Goal: Task Accomplishment & Management: Manage account settings

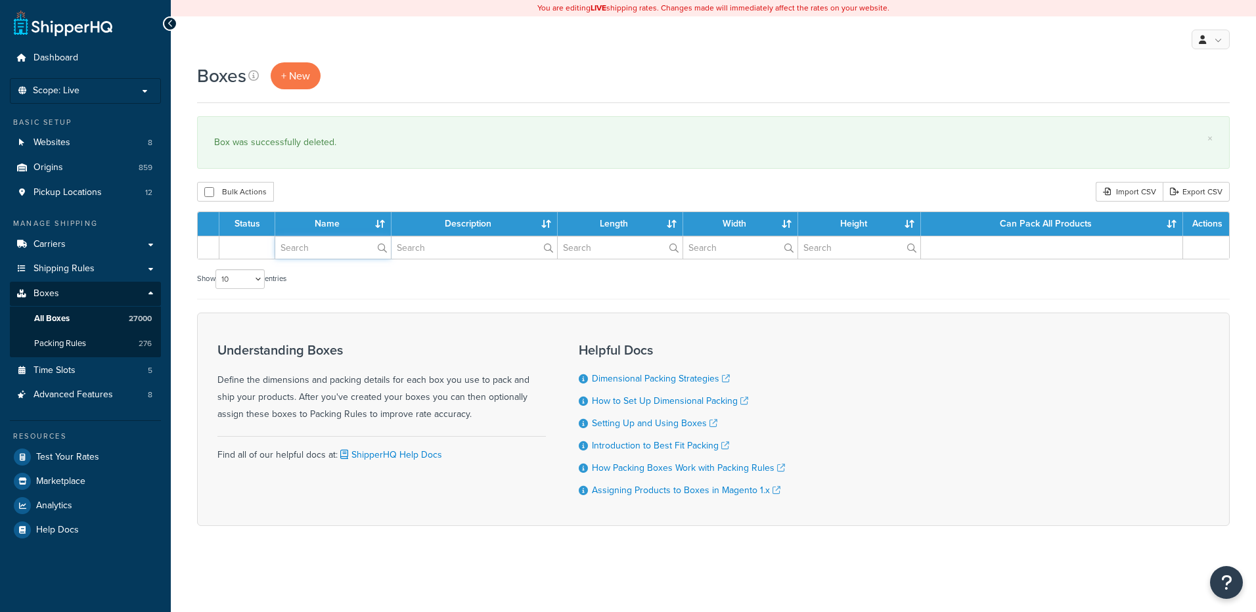
click at [321, 254] on input "text" at bounding box center [333, 247] width 116 height 22
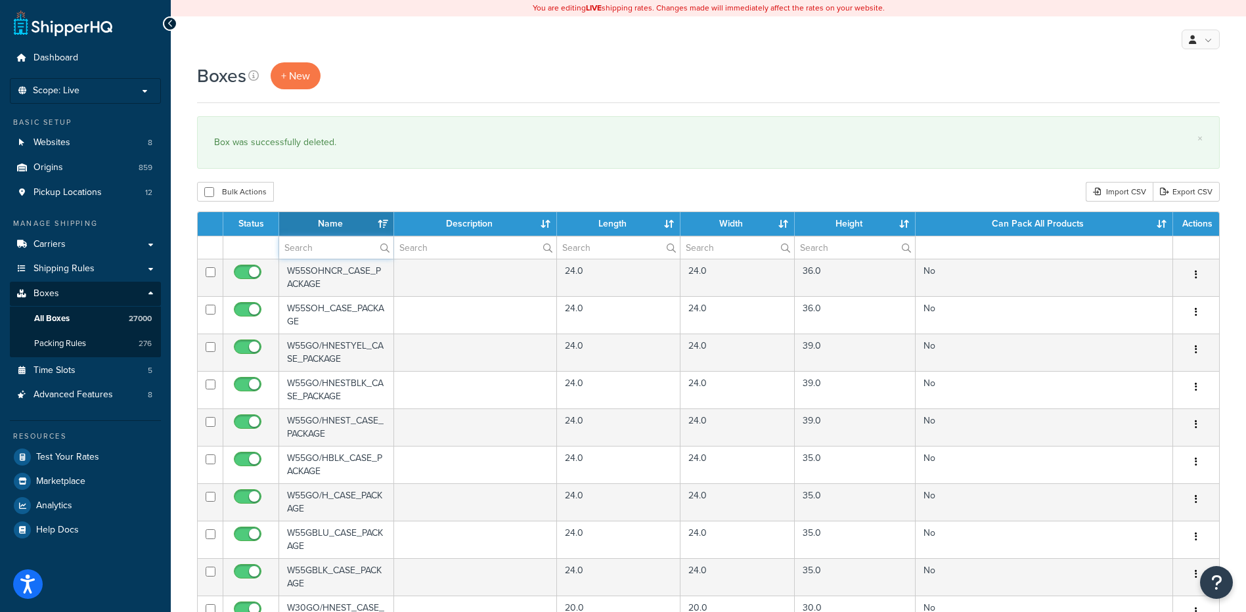
paste input "26B8YC"
type input "26B8YC"
click at [351, 180] on div "Boxes + New × Box was successfully deleted. Bulk Actions Duplicate Delete Impor…" at bounding box center [708, 506] width 1075 height 889
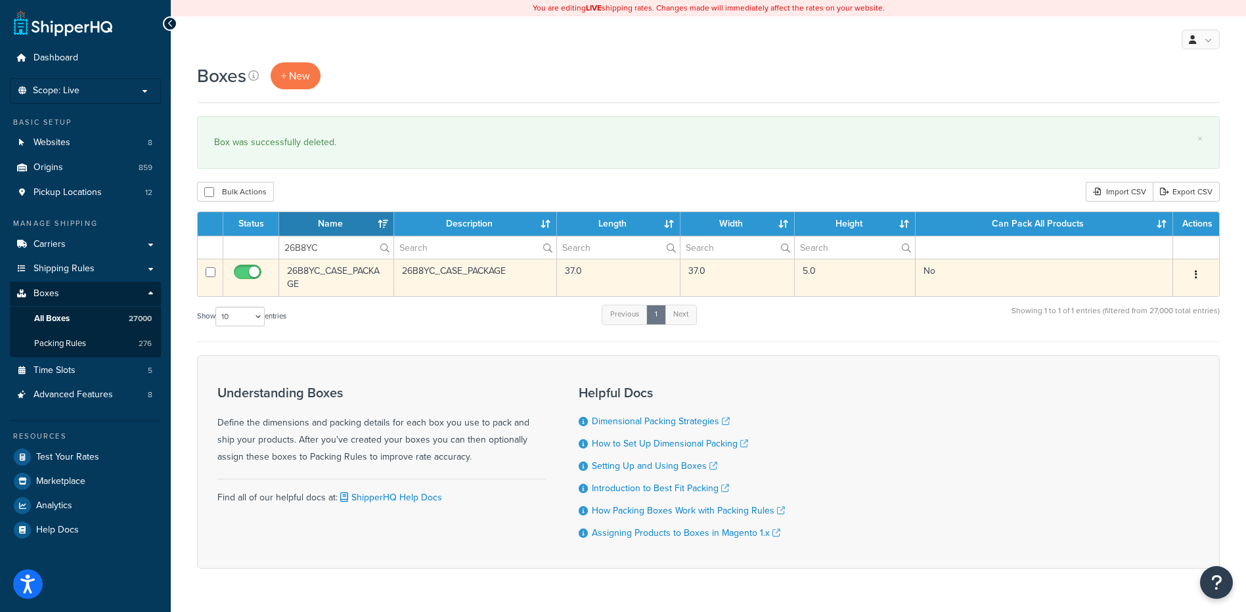
click at [1196, 275] on icon "button" at bounding box center [1196, 274] width 3 height 9
click at [1160, 349] on link "Delete" at bounding box center [1153, 353] width 104 height 27
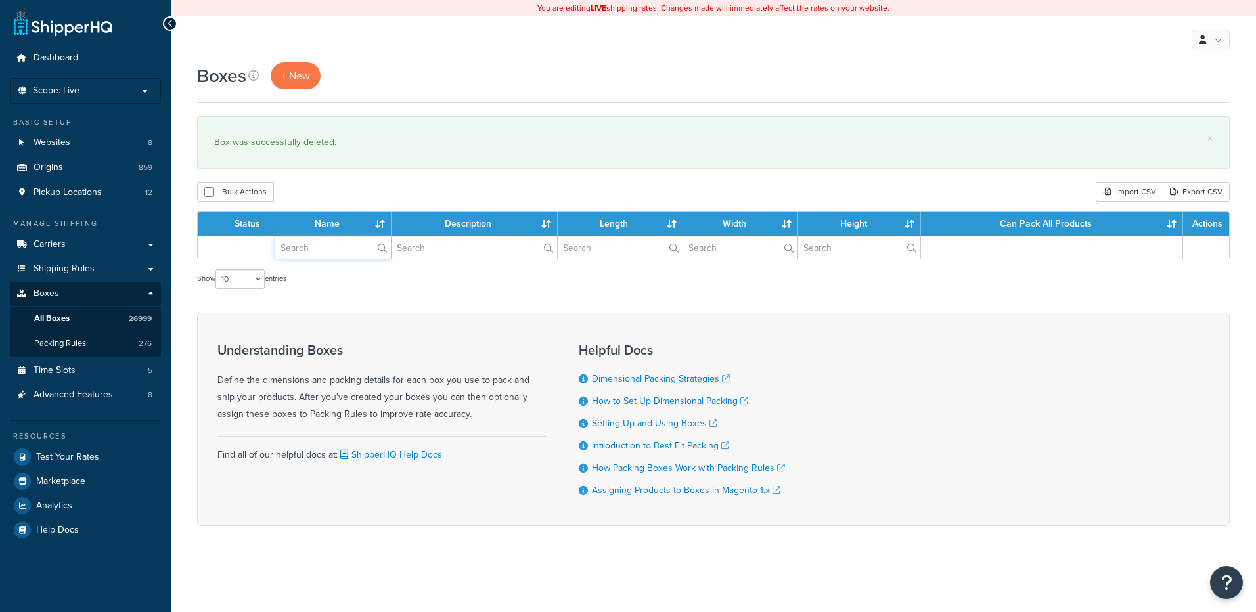
drag, startPoint x: 0, startPoint y: 0, endPoint x: 330, endPoint y: 253, distance: 416.1
click at [330, 253] on input "text" at bounding box center [333, 247] width 116 height 22
paste input "26B9BN"
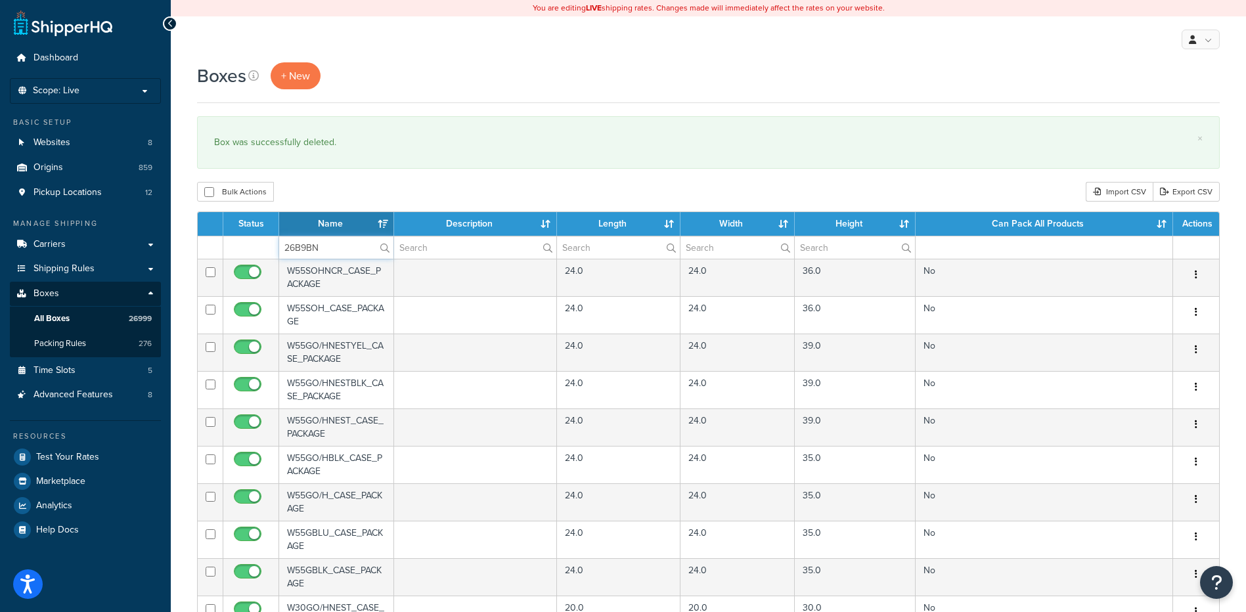
type input "26B9BN"
click at [347, 187] on div "Bulk Actions Duplicate [GEOGRAPHIC_DATA] Import CSV Export CSV" at bounding box center [708, 192] width 1023 height 20
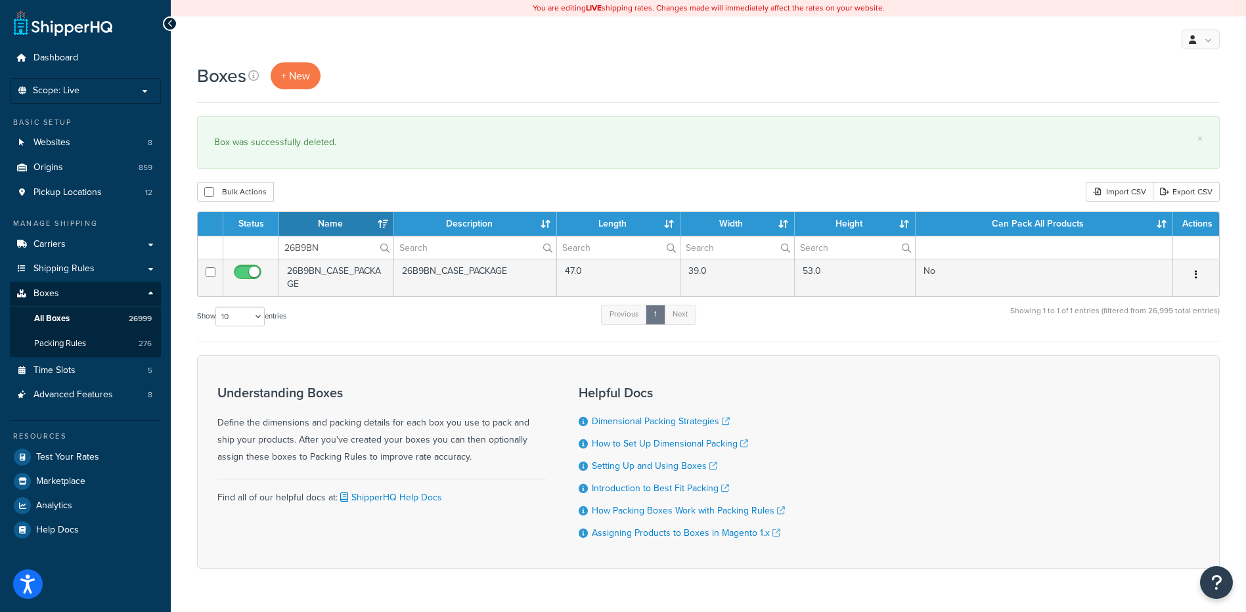
click at [1203, 279] on button "button" at bounding box center [1196, 275] width 18 height 21
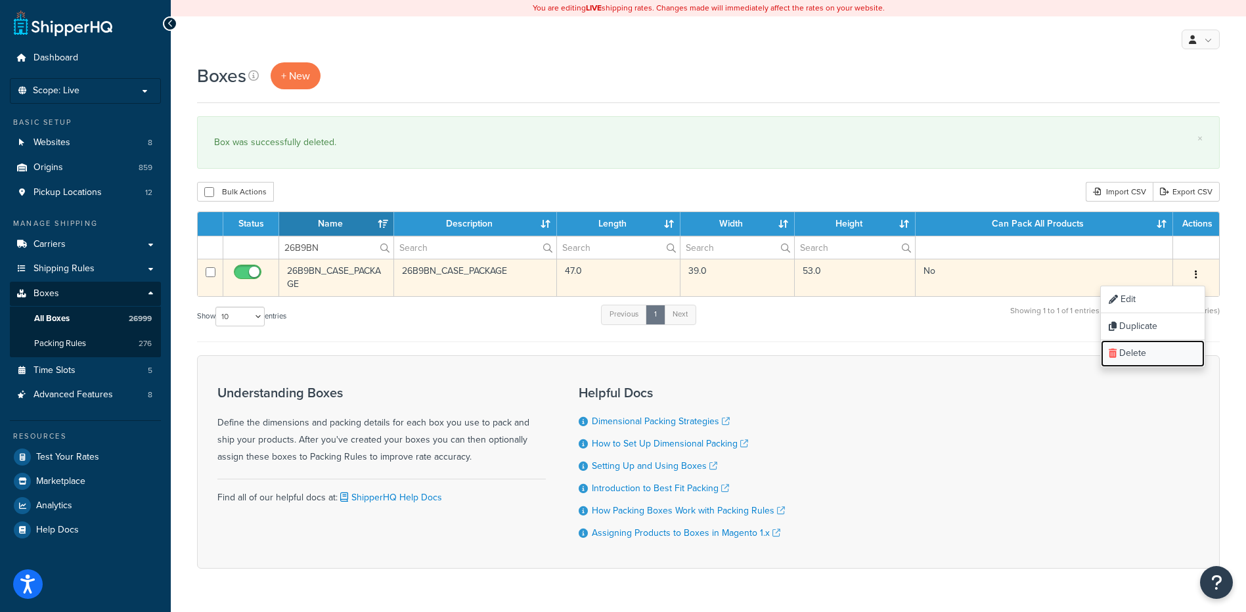
click at [1168, 356] on link "Delete" at bounding box center [1153, 353] width 104 height 27
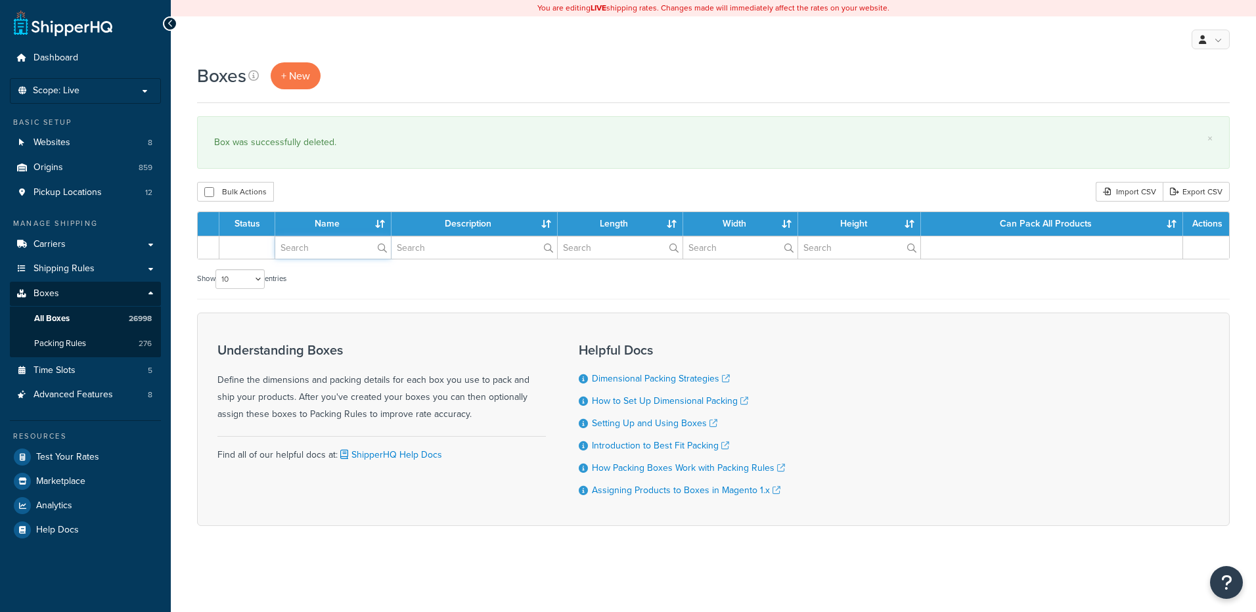
drag, startPoint x: 0, startPoint y: 0, endPoint x: 337, endPoint y: 253, distance: 421.3
click at [337, 253] on input "text" at bounding box center [333, 247] width 116 height 22
paste input "26B9TP"
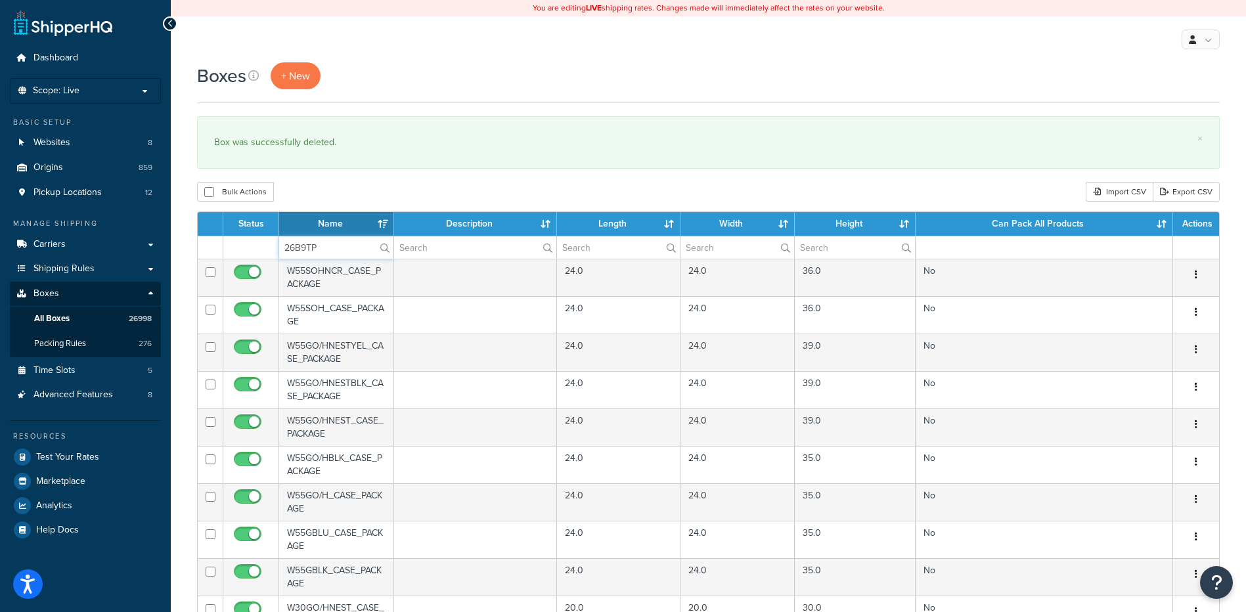
type input "26B9TP"
click at [349, 190] on div "Bulk Actions Duplicate [GEOGRAPHIC_DATA] Import CSV Export CSV" at bounding box center [708, 192] width 1023 height 20
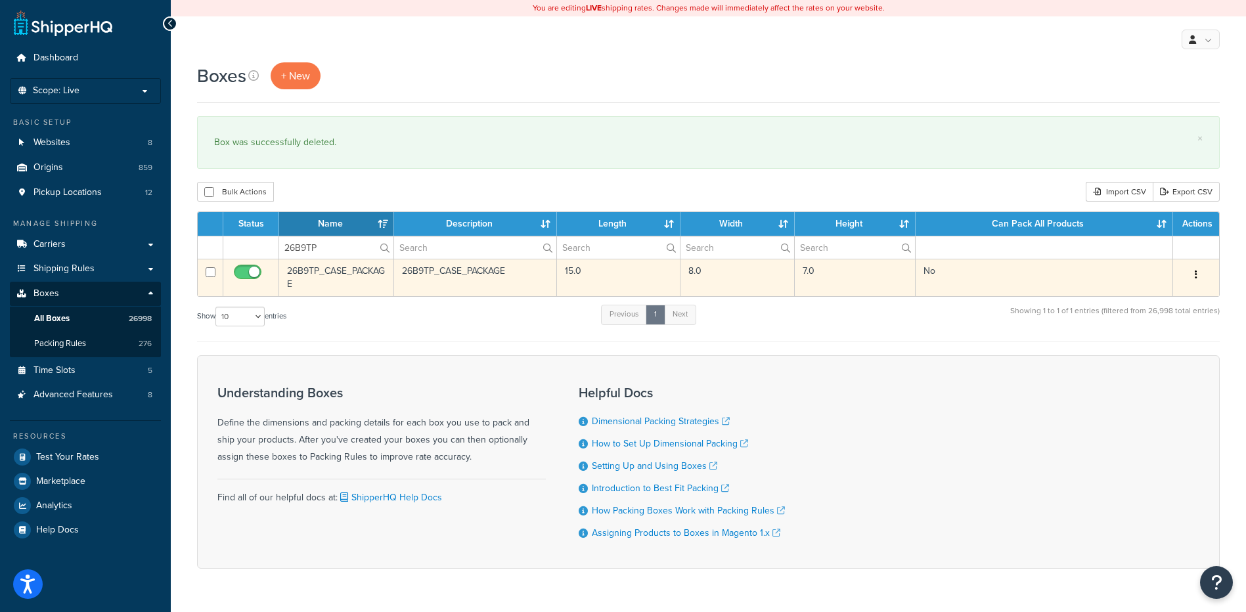
click at [1195, 275] on icon "button" at bounding box center [1196, 274] width 3 height 9
click at [1127, 359] on link "Delete" at bounding box center [1153, 353] width 104 height 27
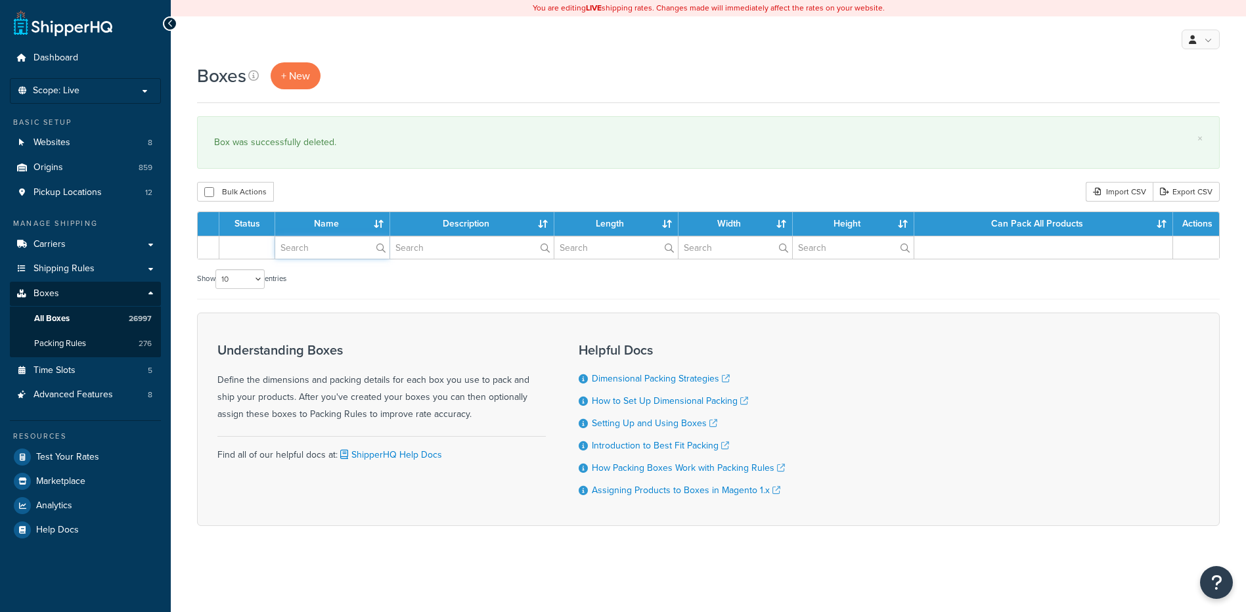
click at [296, 248] on input "text" at bounding box center [332, 247] width 114 height 22
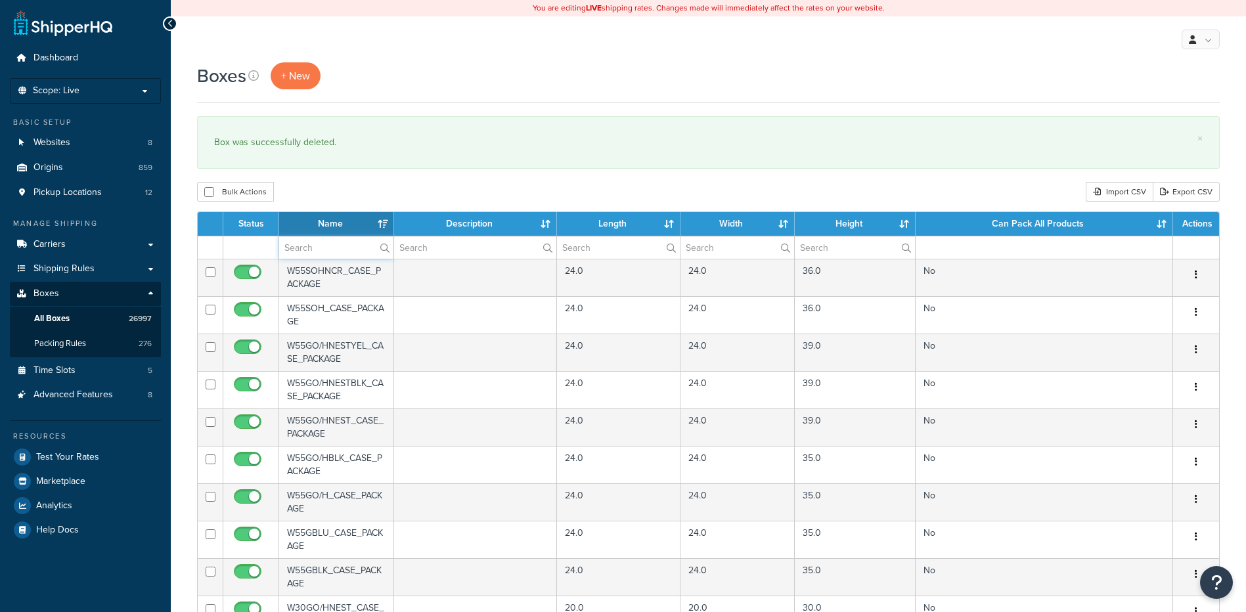
paste input "26BAW3"
type input "26BAW3"
click at [341, 190] on div "Bulk Actions Duplicate [GEOGRAPHIC_DATA] Import CSV Export CSV" at bounding box center [708, 192] width 1023 height 20
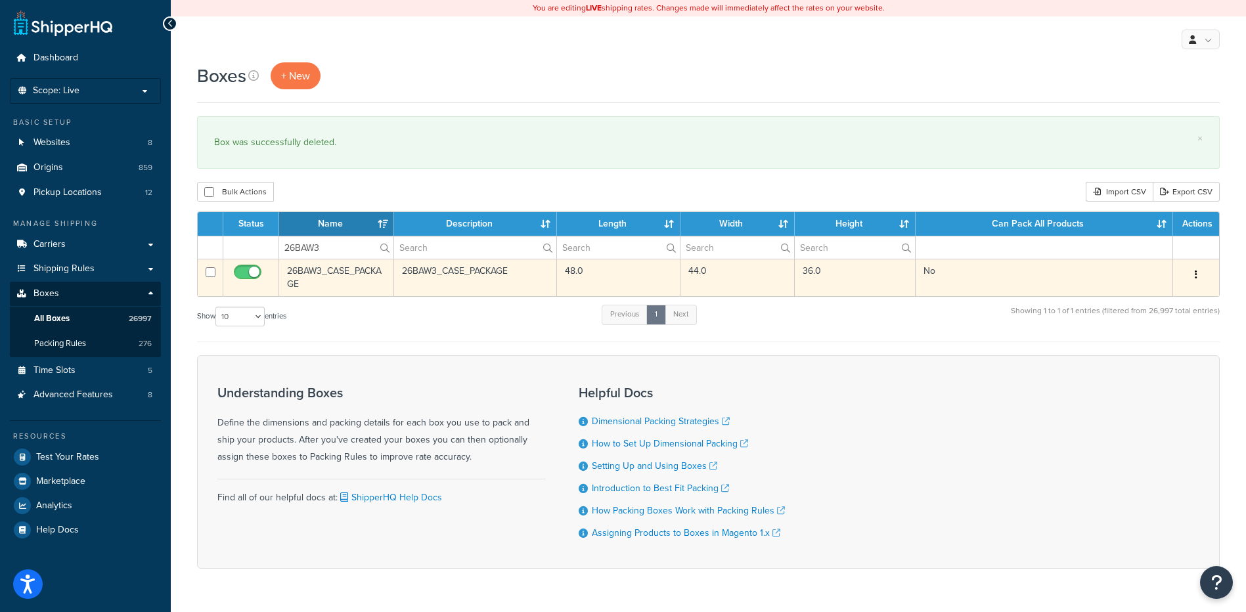
click at [1198, 279] on button "button" at bounding box center [1196, 275] width 18 height 21
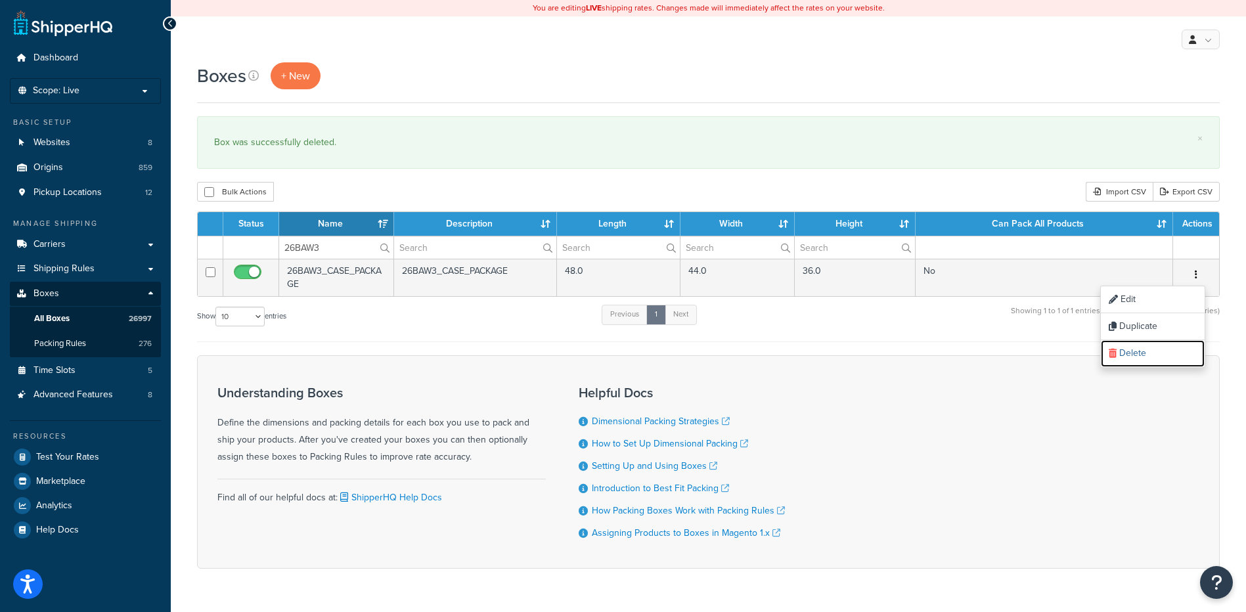
drag, startPoint x: 1172, startPoint y: 352, endPoint x: 681, endPoint y: 40, distance: 582.1
click at [1172, 353] on link "Delete" at bounding box center [1153, 353] width 104 height 27
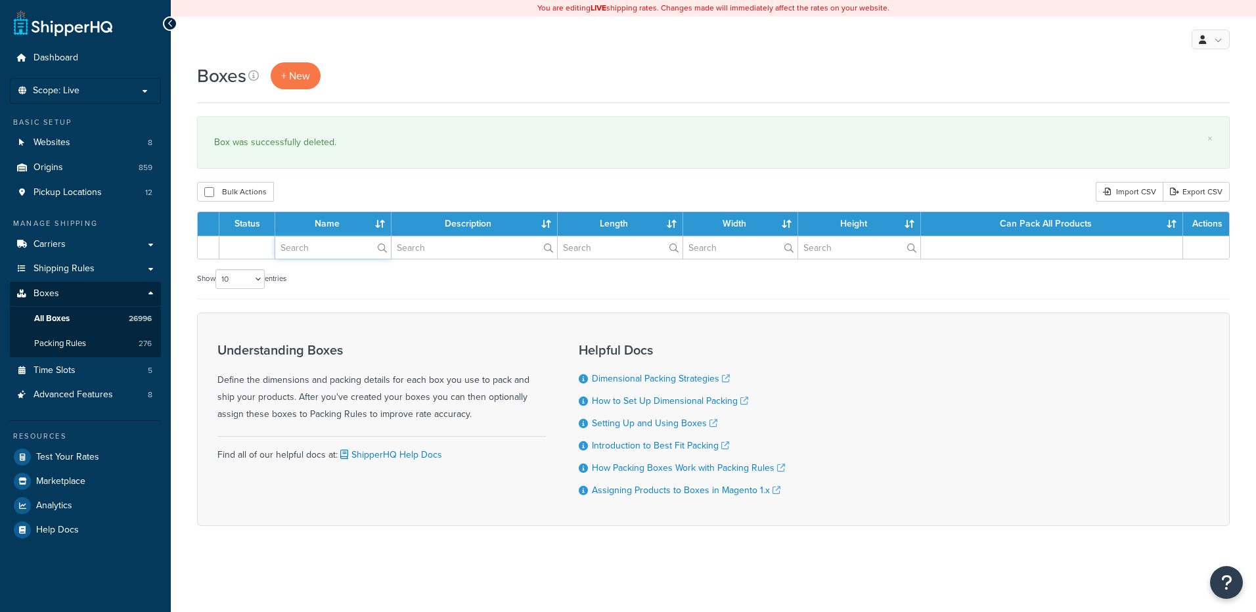
drag, startPoint x: 0, startPoint y: 0, endPoint x: 321, endPoint y: 248, distance: 405.5
click at [321, 248] on input "text" at bounding box center [333, 247] width 116 height 22
paste input "26BB2N"
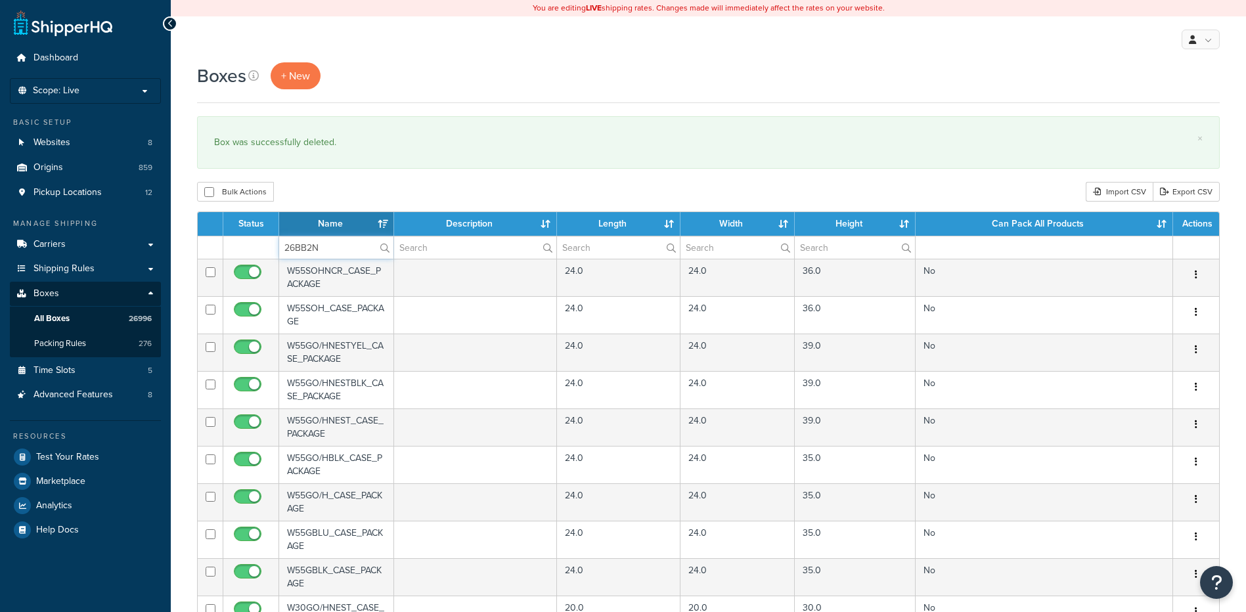
type input "26BB2N"
click at [335, 192] on div "Bulk Actions Duplicate [GEOGRAPHIC_DATA] Import CSV Export CSV" at bounding box center [708, 192] width 1023 height 20
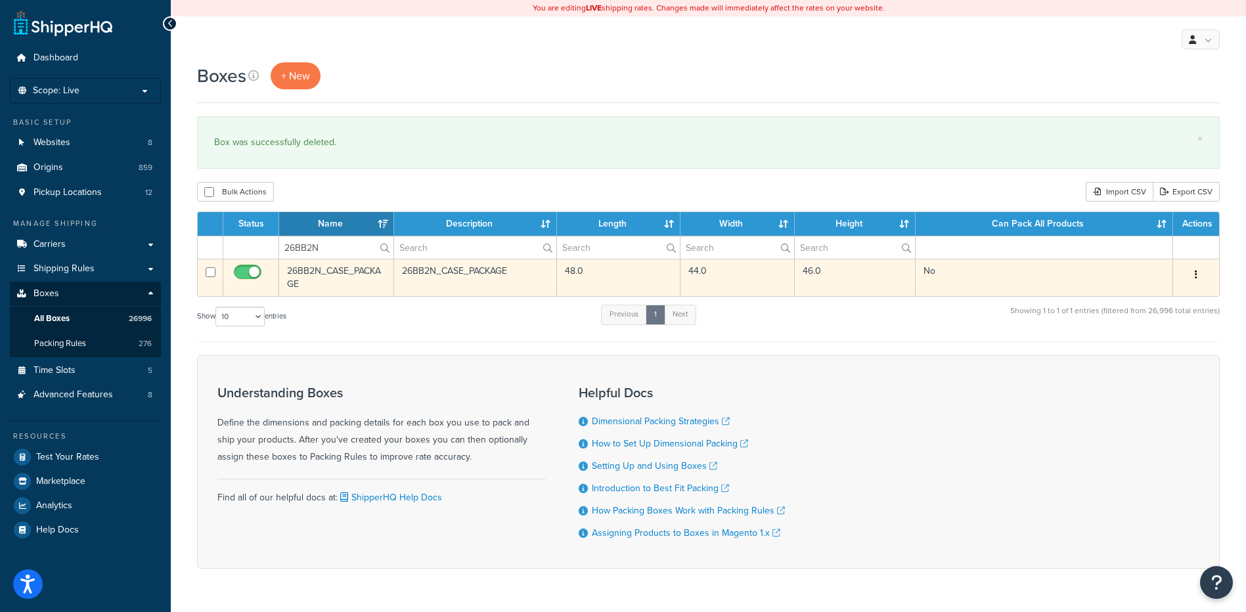
click at [1194, 276] on button "button" at bounding box center [1196, 275] width 18 height 21
click at [1139, 356] on link "Delete" at bounding box center [1153, 353] width 104 height 27
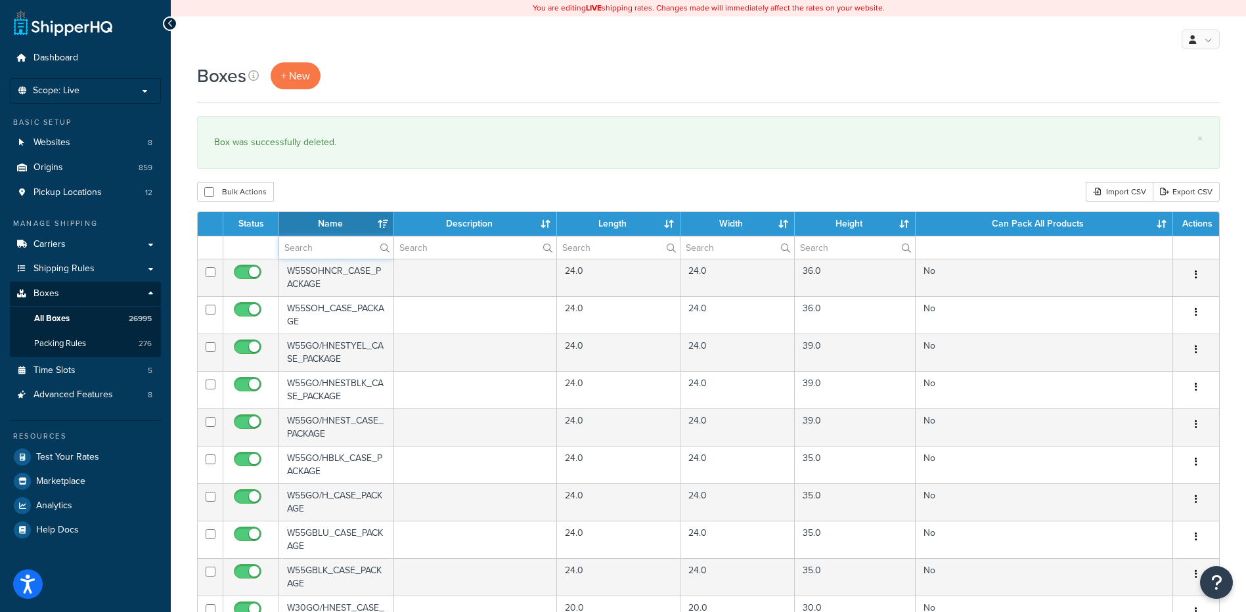
drag, startPoint x: 327, startPoint y: 255, endPoint x: 331, endPoint y: 246, distance: 10.0
click at [327, 255] on input "text" at bounding box center [336, 247] width 114 height 22
paste input "26BB5C"
type input "26BB5C"
click at [355, 192] on div "Bulk Actions Duplicate [GEOGRAPHIC_DATA] Import CSV Export CSV" at bounding box center [708, 192] width 1023 height 20
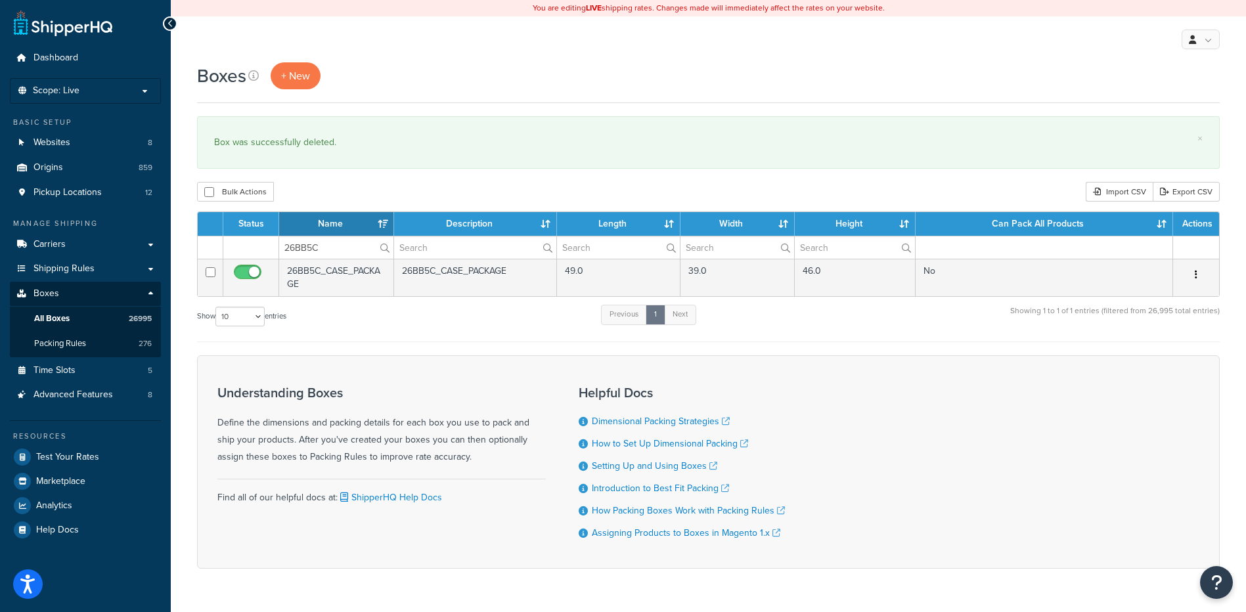
click at [1198, 273] on button "button" at bounding box center [1196, 275] width 18 height 21
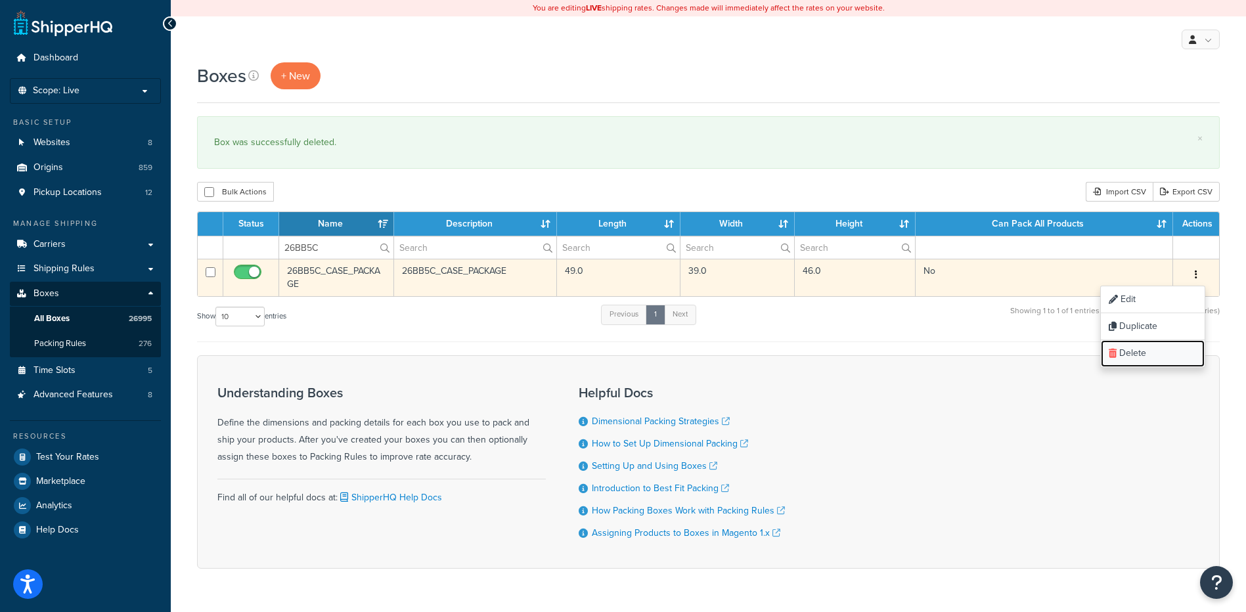
click at [1175, 351] on link "Delete" at bounding box center [1153, 353] width 104 height 27
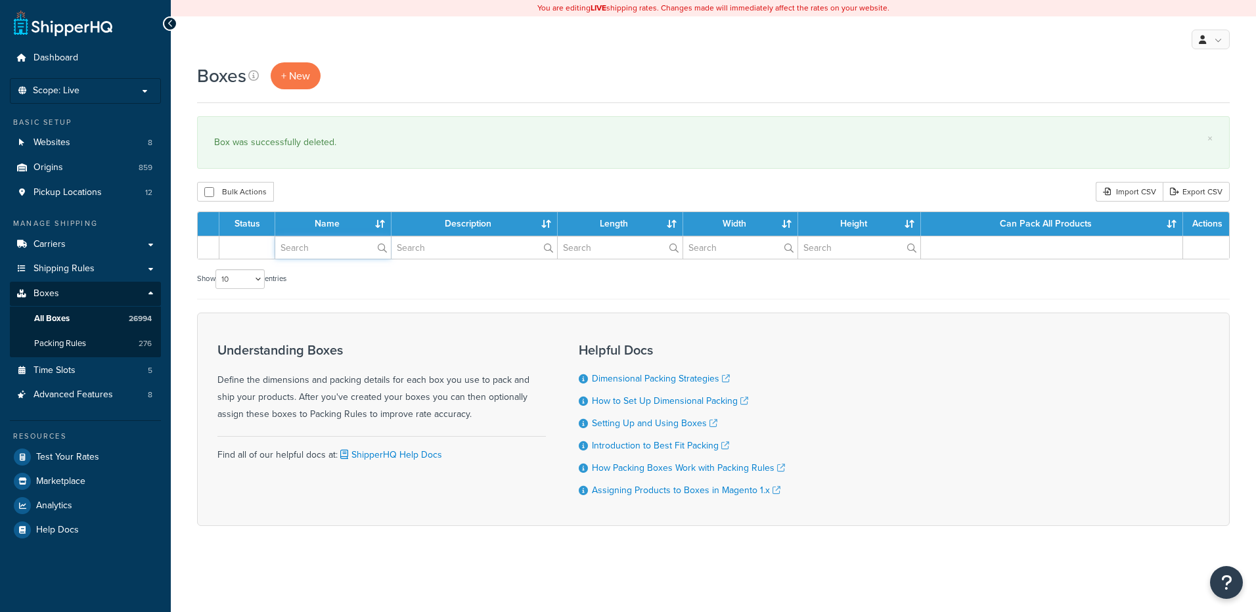
drag, startPoint x: 0, startPoint y: 0, endPoint x: 311, endPoint y: 249, distance: 398.7
click at [311, 249] on input "text" at bounding box center [333, 247] width 116 height 22
paste input "26BBB6"
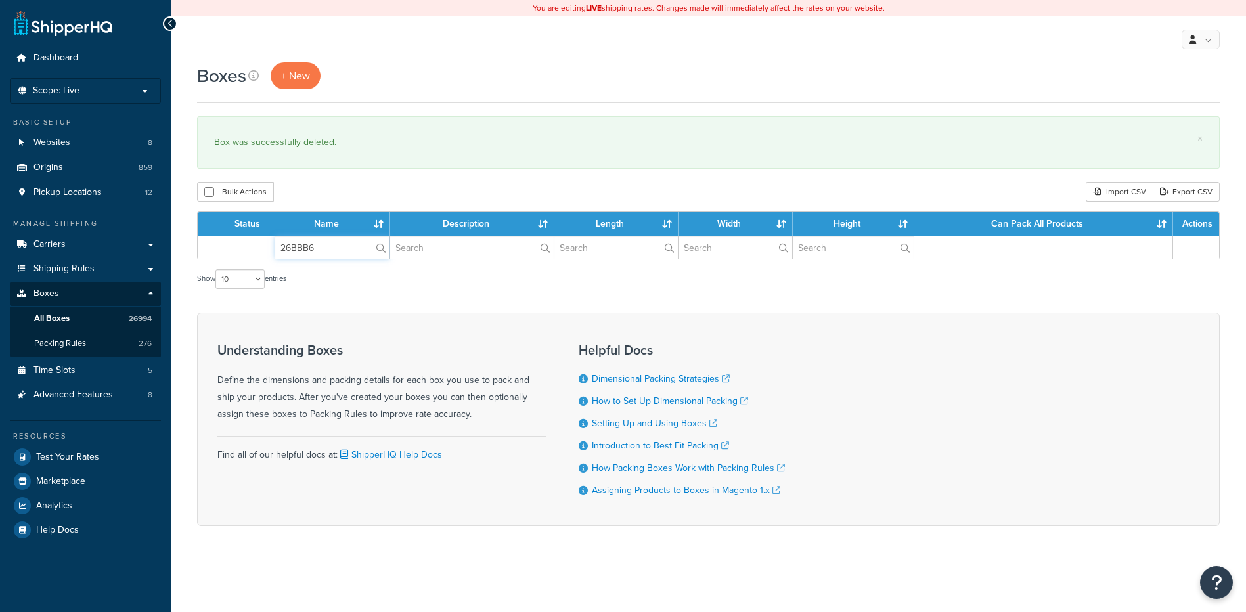
type input "26BBB6"
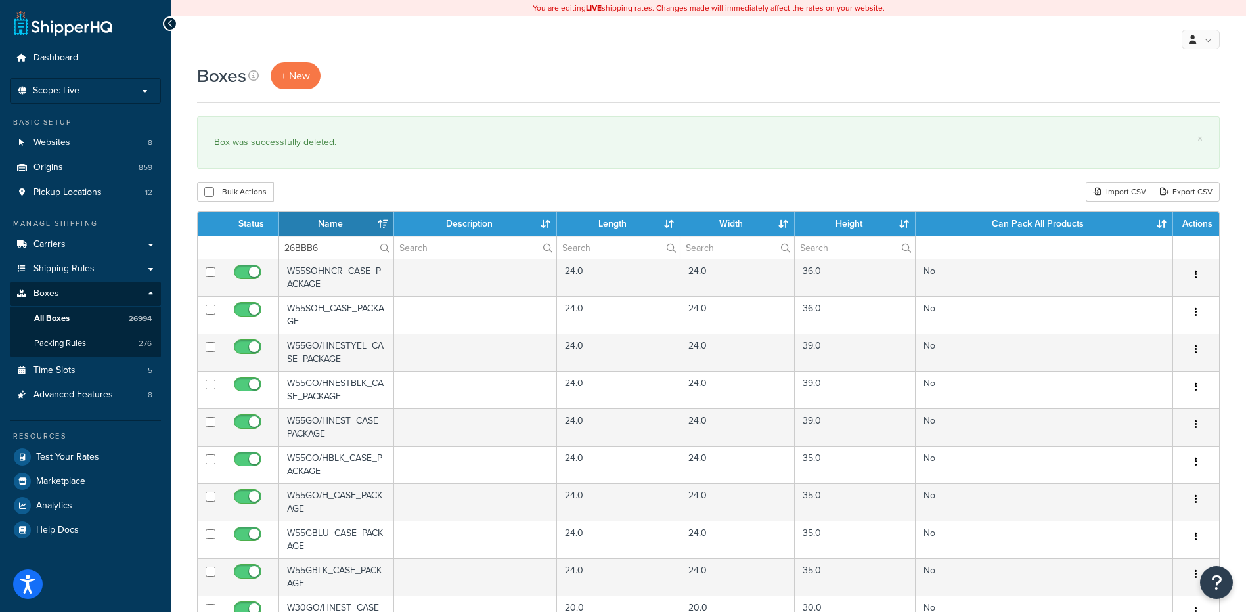
click at [342, 182] on div "Boxes + New × Box was successfully deleted. Bulk Actions Duplicate [GEOGRAPHIC_…" at bounding box center [708, 506] width 1075 height 889
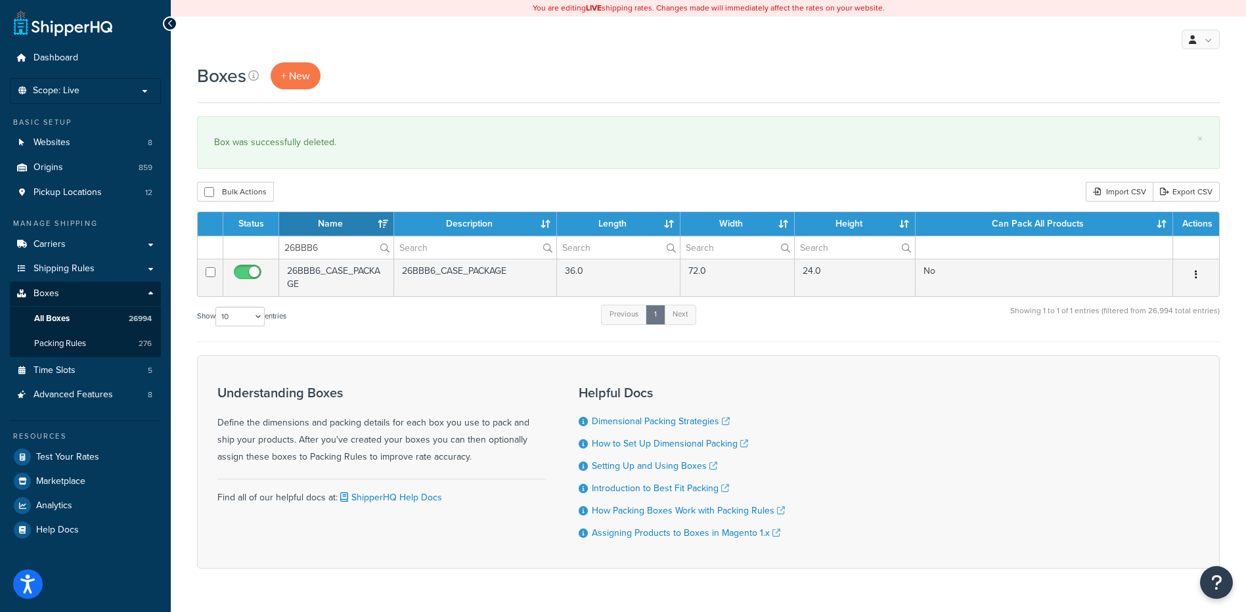
click at [1198, 278] on button "button" at bounding box center [1196, 275] width 18 height 21
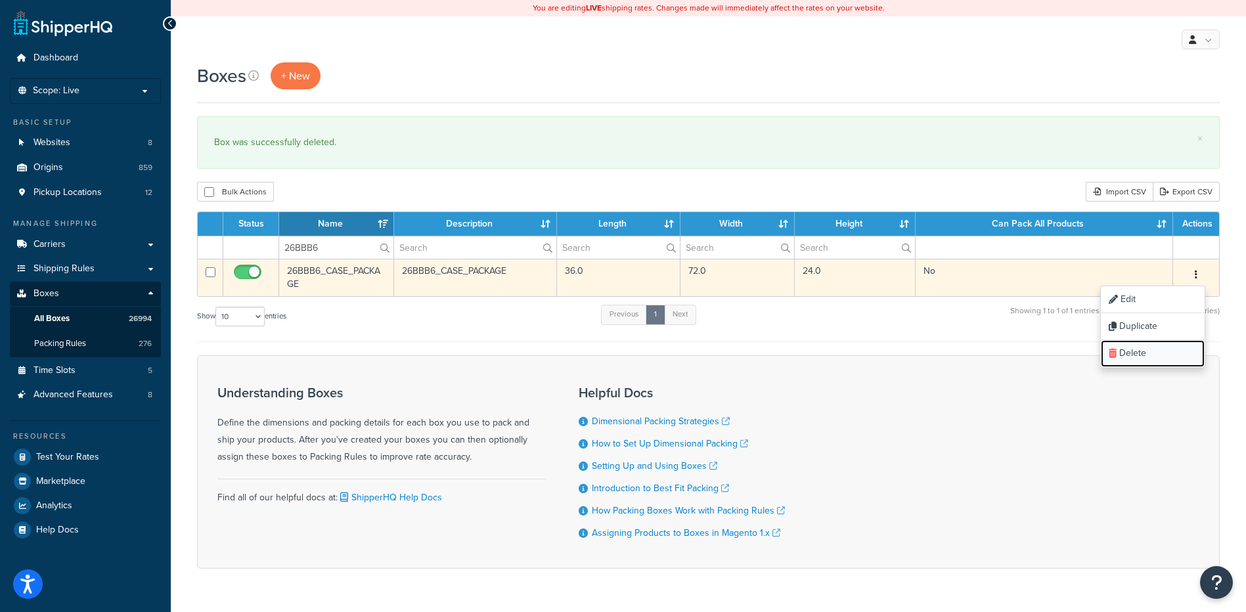
click at [1138, 353] on link "Delete" at bounding box center [1153, 353] width 104 height 27
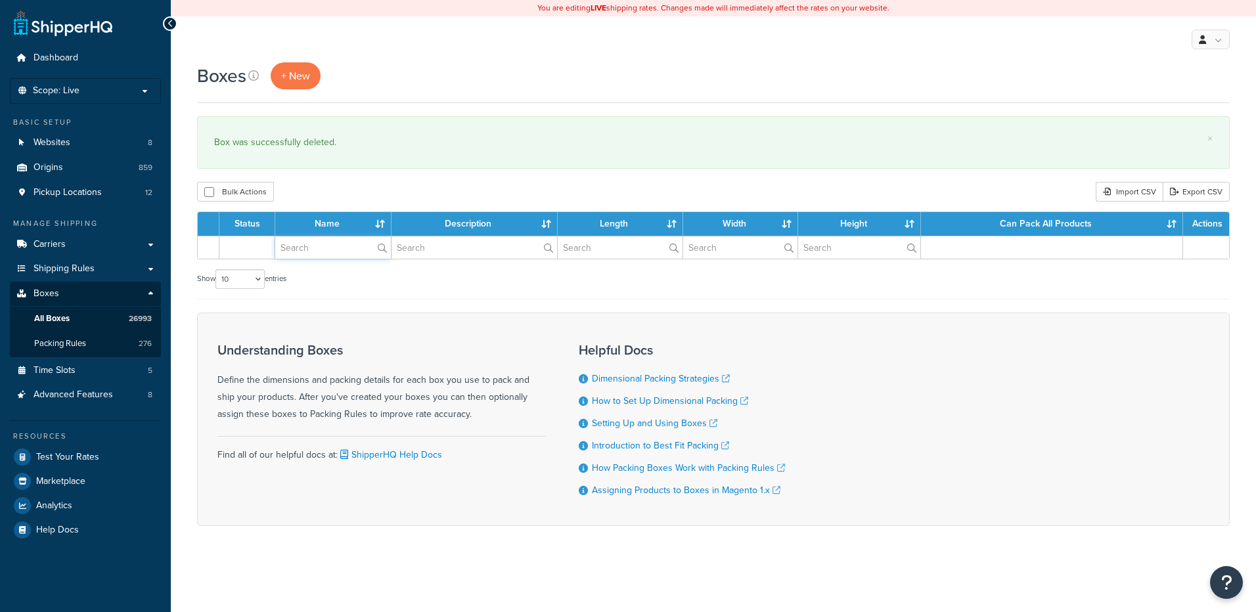
click at [332, 252] on input "text" at bounding box center [333, 247] width 116 height 22
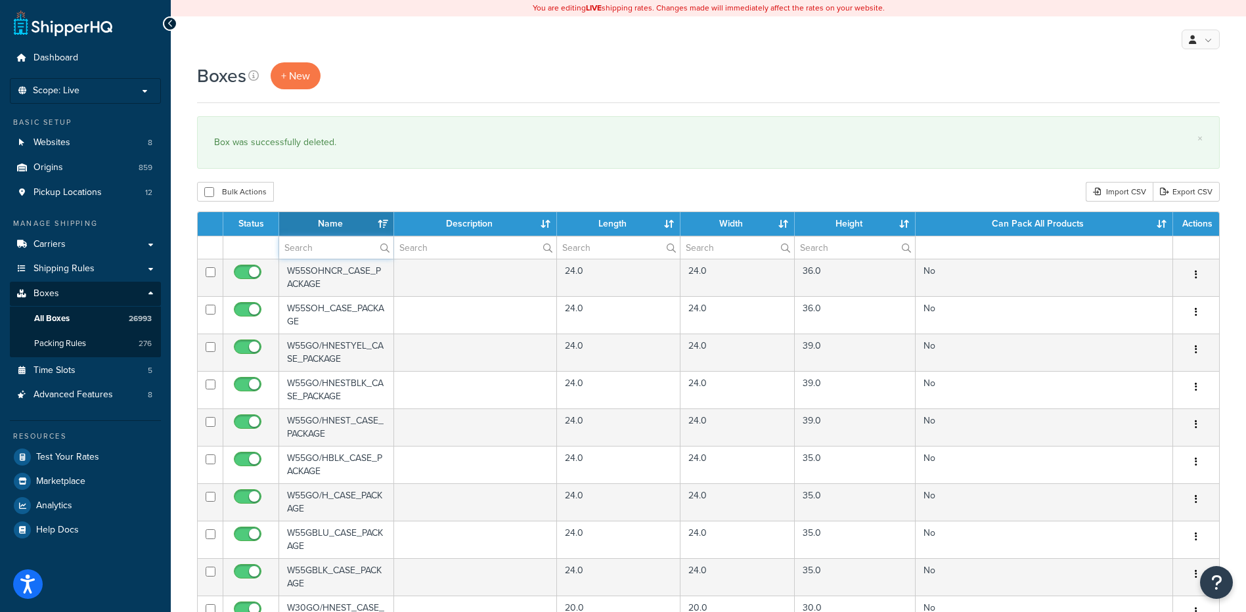
paste input "26BBC0"
type input "26BBC0"
click at [362, 179] on div "Boxes + New × Box was successfully deleted. Bulk Actions Duplicate [GEOGRAPHIC_…" at bounding box center [708, 506] width 1075 height 889
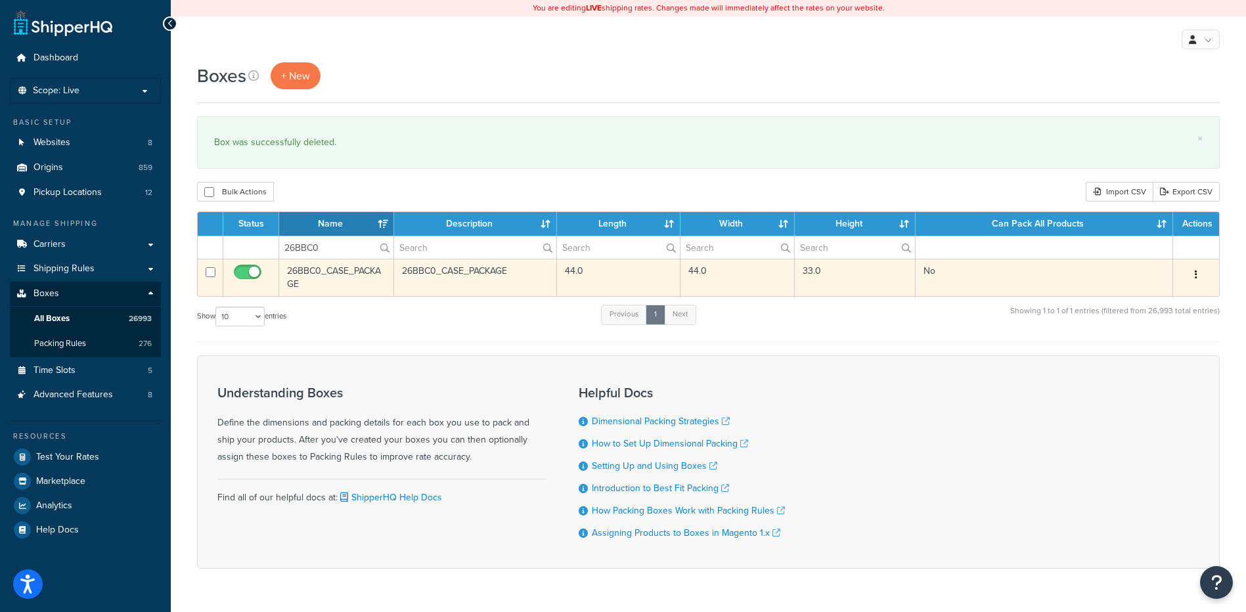
click at [1198, 274] on button "button" at bounding box center [1196, 275] width 18 height 21
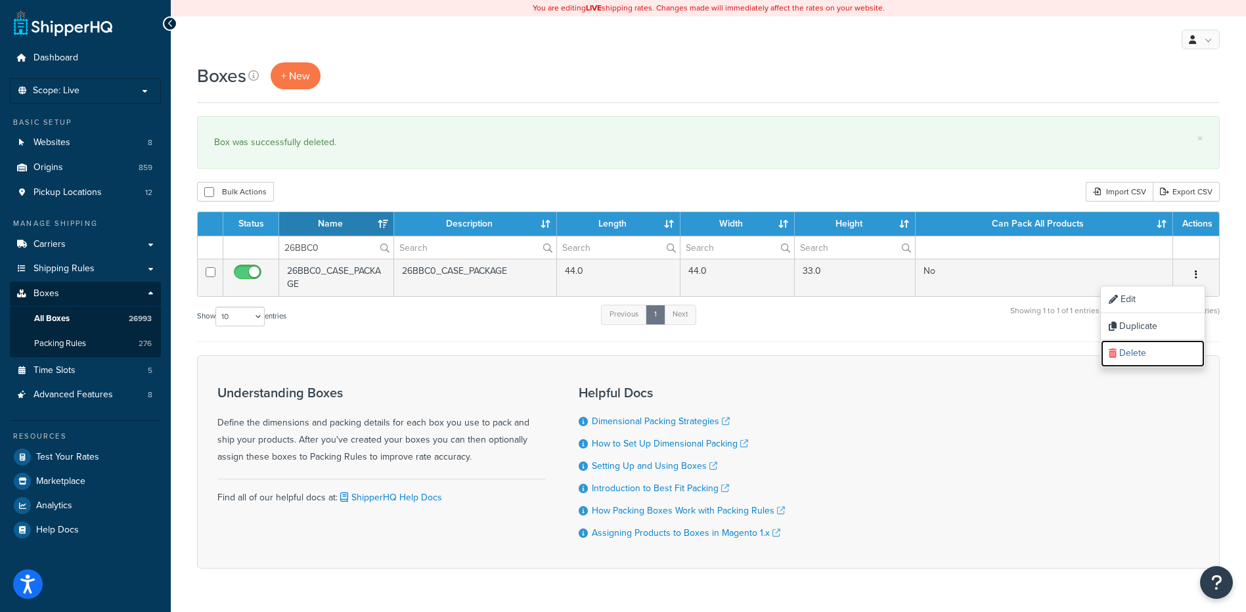
click at [1161, 348] on link "Delete" at bounding box center [1153, 353] width 104 height 27
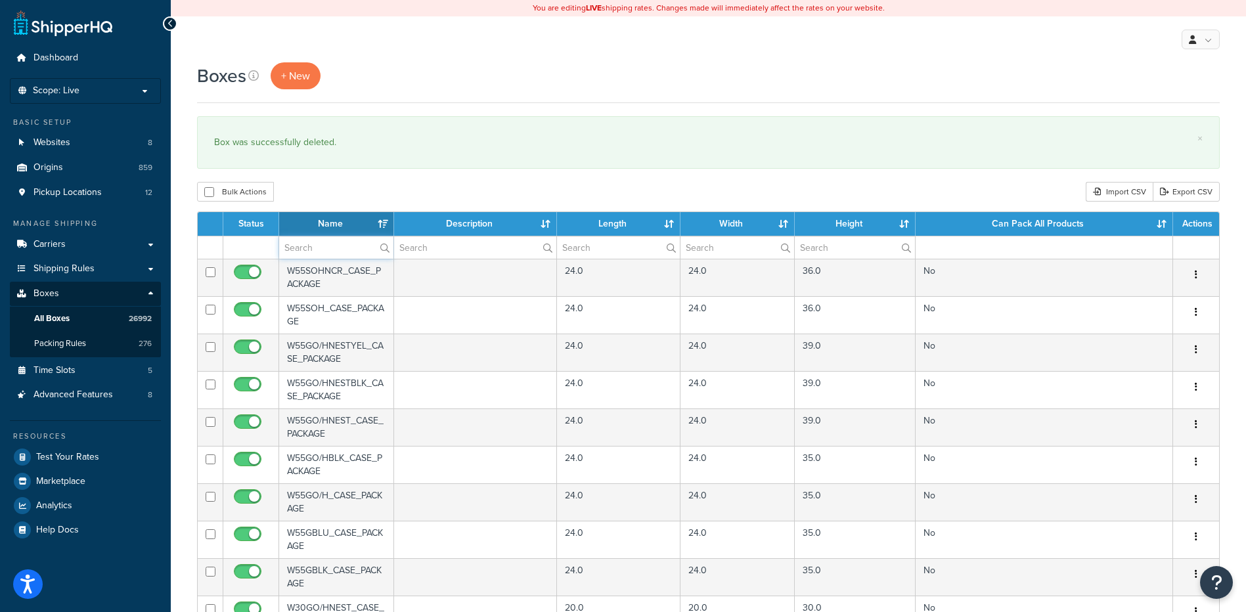
click at [311, 240] on input "text" at bounding box center [336, 247] width 114 height 22
paste input "26BBCL"
type input "26BBCL"
click at [343, 183] on div "Bulk Actions Duplicate [GEOGRAPHIC_DATA] Import CSV Export CSV" at bounding box center [708, 192] width 1023 height 20
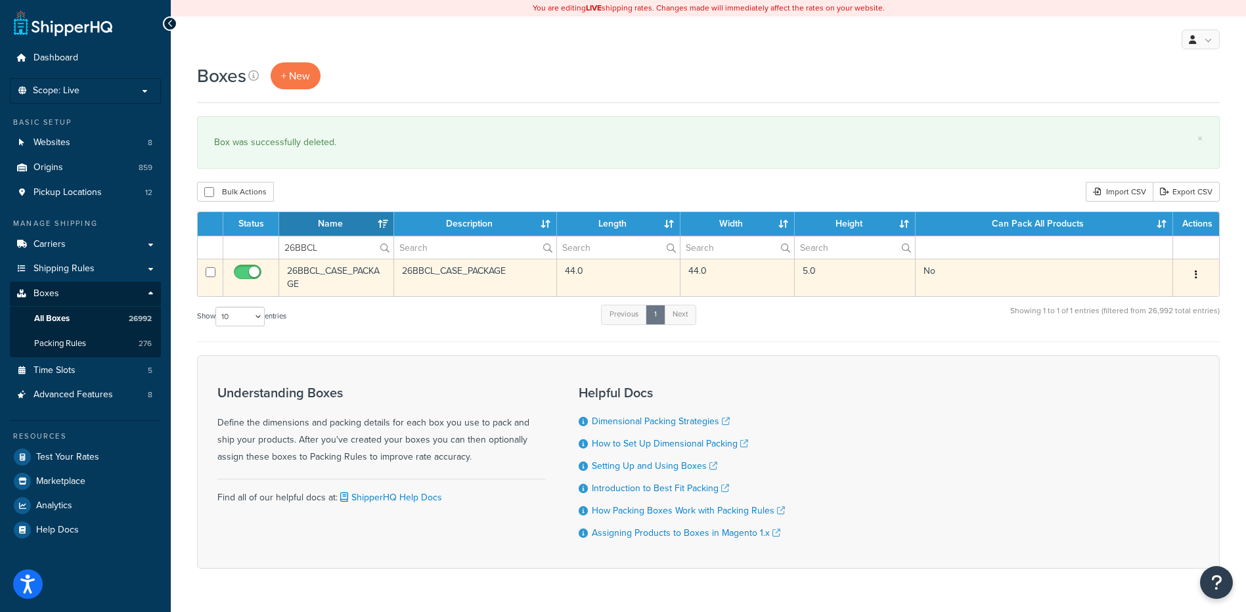
click at [1198, 273] on button "button" at bounding box center [1196, 275] width 18 height 21
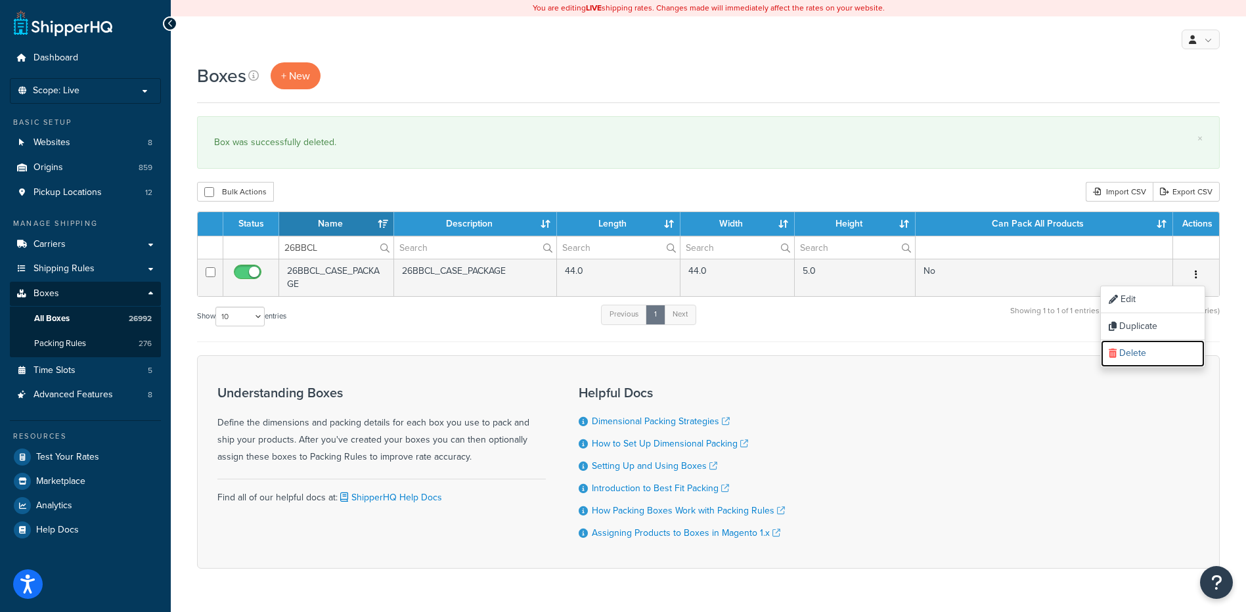
click at [1150, 349] on link "Delete" at bounding box center [1153, 353] width 104 height 27
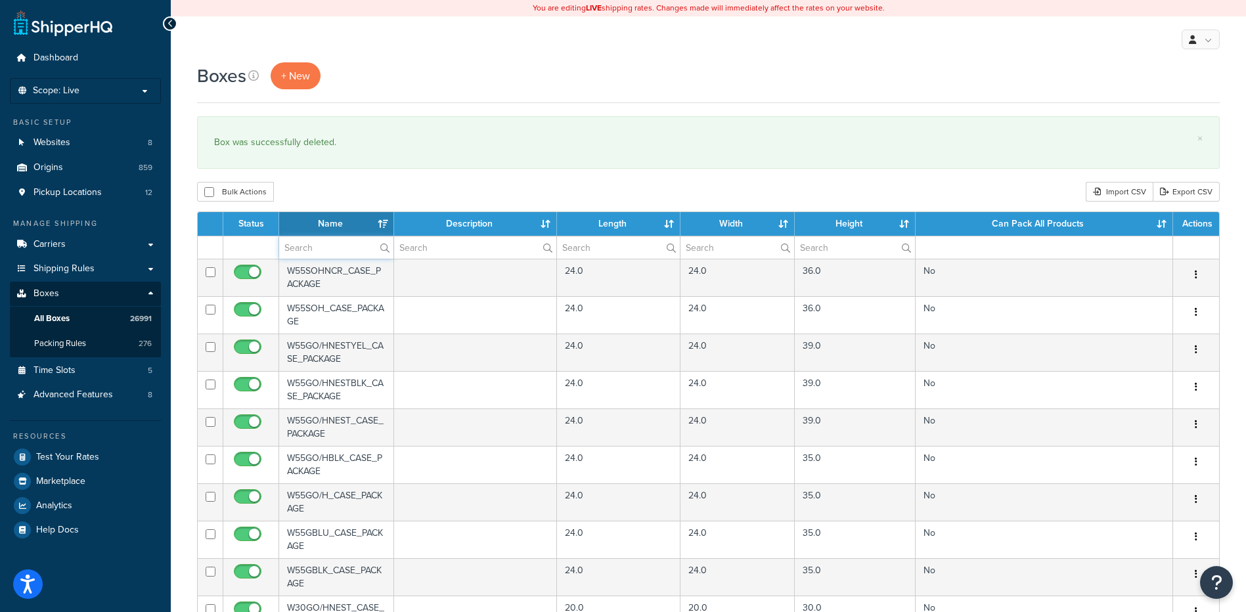
click at [319, 242] on input "text" at bounding box center [336, 247] width 114 height 22
paste input "26BBCL"
click at [351, 188] on div "Bulk Actions Duplicate [GEOGRAPHIC_DATA] Import CSV Export CSV" at bounding box center [708, 192] width 1023 height 20
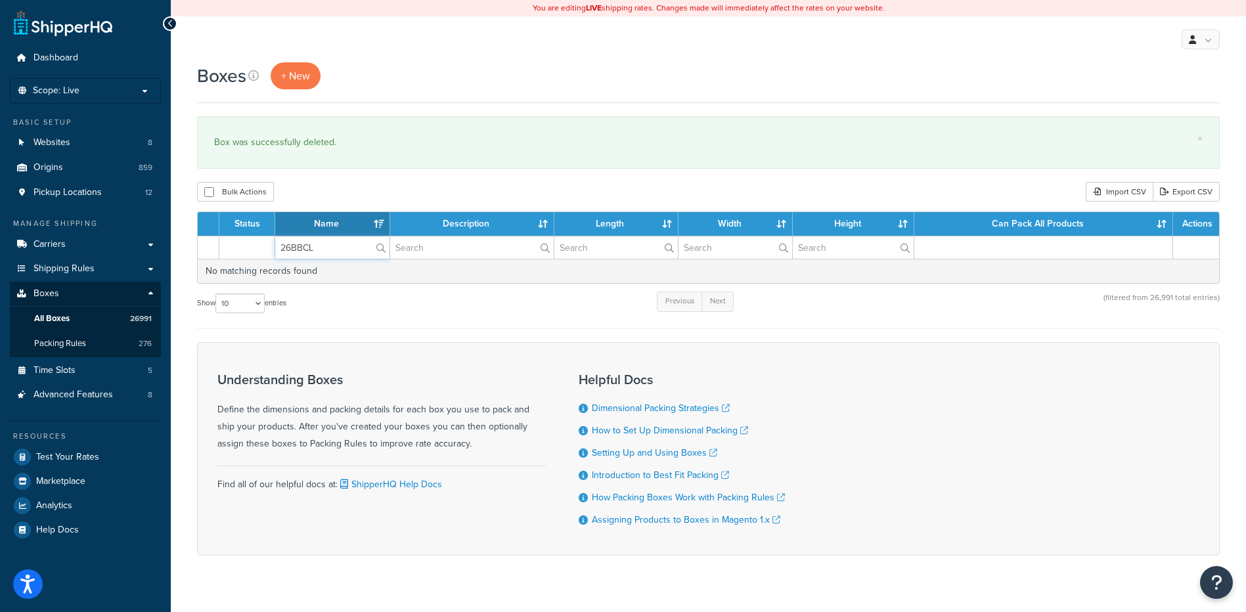
drag, startPoint x: 318, startPoint y: 249, endPoint x: 271, endPoint y: 247, distance: 47.3
click at [271, 247] on tr "26BBCL" at bounding box center [708, 247] width 1021 height 23
paste input "R5"
type input "26BBR5"
click at [359, 203] on div "Boxes + New × Box was successfully deleted. Bulk Actions Duplicate Delete Impor…" at bounding box center [708, 331] width 1075 height 539
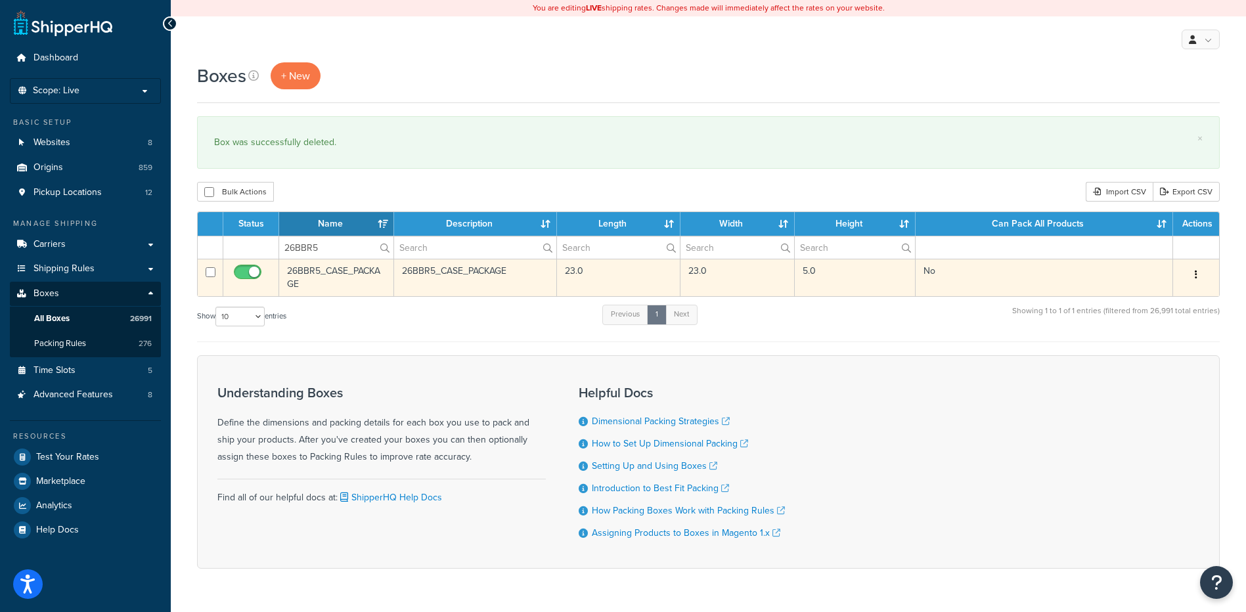
click at [1201, 271] on button "button" at bounding box center [1196, 275] width 18 height 21
click at [1154, 357] on link "Delete" at bounding box center [1153, 353] width 104 height 27
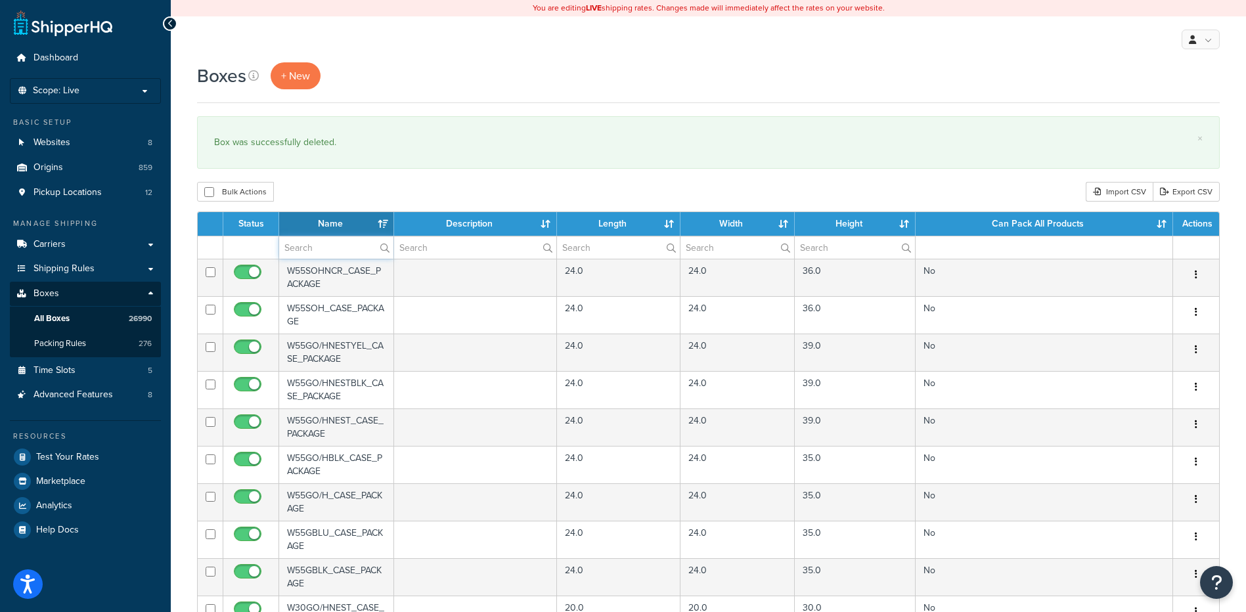
click at [351, 251] on input "text" at bounding box center [336, 247] width 114 height 22
paste input "26BBR5"
click at [367, 192] on div "Bulk Actions Duplicate [GEOGRAPHIC_DATA] Import CSV Export CSV" at bounding box center [708, 192] width 1023 height 20
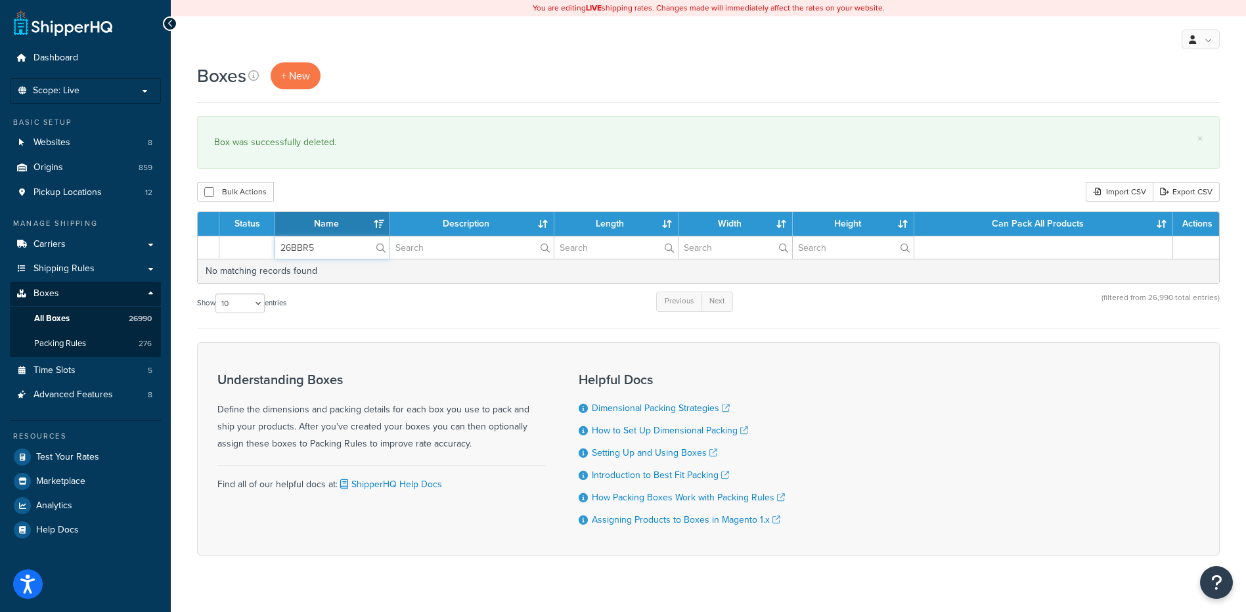
drag, startPoint x: 328, startPoint y: 251, endPoint x: 250, endPoint y: 240, distance: 78.9
click at [250, 240] on tr "26BBR5" at bounding box center [708, 247] width 1021 height 23
paste input "SD"
type input "26BBSD"
click at [345, 175] on div "Boxes + New × Box was successfully deleted. Bulk Actions Duplicate [GEOGRAPHIC_…" at bounding box center [708, 331] width 1075 height 539
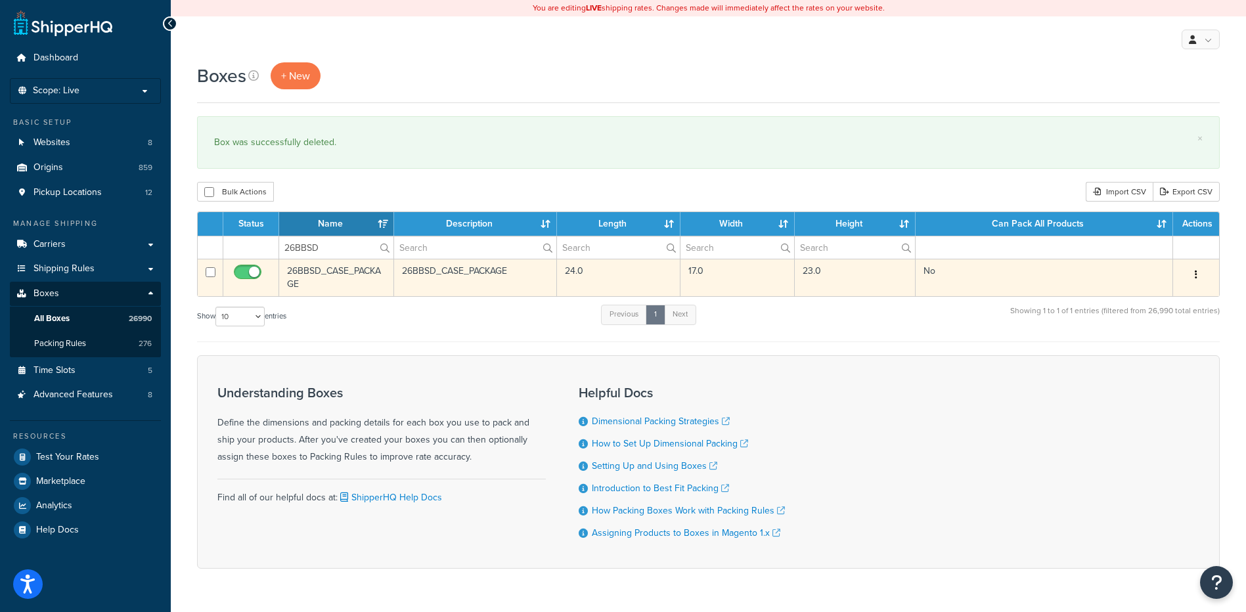
click at [1193, 277] on button "button" at bounding box center [1196, 275] width 18 height 21
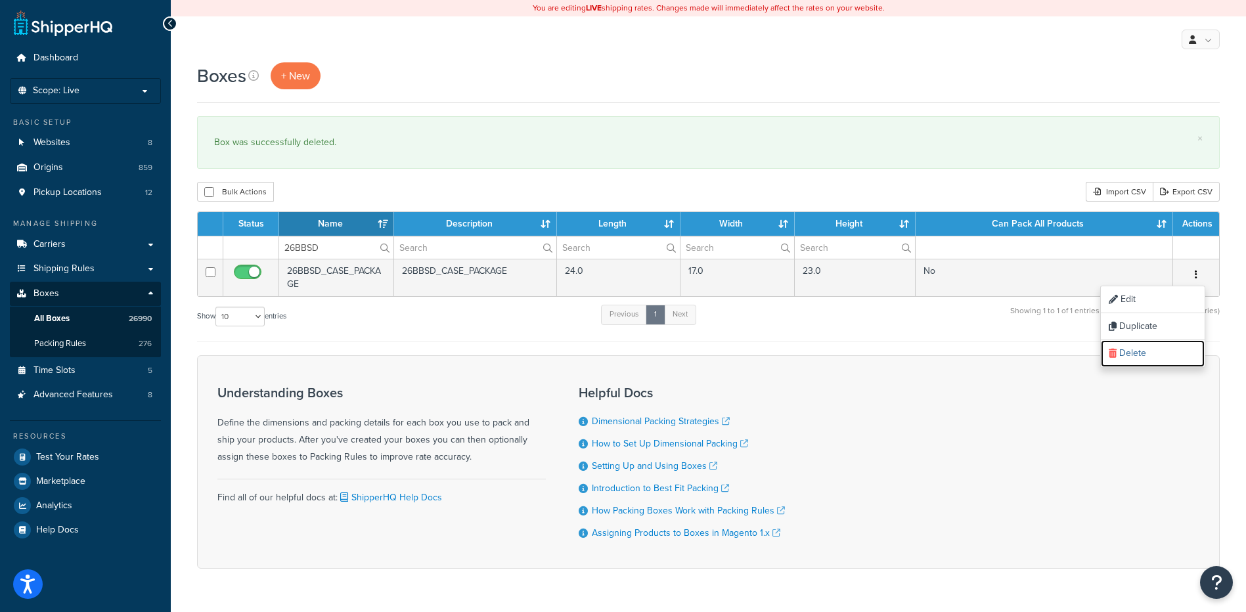
click at [1147, 358] on link "Delete" at bounding box center [1153, 353] width 104 height 27
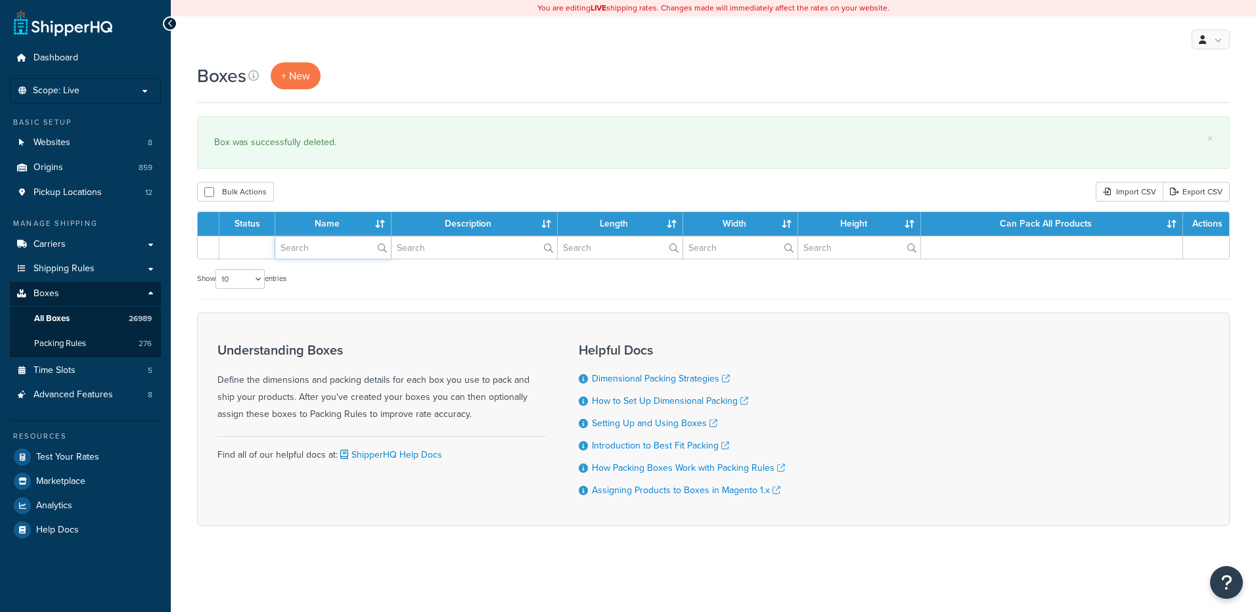
drag, startPoint x: 0, startPoint y: 0, endPoint x: 326, endPoint y: 252, distance: 412.6
click at [326, 252] on input "text" at bounding box center [333, 247] width 116 height 22
paste input "26BCAM"
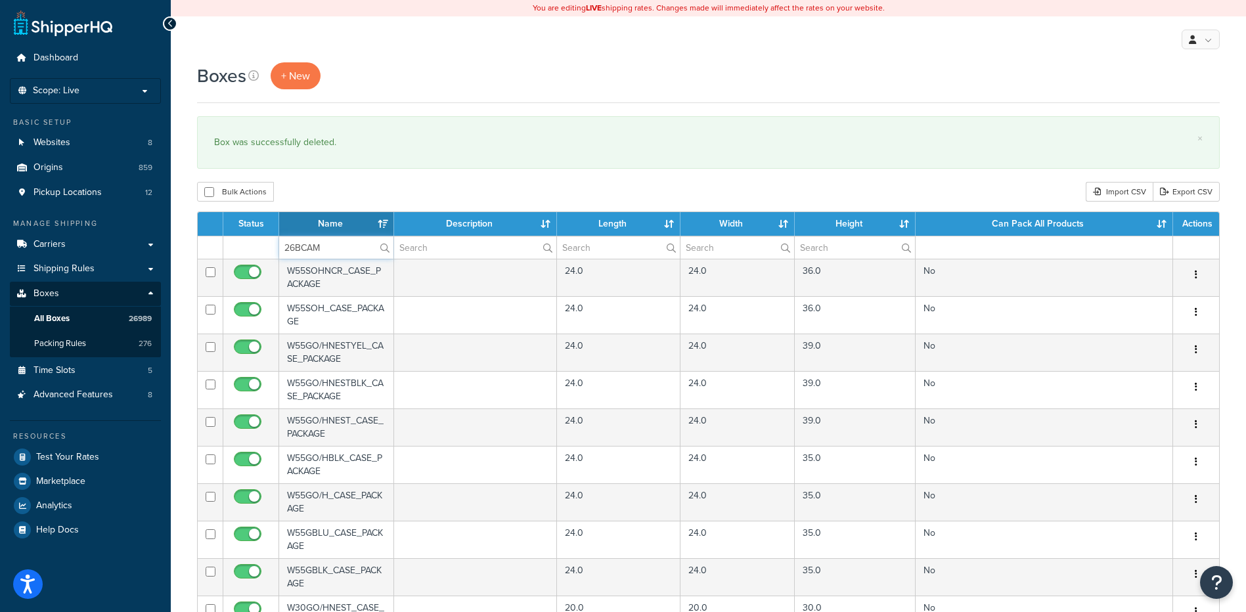
type input "26BCAM"
click at [318, 183] on div "Bulk Actions Duplicate [GEOGRAPHIC_DATA] Import CSV Export CSV" at bounding box center [708, 192] width 1023 height 20
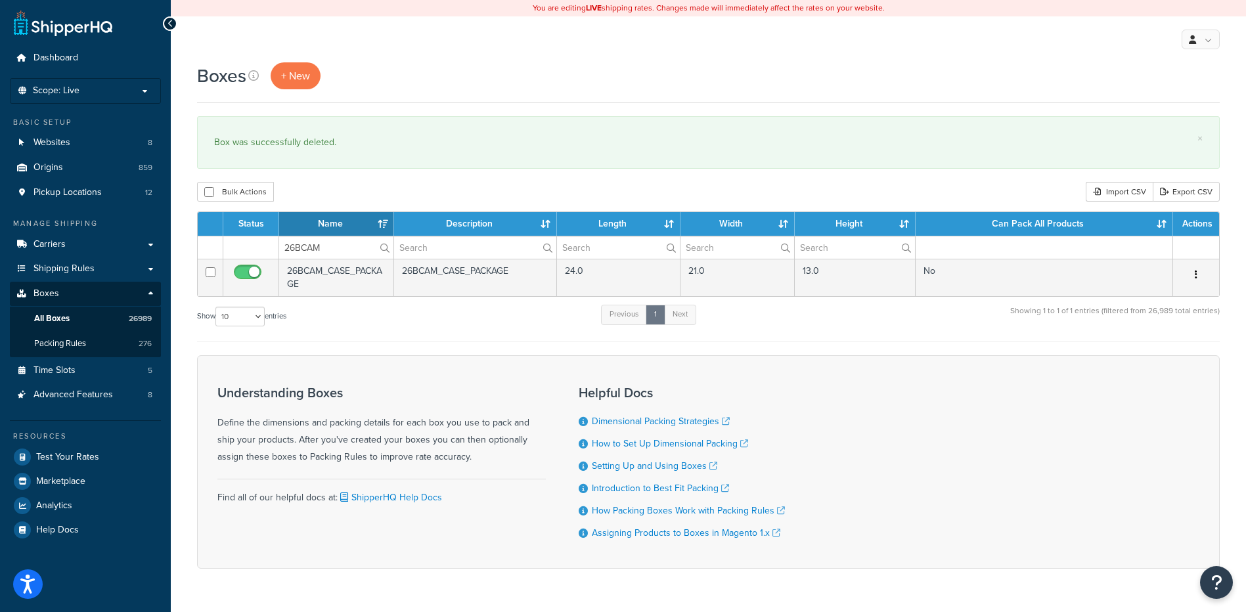
click at [1197, 273] on icon "button" at bounding box center [1196, 274] width 3 height 9
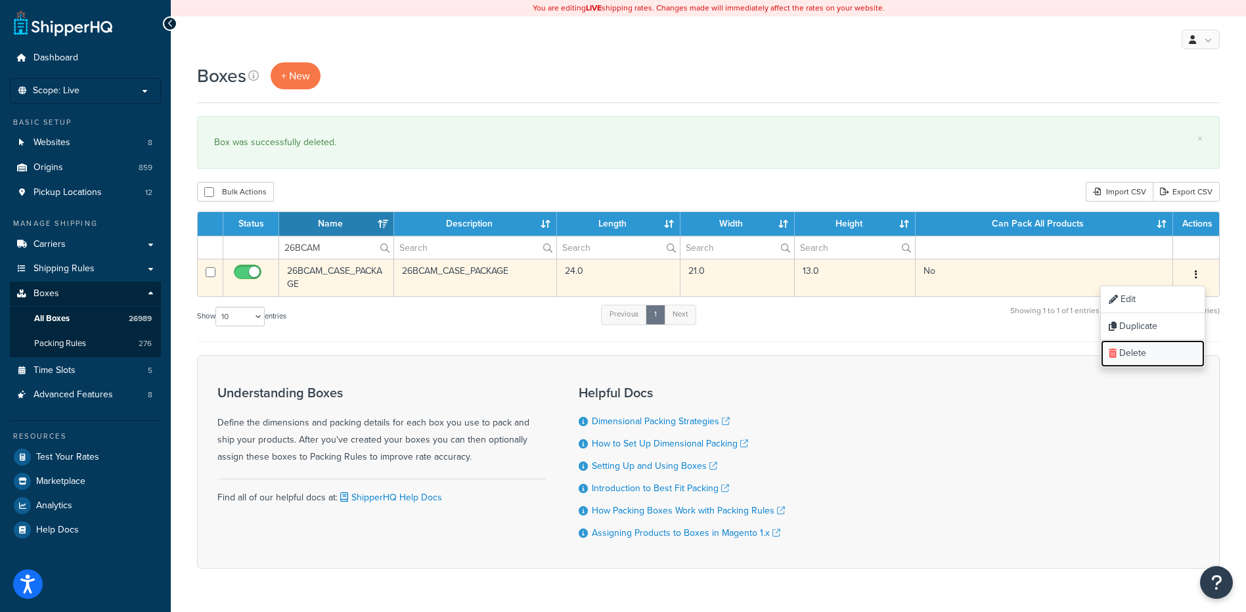
click at [1171, 351] on link "Delete" at bounding box center [1153, 353] width 104 height 27
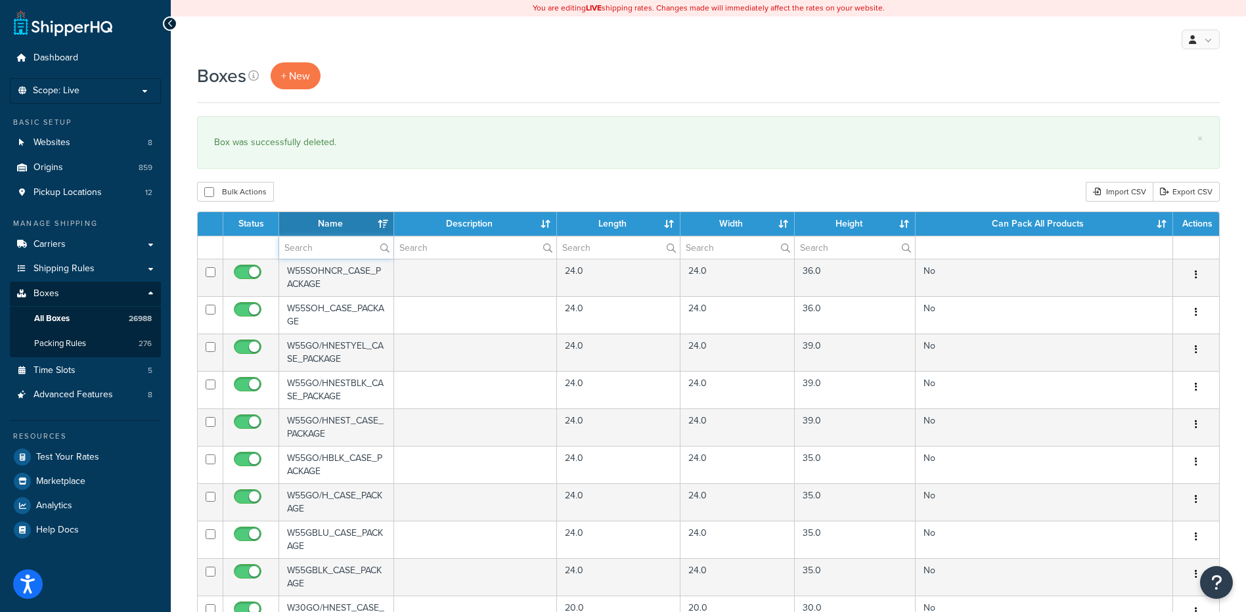
click at [305, 250] on input "text" at bounding box center [336, 247] width 114 height 22
paste input "26BCBR"
type input "26BCBR"
click at [345, 182] on div "Boxes + New × Box was successfully deleted. Bulk Actions Duplicate [GEOGRAPHIC_…" at bounding box center [708, 506] width 1075 height 889
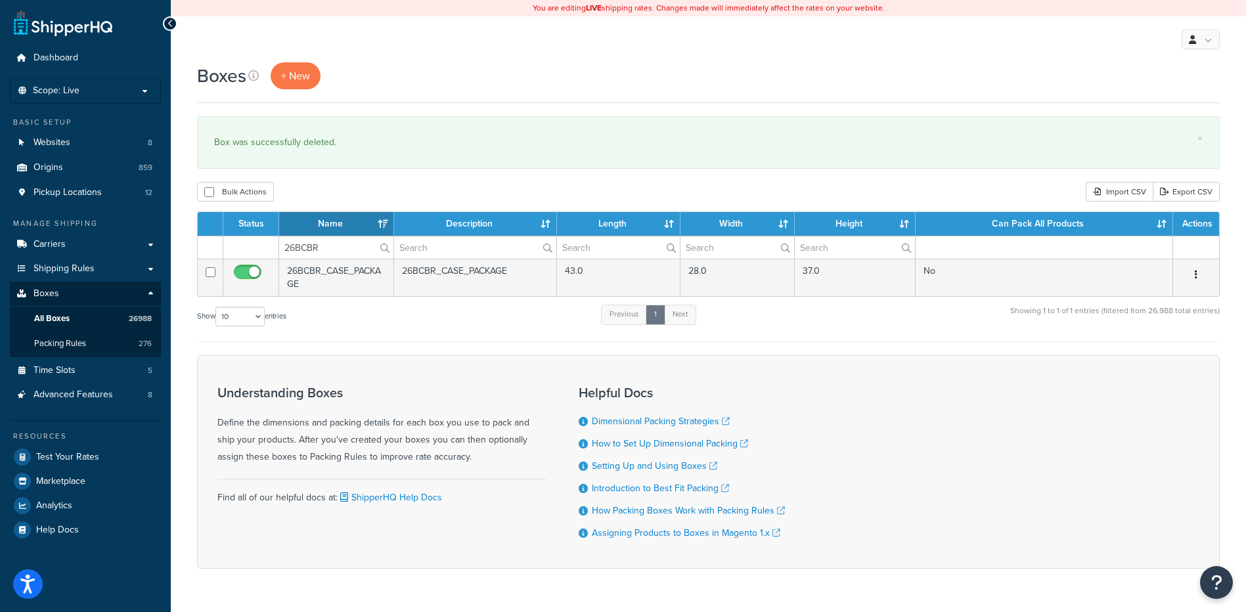
click at [1196, 271] on icon "button" at bounding box center [1196, 274] width 3 height 9
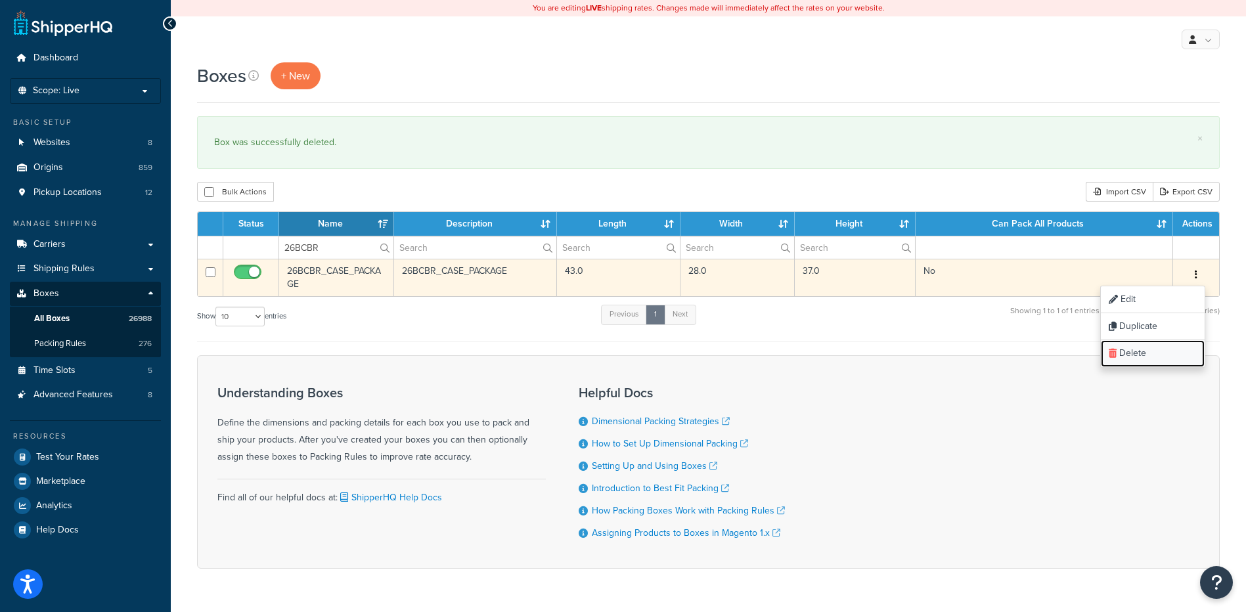
click at [1159, 365] on link "Delete" at bounding box center [1153, 353] width 104 height 27
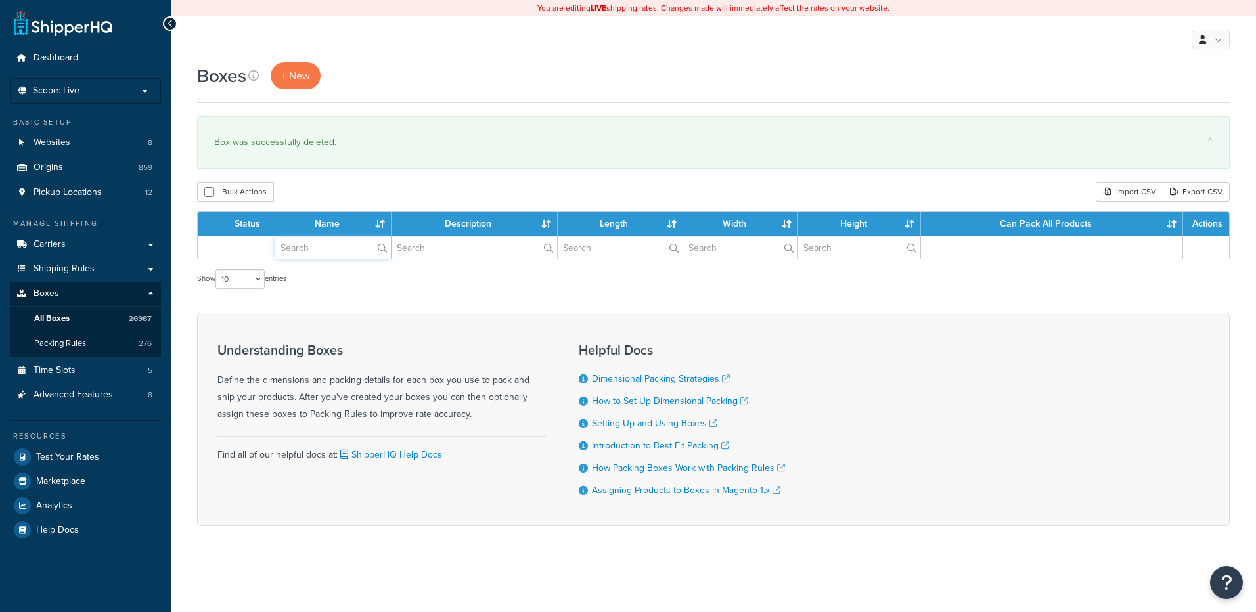
click at [312, 249] on input "text" at bounding box center [333, 247] width 116 height 22
paste input "26BCBW"
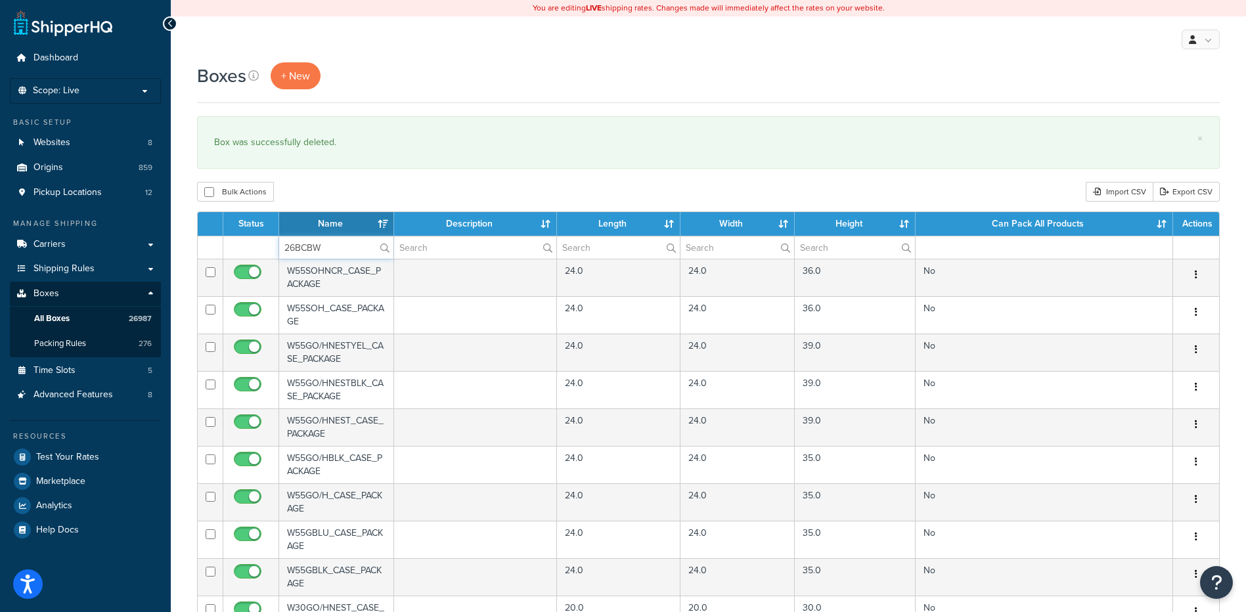
type input "26BCBW"
click at [317, 195] on div "Bulk Actions Duplicate [GEOGRAPHIC_DATA] Import CSV Export CSV" at bounding box center [708, 192] width 1023 height 20
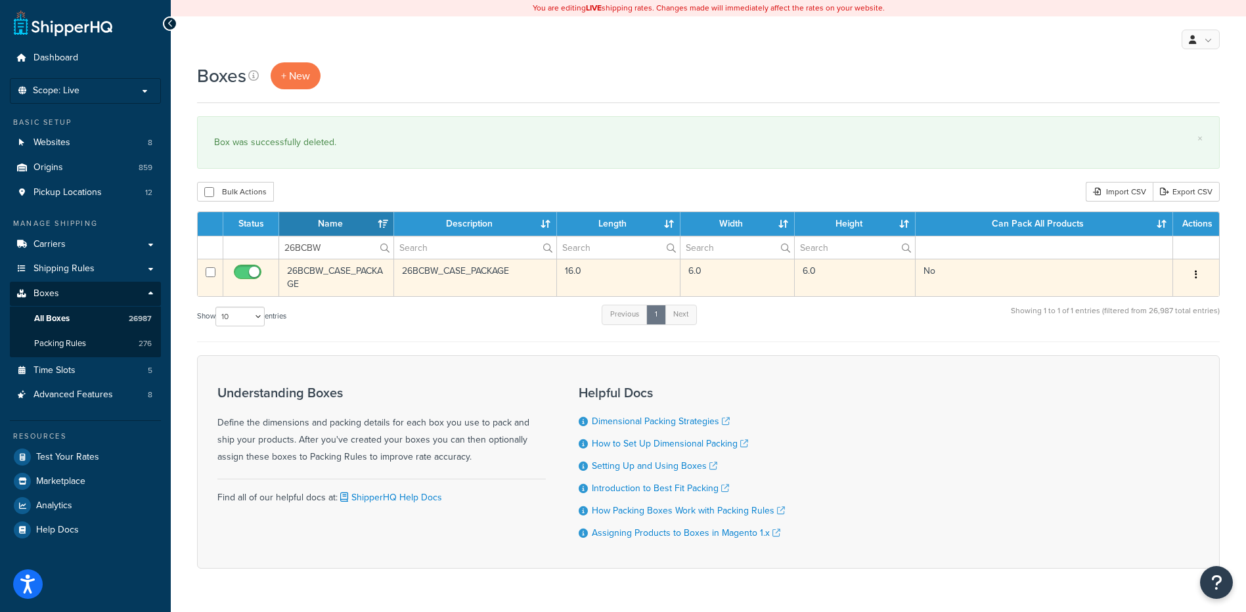
click at [1198, 275] on button "button" at bounding box center [1196, 275] width 18 height 21
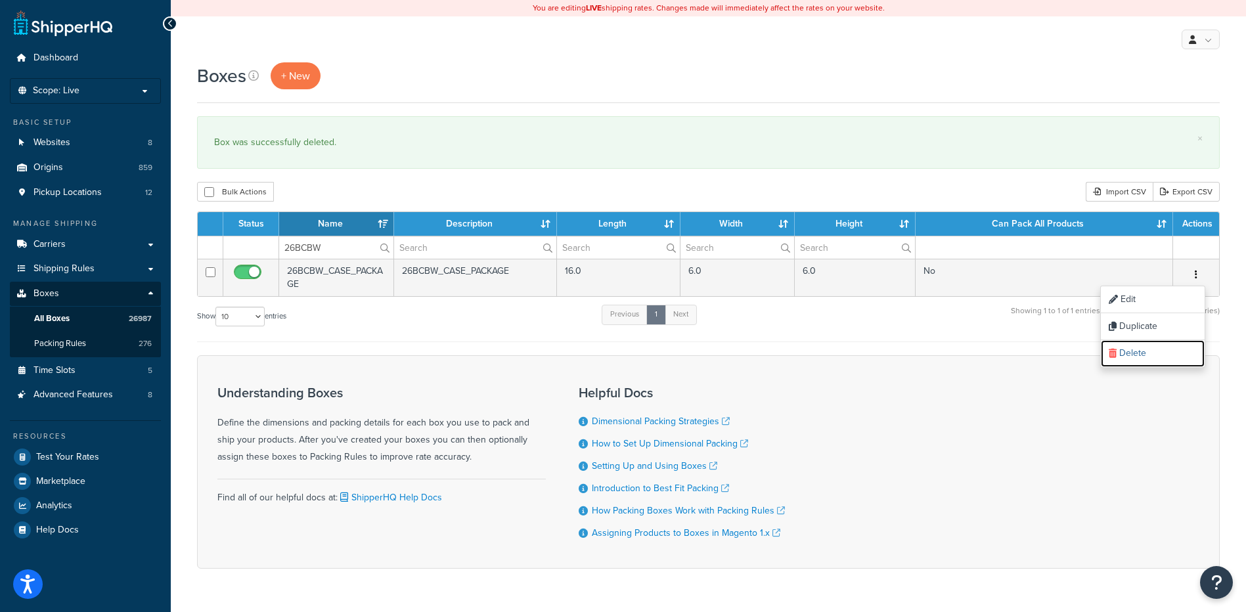
click at [1174, 351] on link "Delete" at bounding box center [1153, 353] width 104 height 27
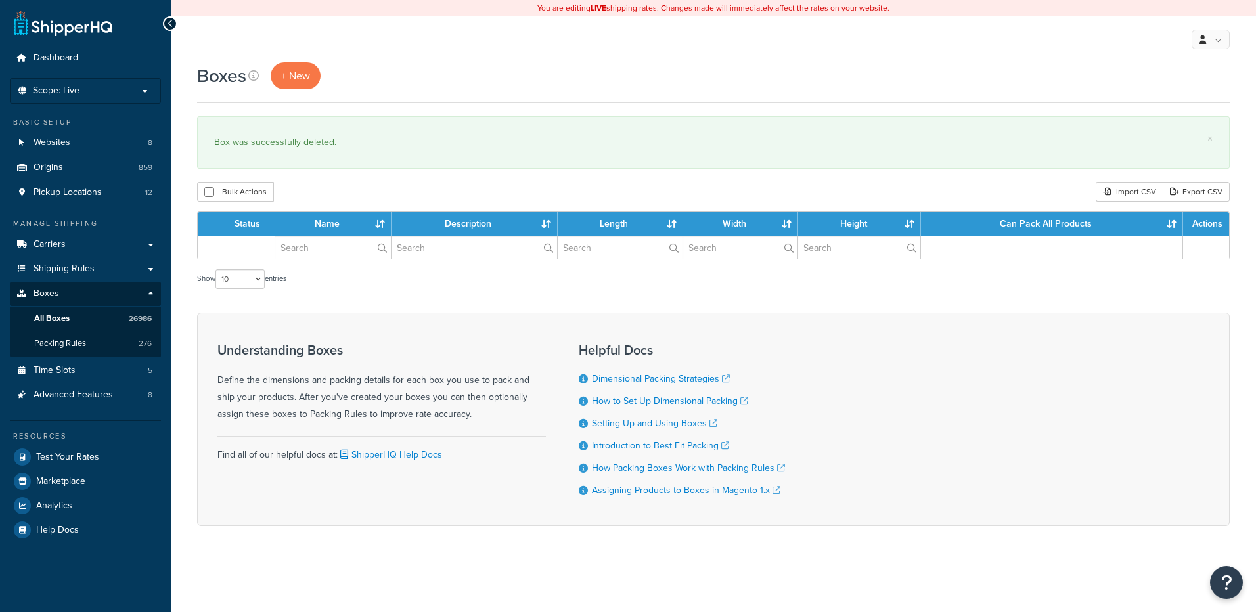
click at [294, 250] on input "text" at bounding box center [333, 247] width 116 height 22
type input "26BCCF"
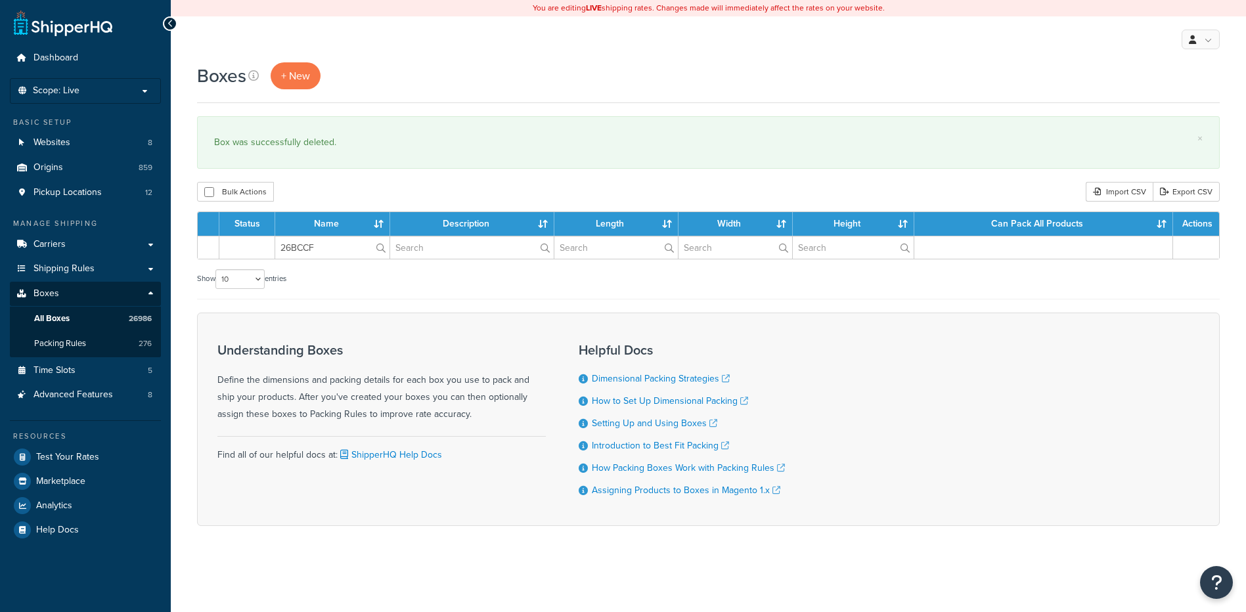
click at [310, 198] on div "Bulk Actions Duplicate [GEOGRAPHIC_DATA] Import CSV Export CSV" at bounding box center [708, 192] width 1023 height 20
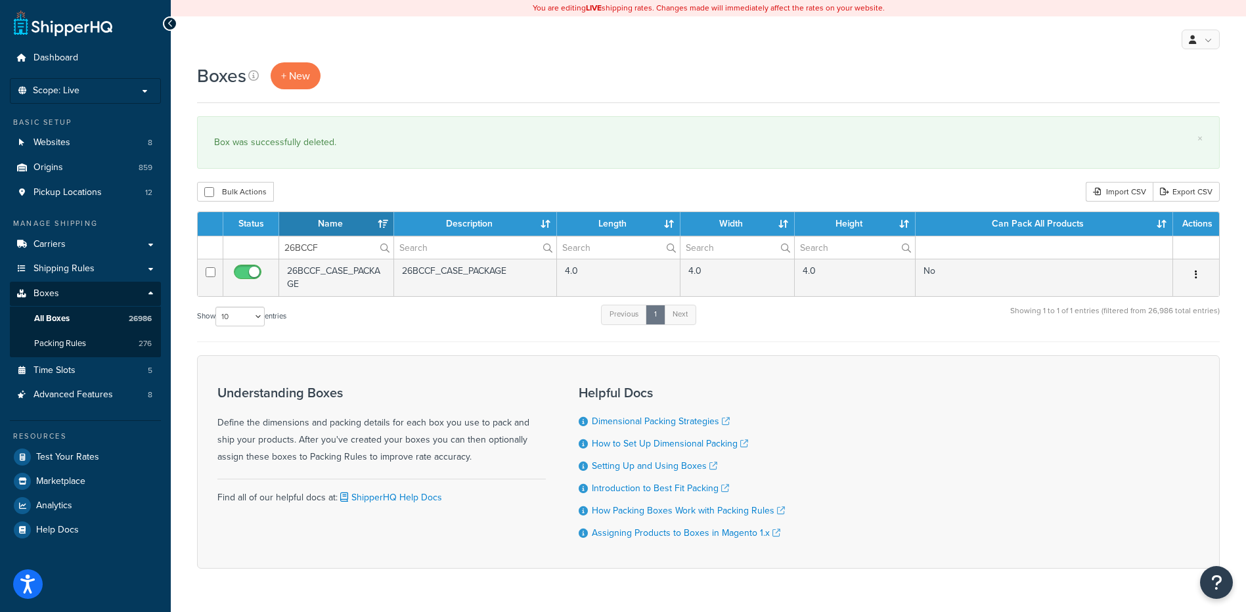
click at [1194, 278] on button "button" at bounding box center [1196, 275] width 18 height 21
click at [1148, 354] on link "Delete" at bounding box center [1153, 353] width 104 height 27
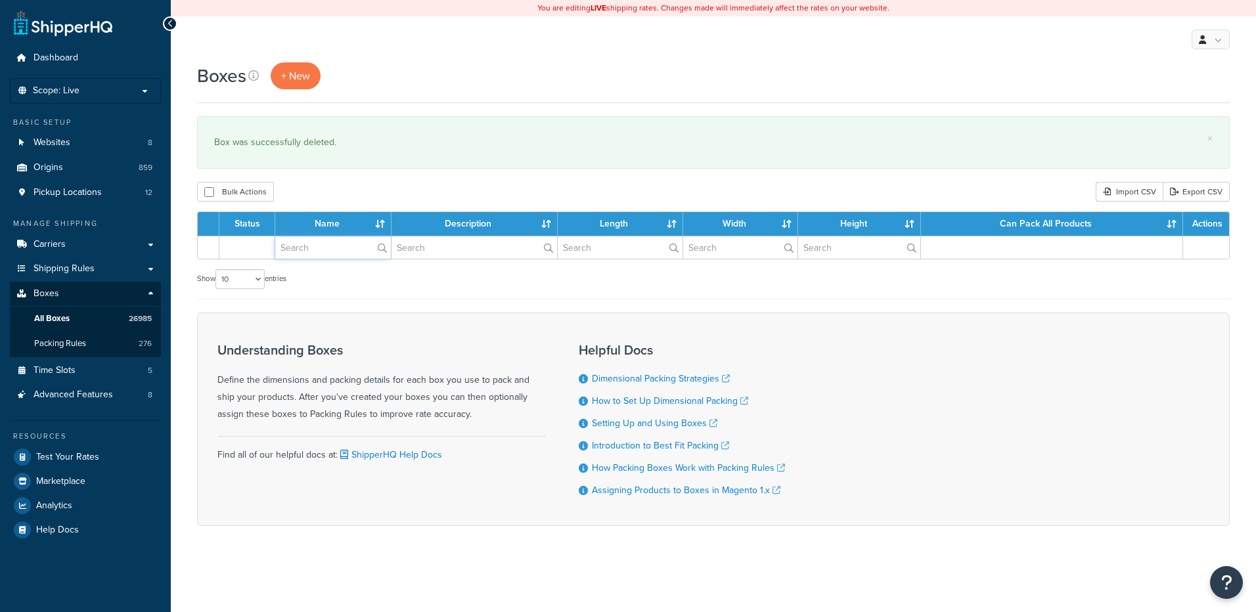
drag, startPoint x: 0, startPoint y: 0, endPoint x: 311, endPoint y: 247, distance: 396.9
click at [311, 247] on input "text" at bounding box center [333, 247] width 116 height 22
paste input "26BCD5"
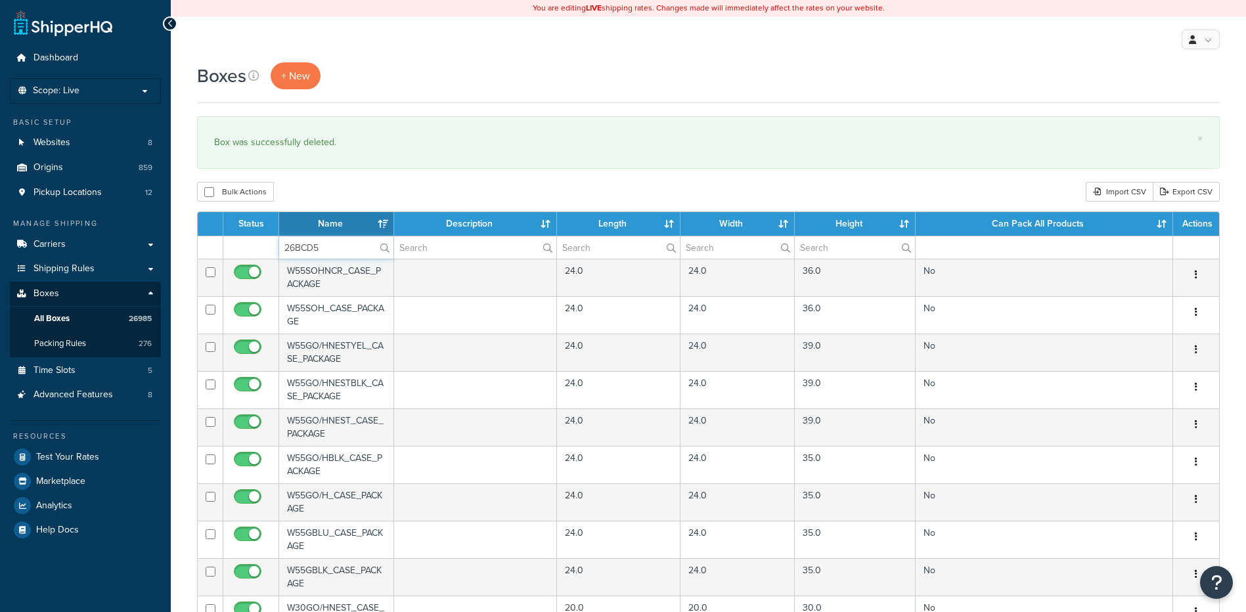
type input "26BCD5"
click at [327, 196] on div "Bulk Actions Duplicate [GEOGRAPHIC_DATA] Import CSV Export CSV" at bounding box center [708, 192] width 1023 height 20
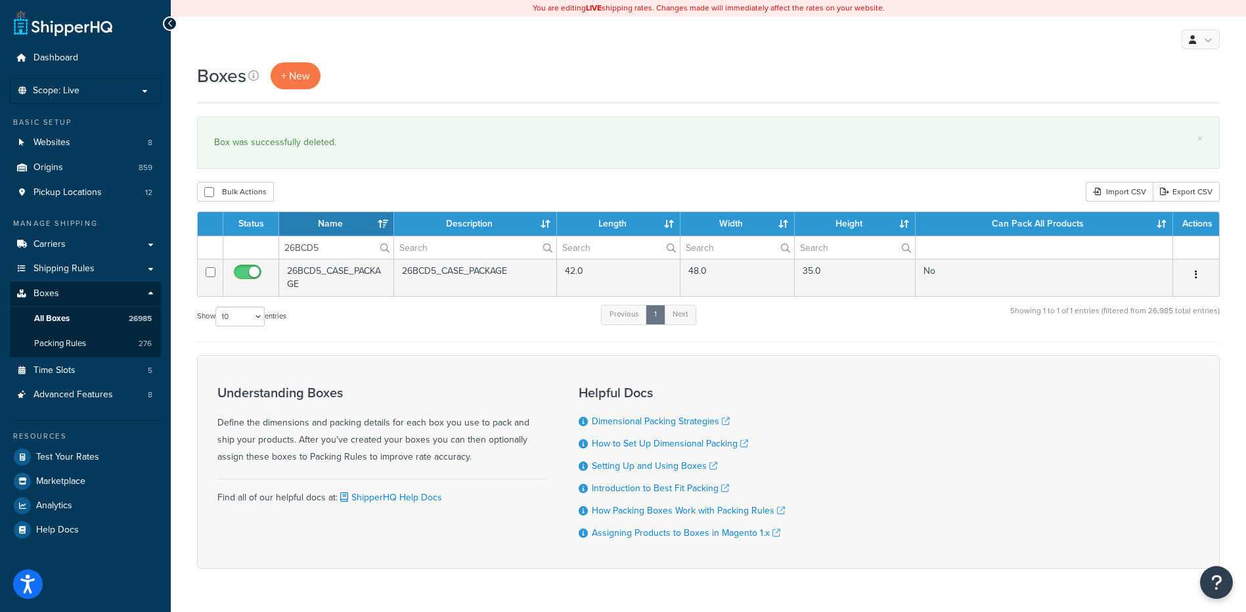
click at [1197, 274] on icon "button" at bounding box center [1196, 274] width 3 height 9
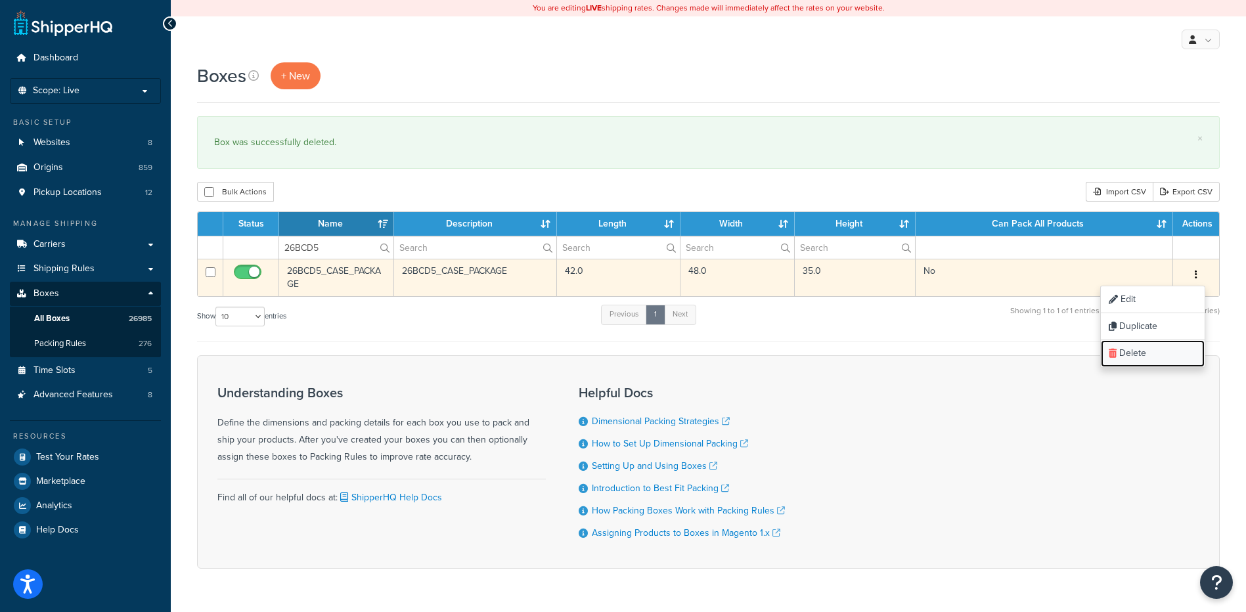
click at [1173, 351] on link "Delete" at bounding box center [1153, 353] width 104 height 27
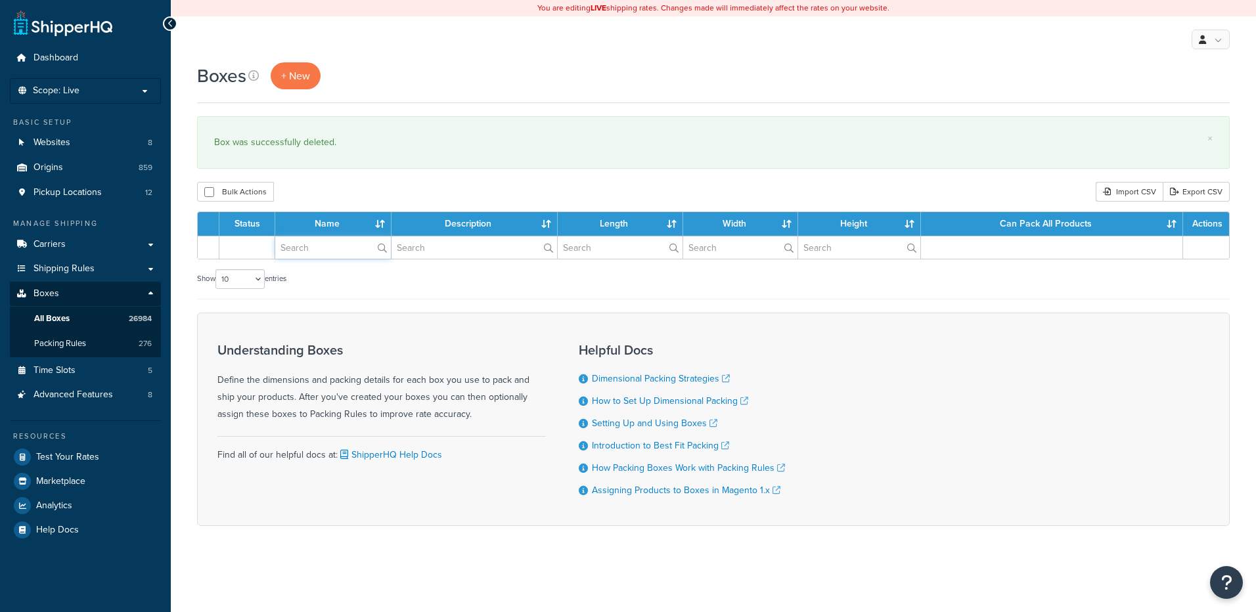
drag, startPoint x: 0, startPoint y: 0, endPoint x: 325, endPoint y: 252, distance: 411.1
click at [325, 252] on input "text" at bounding box center [333, 247] width 116 height 22
paste input "26BCR5"
type input "26BCR5"
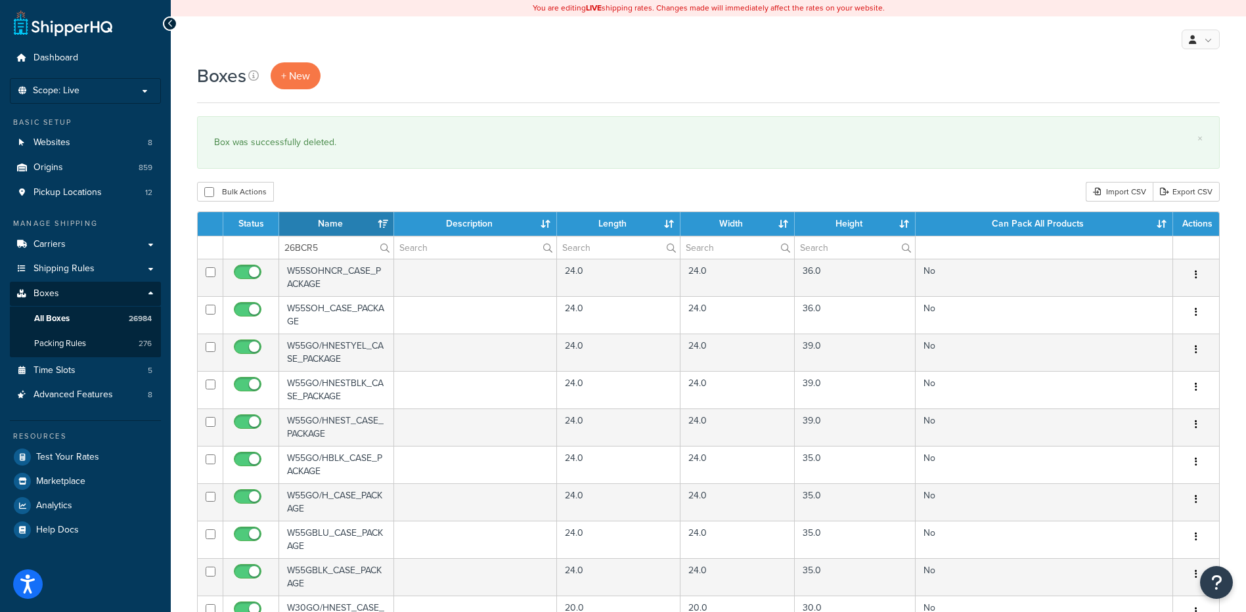
click at [347, 197] on div "Bulk Actions Duplicate Delete Import CSV Export CSV" at bounding box center [708, 192] width 1023 height 20
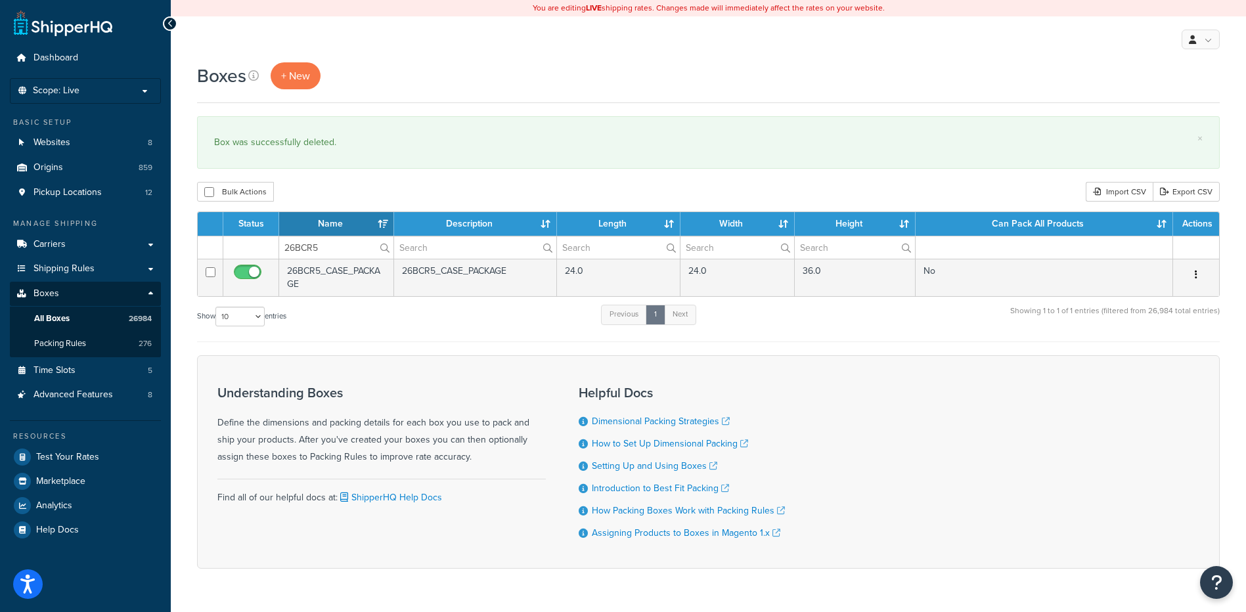
click at [1196, 275] on icon "button" at bounding box center [1196, 274] width 3 height 9
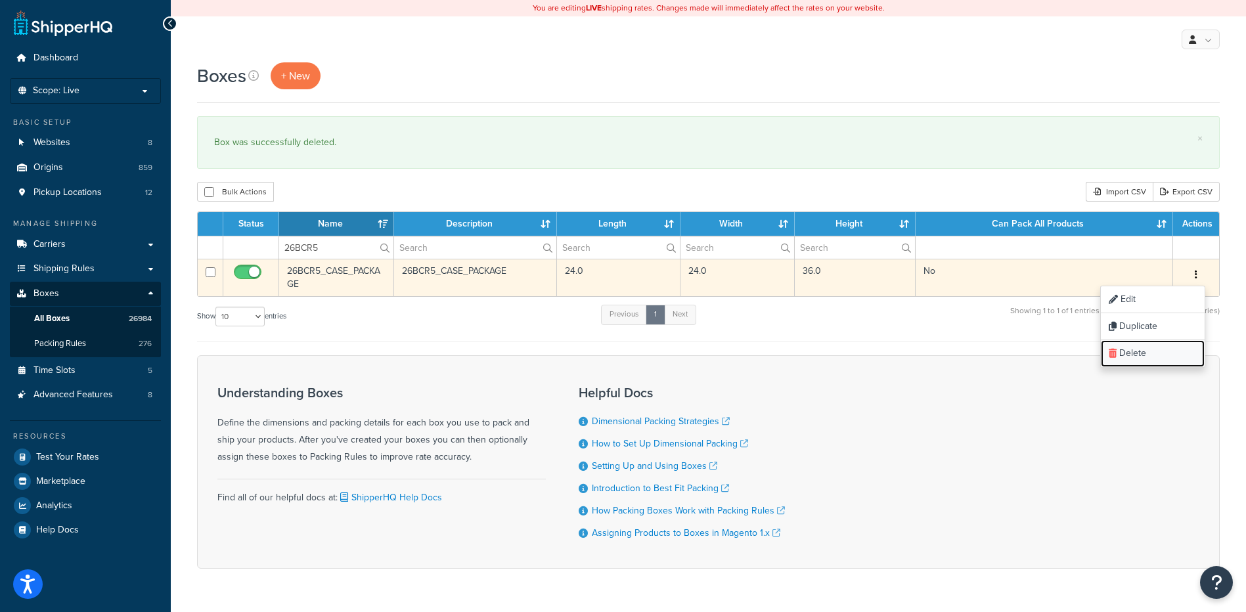
click at [1172, 347] on link "Delete" at bounding box center [1153, 353] width 104 height 27
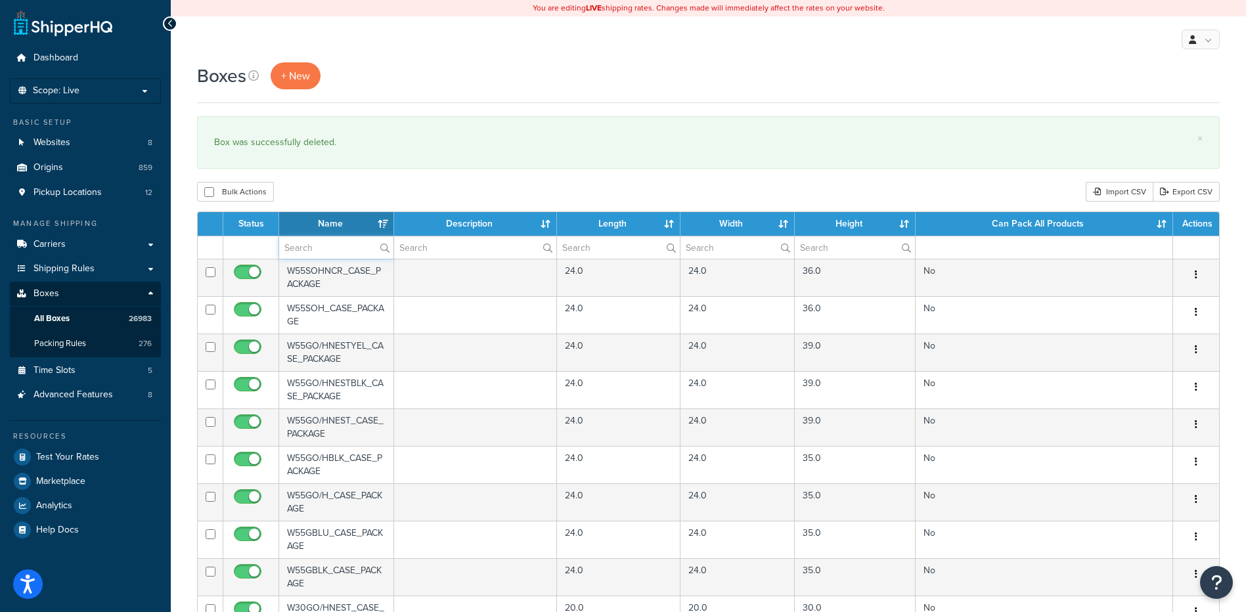
click at [322, 244] on input "text" at bounding box center [336, 247] width 114 height 22
paste input "26BCSS"
type input "26BCSS"
click at [334, 199] on div "Bulk Actions Duplicate [GEOGRAPHIC_DATA] Import CSV Export CSV" at bounding box center [708, 192] width 1023 height 20
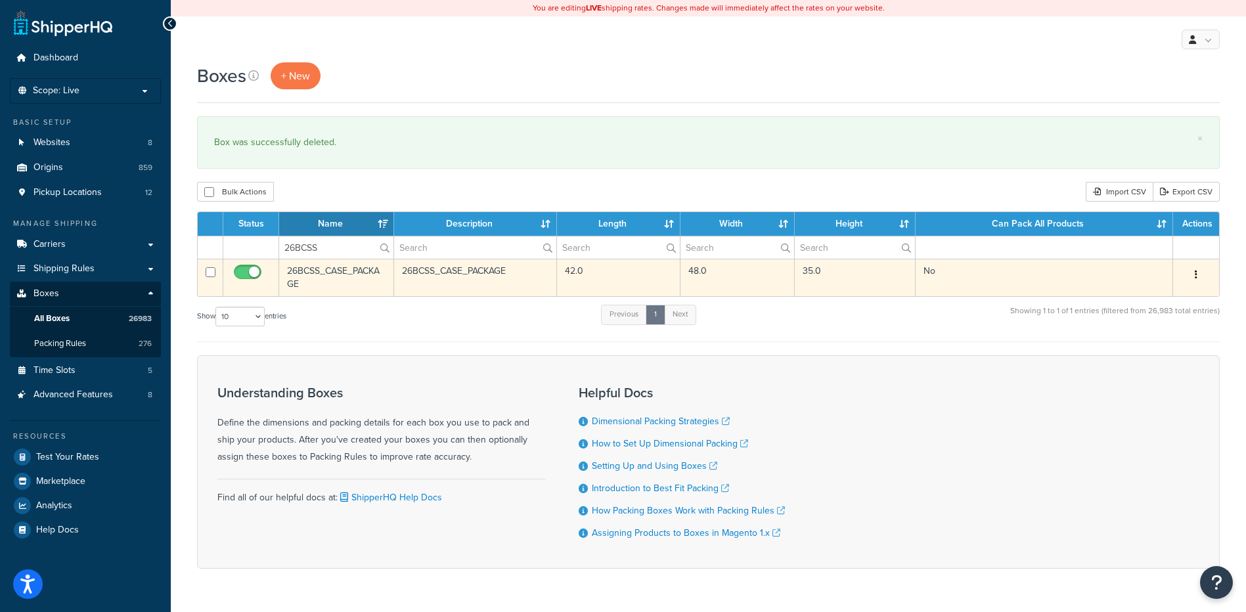
click at [1198, 274] on button "button" at bounding box center [1196, 275] width 18 height 21
click at [1157, 348] on link "Delete" at bounding box center [1153, 353] width 104 height 27
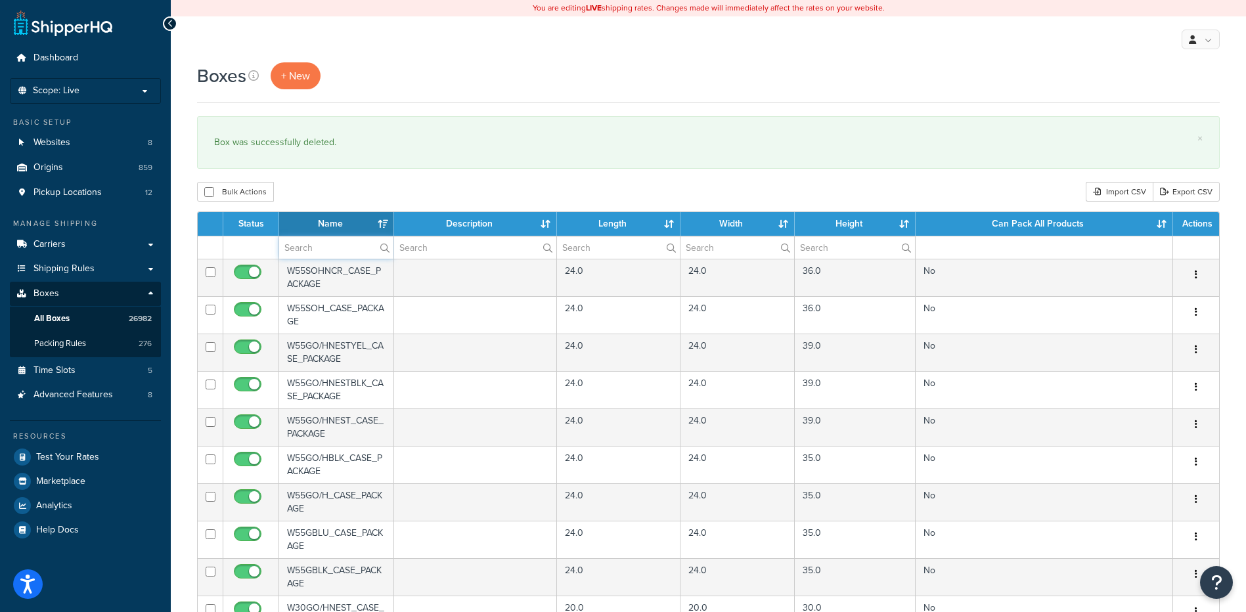
click at [310, 244] on input "text" at bounding box center [336, 247] width 114 height 22
paste input "26BCT0"
type input "26BCT0"
click at [365, 181] on div "Boxes + New × Box was successfully deleted. Bulk Actions Duplicate Delete Impor…" at bounding box center [708, 506] width 1075 height 889
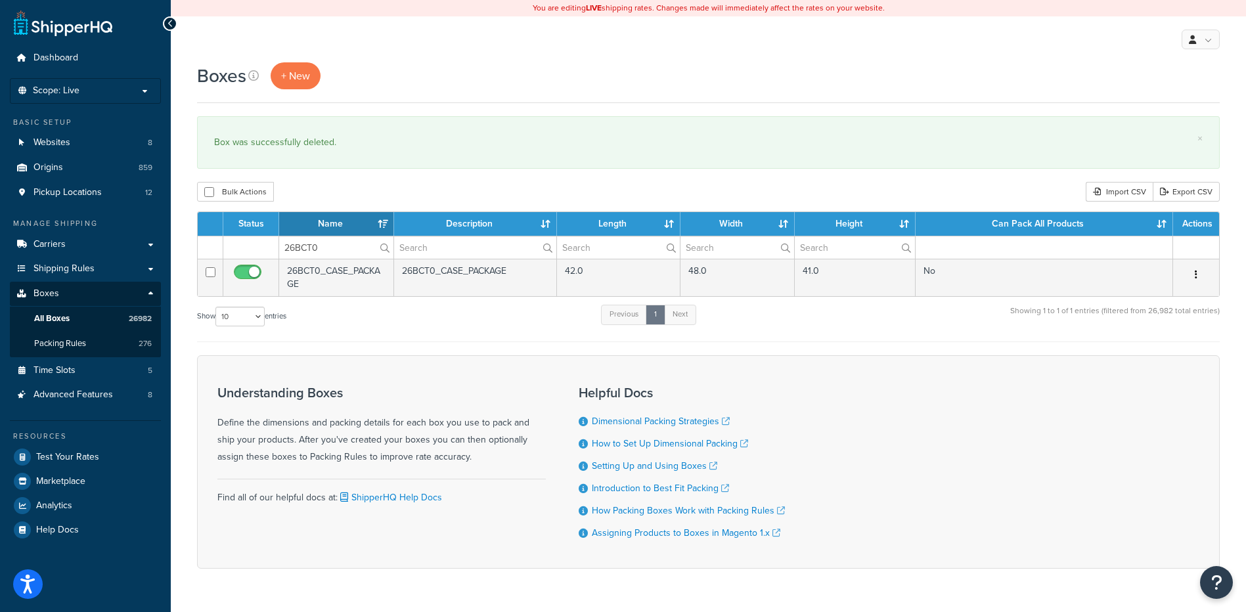
click at [1196, 273] on icon "button" at bounding box center [1196, 274] width 3 height 9
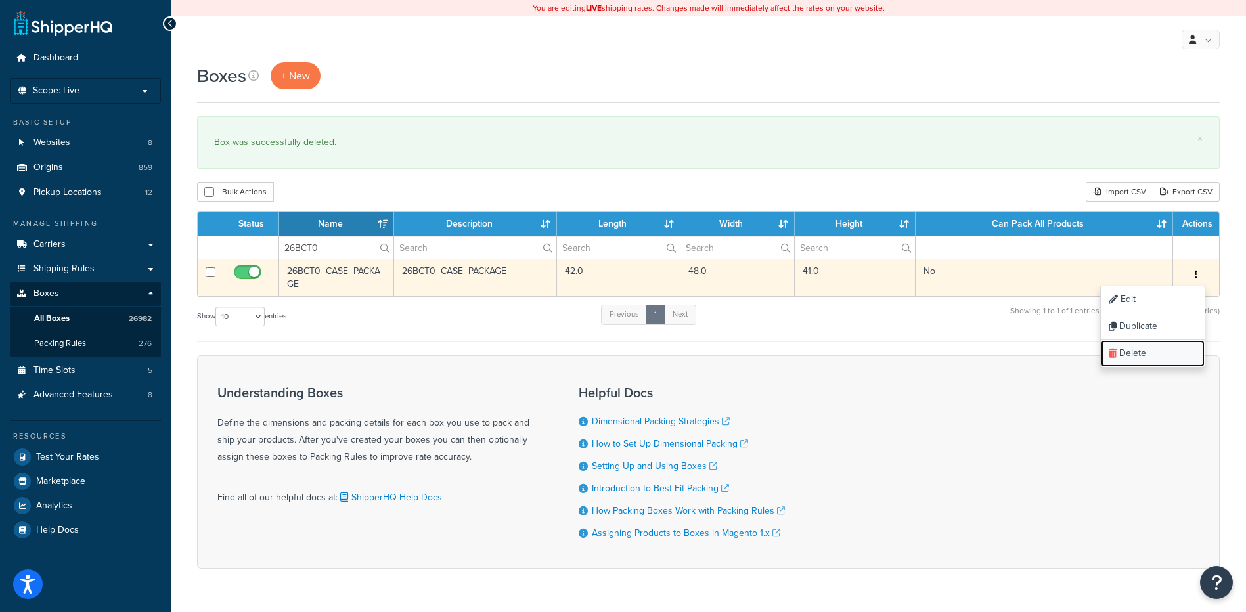
click at [1161, 353] on link "Delete" at bounding box center [1153, 353] width 104 height 27
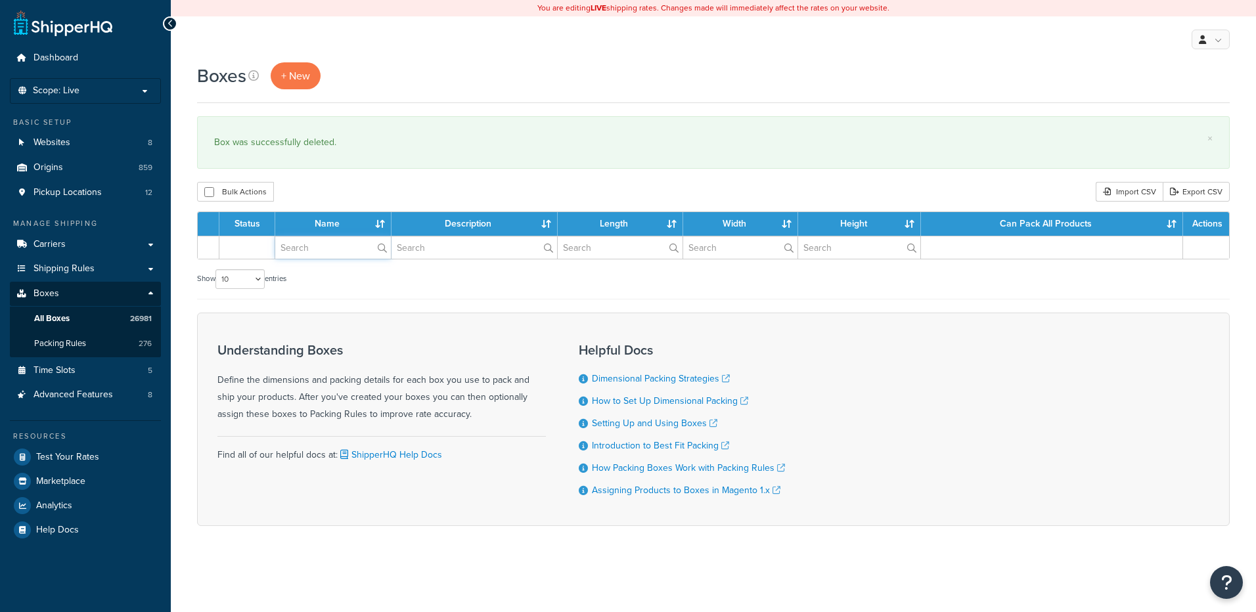
drag, startPoint x: 0, startPoint y: 0, endPoint x: 303, endPoint y: 252, distance: 394.2
click at [303, 252] on input "text" at bounding box center [333, 247] width 116 height 22
paste input "26BD56"
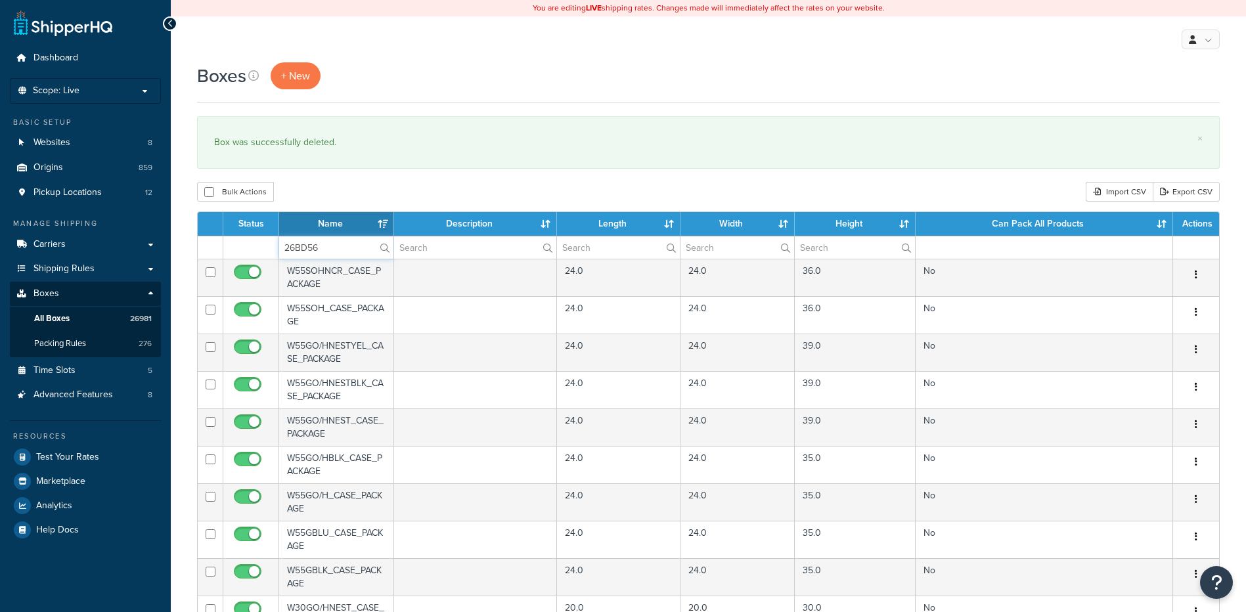
type input "26BD56"
click at [330, 198] on div "Bulk Actions Duplicate [GEOGRAPHIC_DATA] Import CSV Export CSV" at bounding box center [708, 192] width 1023 height 20
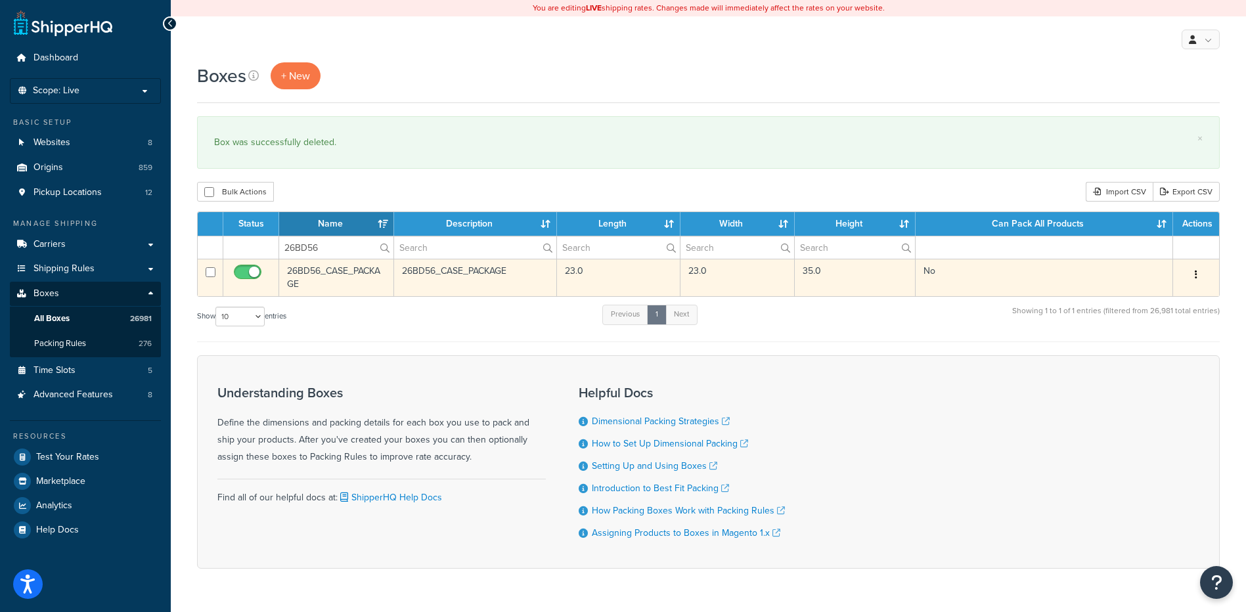
click at [1198, 275] on button "button" at bounding box center [1196, 275] width 18 height 21
click at [1161, 347] on link "Delete" at bounding box center [1153, 353] width 104 height 27
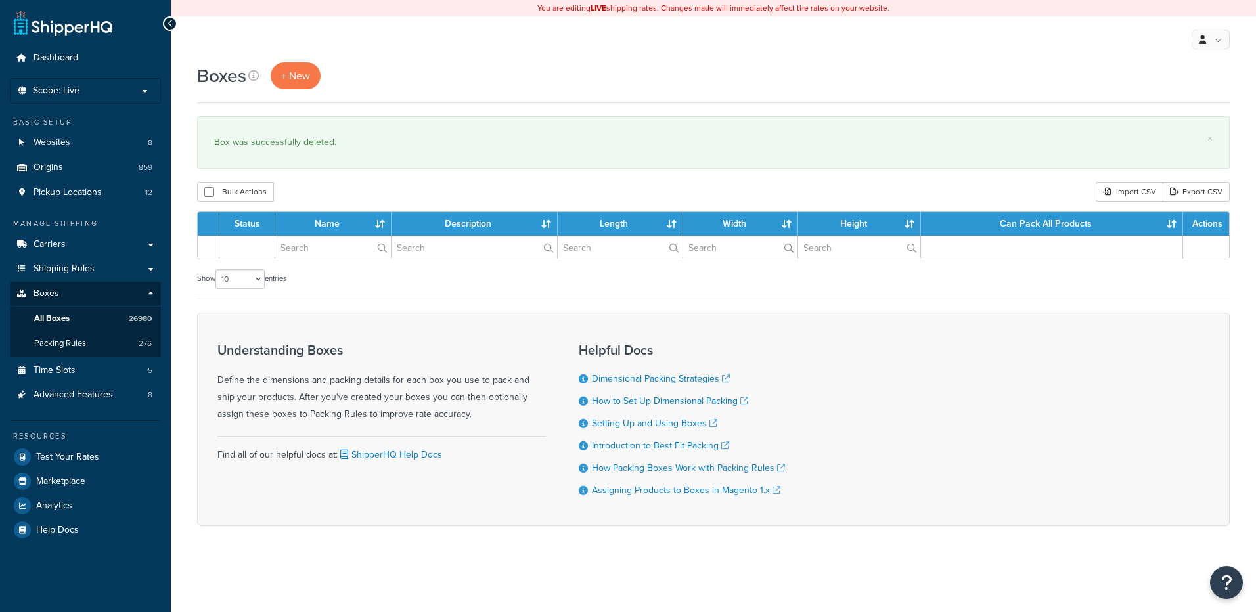
click at [322, 251] on input "text" at bounding box center [333, 247] width 116 height 22
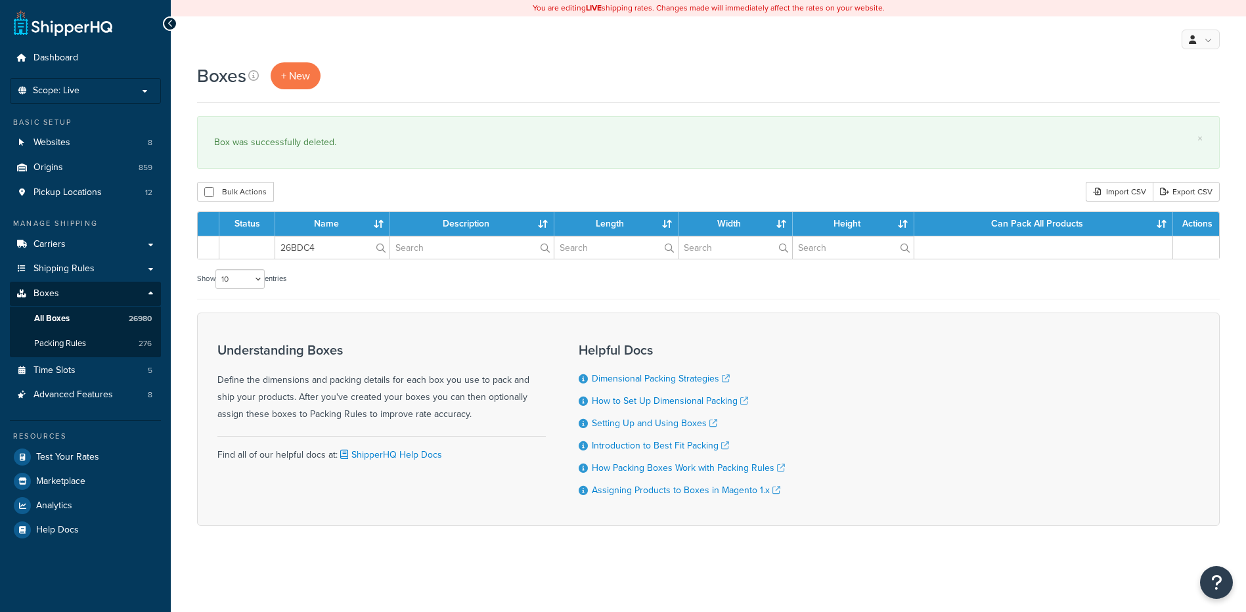
type input "26BDC4"
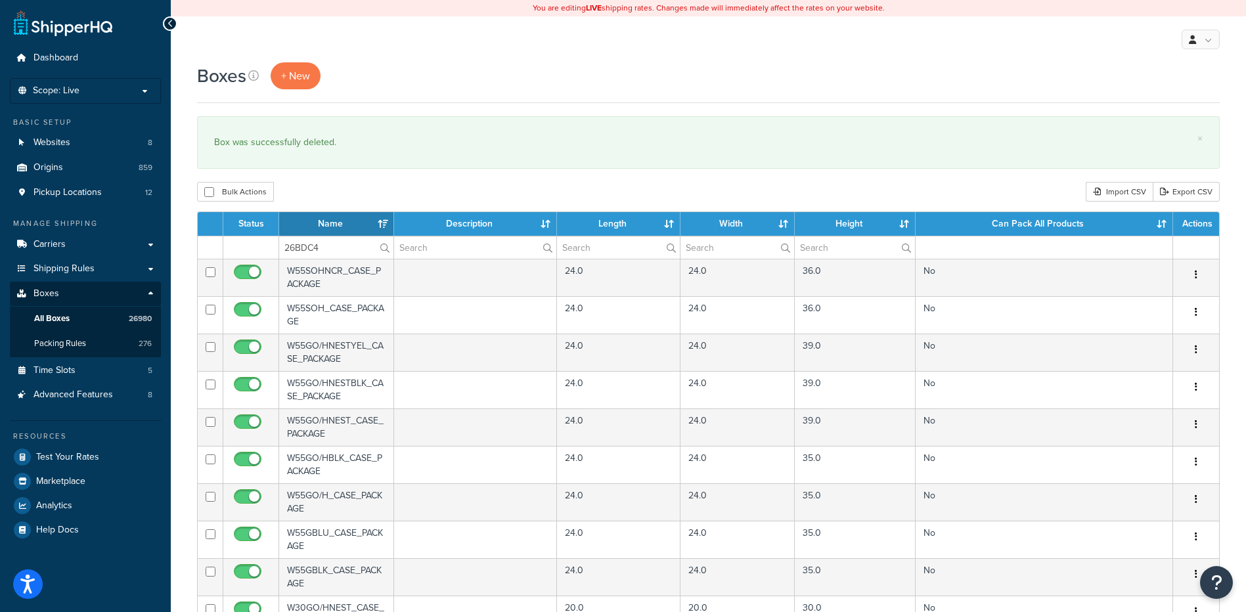
click at [390, 169] on div "× Box was successfully deleted." at bounding box center [708, 142] width 1023 height 53
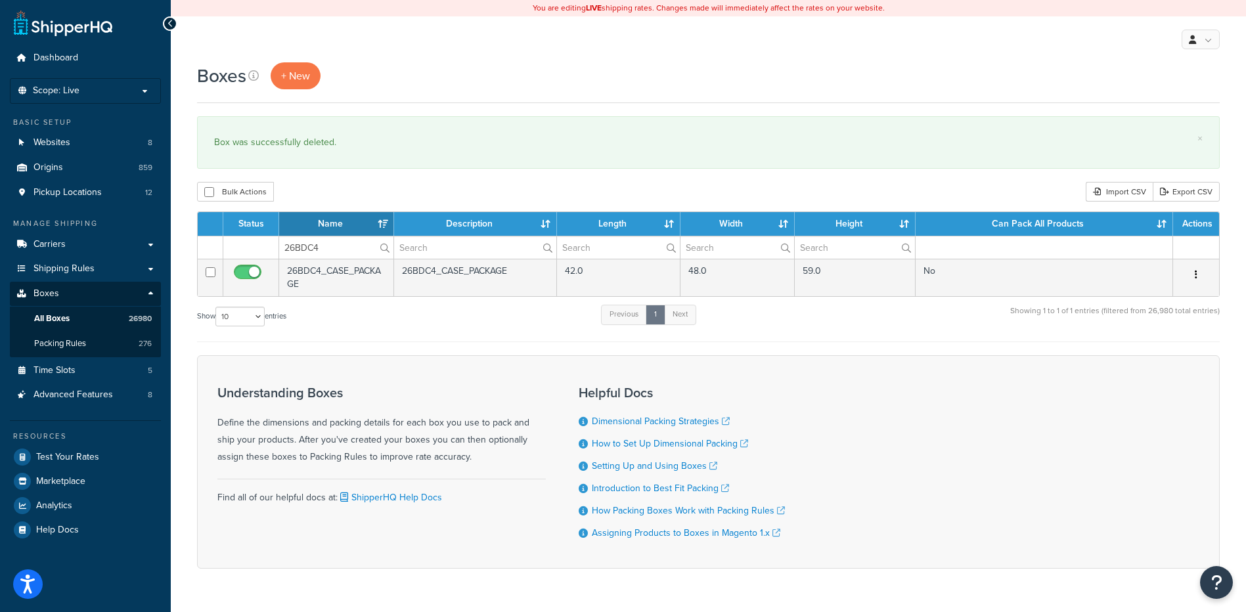
click at [1196, 273] on icon "button" at bounding box center [1196, 274] width 3 height 9
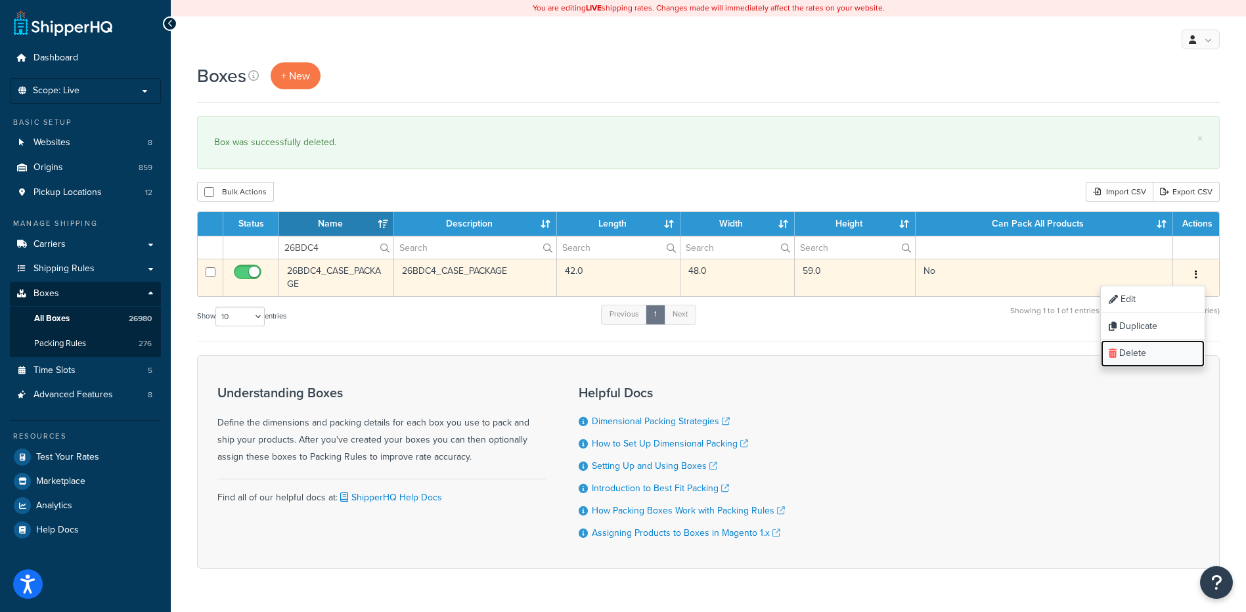
click at [1166, 353] on link "Delete" at bounding box center [1153, 353] width 104 height 27
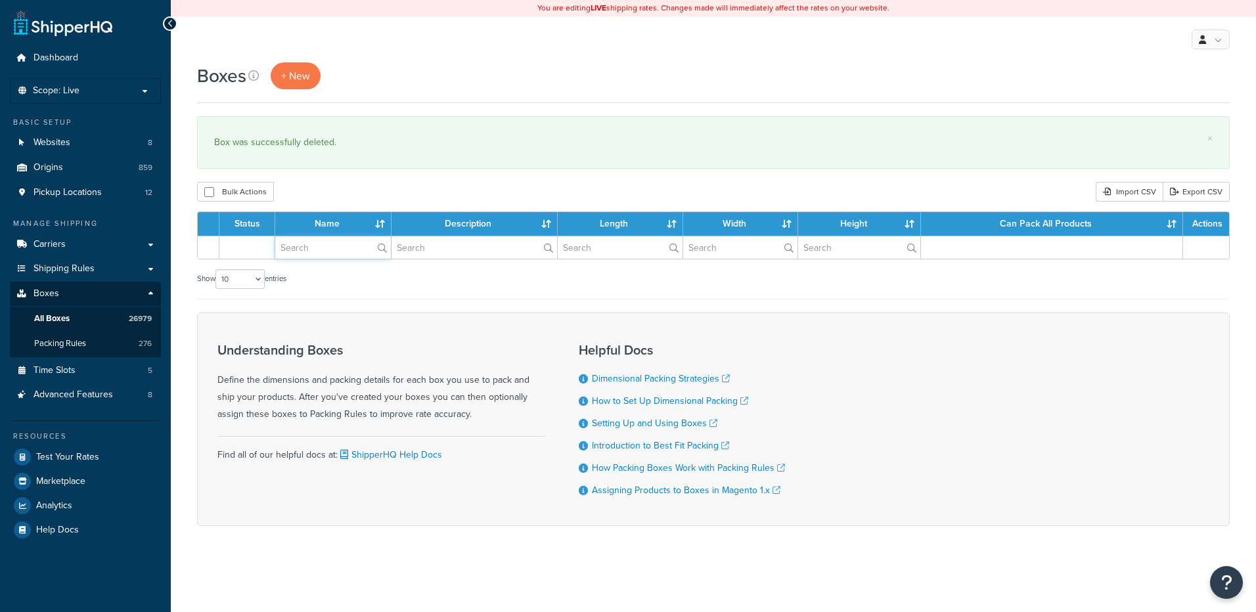
click at [323, 253] on input "text" at bounding box center [333, 247] width 116 height 22
paste input "26BF13"
type input "26BF13"
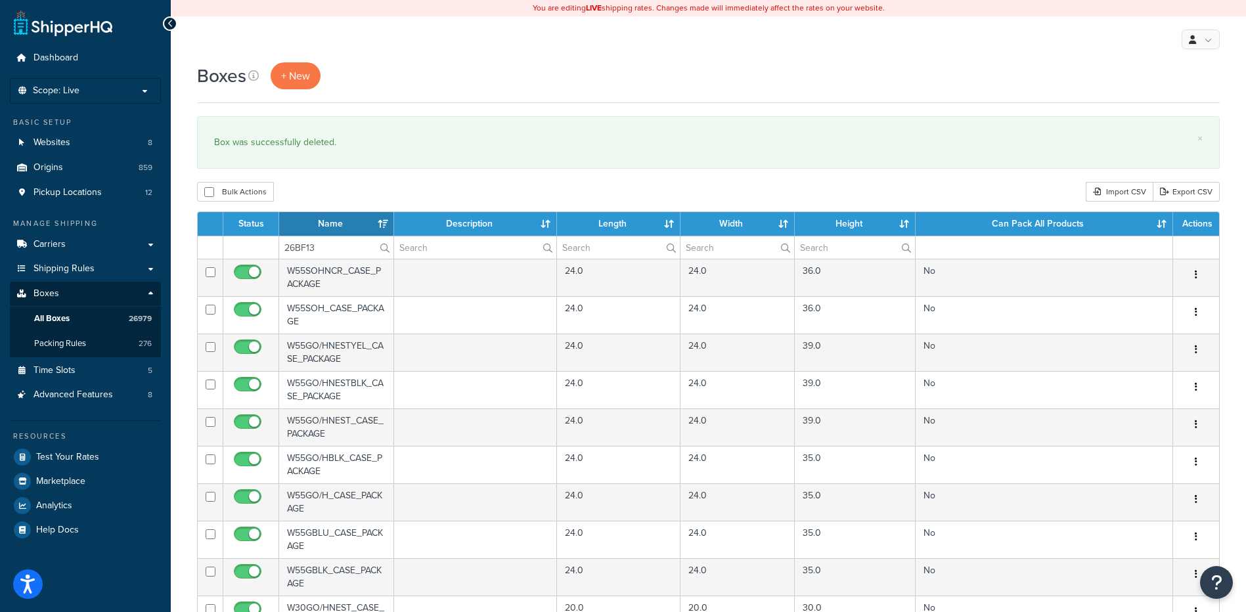
click at [341, 193] on div "Bulk Actions Duplicate [GEOGRAPHIC_DATA] Import CSV Export CSV" at bounding box center [708, 192] width 1023 height 20
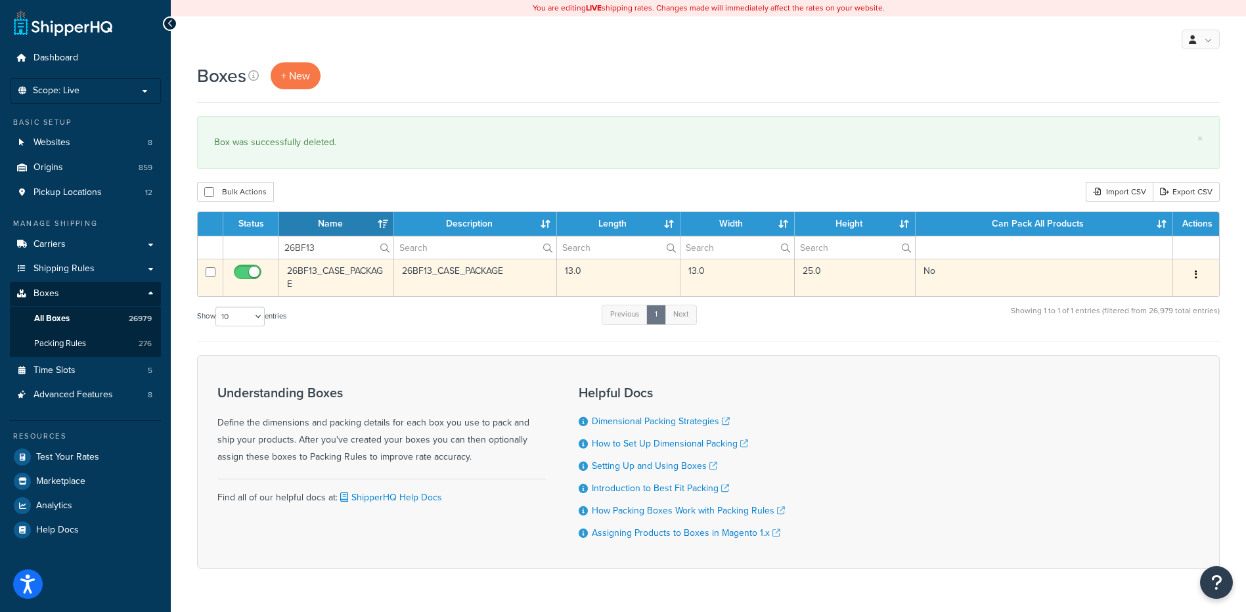
click at [1196, 275] on icon "button" at bounding box center [1196, 274] width 3 height 9
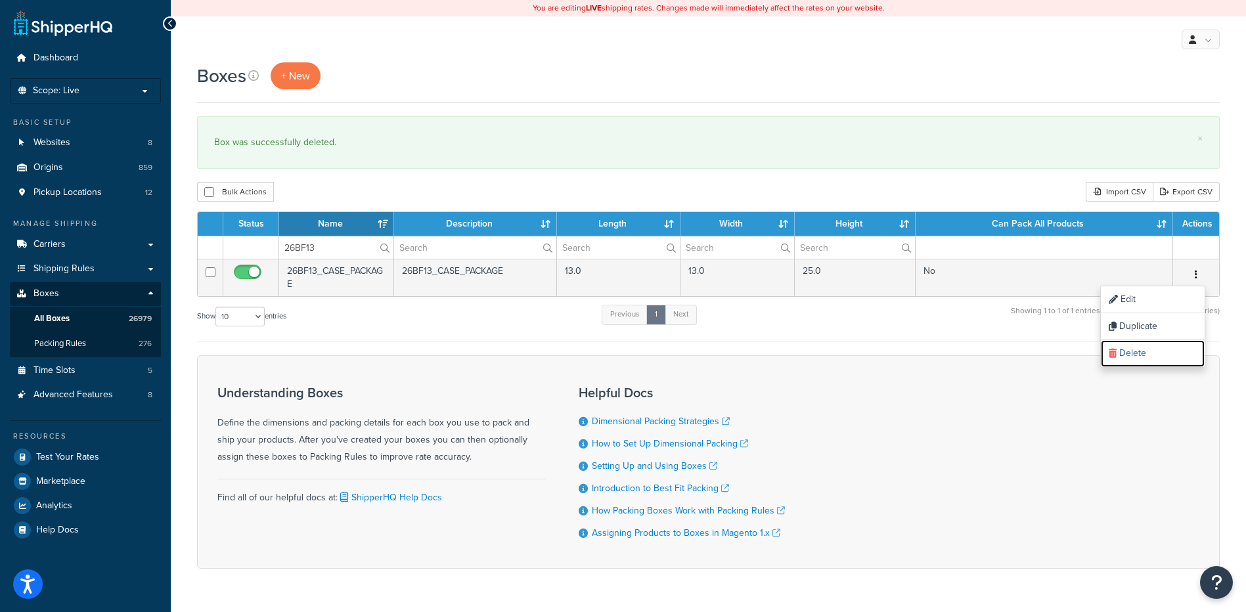
click at [1157, 351] on link "Delete" at bounding box center [1153, 353] width 104 height 27
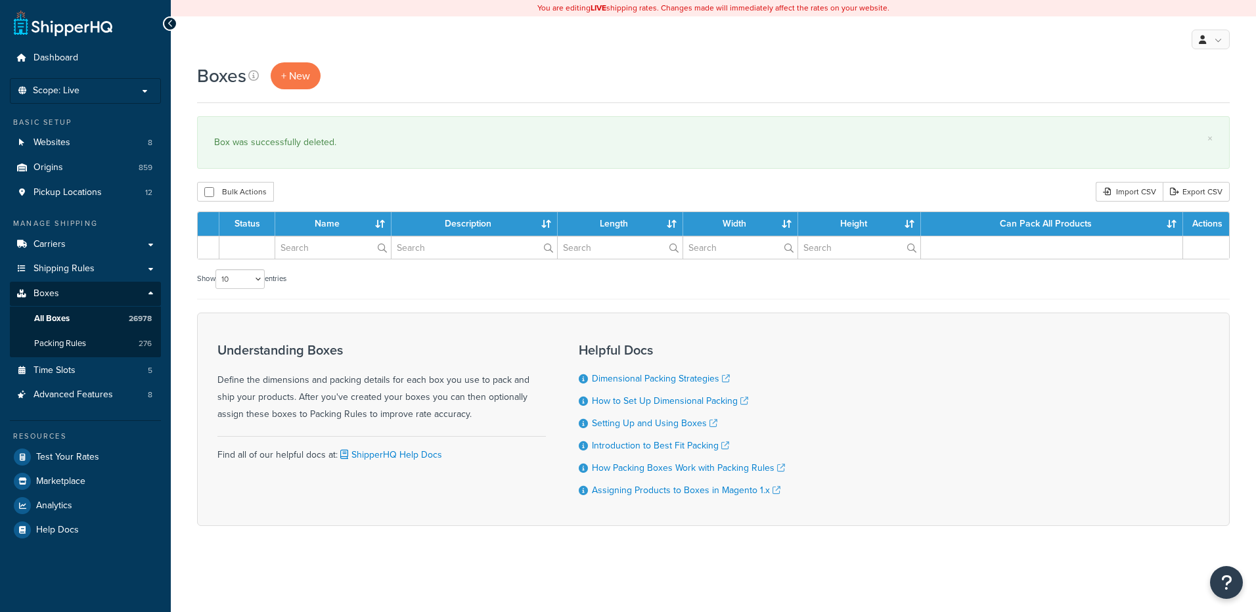
click at [302, 250] on input "text" at bounding box center [333, 247] width 116 height 22
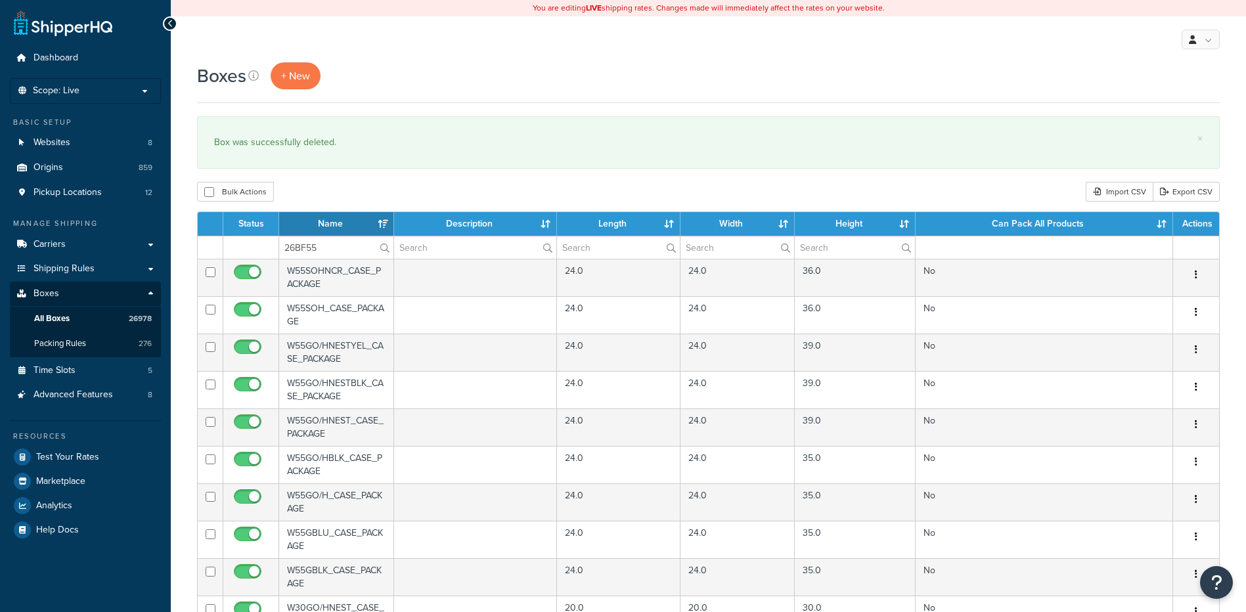
type input "26BF55"
click at [309, 195] on div "Bulk Actions Duplicate [GEOGRAPHIC_DATA] Import CSV Export CSV" at bounding box center [708, 192] width 1023 height 20
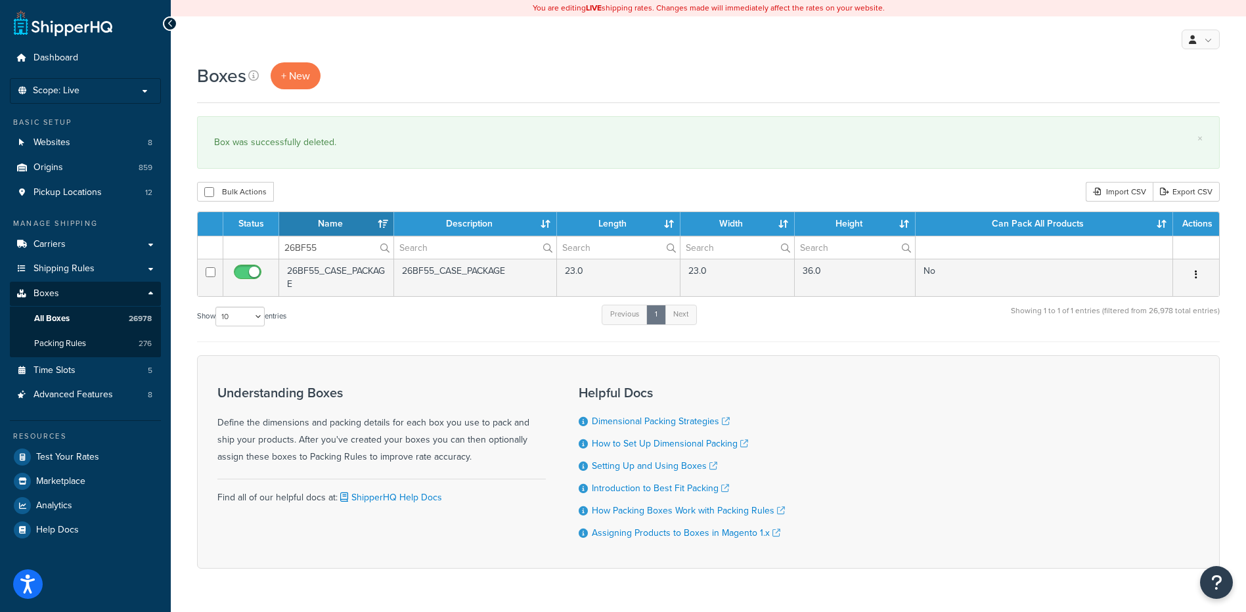
click at [1196, 273] on icon "button" at bounding box center [1196, 274] width 3 height 9
click at [1167, 353] on link "Delete" at bounding box center [1153, 353] width 104 height 27
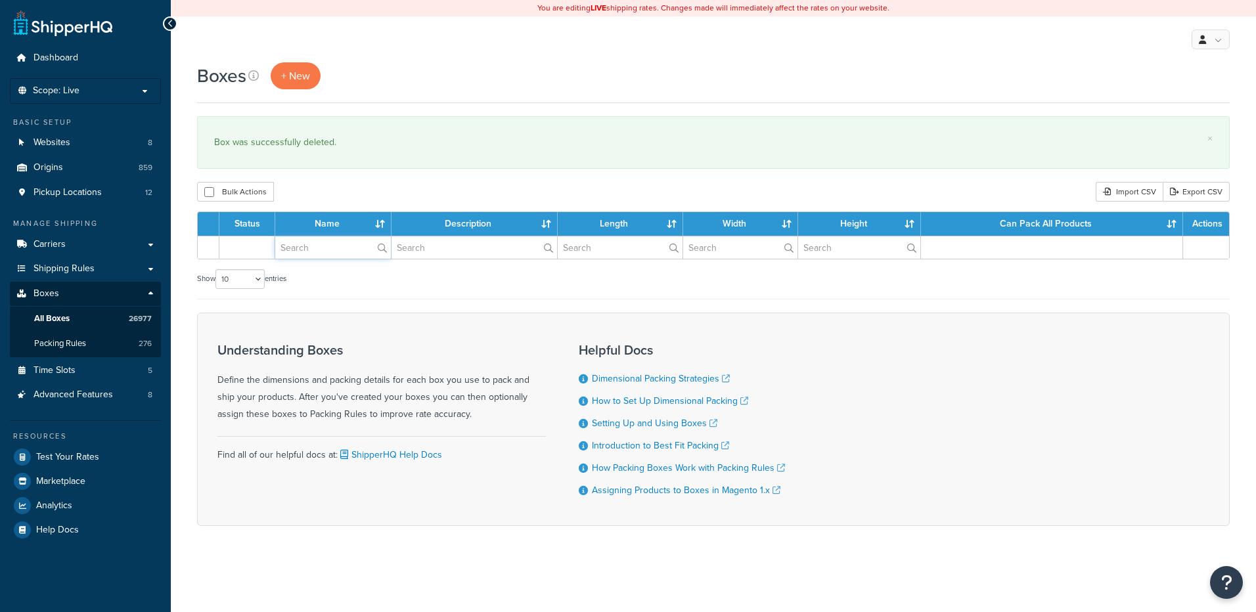
drag, startPoint x: 0, startPoint y: 0, endPoint x: 318, endPoint y: 250, distance: 404.2
click at [318, 250] on input "text" at bounding box center [333, 247] width 116 height 22
paste input "26BFD4"
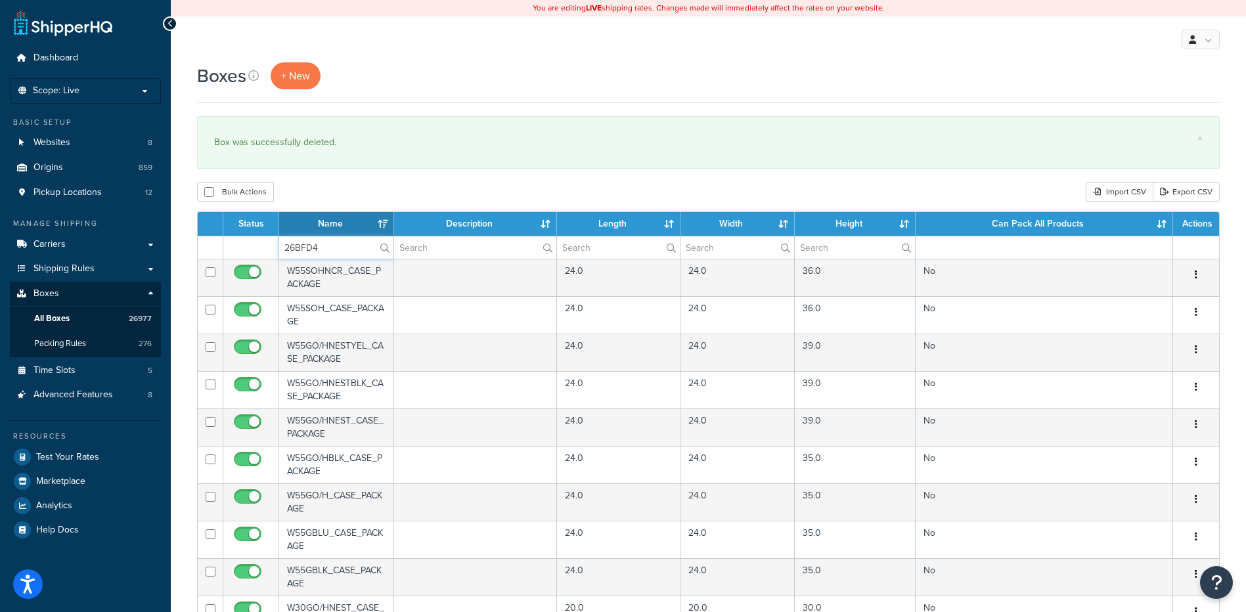
type input "26BFD4"
click at [345, 187] on div "Bulk Actions Duplicate [GEOGRAPHIC_DATA] Import CSV Export CSV" at bounding box center [708, 192] width 1023 height 20
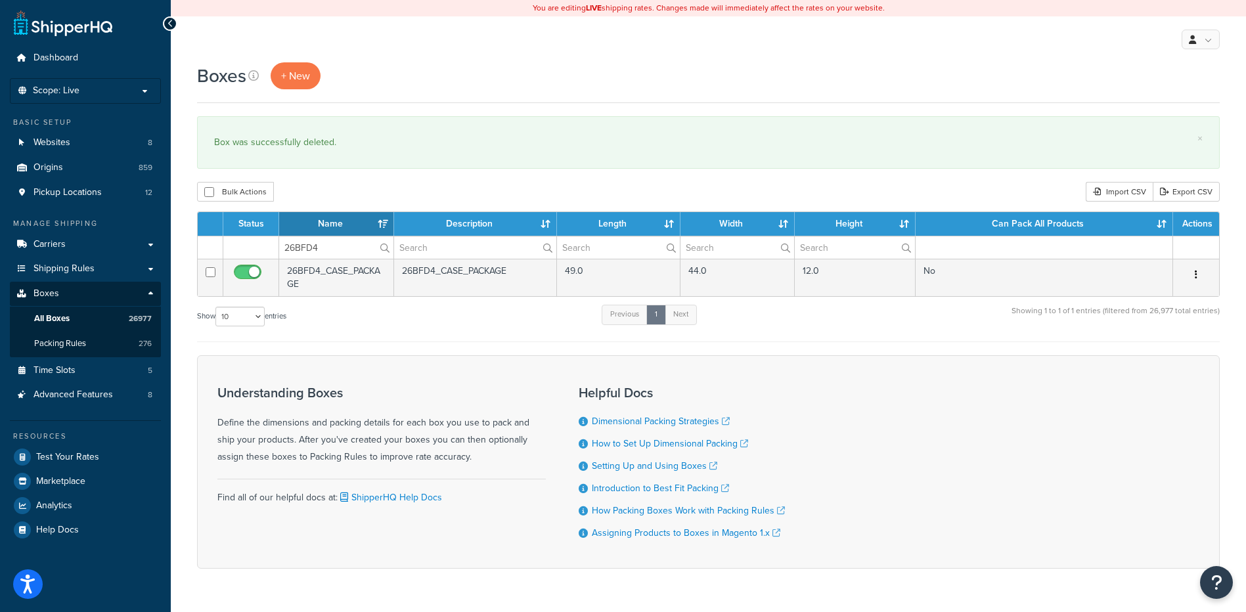
click at [1195, 271] on icon "button" at bounding box center [1196, 274] width 3 height 9
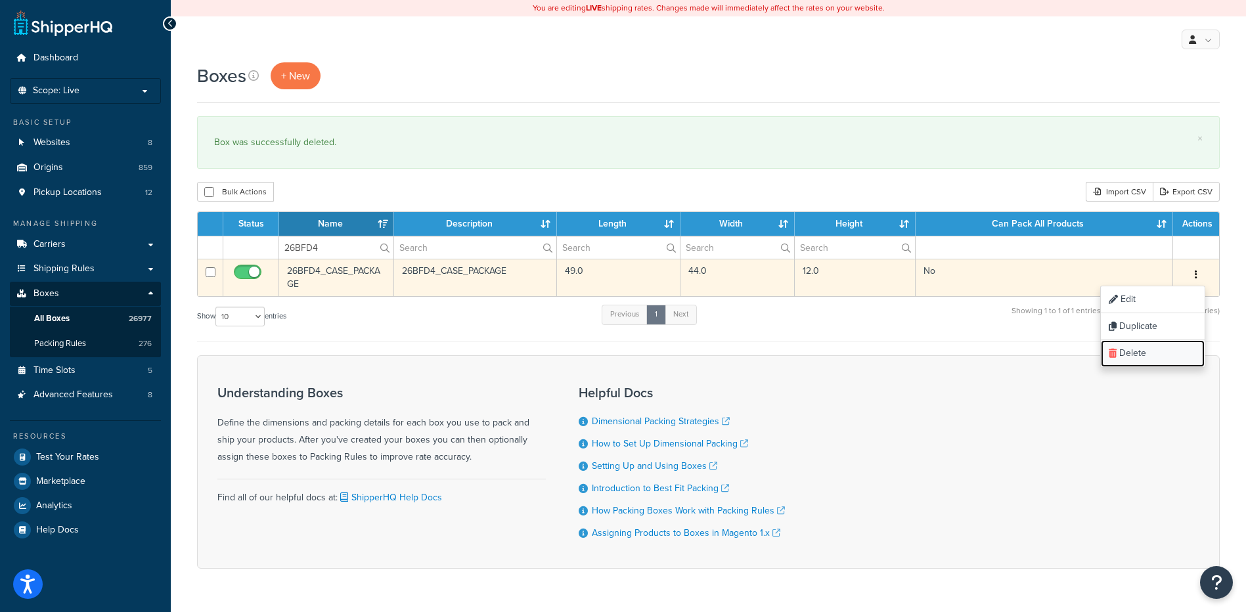
click at [1164, 348] on link "Delete" at bounding box center [1153, 353] width 104 height 27
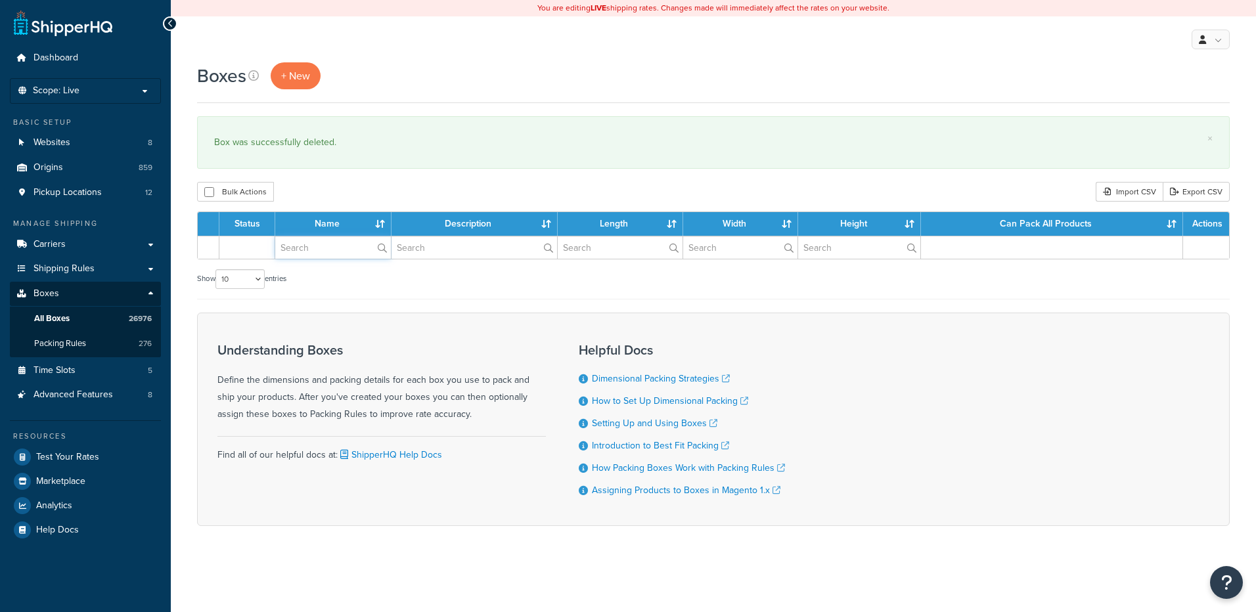
drag, startPoint x: 0, startPoint y: 0, endPoint x: 330, endPoint y: 250, distance: 414.5
click at [330, 250] on input "text" at bounding box center [333, 247] width 116 height 22
paste input "26BFPV"
type input "26BFPV"
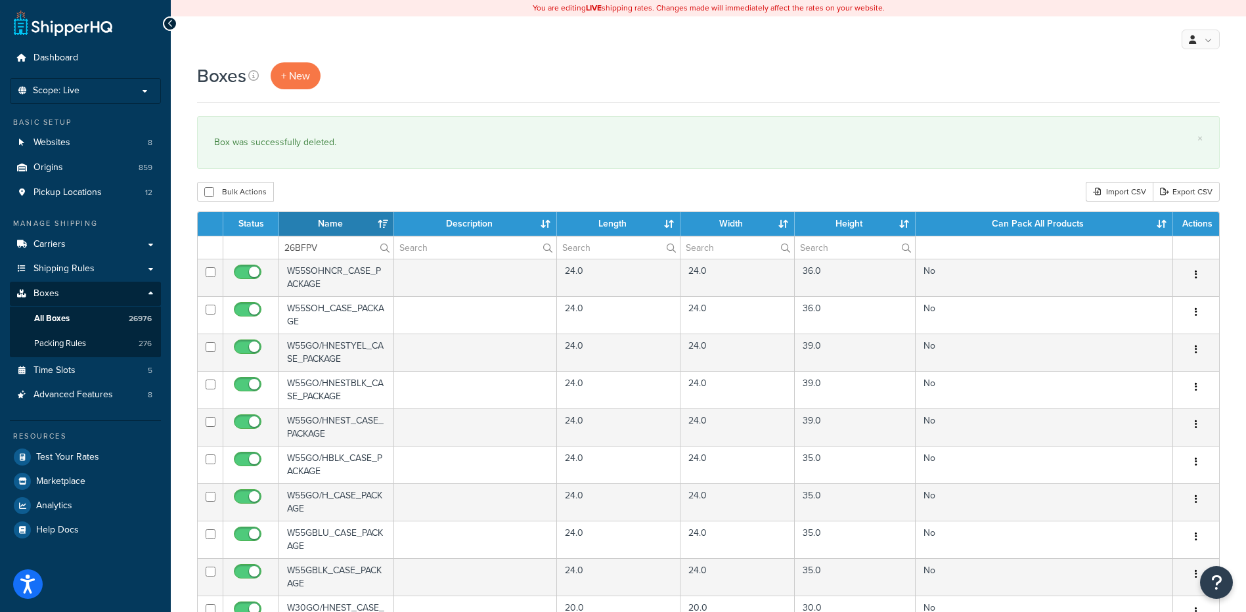
click at [325, 186] on div "Bulk Actions Duplicate [GEOGRAPHIC_DATA] Import CSV Export CSV" at bounding box center [708, 192] width 1023 height 20
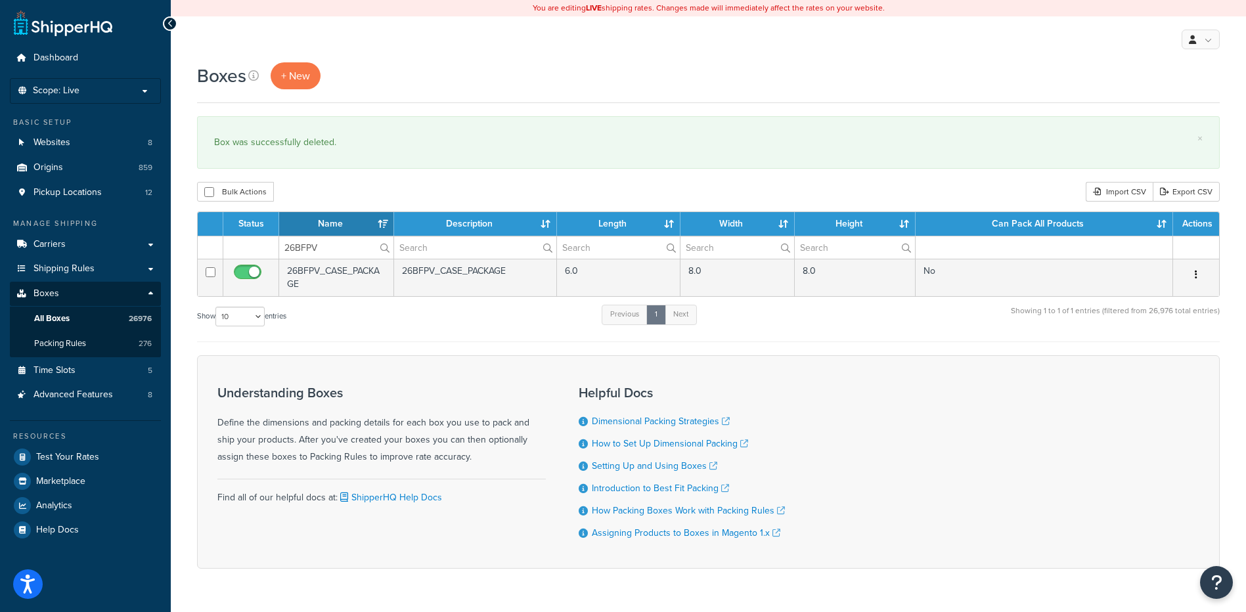
click at [1198, 272] on button "button" at bounding box center [1196, 275] width 18 height 21
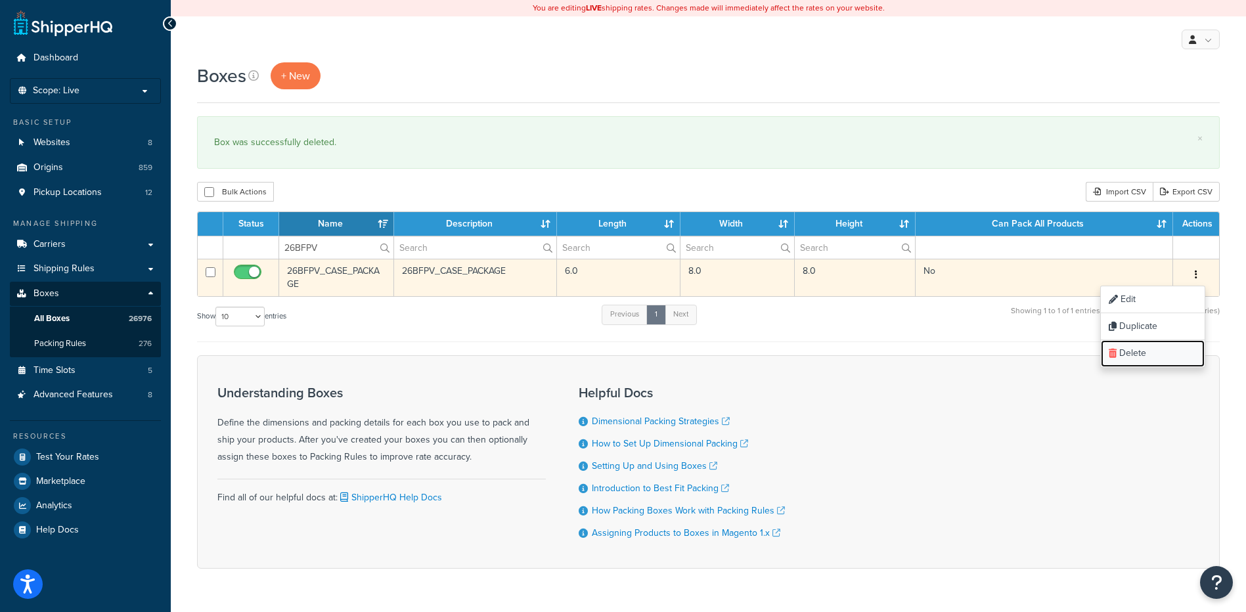
click at [1142, 347] on link "Delete" at bounding box center [1153, 353] width 104 height 27
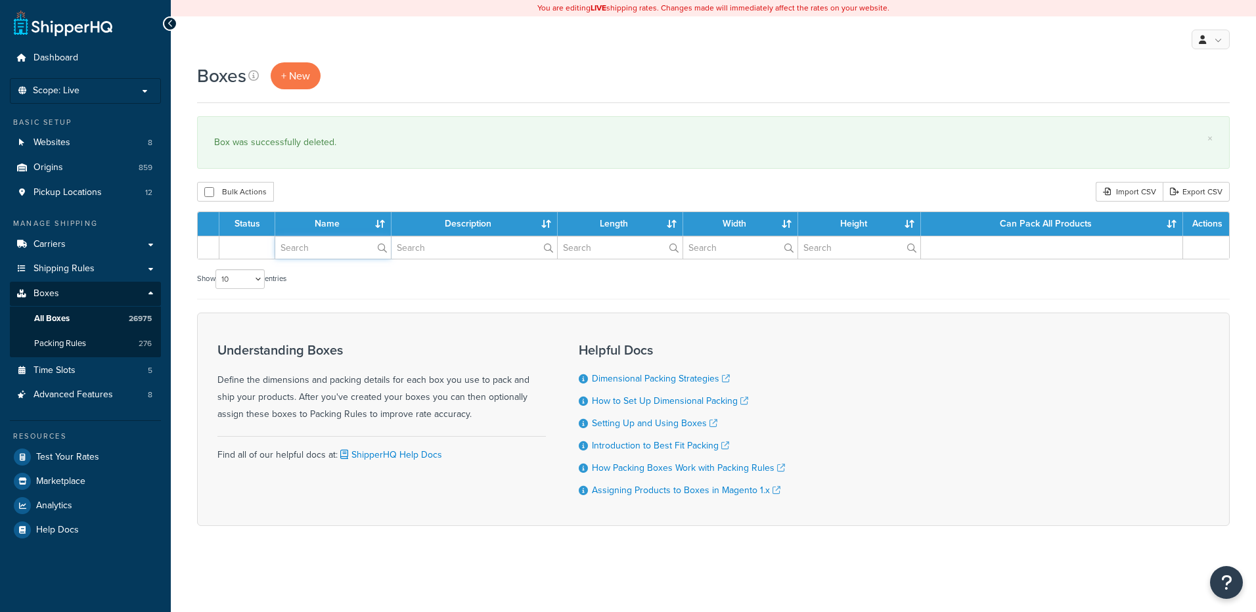
drag, startPoint x: 0, startPoint y: 0, endPoint x: 323, endPoint y: 250, distance: 408.8
click at [323, 250] on input "text" at bounding box center [333, 247] width 116 height 22
paste input "26BFS5"
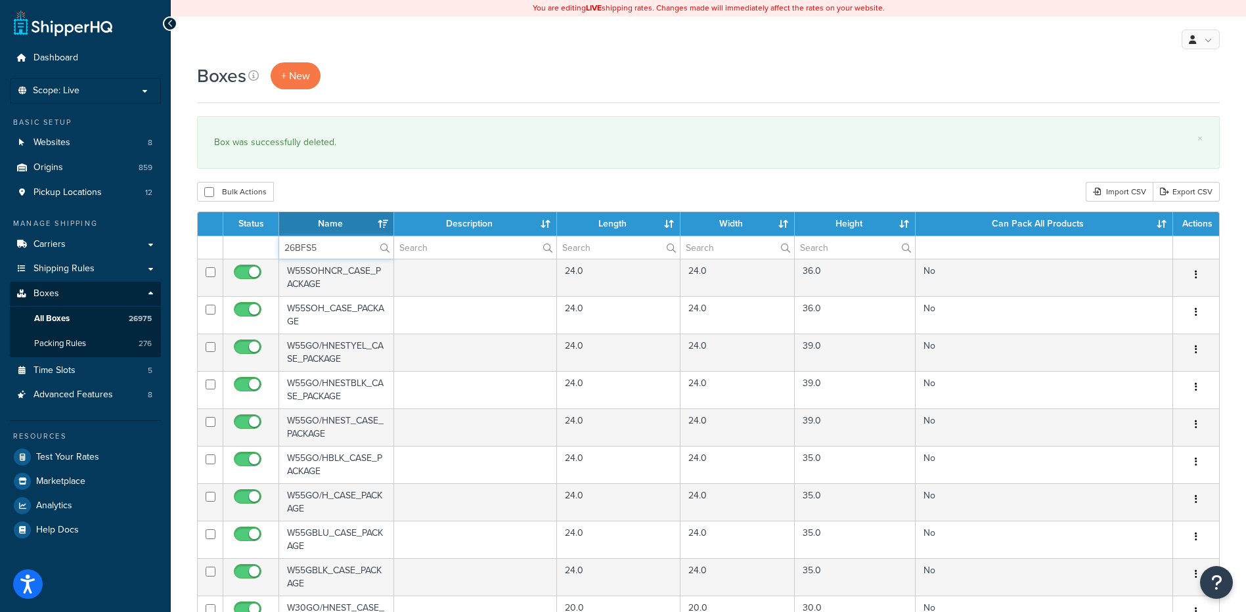
type input "26BFS5"
click at [346, 192] on div "Bulk Actions Duplicate [GEOGRAPHIC_DATA] Import CSV Export CSV" at bounding box center [708, 192] width 1023 height 20
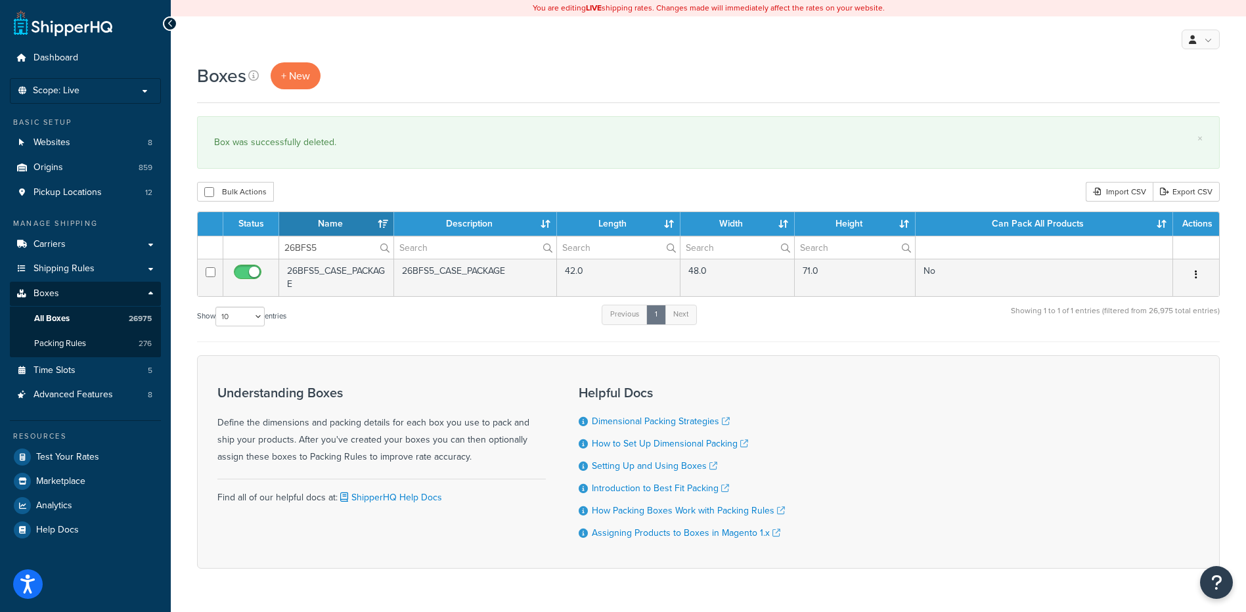
click at [1197, 273] on icon "button" at bounding box center [1196, 274] width 3 height 9
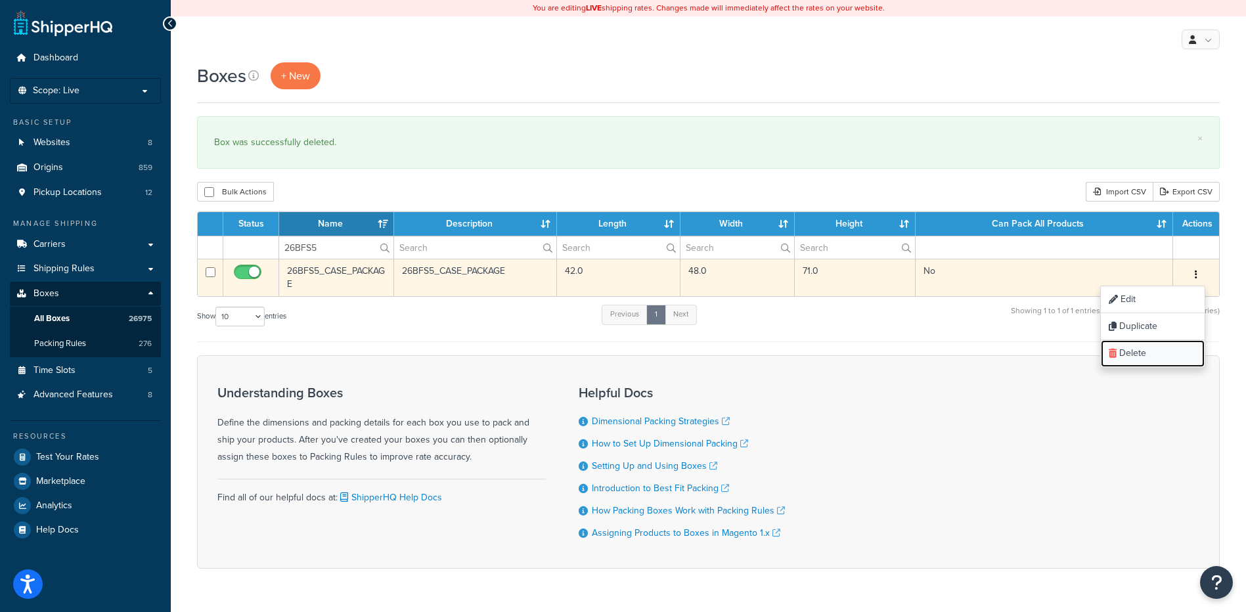
click at [1142, 353] on link "Delete" at bounding box center [1153, 353] width 104 height 27
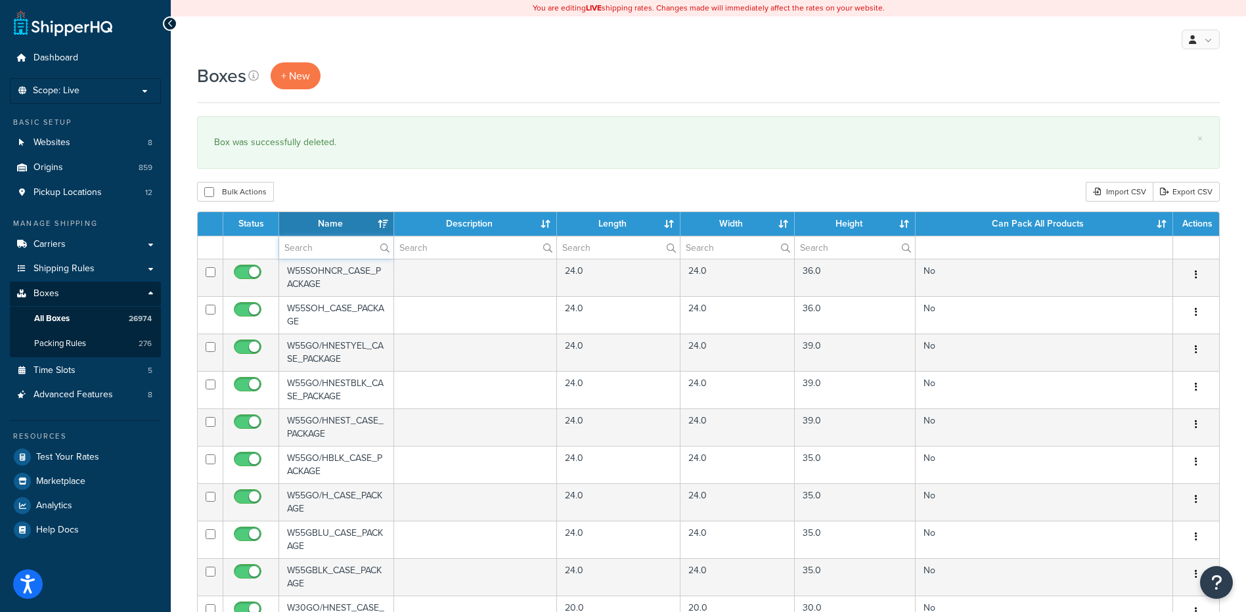
click at [311, 248] on input "text" at bounding box center [336, 247] width 114 height 22
paste input "26BLU7"
type input "26BLU7"
click at [331, 194] on div "Bulk Actions Duplicate [GEOGRAPHIC_DATA] Import CSV Export CSV" at bounding box center [708, 192] width 1023 height 20
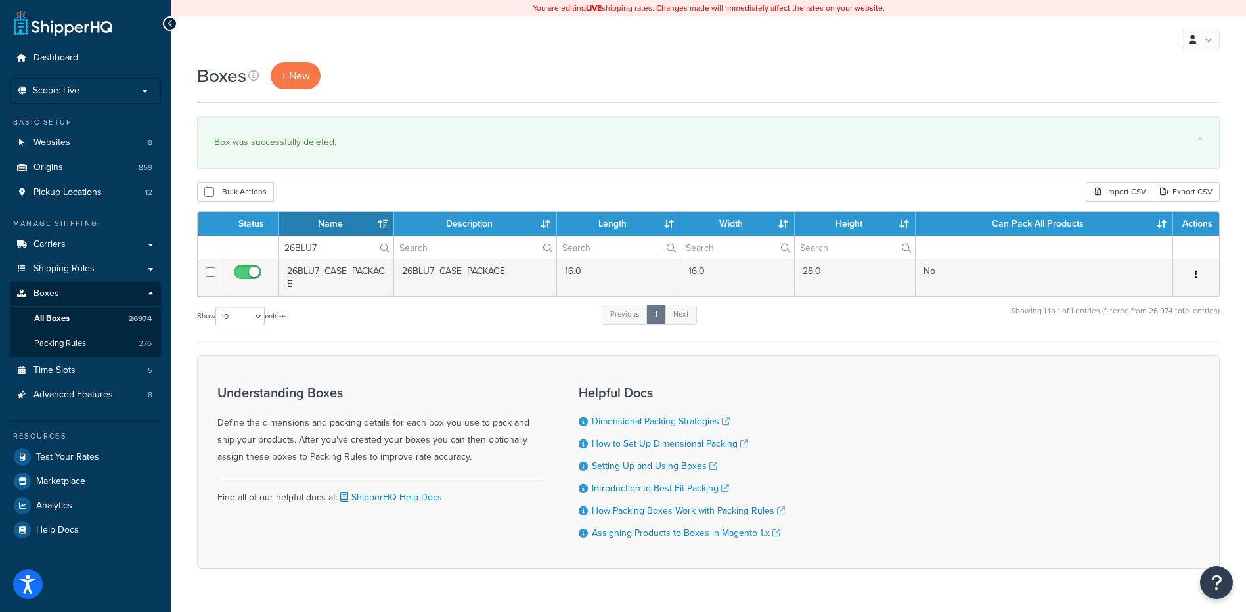
click at [1198, 273] on button "button" at bounding box center [1196, 275] width 18 height 21
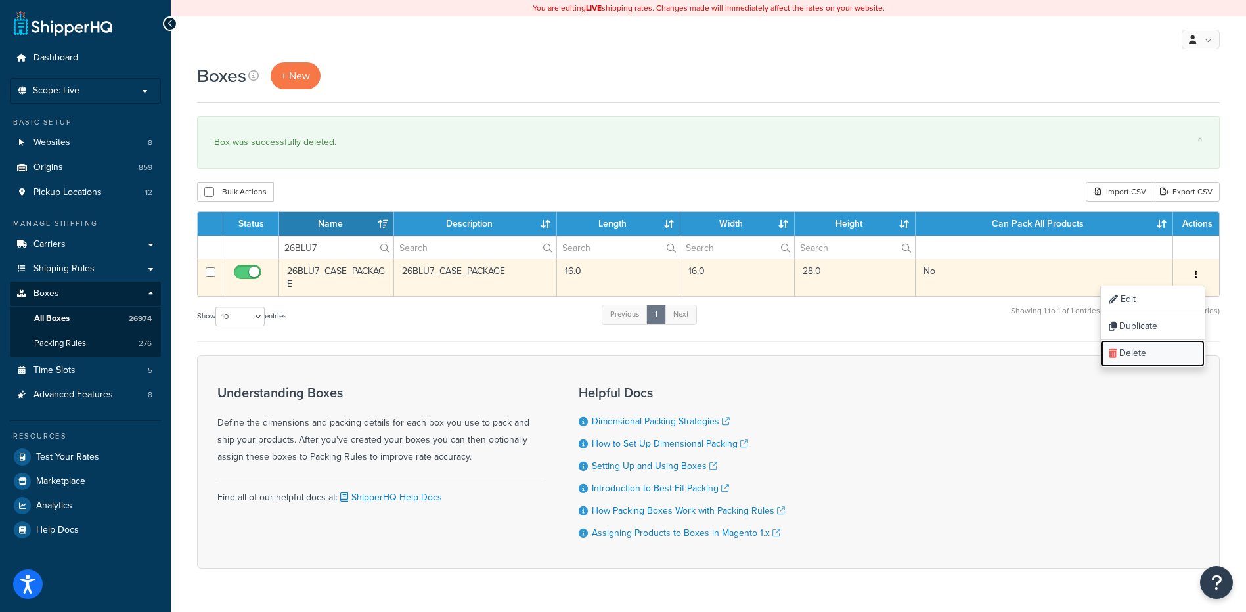
click at [1152, 355] on link "Delete" at bounding box center [1153, 353] width 104 height 27
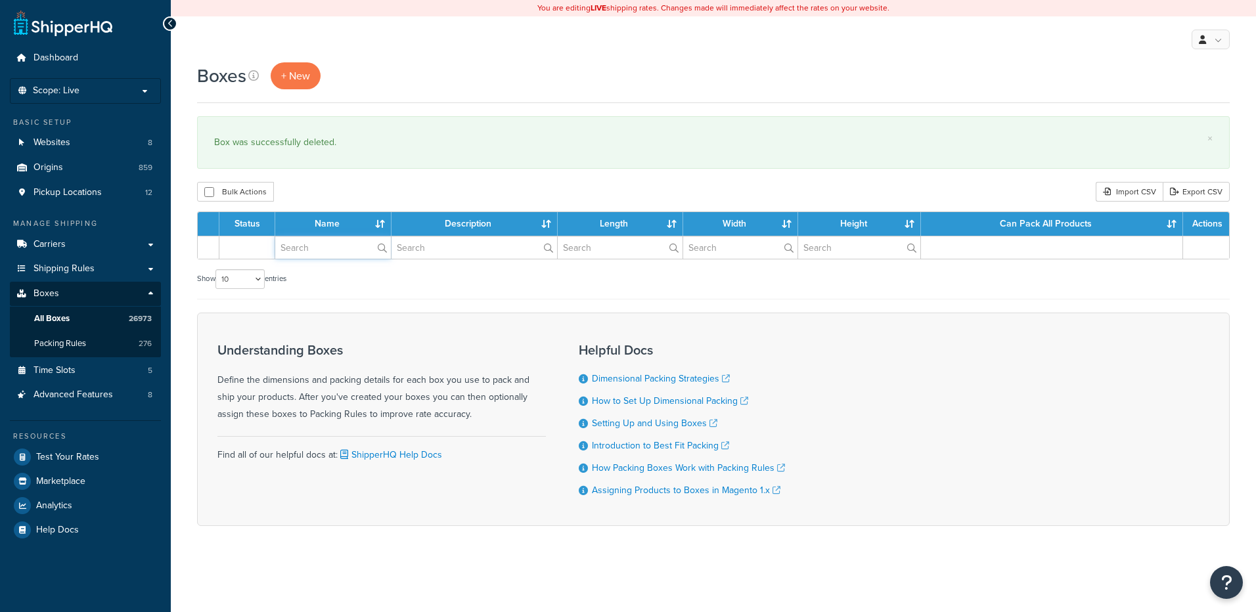
drag, startPoint x: 0, startPoint y: 0, endPoint x: 312, endPoint y: 247, distance: 398.0
click at [312, 247] on input "text" at bounding box center [333, 247] width 116 height 22
paste input "26BMG2"
type input "26BMG2"
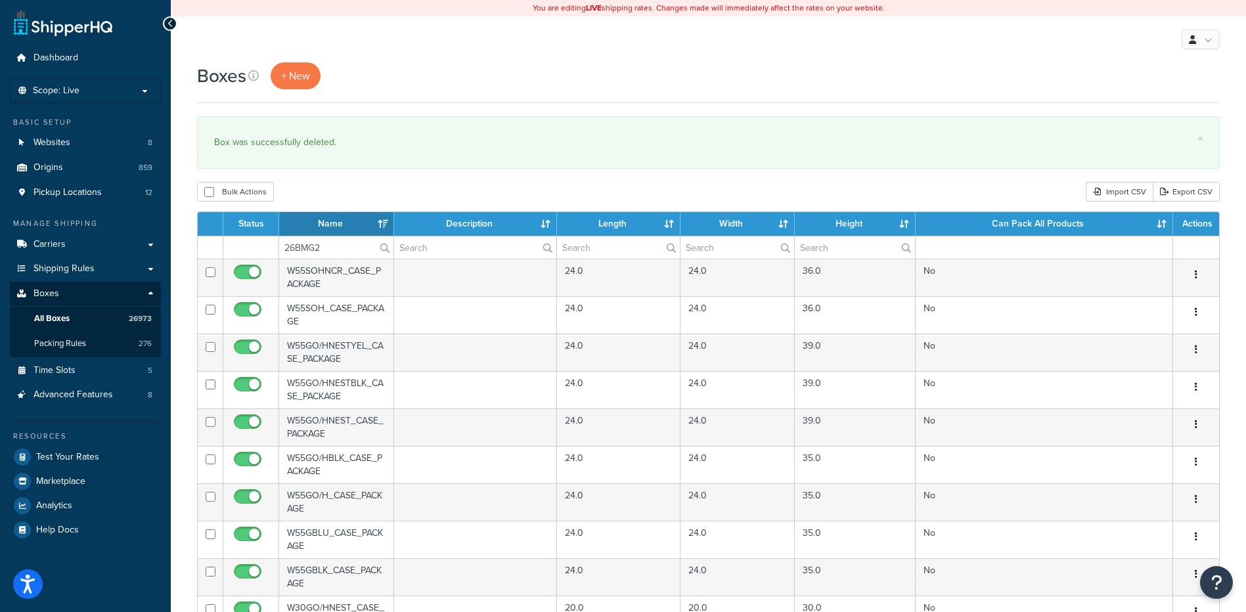
click at [327, 189] on div "Bulk Actions Duplicate [GEOGRAPHIC_DATA] Import CSV Export CSV" at bounding box center [708, 192] width 1023 height 20
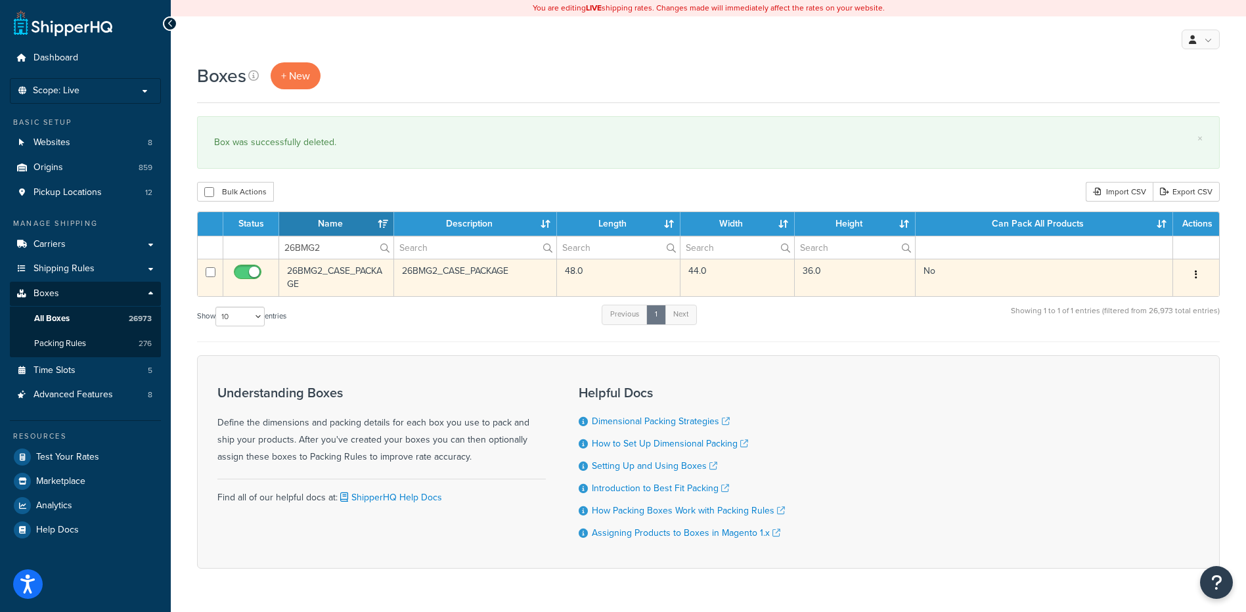
click at [1196, 273] on icon "button" at bounding box center [1196, 274] width 3 height 9
click at [1166, 367] on link "Delete" at bounding box center [1153, 353] width 104 height 27
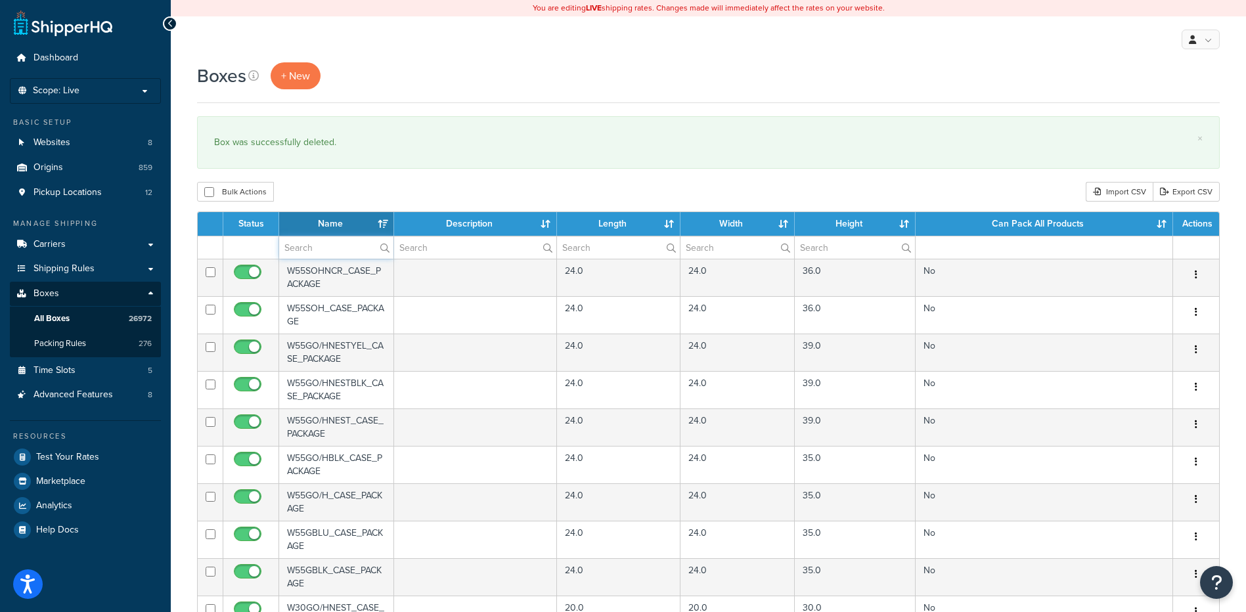
drag, startPoint x: 296, startPoint y: 253, endPoint x: 338, endPoint y: 213, distance: 58.1
click at [296, 253] on input "text" at bounding box center [336, 247] width 114 height 22
paste input "26BMR1"
type input "26BMR1"
click at [397, 179] on div "Boxes + New × Box was successfully deleted. Bulk Actions Duplicate Delete Impor…" at bounding box center [708, 506] width 1075 height 889
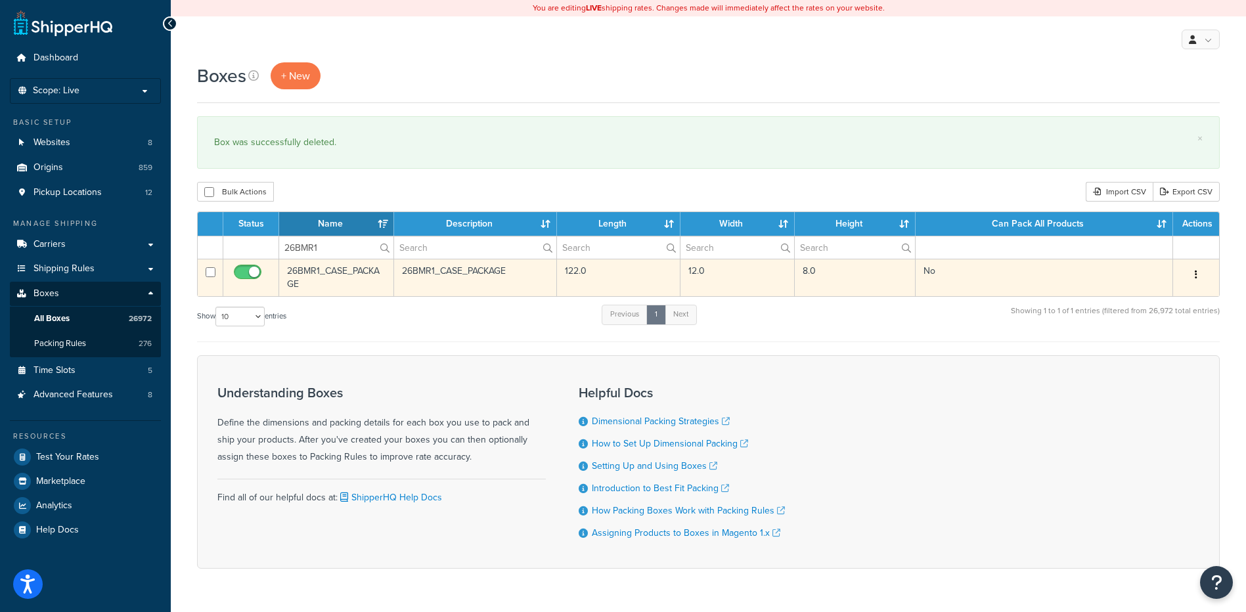
click at [1196, 276] on icon "button" at bounding box center [1196, 274] width 3 height 9
click at [1148, 350] on link "Delete" at bounding box center [1153, 353] width 104 height 27
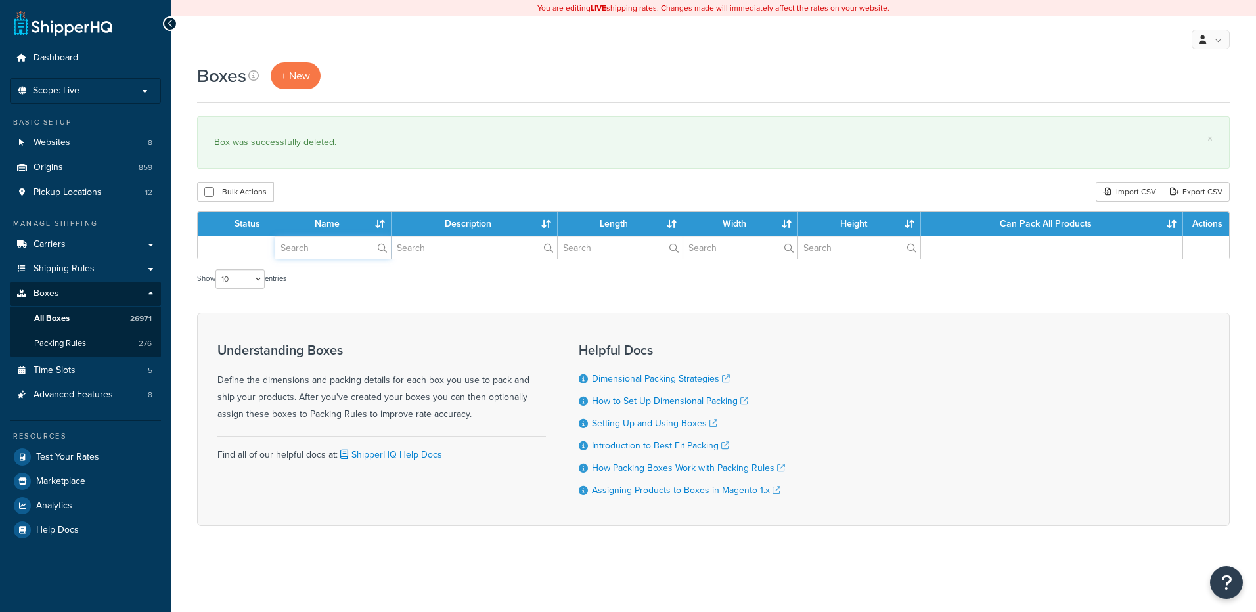
drag, startPoint x: 0, startPoint y: 0, endPoint x: 330, endPoint y: 247, distance: 412.0
click at [330, 247] on input "text" at bounding box center [333, 247] width 116 height 22
paste input "26BNDC"
type input "26BNDC"
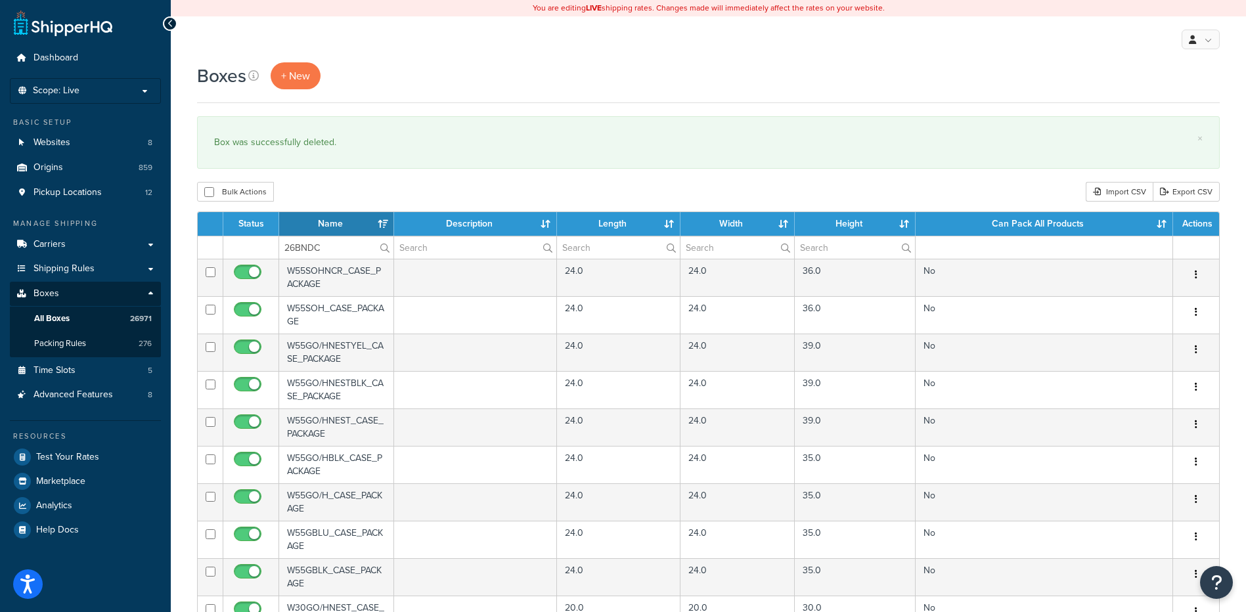
click at [335, 191] on div "Bulk Actions Duplicate [GEOGRAPHIC_DATA] Import CSV Export CSV" at bounding box center [708, 192] width 1023 height 20
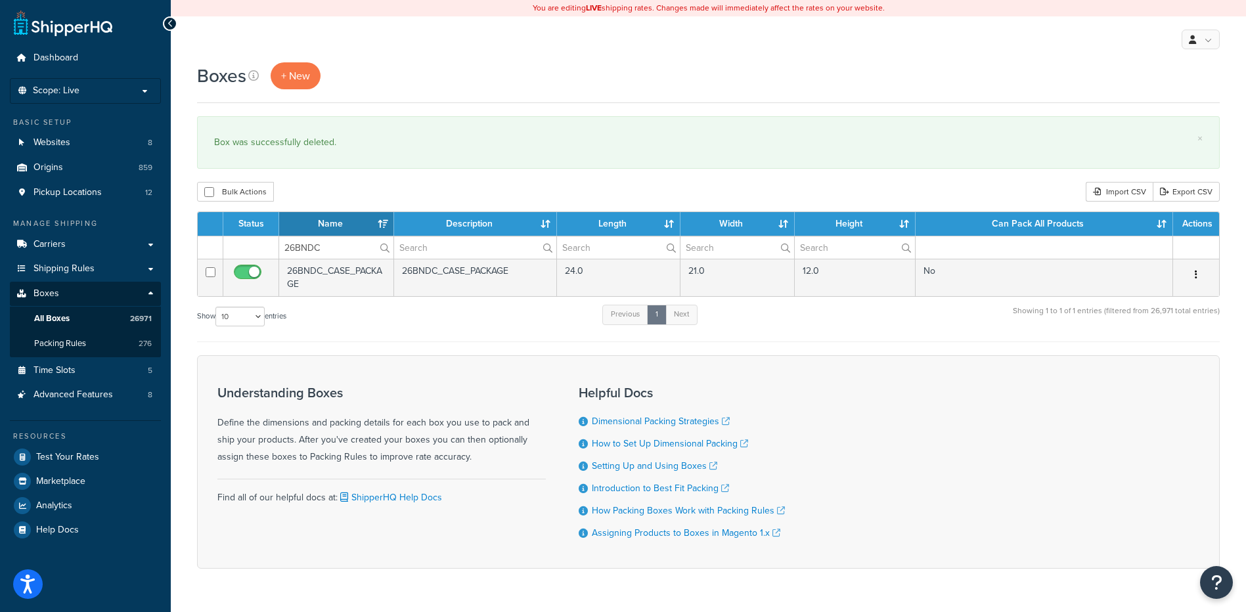
click at [1196, 274] on icon "button" at bounding box center [1196, 274] width 3 height 9
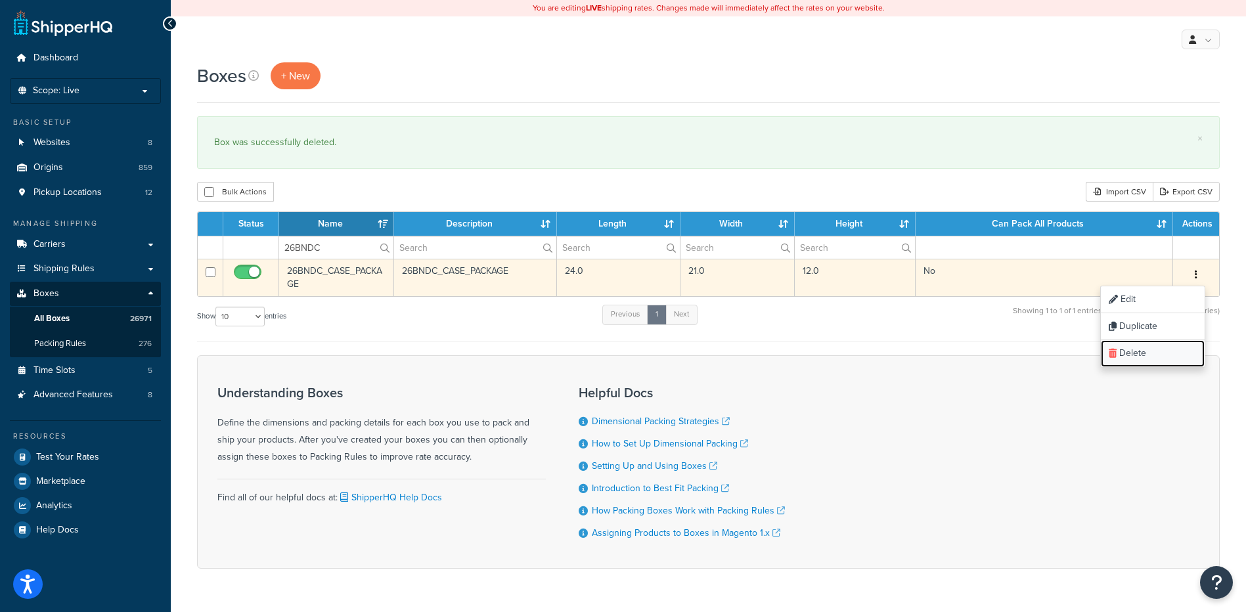
click at [1157, 355] on link "Delete" at bounding box center [1153, 353] width 104 height 27
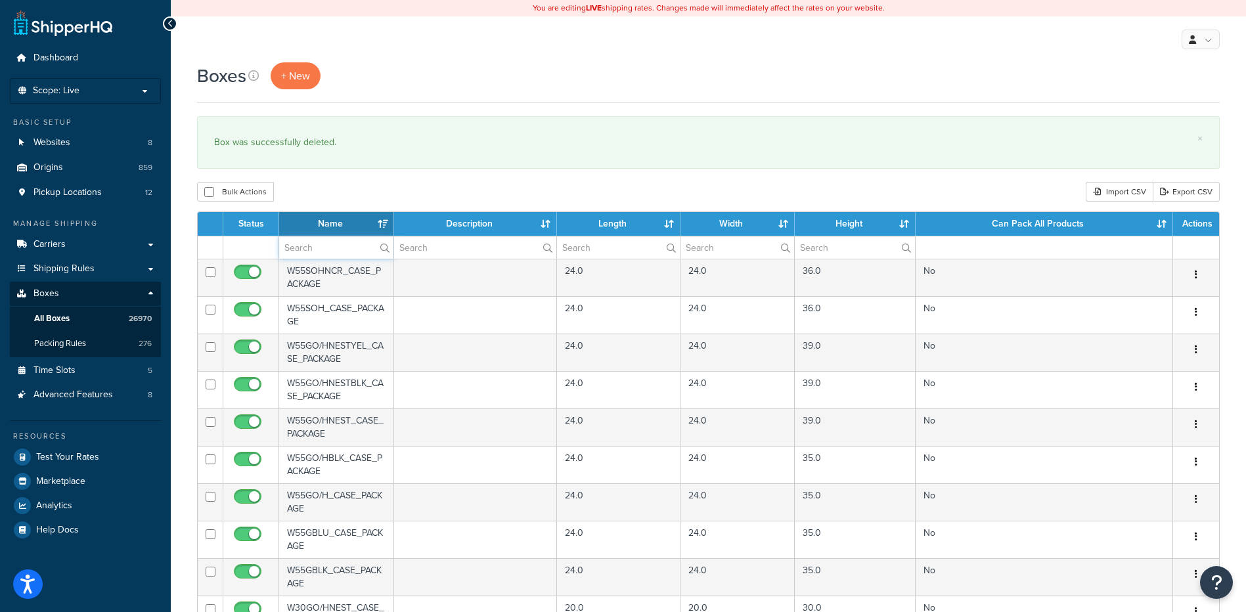
click at [320, 257] on input "text" at bounding box center [336, 247] width 114 height 22
paste input "26BP23"
type input "26BP23"
click at [347, 176] on div "Boxes + New × Box was successfully deleted. Bulk Actions Duplicate [GEOGRAPHIC_…" at bounding box center [708, 506] width 1075 height 889
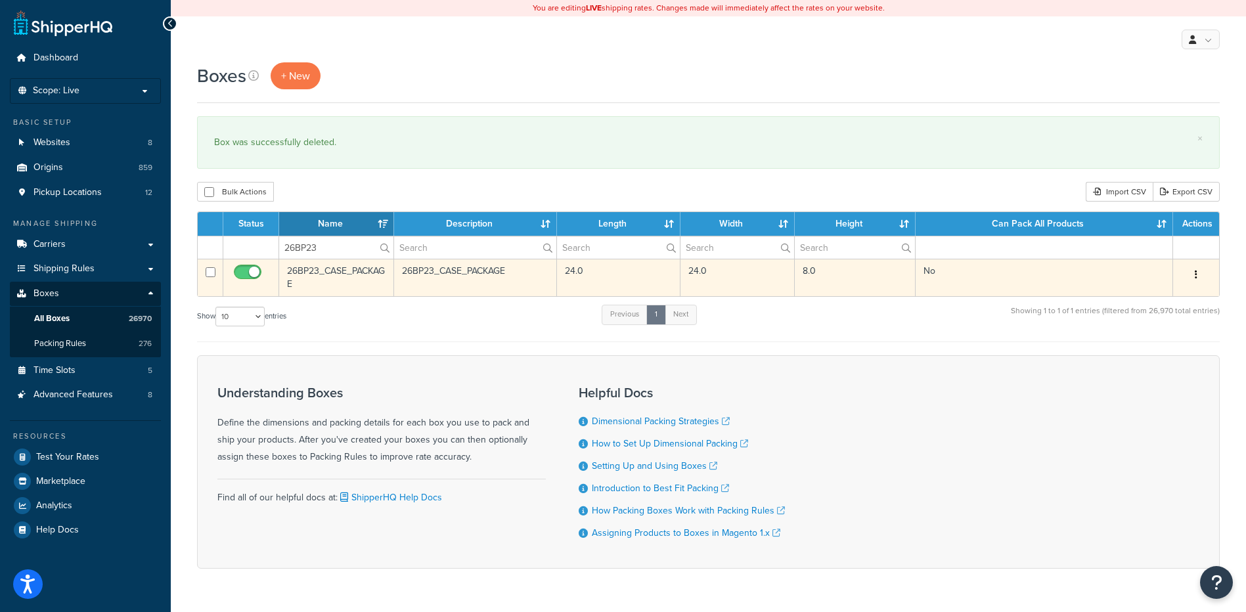
click at [1199, 276] on button "button" at bounding box center [1196, 275] width 18 height 21
click at [1188, 357] on link "Delete" at bounding box center [1153, 353] width 104 height 27
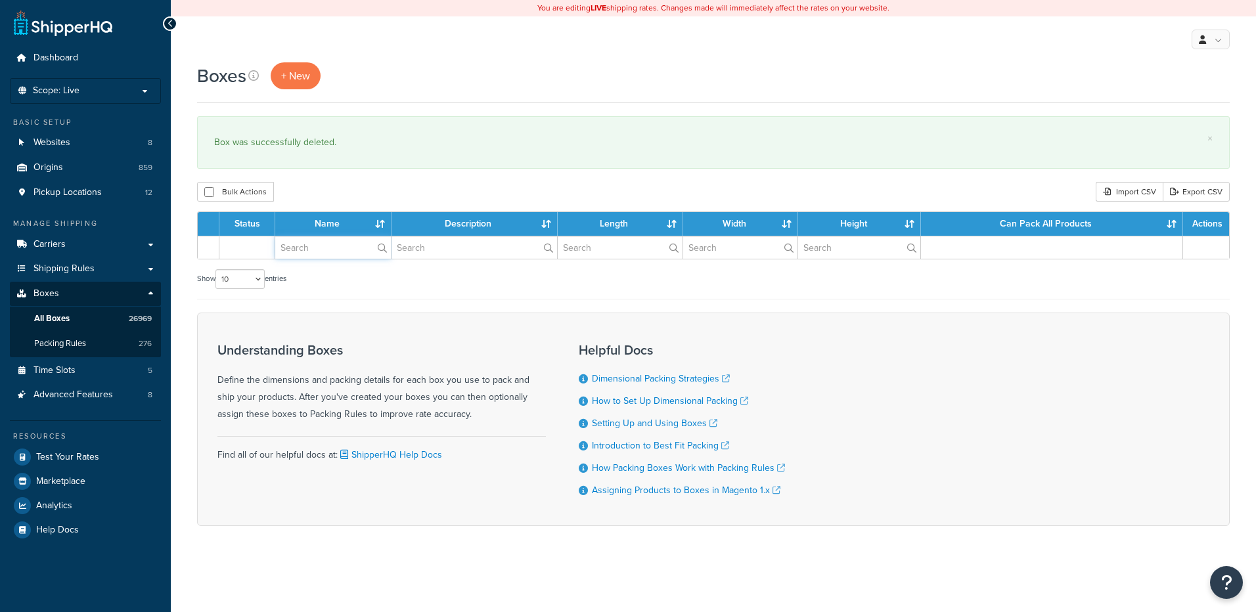
drag, startPoint x: 0, startPoint y: 0, endPoint x: 339, endPoint y: 252, distance: 422.1
click at [339, 252] on input "text" at bounding box center [333, 247] width 116 height 22
paste input "26BP24"
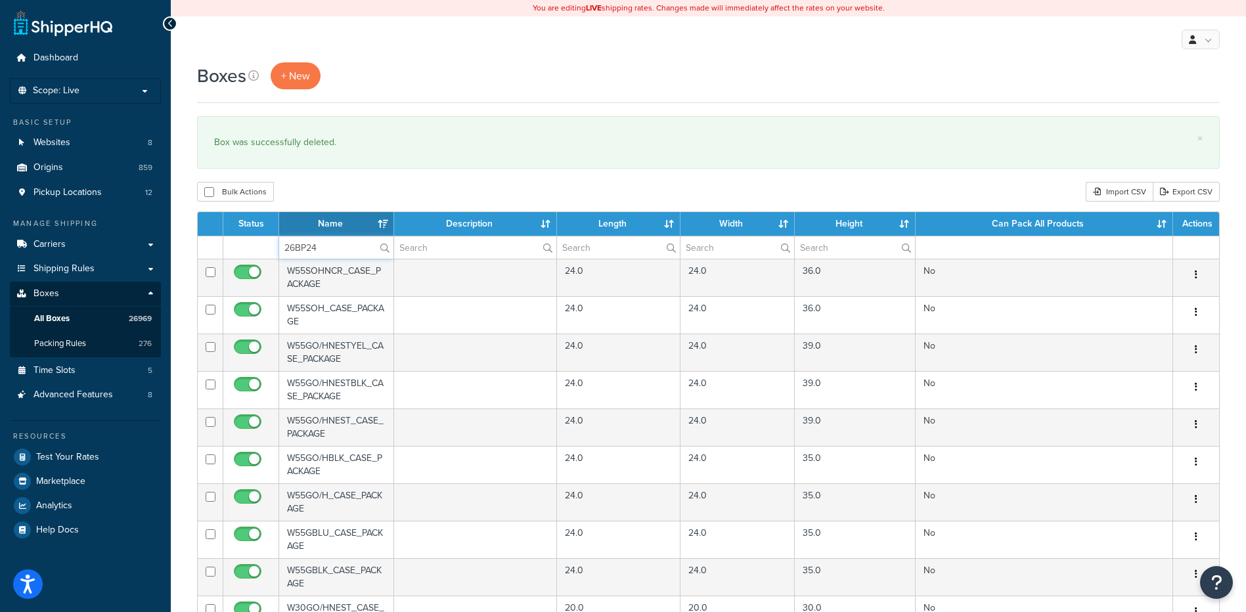
type input "26BP24"
click at [338, 186] on div "Bulk Actions Duplicate [GEOGRAPHIC_DATA] Import CSV Export CSV" at bounding box center [708, 192] width 1023 height 20
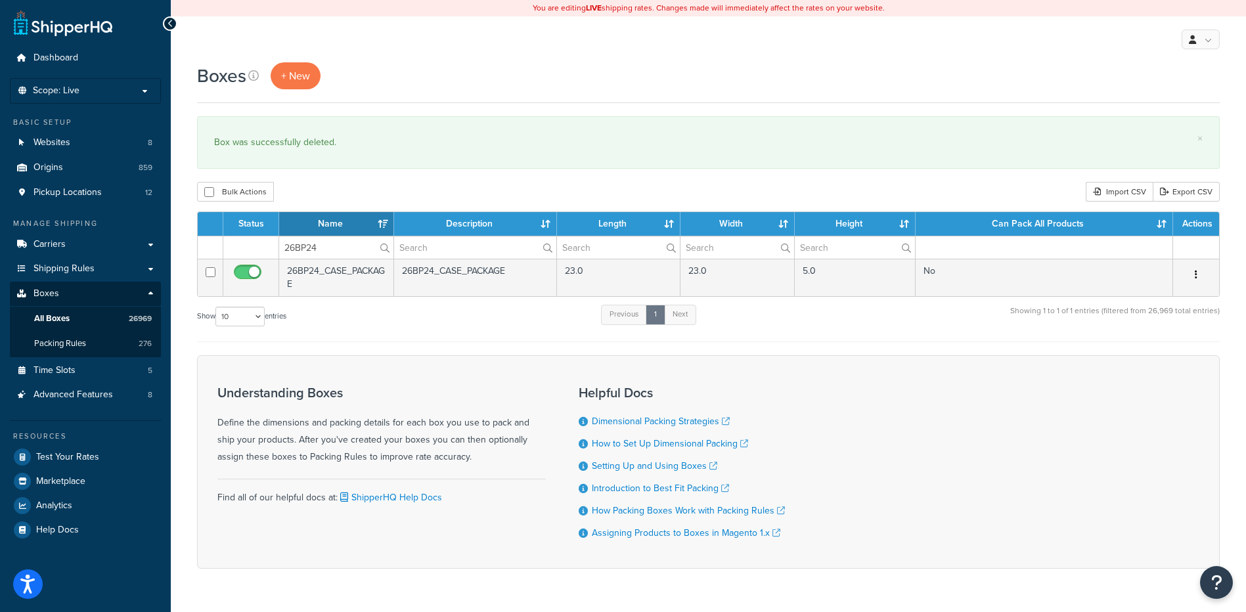
click at [1197, 275] on icon "button" at bounding box center [1196, 274] width 3 height 9
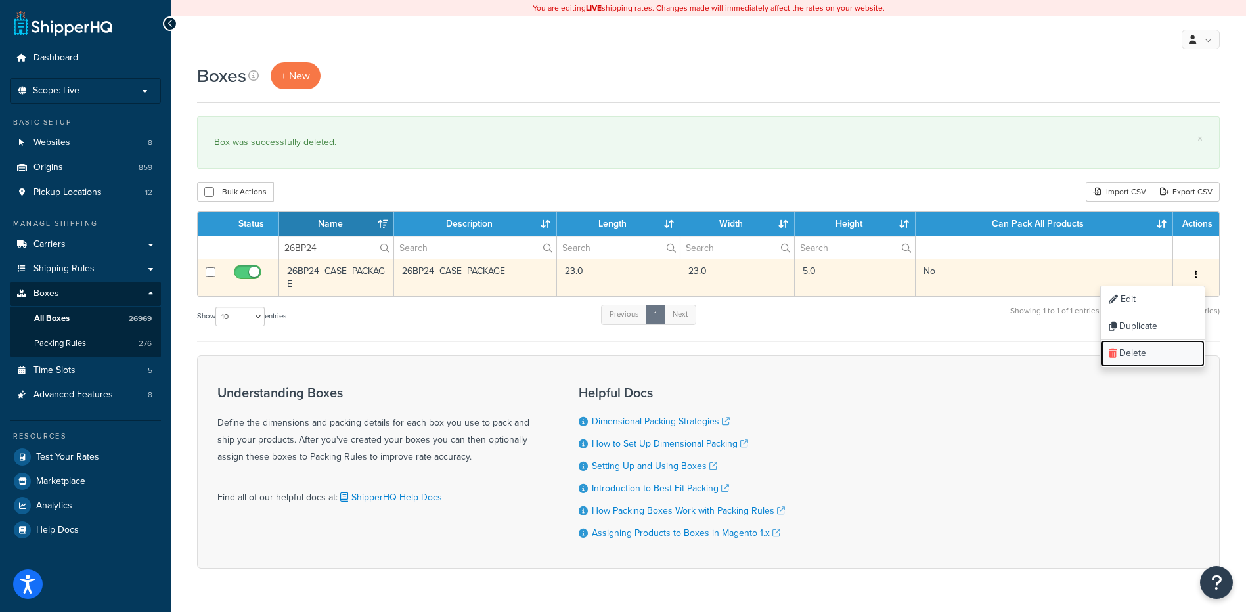
click at [1157, 355] on link "Delete" at bounding box center [1153, 353] width 104 height 27
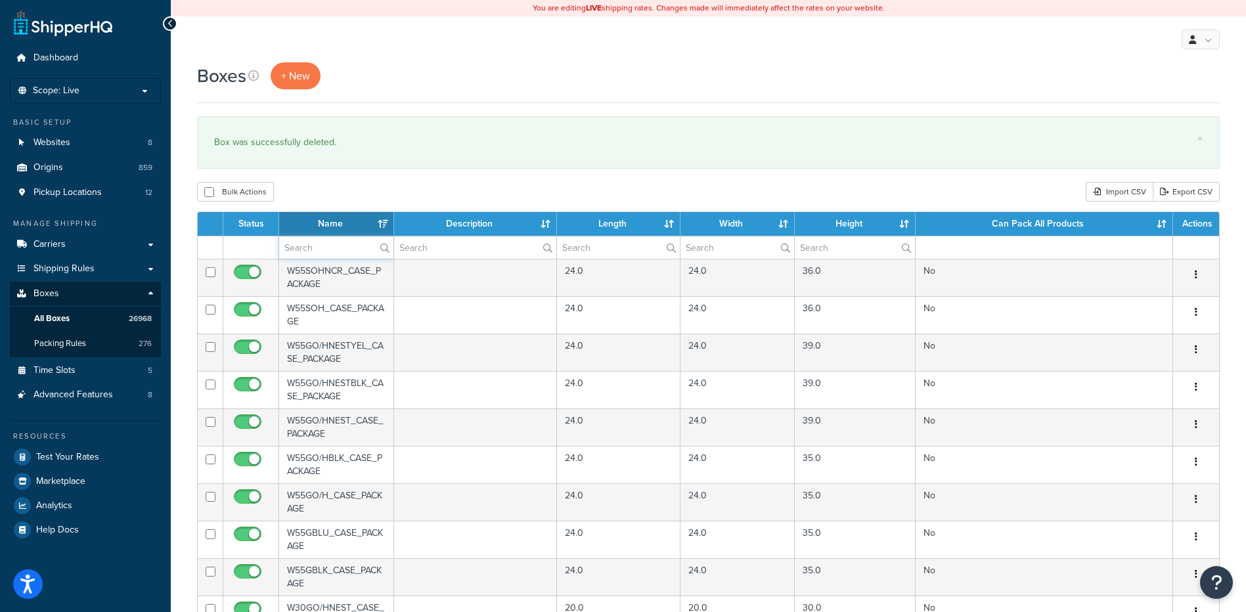
click at [334, 251] on input "text" at bounding box center [336, 247] width 114 height 22
paste input "26BPBP"
type input "26BPBP"
click at [379, 191] on div "Bulk Actions Duplicate [GEOGRAPHIC_DATA] Import CSV Export CSV" at bounding box center [708, 192] width 1023 height 20
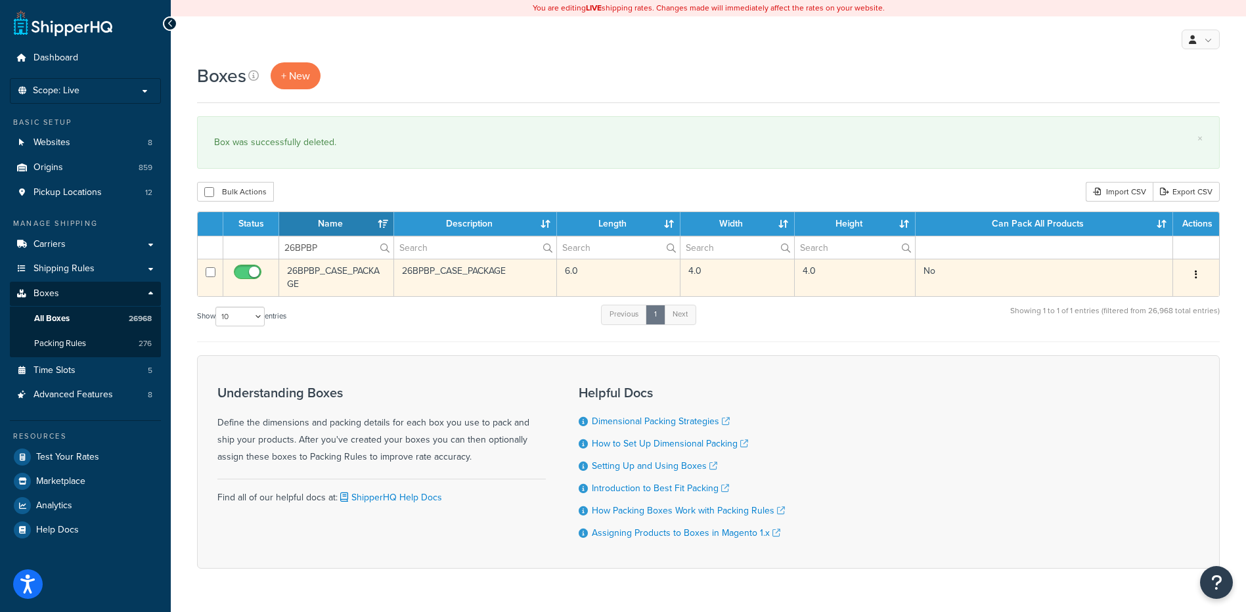
click at [1195, 273] on icon "button" at bounding box center [1196, 274] width 3 height 9
click at [1152, 356] on link "Delete" at bounding box center [1153, 353] width 104 height 27
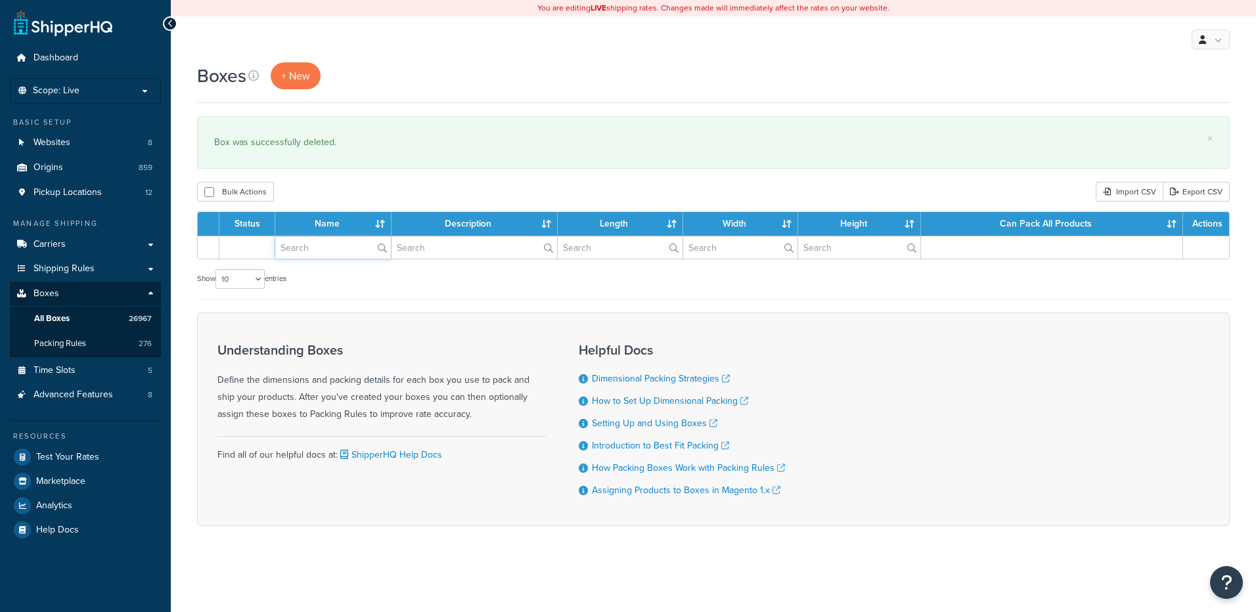
click at [341, 256] on input "text" at bounding box center [333, 247] width 116 height 22
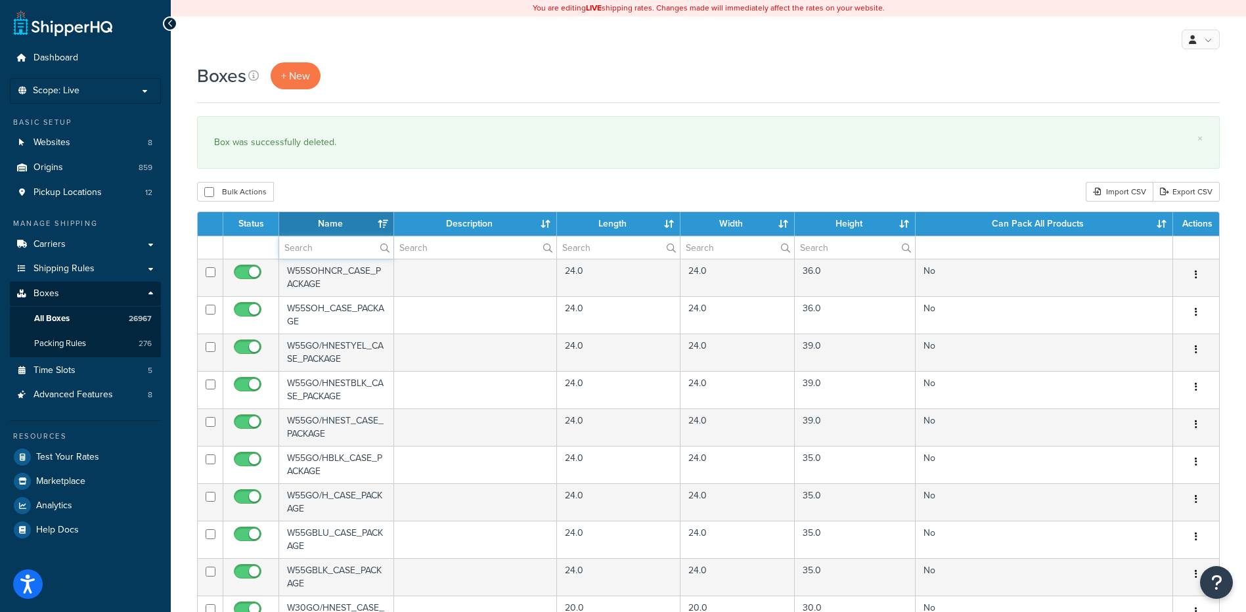
paste input "26BR3N"
type input "26BR3N"
click at [378, 182] on div "Boxes + New × Box was successfully deleted. Bulk Actions Duplicate [GEOGRAPHIC_…" at bounding box center [708, 506] width 1075 height 889
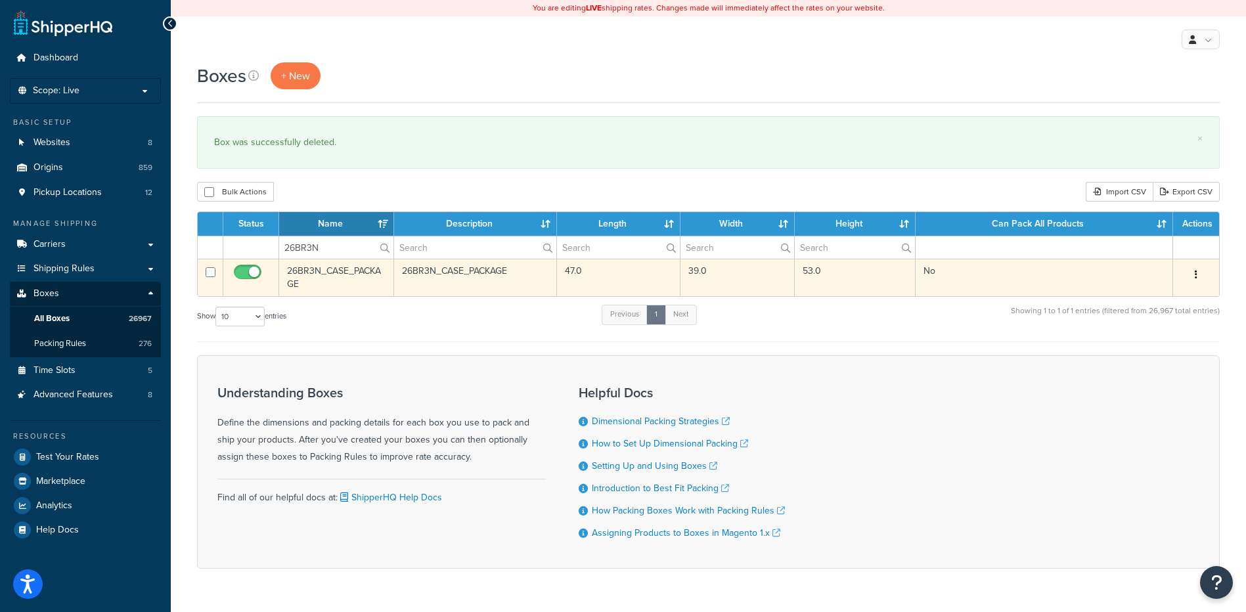
click at [1198, 273] on button "button" at bounding box center [1196, 275] width 18 height 21
click at [1162, 347] on link "Delete" at bounding box center [1153, 353] width 104 height 27
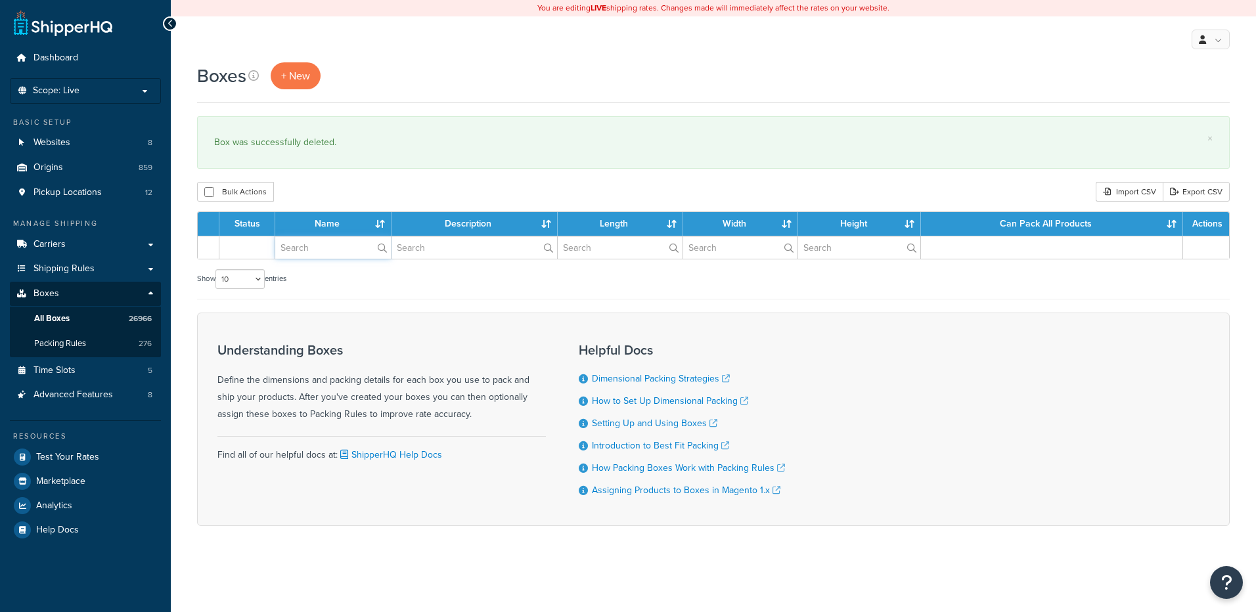
paste input "26BR5U"
click at [328, 249] on input "text" at bounding box center [333, 247] width 116 height 22
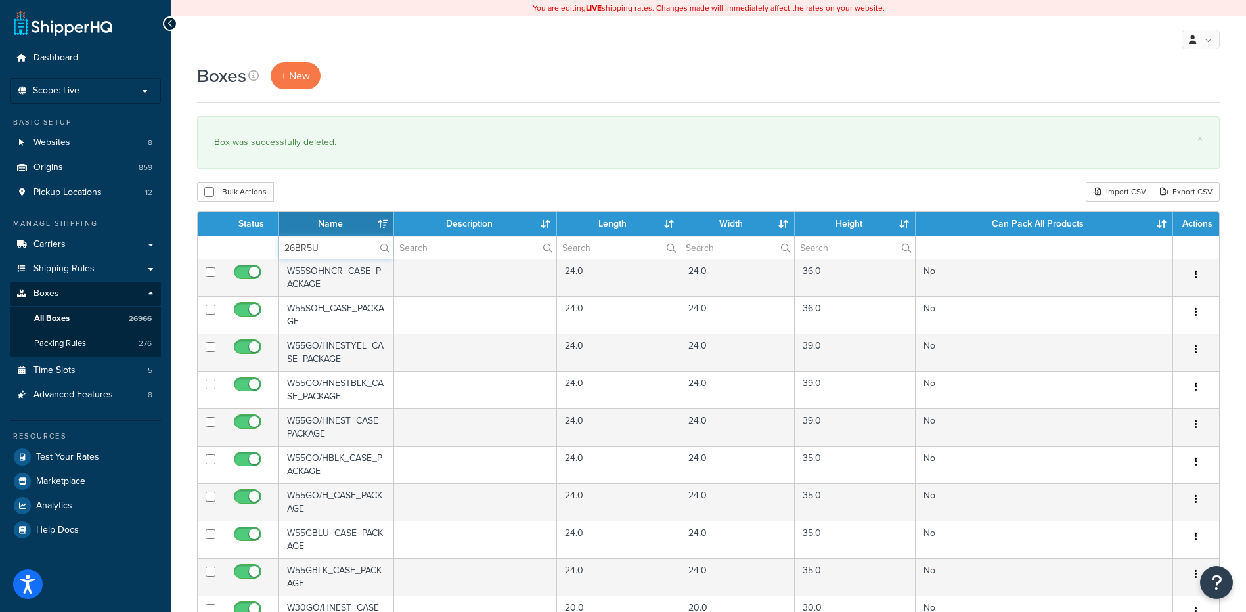
type input "26BR5U"
click at [340, 189] on div "Bulk Actions Duplicate [GEOGRAPHIC_DATA] Import CSV Export CSV" at bounding box center [708, 192] width 1023 height 20
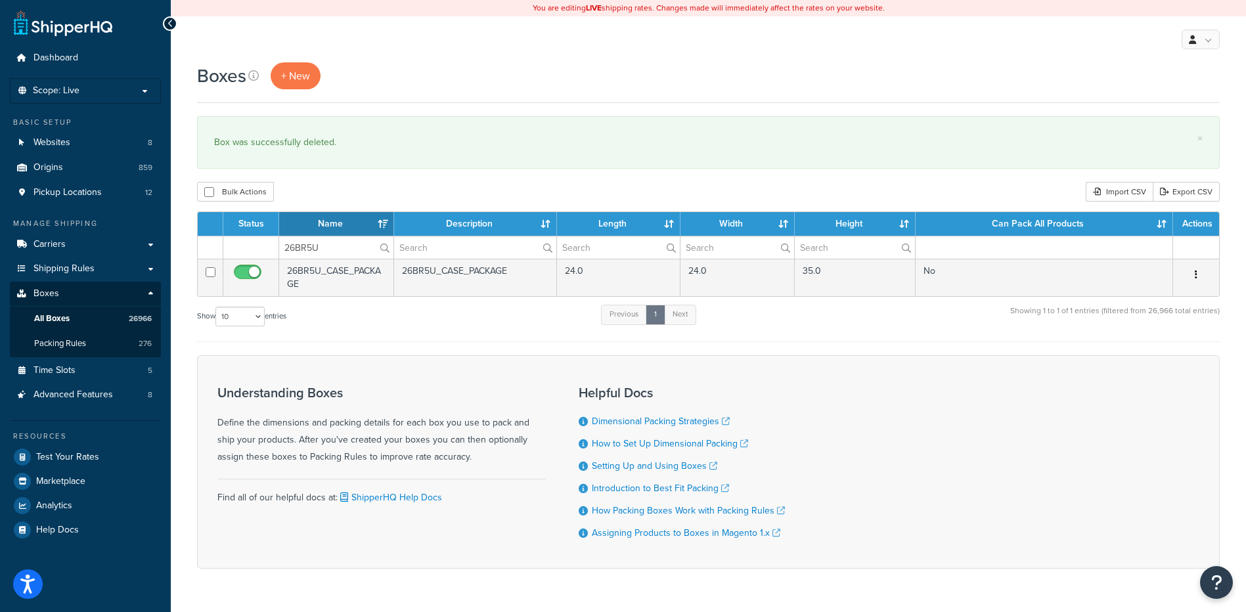
click at [1196, 272] on icon "button" at bounding box center [1196, 274] width 3 height 9
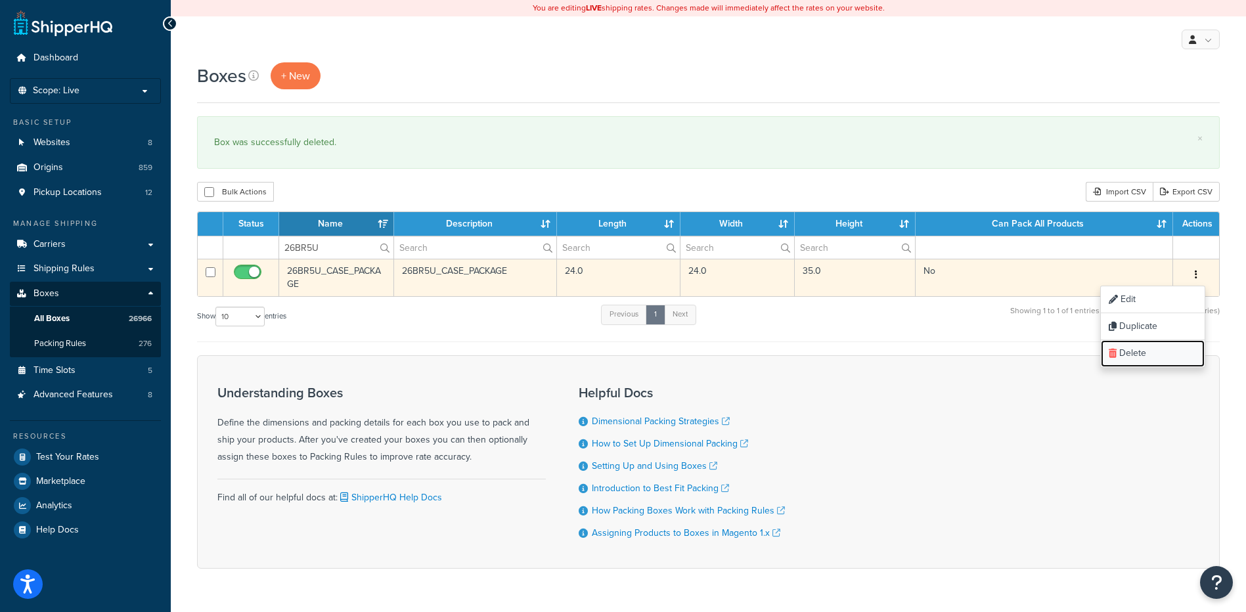
click at [1169, 355] on link "Delete" at bounding box center [1153, 353] width 104 height 27
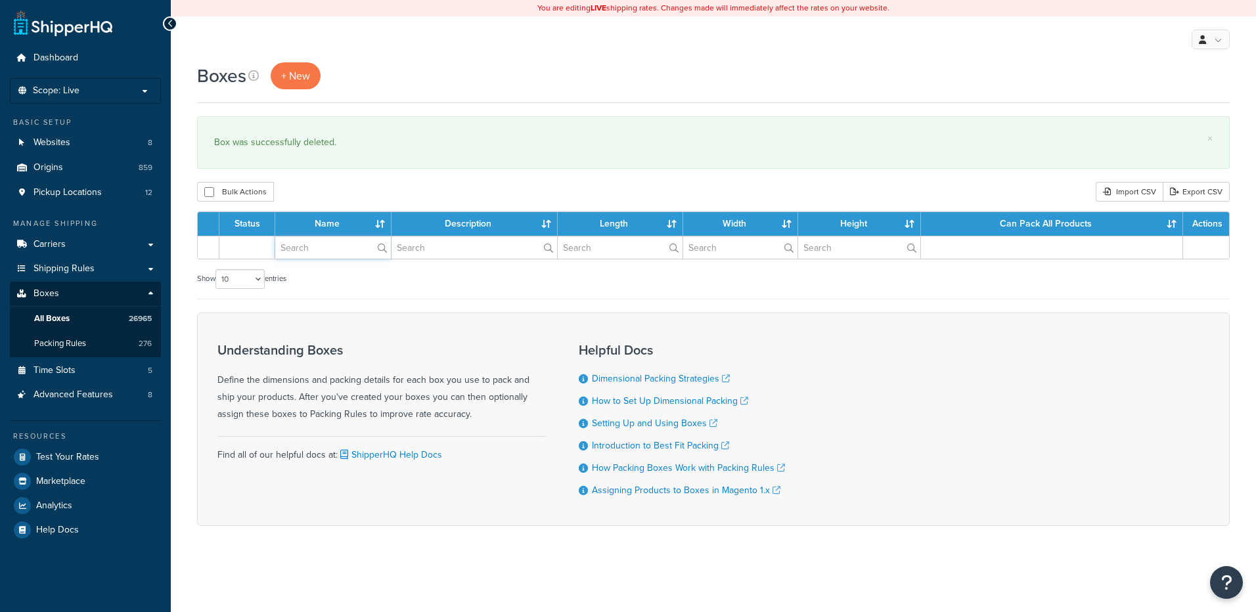
drag, startPoint x: 0, startPoint y: 0, endPoint x: 330, endPoint y: 248, distance: 413.3
click at [330, 248] on input "text" at bounding box center [333, 247] width 116 height 22
paste input "26BR65"
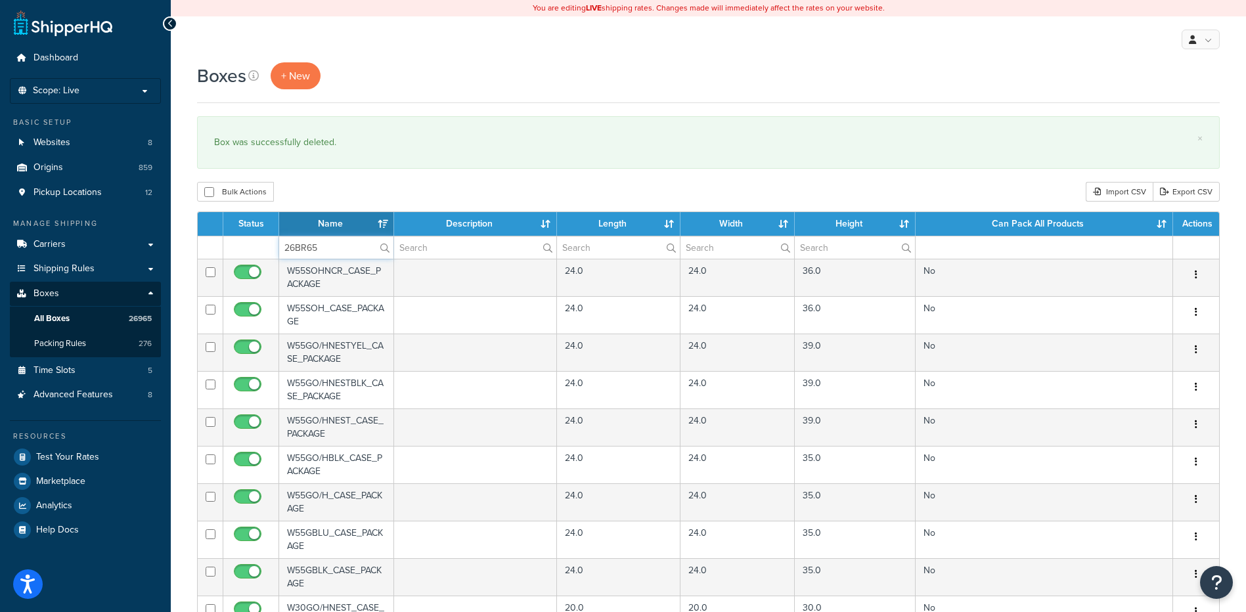
type input "26BR65"
click at [326, 203] on div "Boxes + New × Box was successfully deleted. Bulk Actions Duplicate [GEOGRAPHIC_…" at bounding box center [708, 506] width 1075 height 889
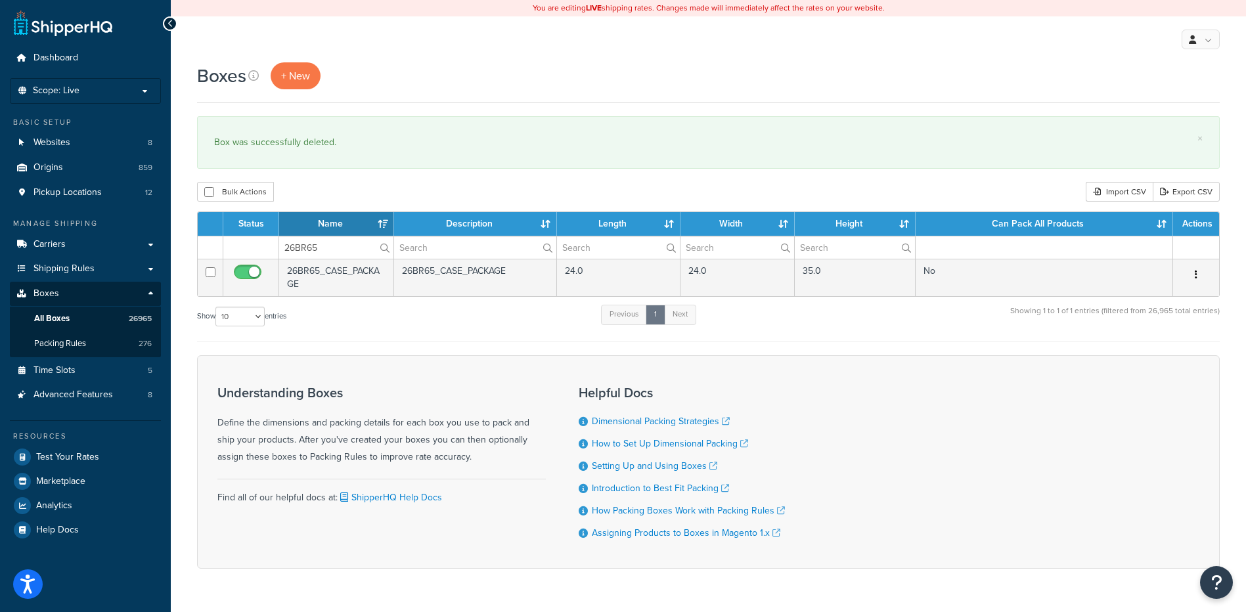
click at [1197, 274] on icon "button" at bounding box center [1196, 274] width 3 height 9
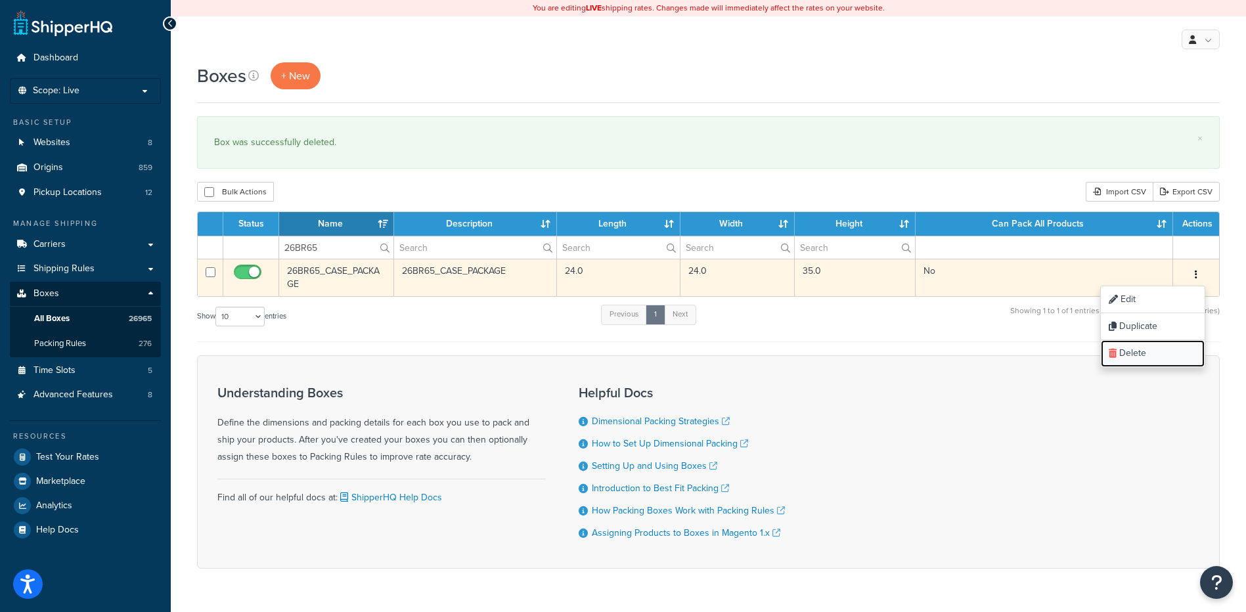
click at [1161, 359] on link "Delete" at bounding box center [1153, 353] width 104 height 27
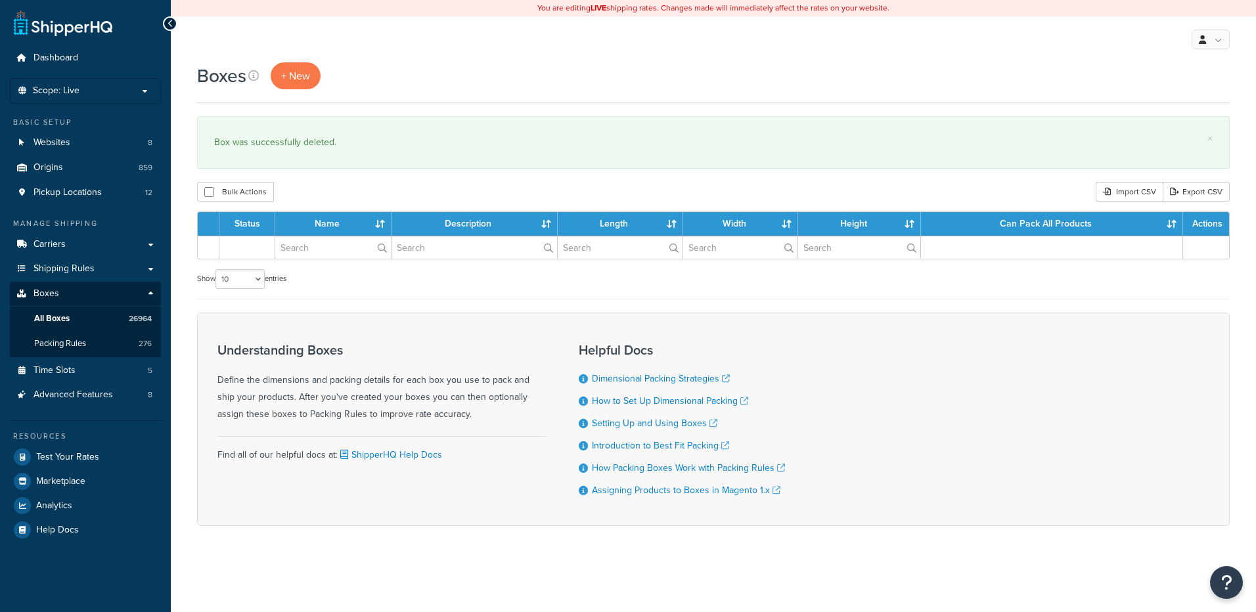
click at [326, 256] on input "text" at bounding box center [333, 247] width 116 height 22
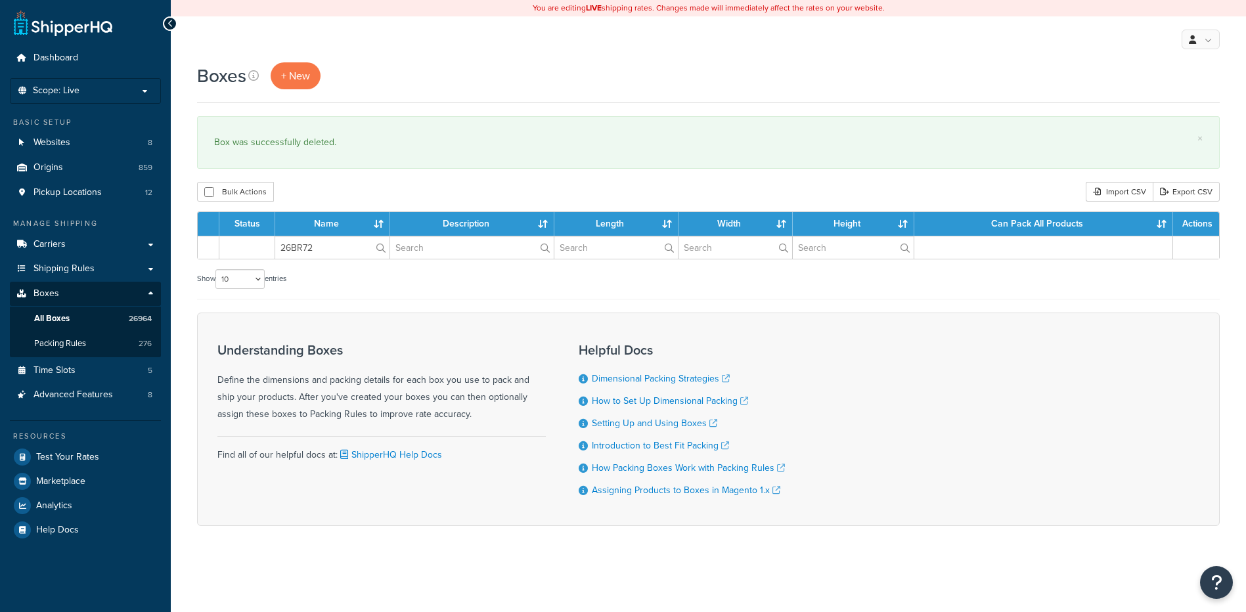
type input "26BR72"
click at [350, 203] on div "Boxes + New × Box was successfully deleted. Bulk Actions Duplicate [GEOGRAPHIC_…" at bounding box center [708, 317] width 1075 height 510
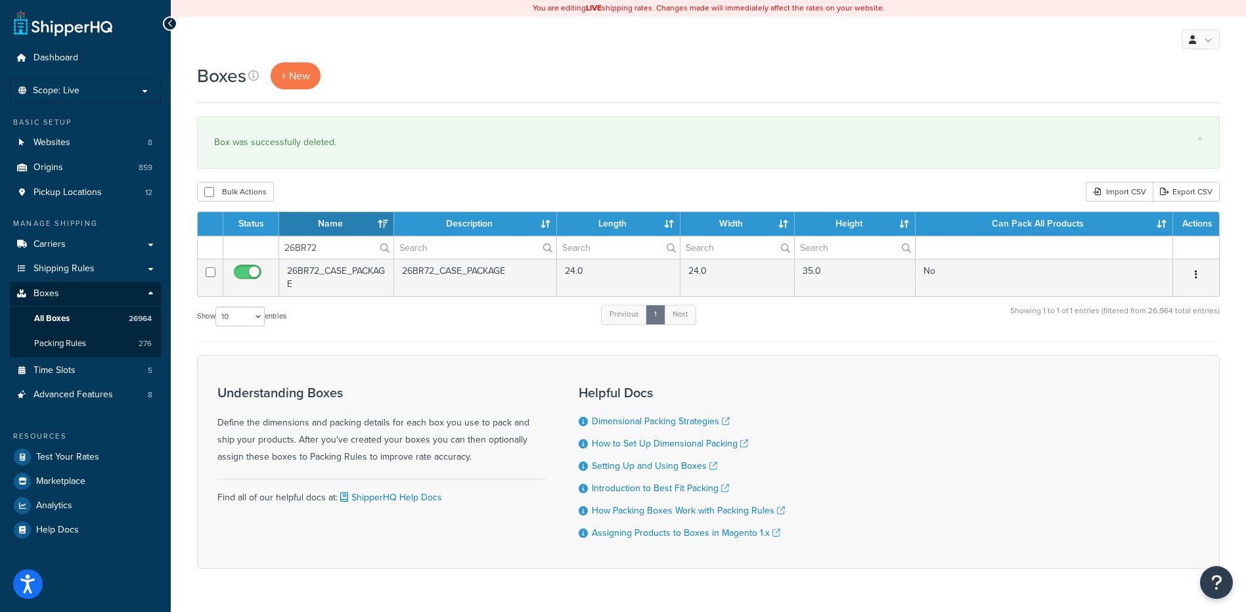
click at [1197, 273] on icon "button" at bounding box center [1196, 274] width 3 height 9
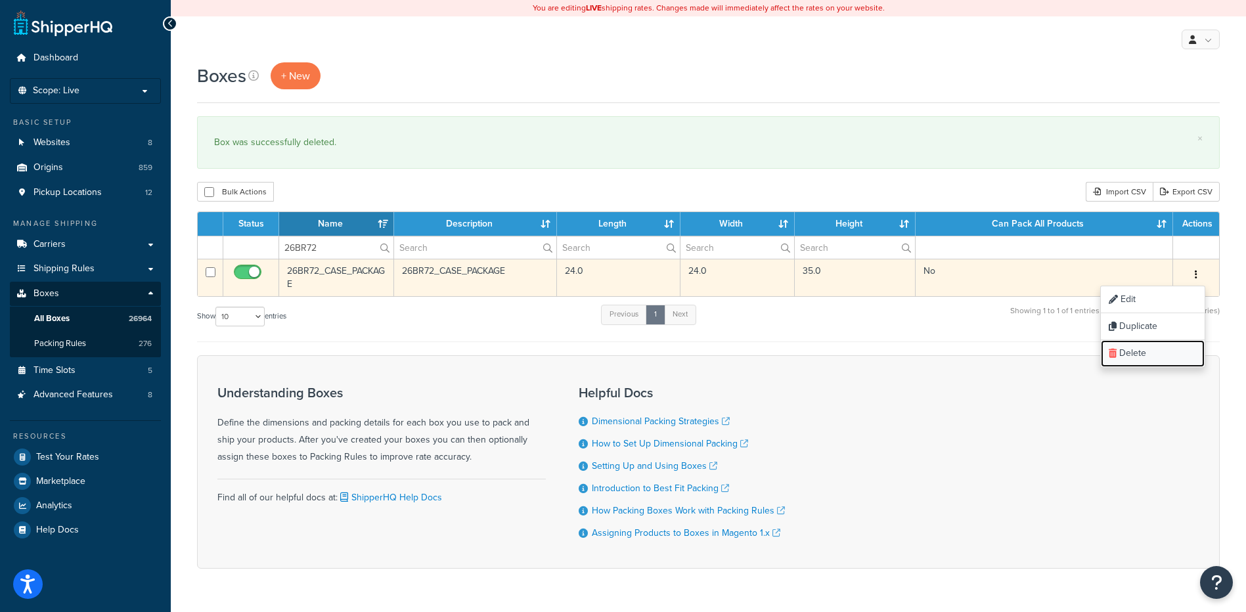
click at [1167, 362] on link "Delete" at bounding box center [1153, 353] width 104 height 27
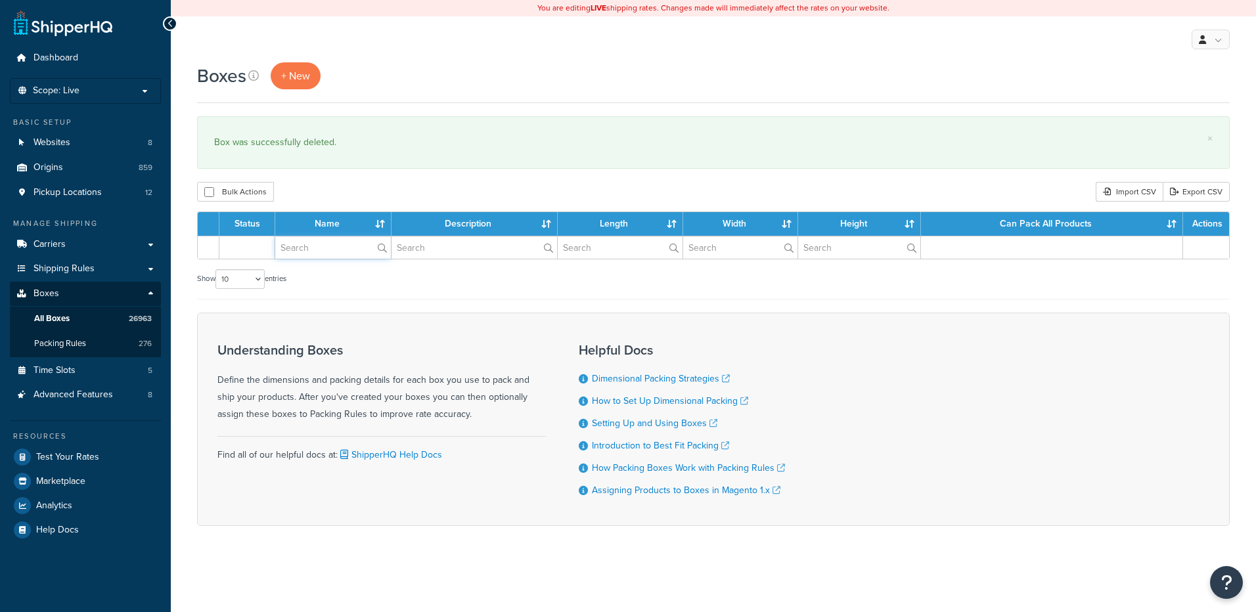
drag, startPoint x: 0, startPoint y: 0, endPoint x: 317, endPoint y: 247, distance: 401.6
click at [317, 247] on input "text" at bounding box center [333, 247] width 116 height 22
paste input "26BRE9"
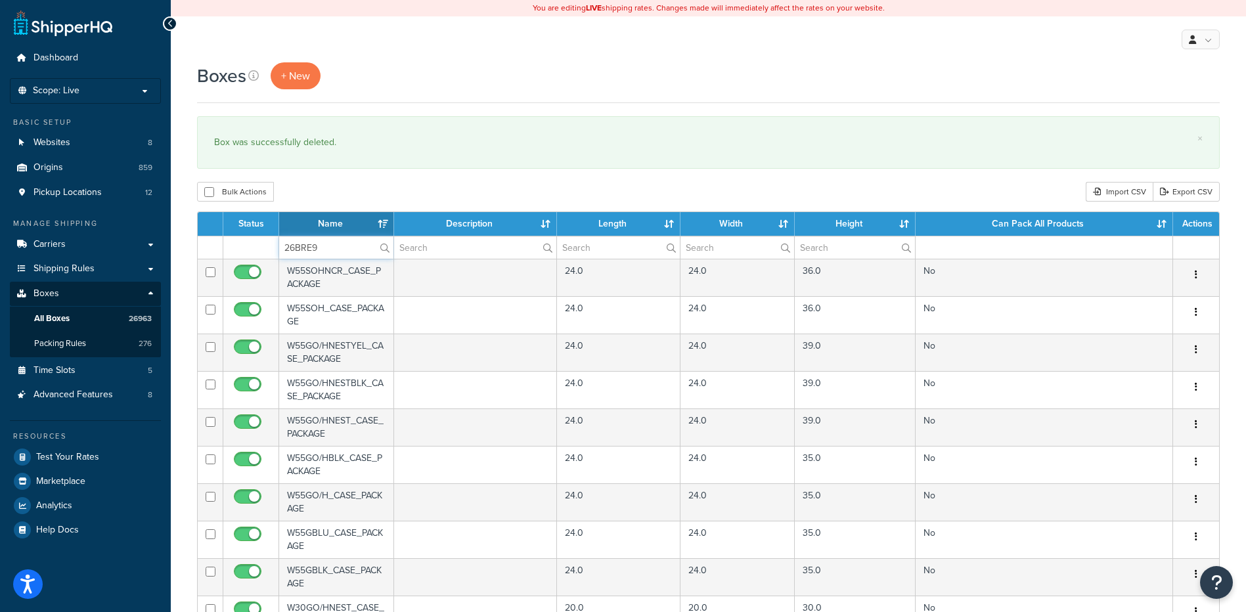
type input "26BRE9"
click at [332, 192] on div "Bulk Actions Duplicate [GEOGRAPHIC_DATA] Import CSV Export CSV" at bounding box center [708, 192] width 1023 height 20
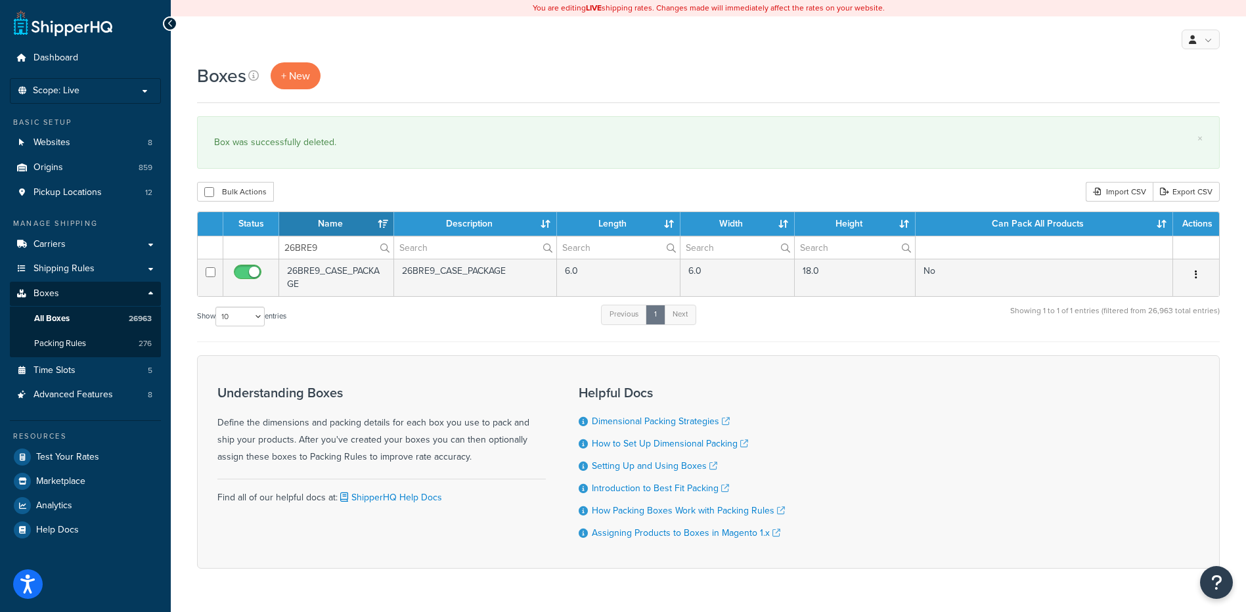
click at [1194, 273] on button "button" at bounding box center [1196, 275] width 18 height 21
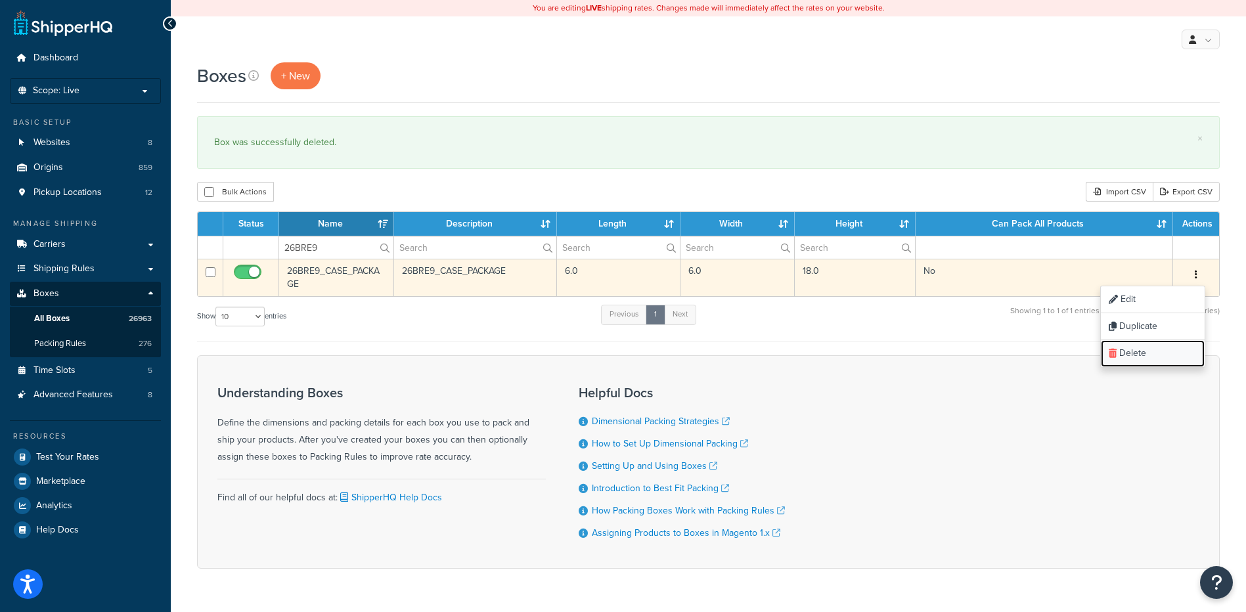
click at [1160, 353] on link "Delete" at bounding box center [1153, 353] width 104 height 27
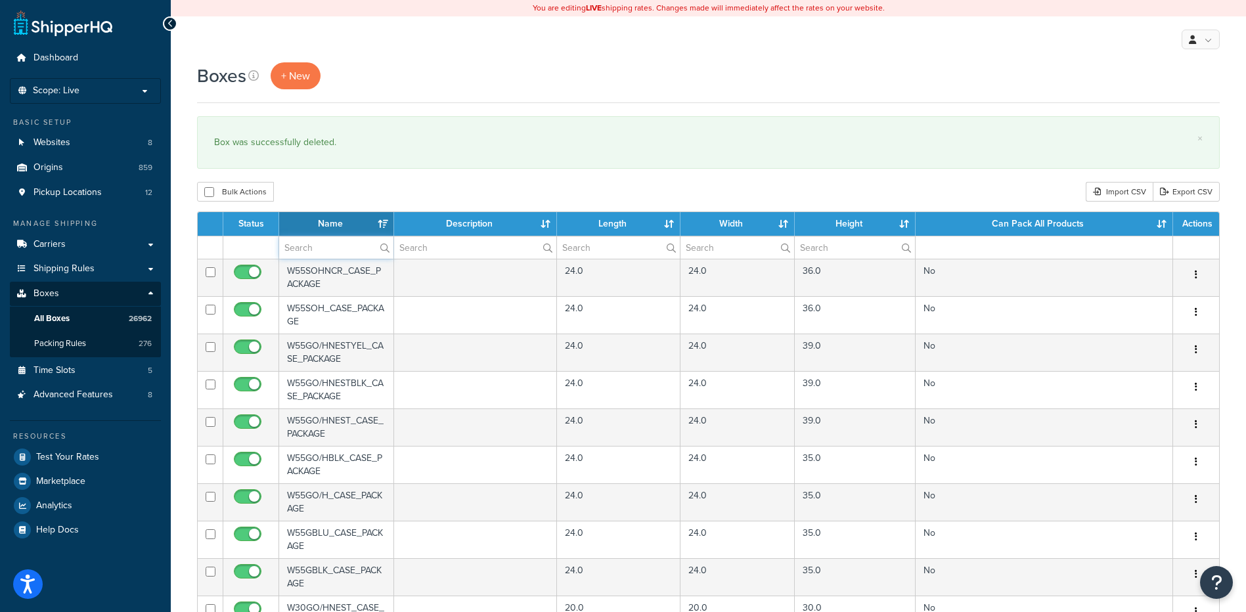
paste input "26BRSG"
click at [302, 245] on input "text" at bounding box center [336, 247] width 114 height 22
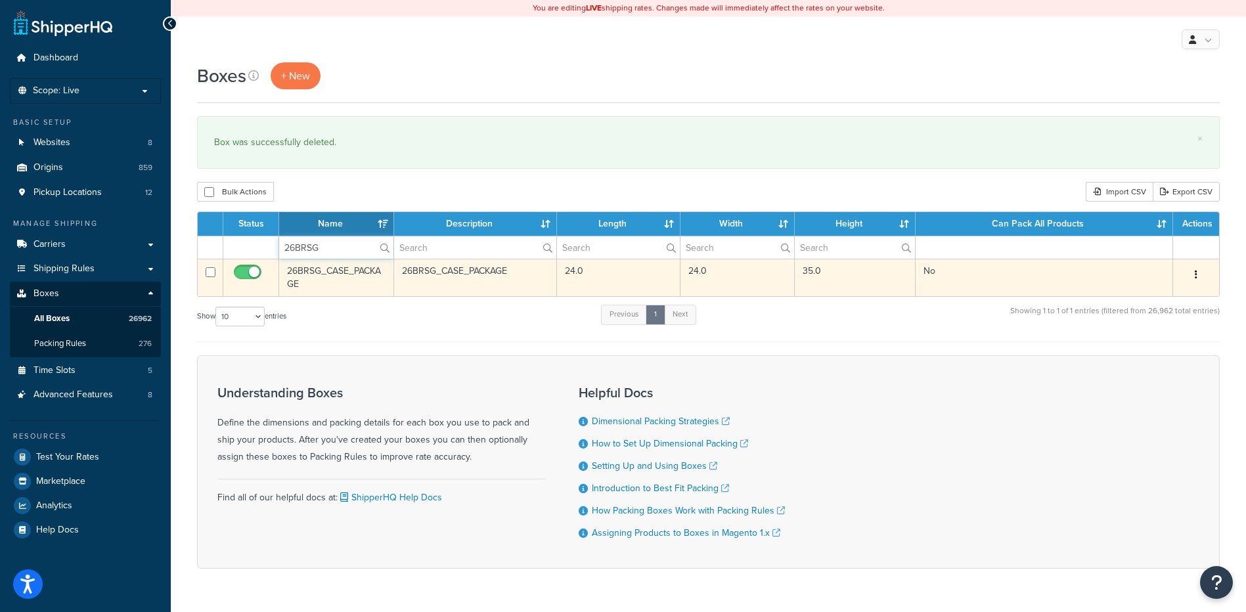
type input "26BRSG"
click at [1200, 268] on button "button" at bounding box center [1196, 275] width 18 height 21
click at [1170, 356] on link "Delete" at bounding box center [1153, 353] width 104 height 27
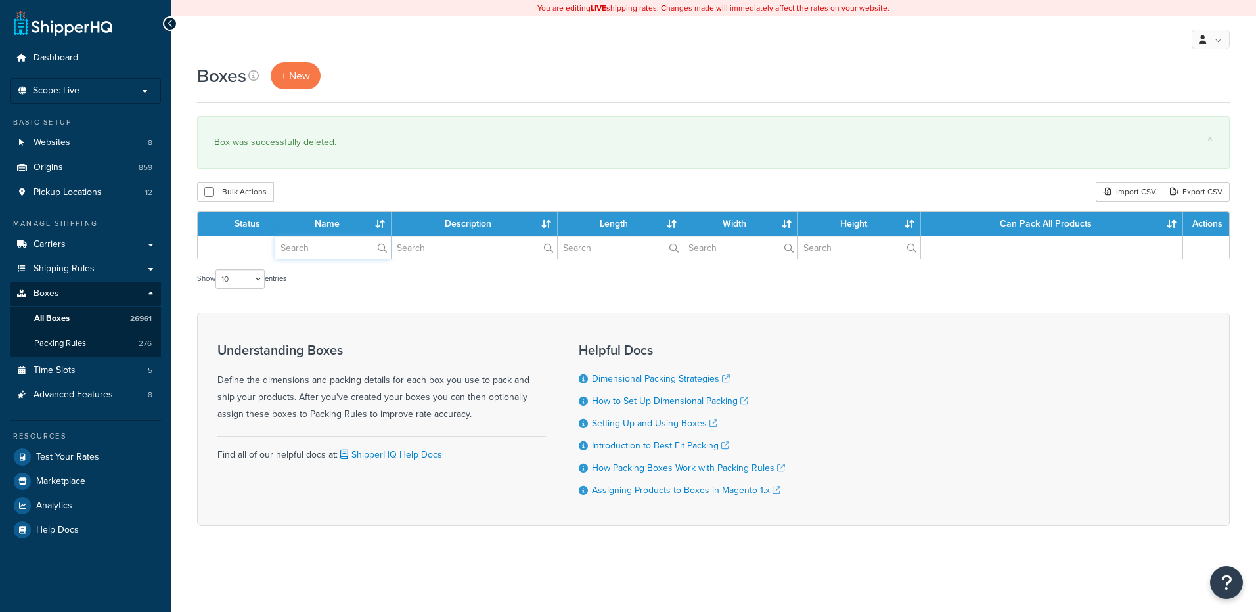
drag, startPoint x: 0, startPoint y: 0, endPoint x: 326, endPoint y: 254, distance: 413.4
click at [326, 254] on input "text" at bounding box center [333, 247] width 116 height 22
paste input "26BS23"
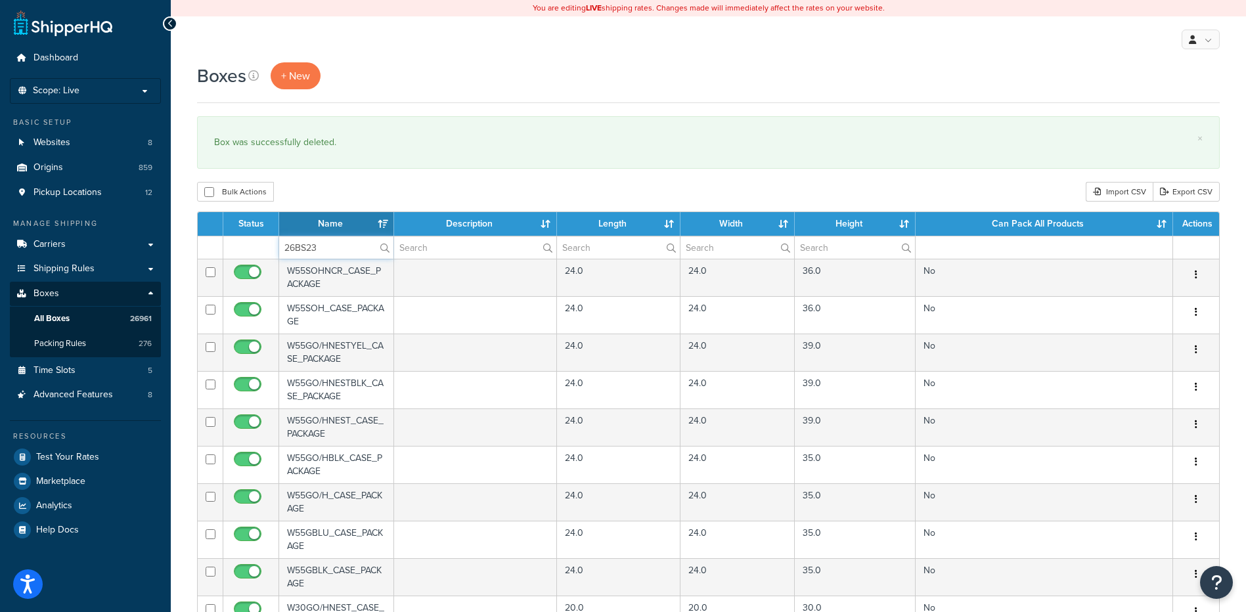
type input "26BS23"
click at [343, 194] on div "Bulk Actions Duplicate Delete Import CSV Export CSV" at bounding box center [708, 192] width 1023 height 20
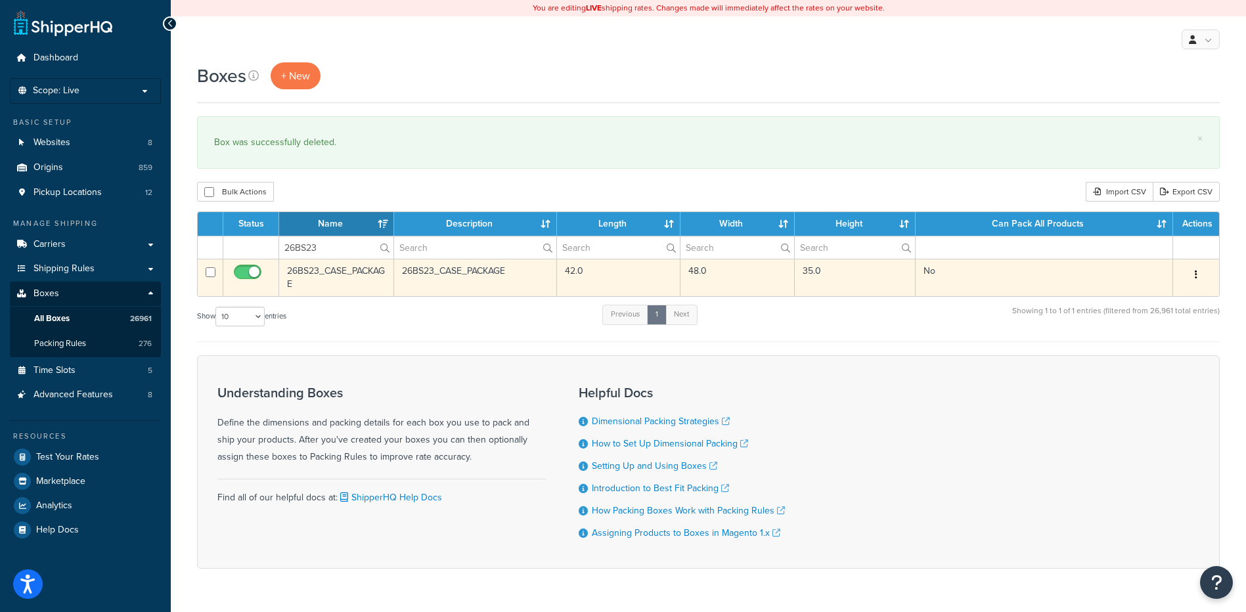
click at [1199, 277] on button "button" at bounding box center [1196, 275] width 18 height 21
click at [1181, 353] on link "Delete" at bounding box center [1153, 353] width 104 height 27
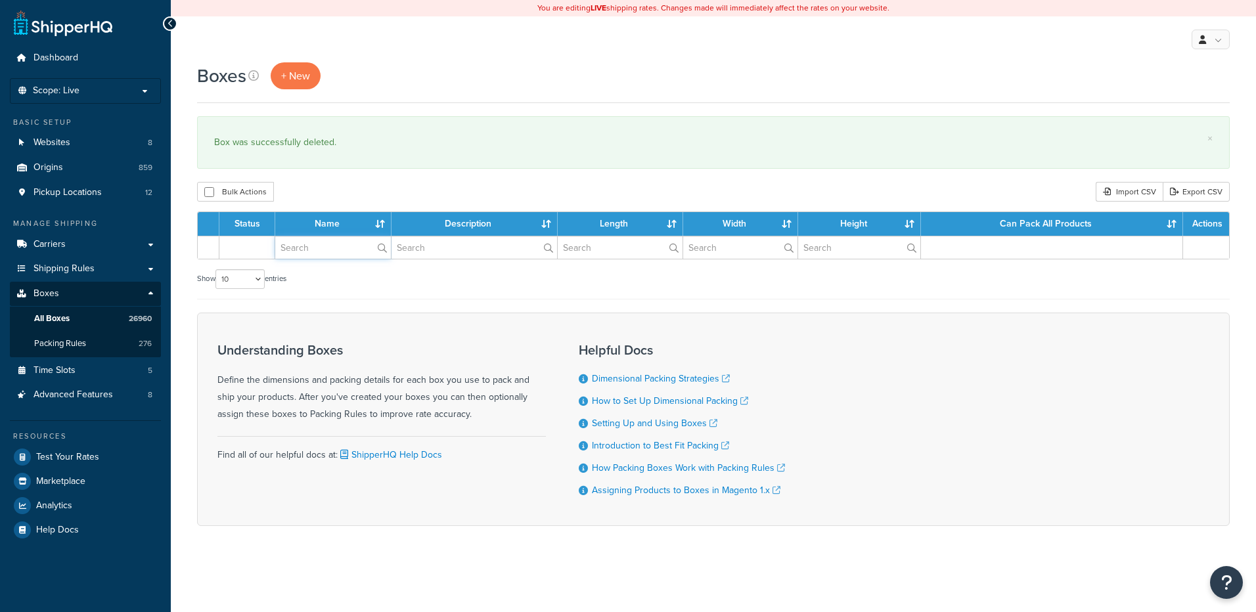
drag, startPoint x: 0, startPoint y: 0, endPoint x: 314, endPoint y: 252, distance: 402.4
click at [314, 252] on input "text" at bounding box center [333, 247] width 116 height 22
paste input "26BS24"
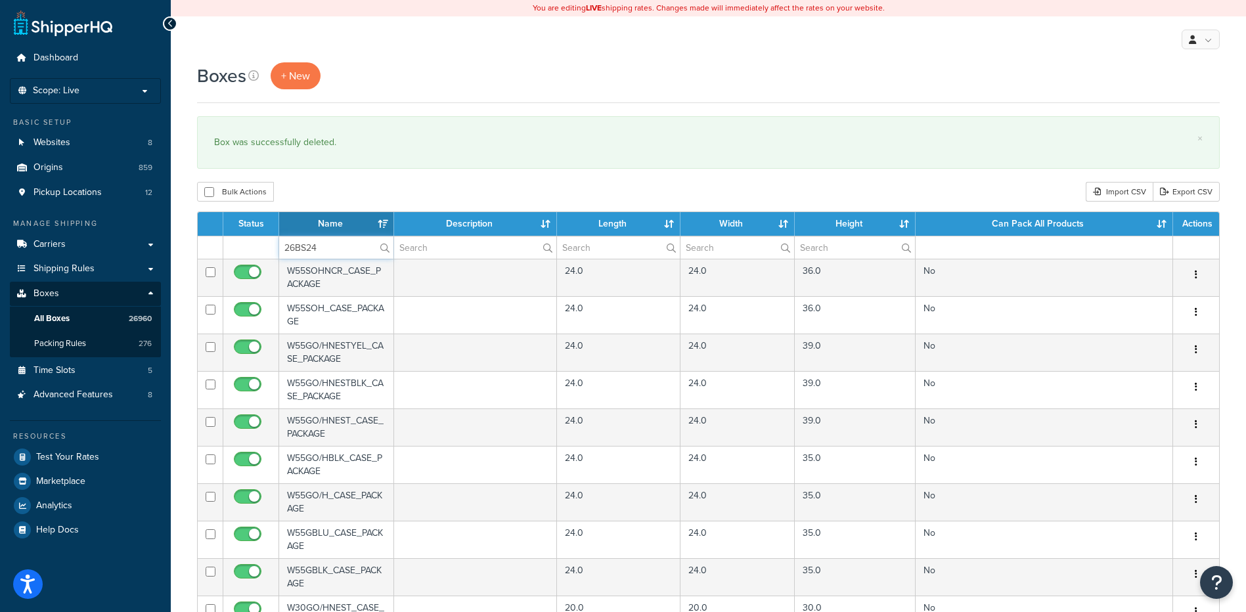
type input "26BS24"
click at [365, 174] on div "Boxes + New × Box was successfully deleted. Bulk Actions Duplicate Delete Impor…" at bounding box center [708, 506] width 1075 height 889
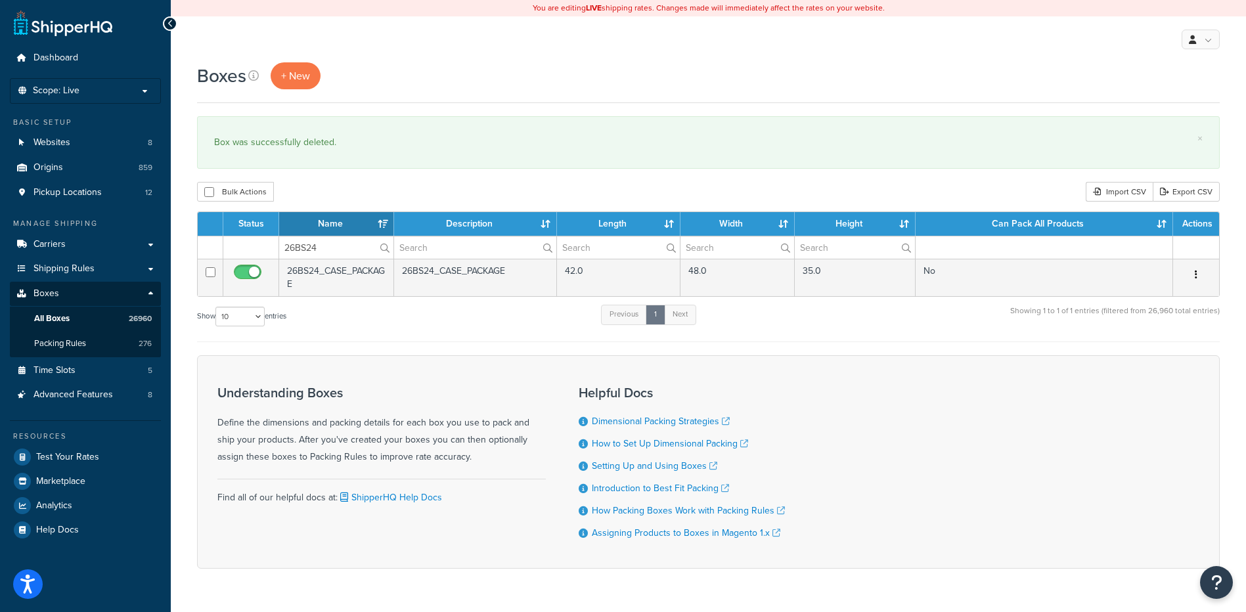
click at [1195, 274] on icon "button" at bounding box center [1196, 274] width 3 height 9
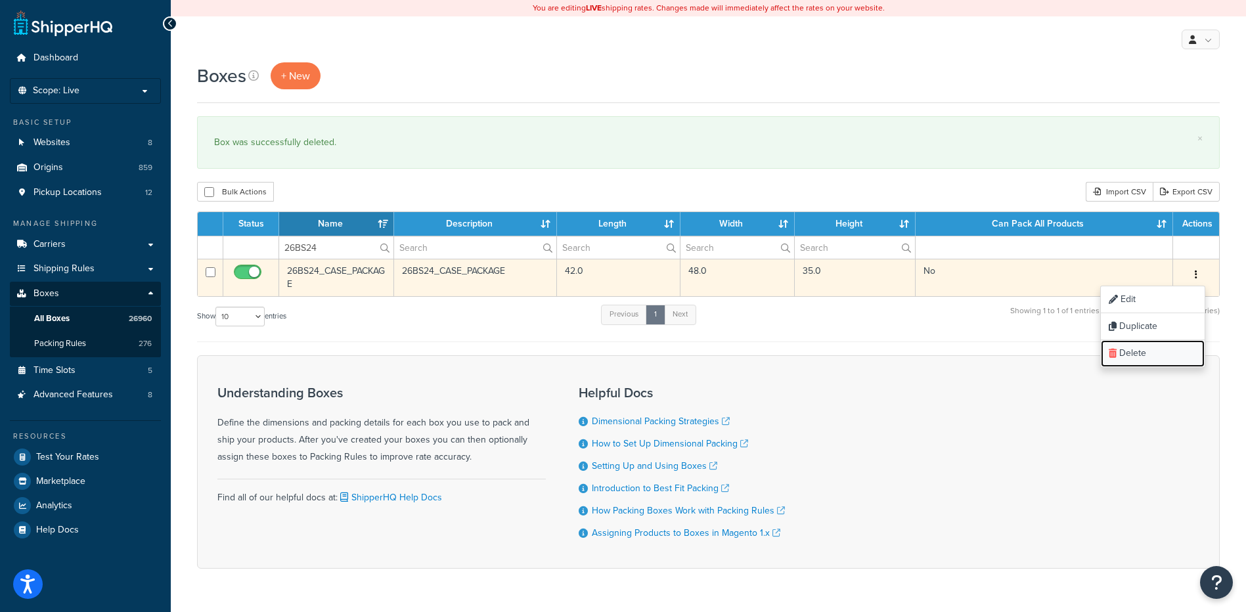
click at [1150, 356] on link "Delete" at bounding box center [1153, 353] width 104 height 27
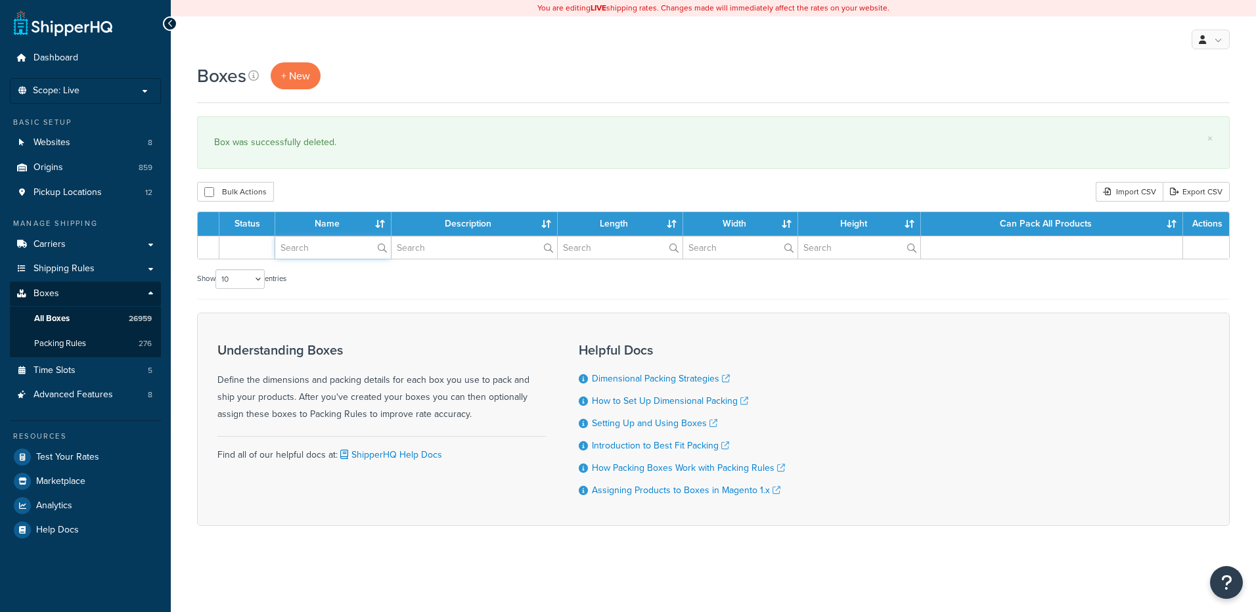
click at [317, 253] on input "text" at bounding box center [333, 247] width 116 height 22
paste input "26BS5V"
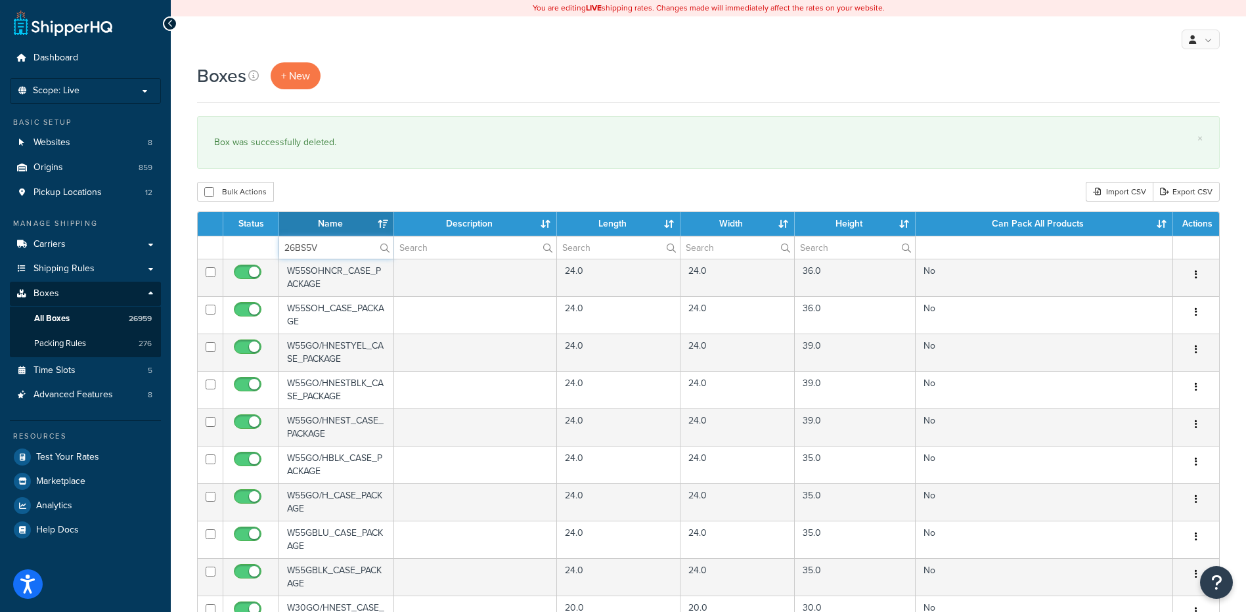
type input "26BS5V"
click at [404, 185] on div "Bulk Actions Duplicate [GEOGRAPHIC_DATA] Import CSV Export CSV" at bounding box center [708, 192] width 1023 height 20
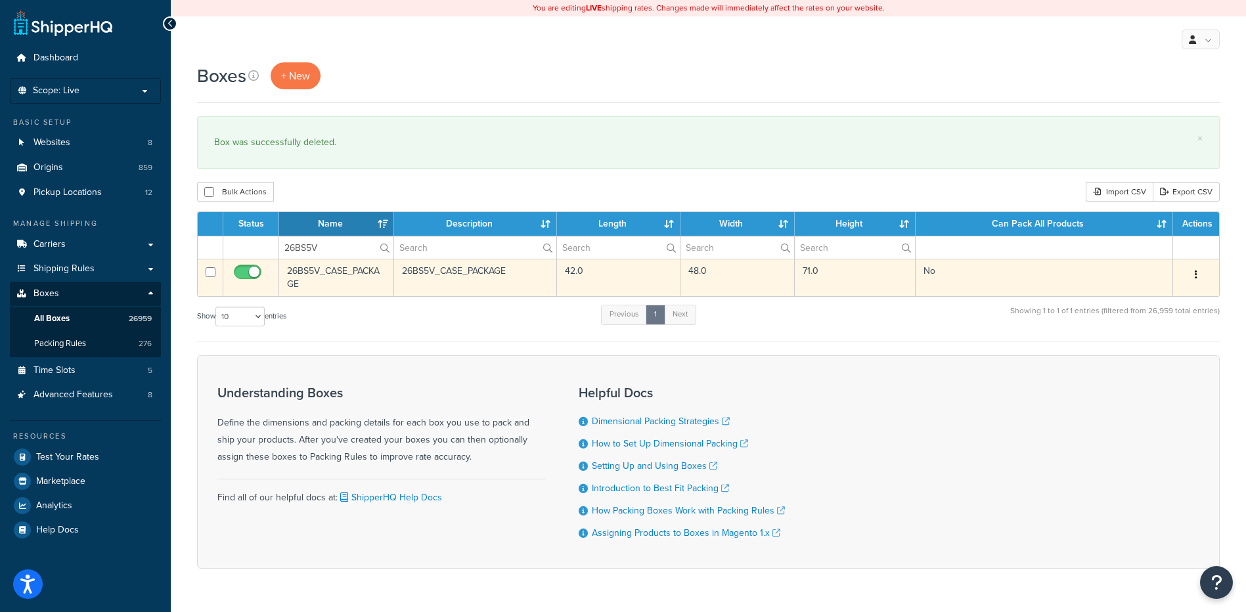
click at [1194, 273] on button "button" at bounding box center [1196, 275] width 18 height 21
click at [1154, 365] on link "Delete" at bounding box center [1153, 353] width 104 height 27
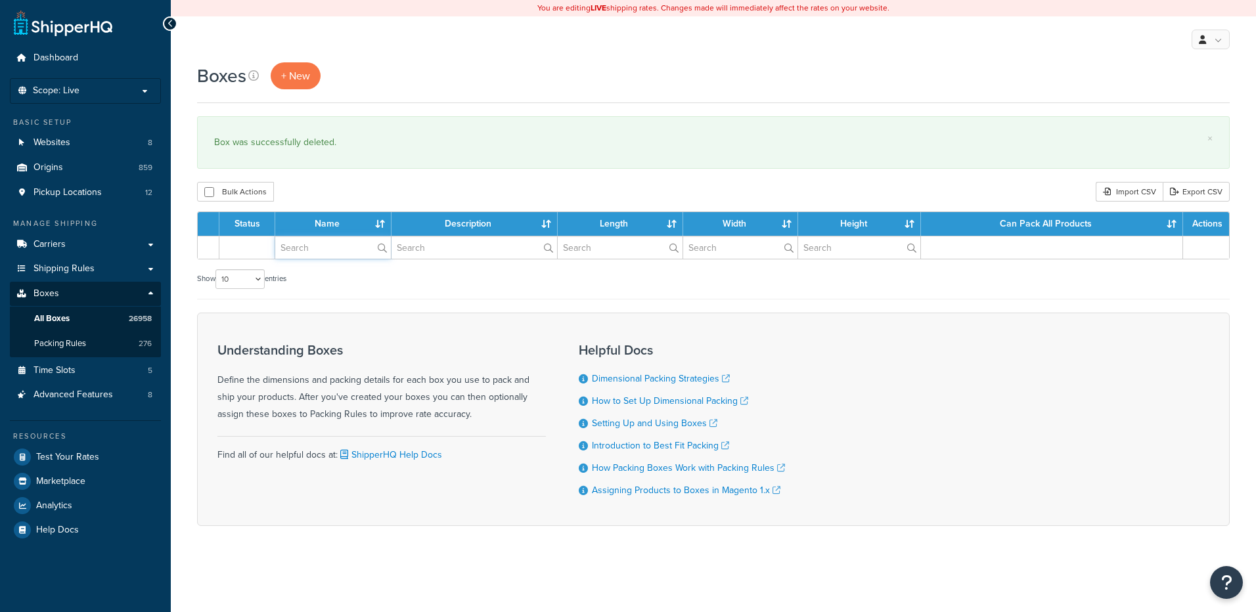
click at [328, 254] on input "text" at bounding box center [333, 247] width 116 height 22
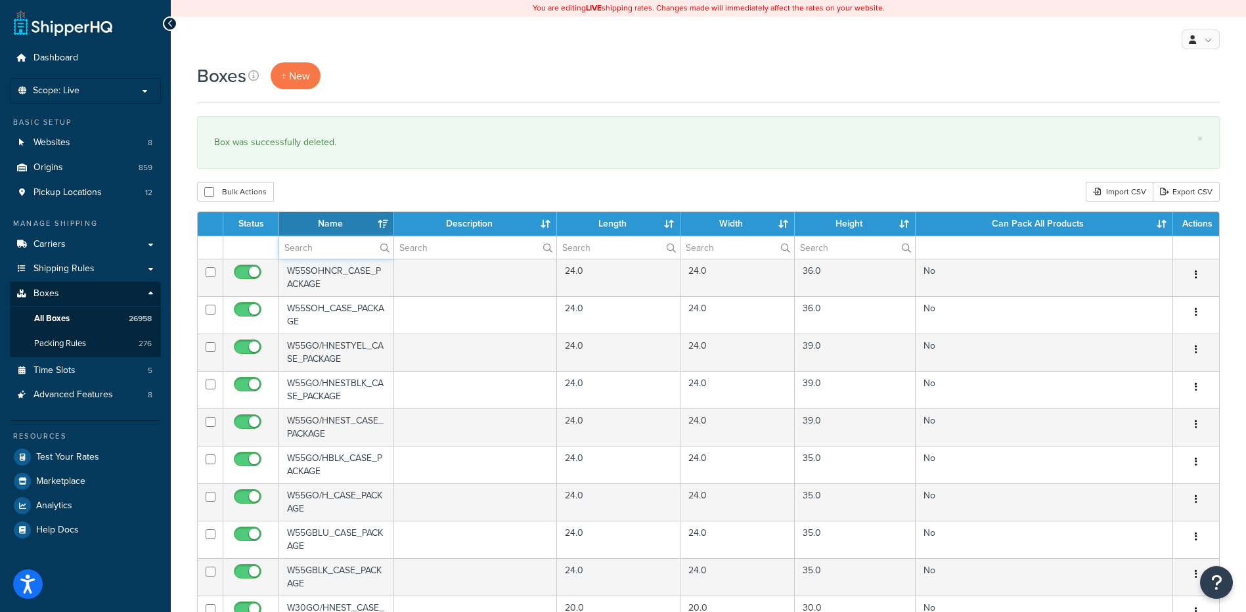
paste input "26BS6T"
type input "26BS6T"
click at [367, 185] on div "Bulk Actions Duplicate [GEOGRAPHIC_DATA] Import CSV Export CSV" at bounding box center [708, 192] width 1023 height 20
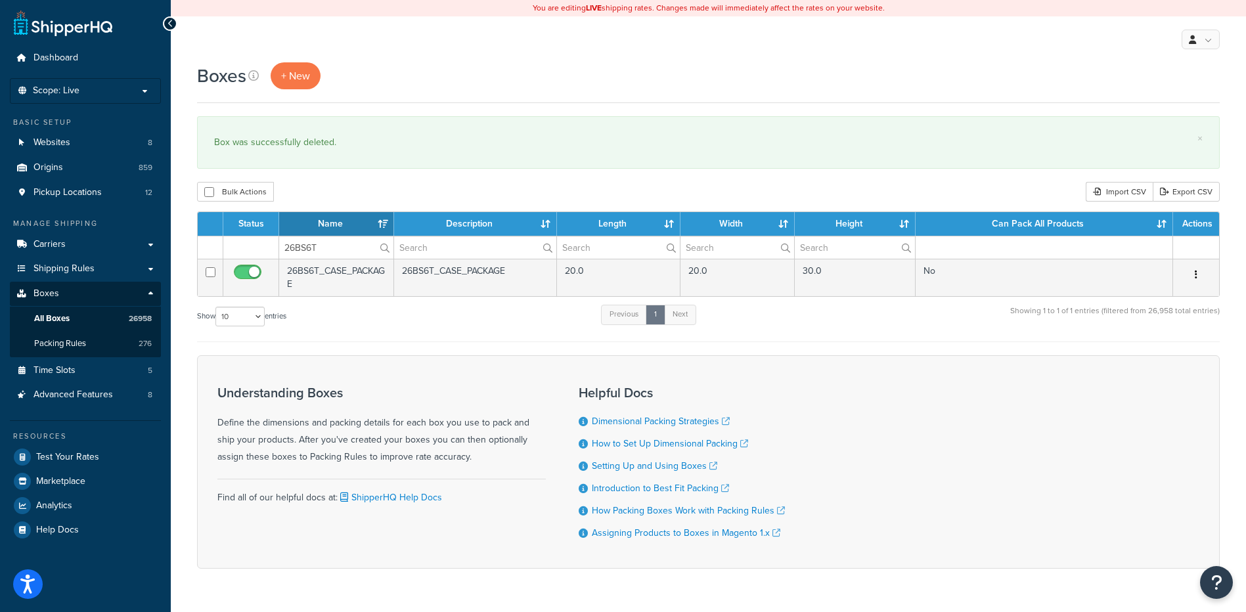
click at [1196, 273] on icon "button" at bounding box center [1196, 274] width 3 height 9
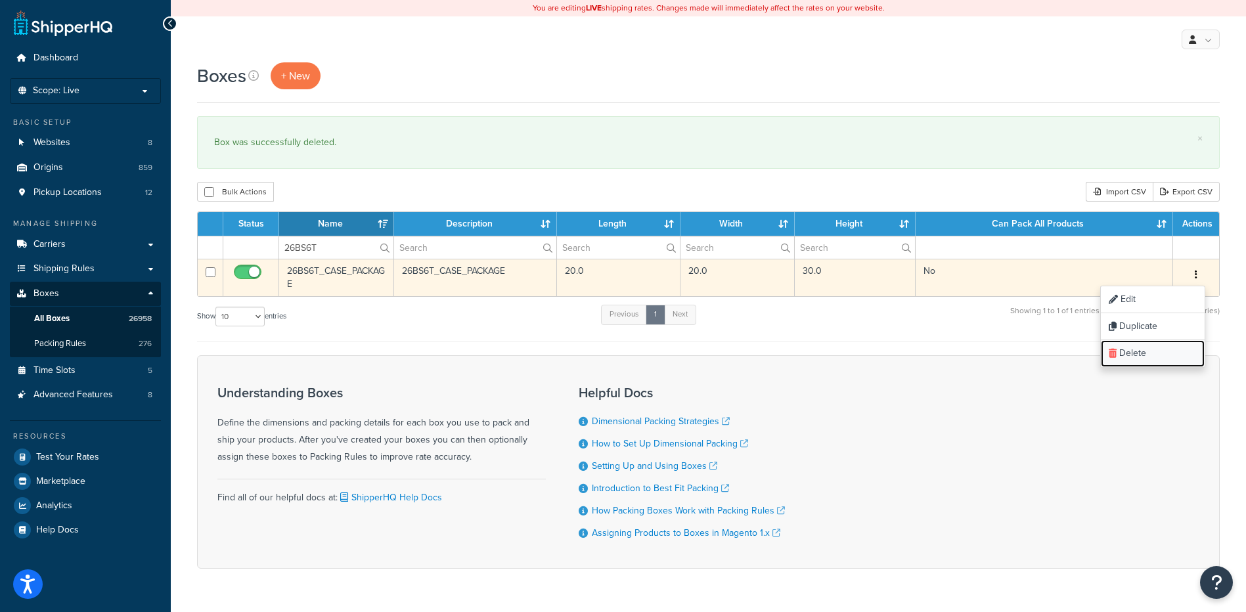
click at [1170, 355] on link "Delete" at bounding box center [1153, 353] width 104 height 27
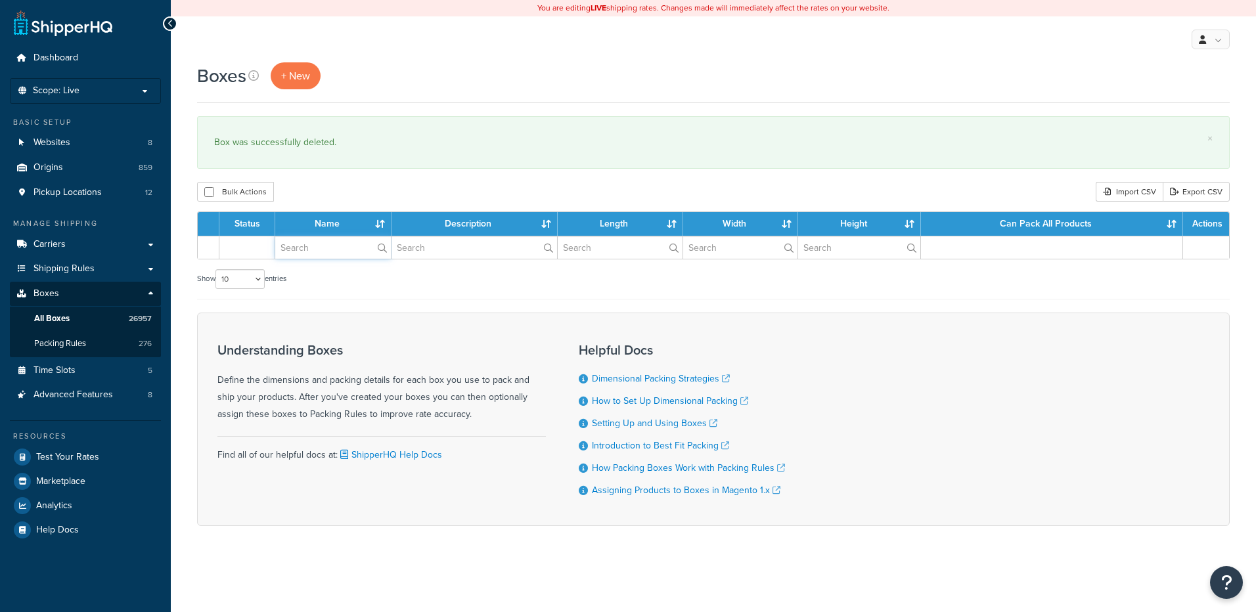
drag, startPoint x: 0, startPoint y: 0, endPoint x: 321, endPoint y: 250, distance: 406.3
click at [321, 250] on input "text" at bounding box center [333, 247] width 116 height 22
paste input "26BSB0"
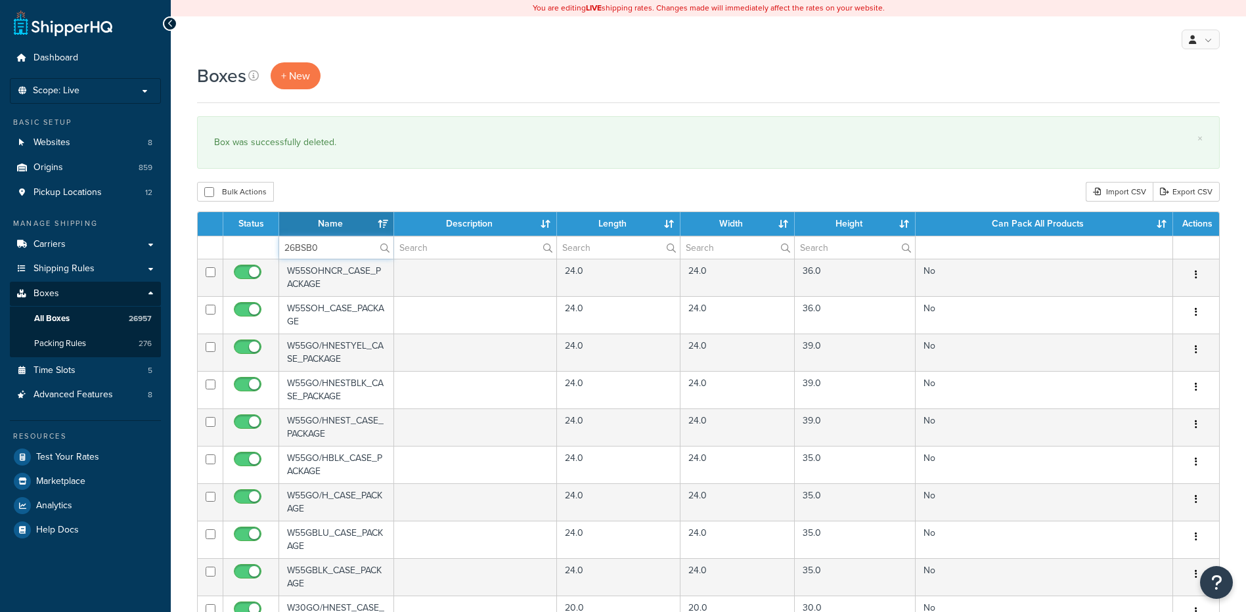
type input "26BSB0"
click at [363, 180] on div "Boxes + New × Box was successfully deleted. Bulk Actions Duplicate [GEOGRAPHIC_…" at bounding box center [708, 506] width 1075 height 889
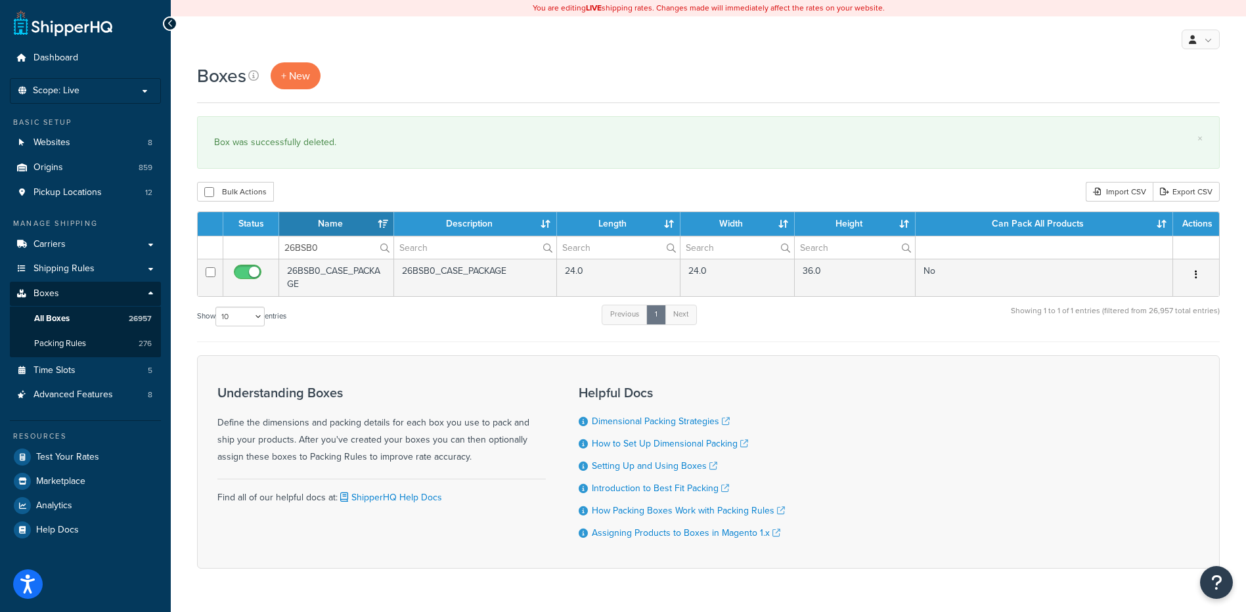
click at [1196, 275] on icon "button" at bounding box center [1196, 274] width 3 height 9
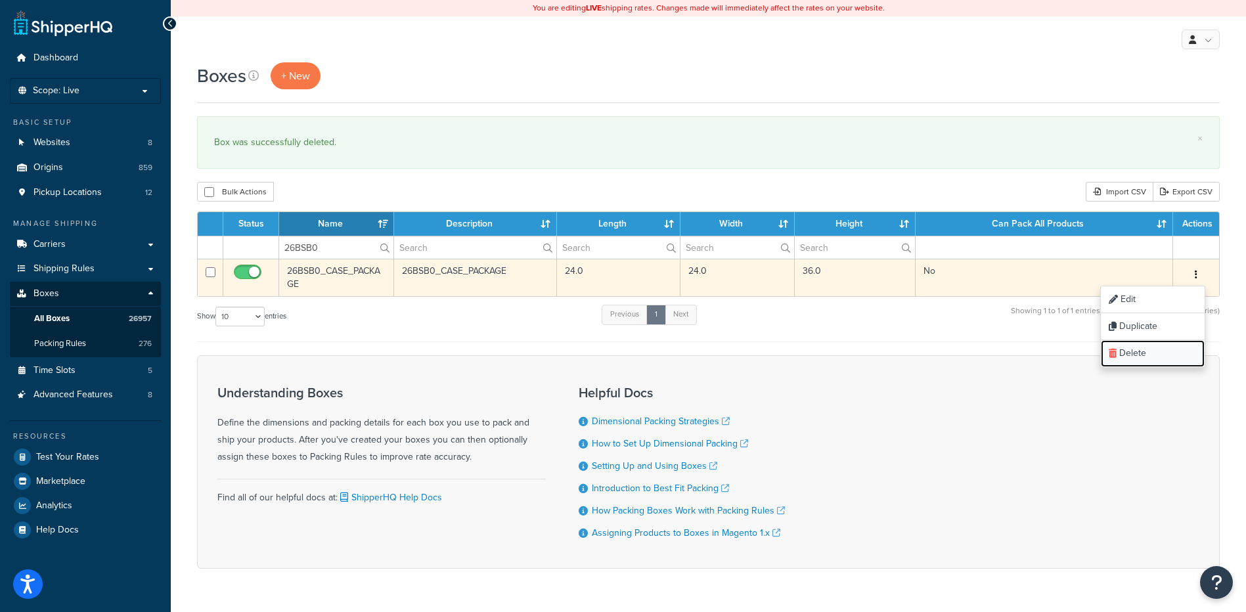
click at [1171, 359] on link "Delete" at bounding box center [1153, 353] width 104 height 27
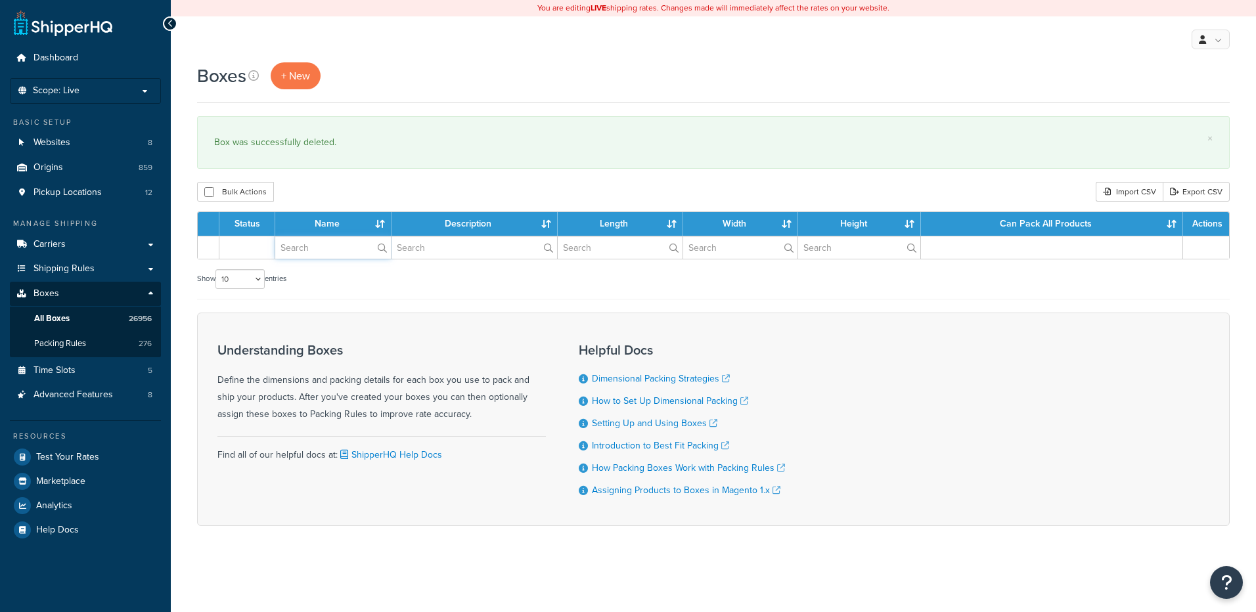
drag, startPoint x: 0, startPoint y: 0, endPoint x: 324, endPoint y: 247, distance: 407.3
click at [324, 247] on input "text" at bounding box center [333, 247] width 116 height 22
paste input "26BSB1"
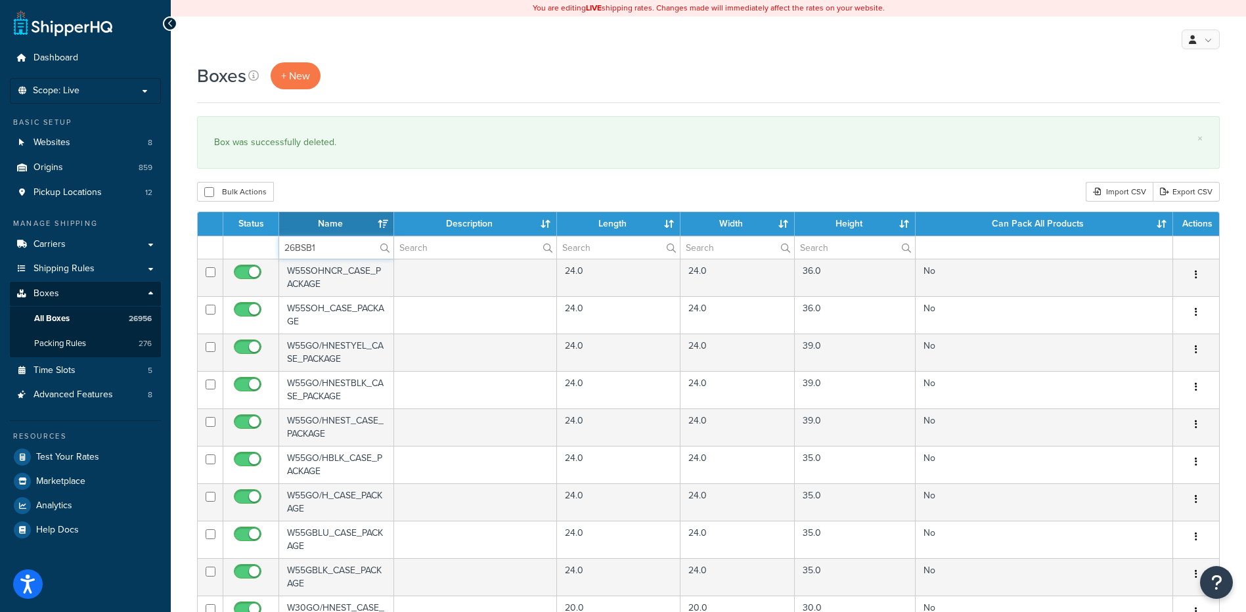
type input "26BSB1"
click at [338, 189] on div "Bulk Actions Duplicate Delete Import CSV Export CSV" at bounding box center [708, 192] width 1023 height 20
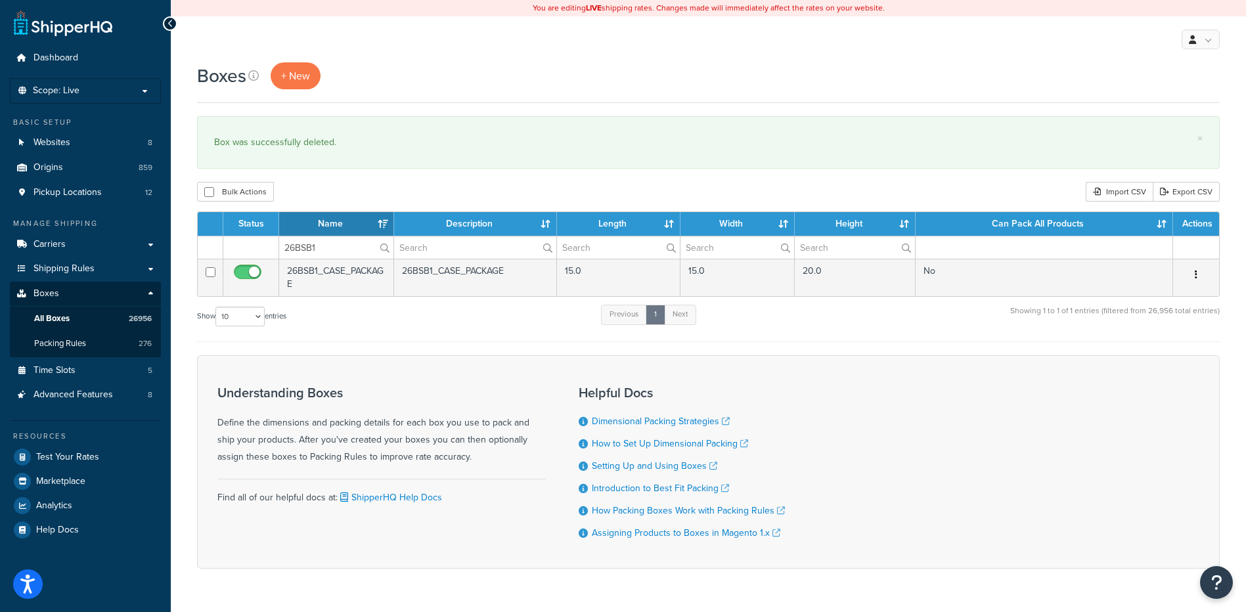
click button "button"
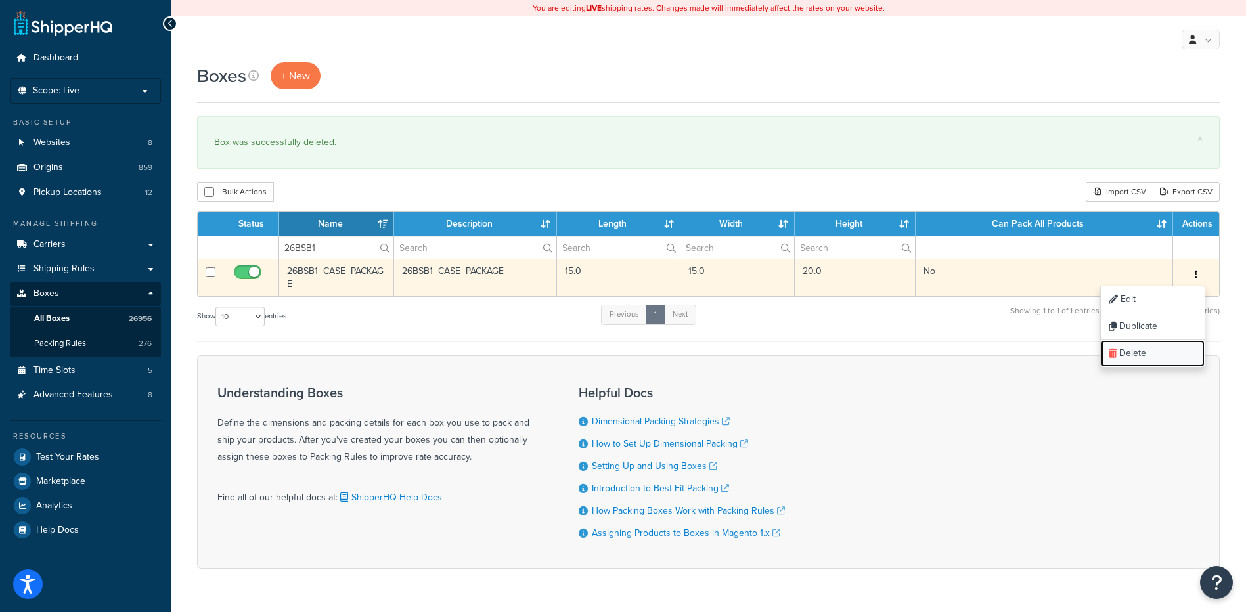
click link "Delete"
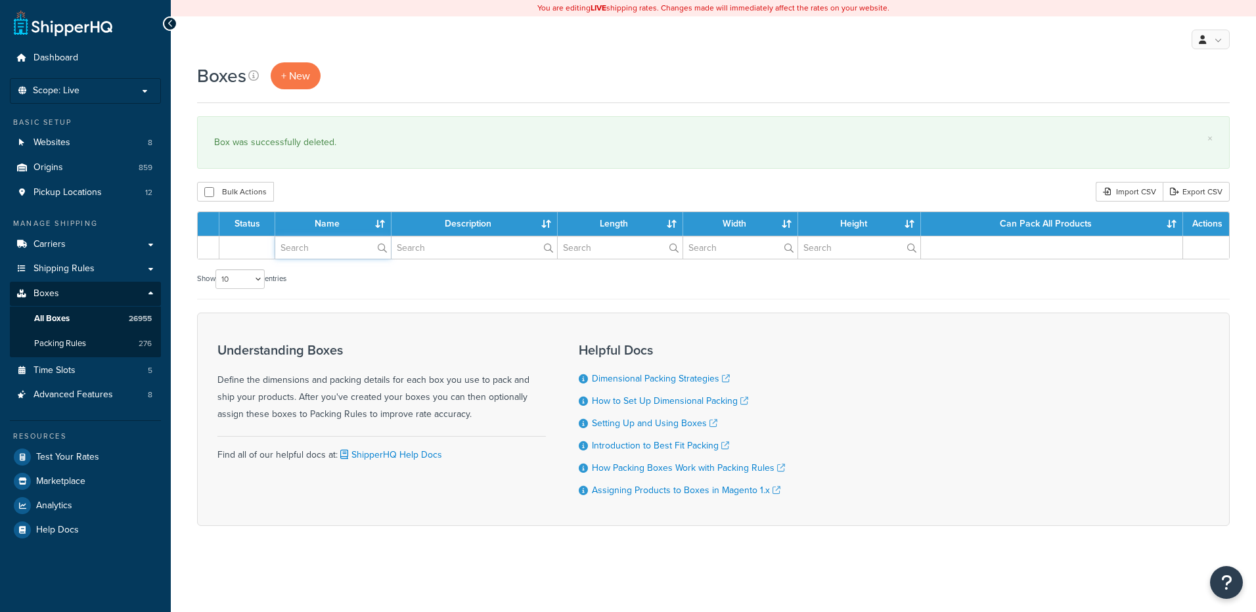
drag, startPoint x: 0, startPoint y: 0, endPoint x: 332, endPoint y: 250, distance: 415.6
click at [332, 250] on input "text" at bounding box center [333, 247] width 116 height 22
paste input "26BSL6"
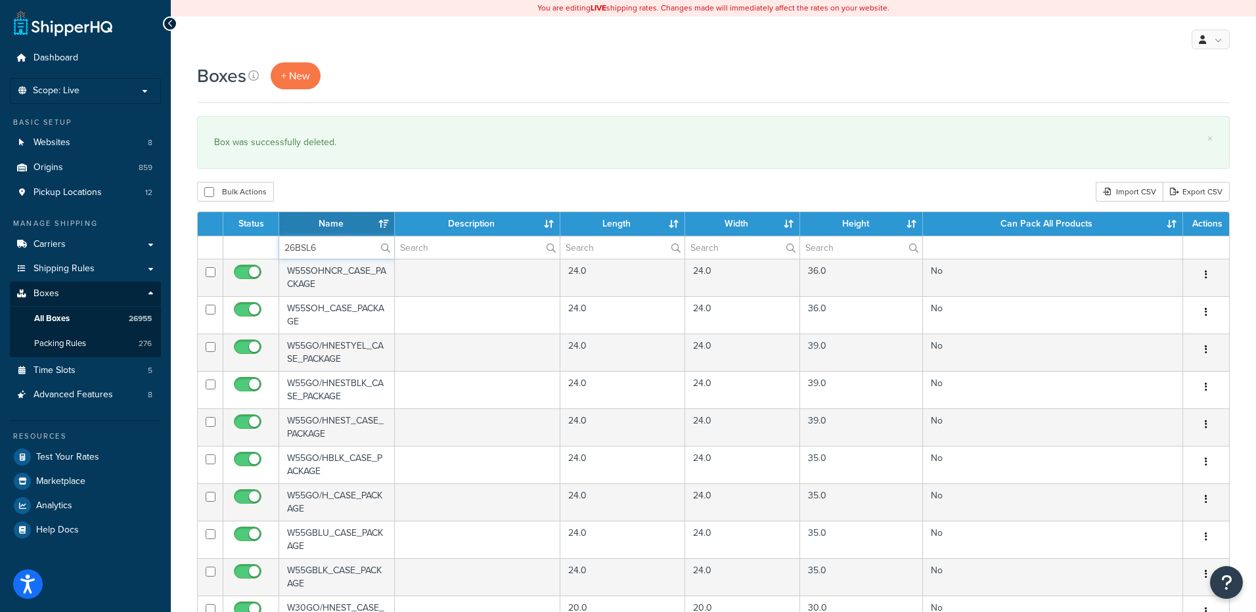
type input "26BSL6"
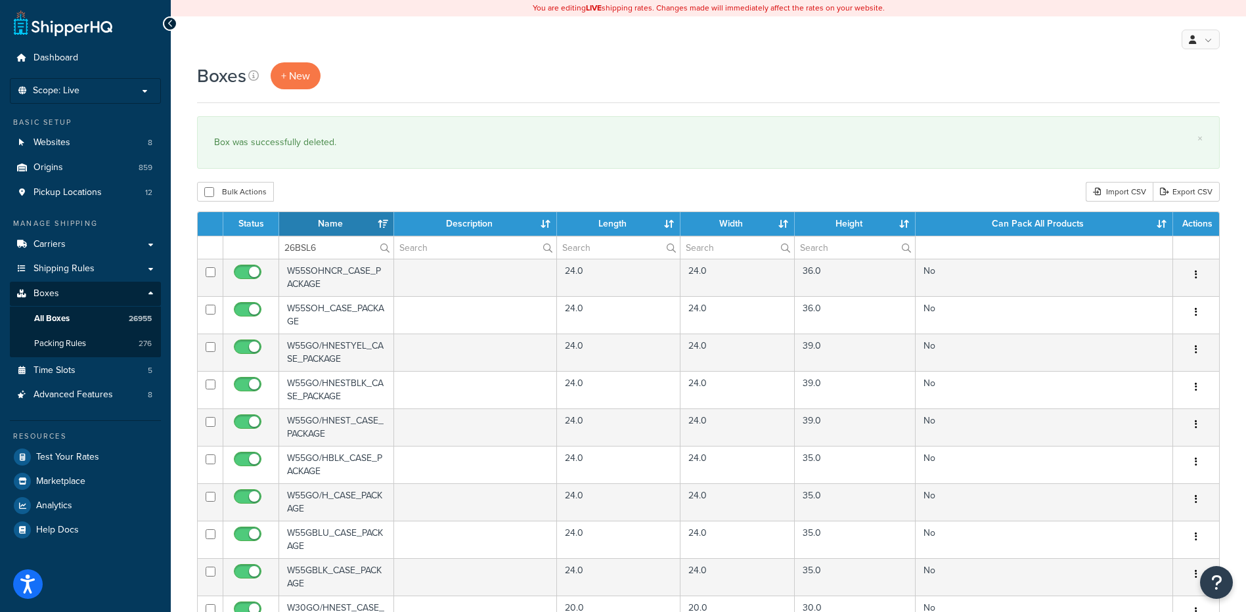
click at [347, 189] on div "Bulk Actions Duplicate [GEOGRAPHIC_DATA] Import CSV Export CSV" at bounding box center [708, 192] width 1023 height 20
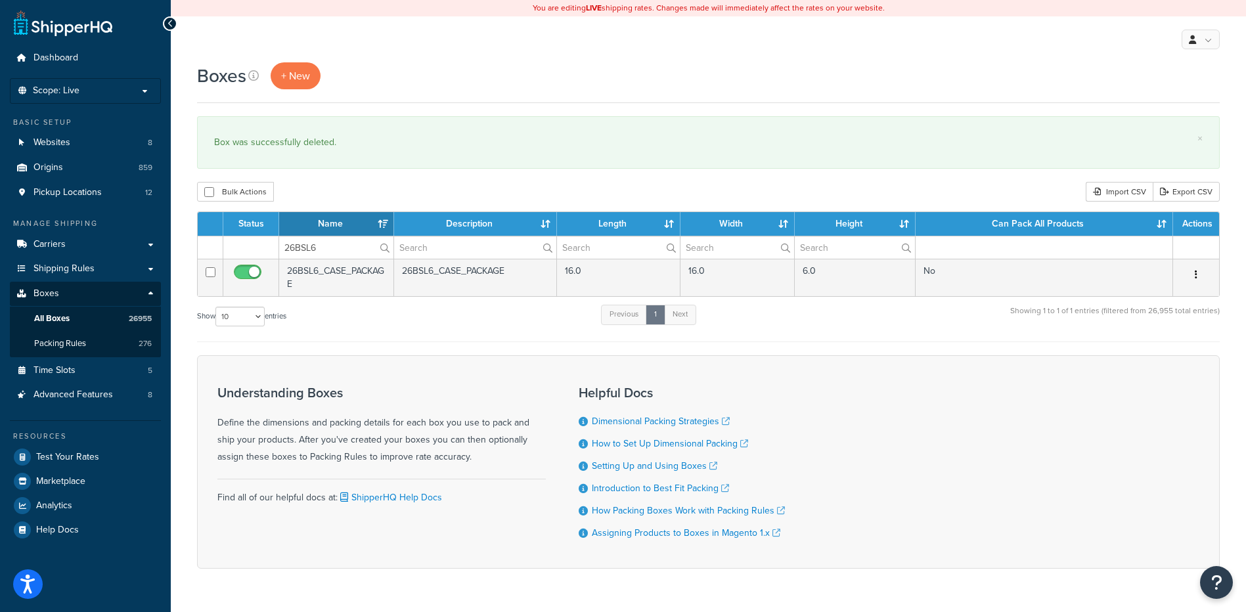
click at [1198, 276] on button "button" at bounding box center [1196, 275] width 18 height 21
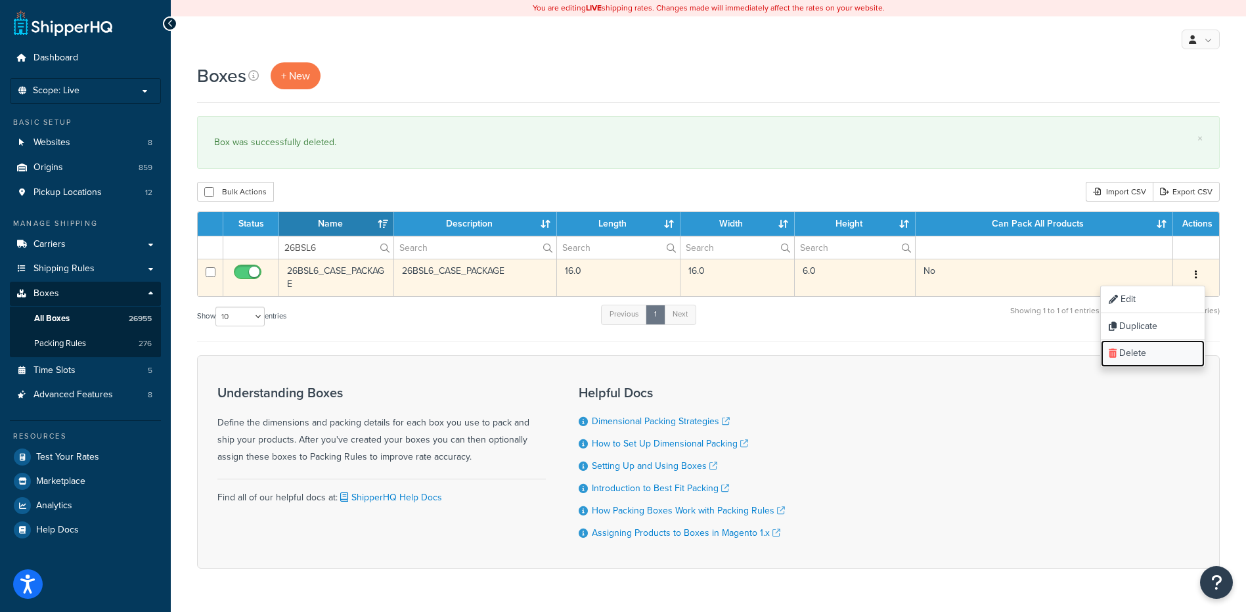
click at [1176, 358] on link "Delete" at bounding box center [1153, 353] width 104 height 27
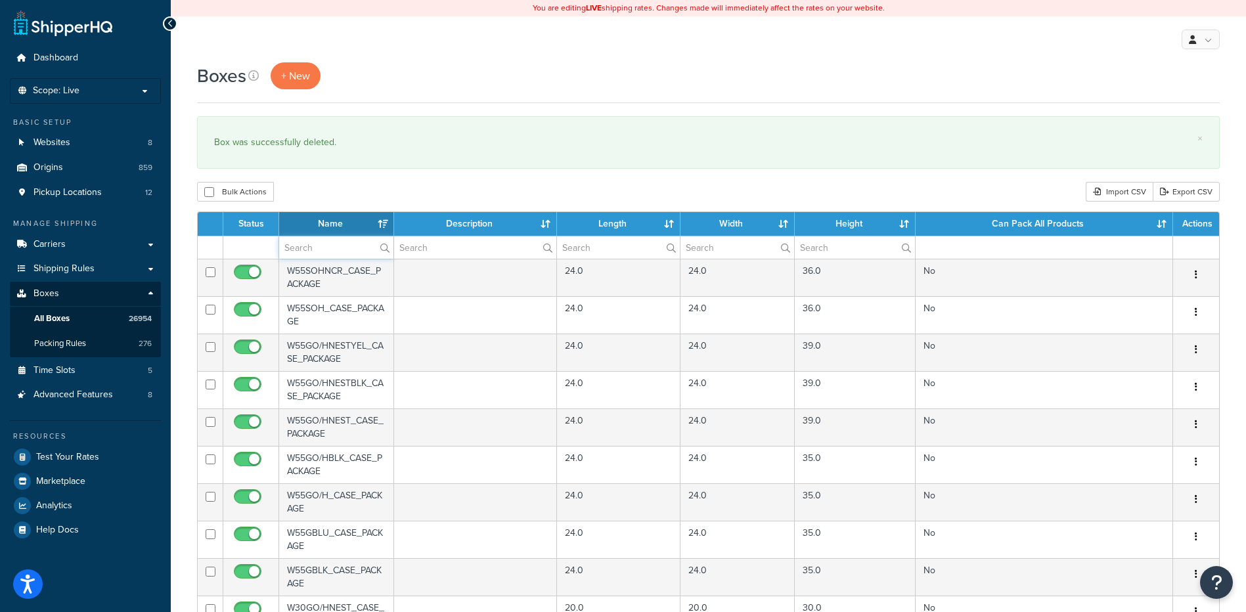
click at [295, 250] on input "text" at bounding box center [336, 247] width 114 height 22
paste input "26BSN5"
type input "26BSN5"
click at [378, 183] on div "Bulk Actions Duplicate [GEOGRAPHIC_DATA] Import CSV Export CSV" at bounding box center [708, 192] width 1023 height 20
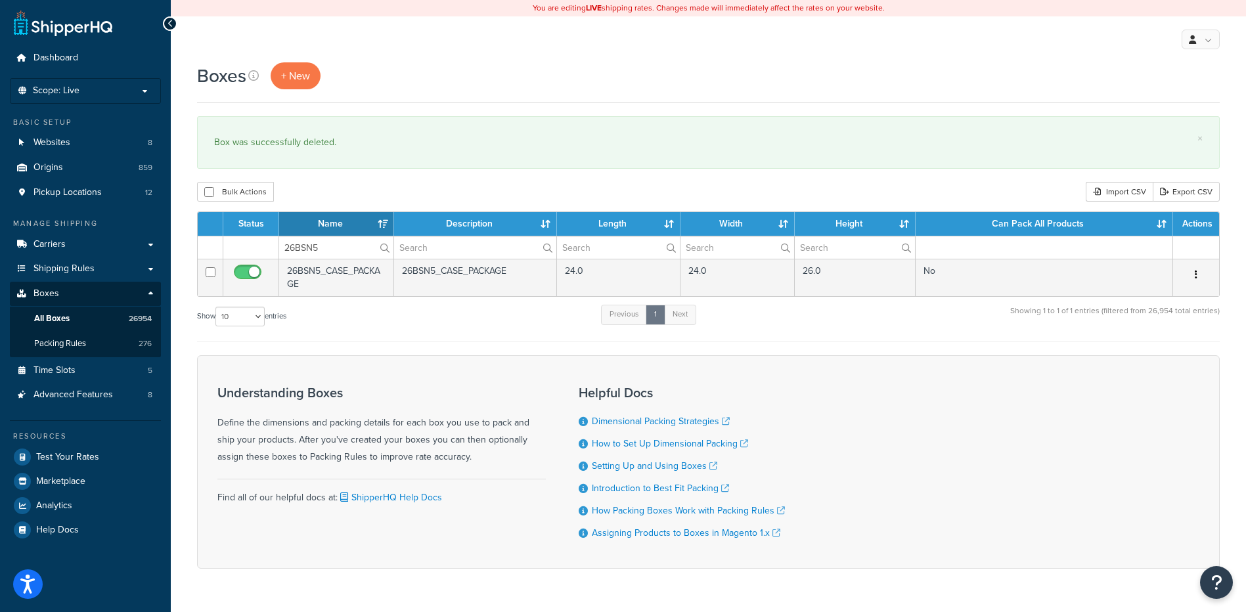
click at [1199, 274] on button "button" at bounding box center [1196, 275] width 18 height 21
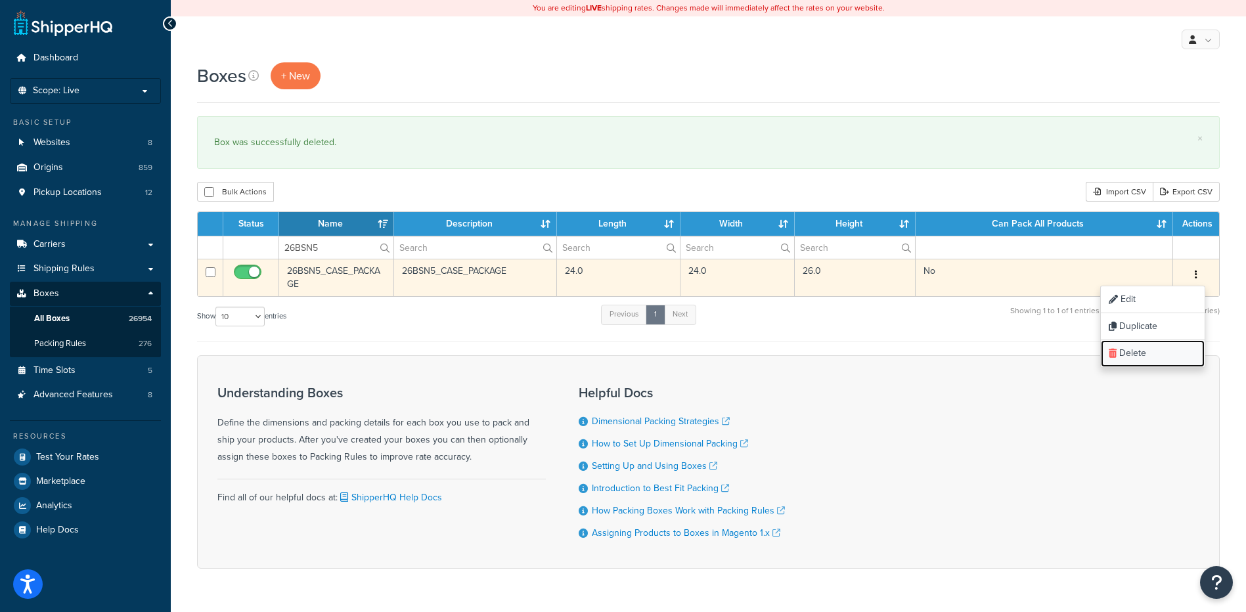
click at [1168, 349] on link "Delete" at bounding box center [1153, 353] width 104 height 27
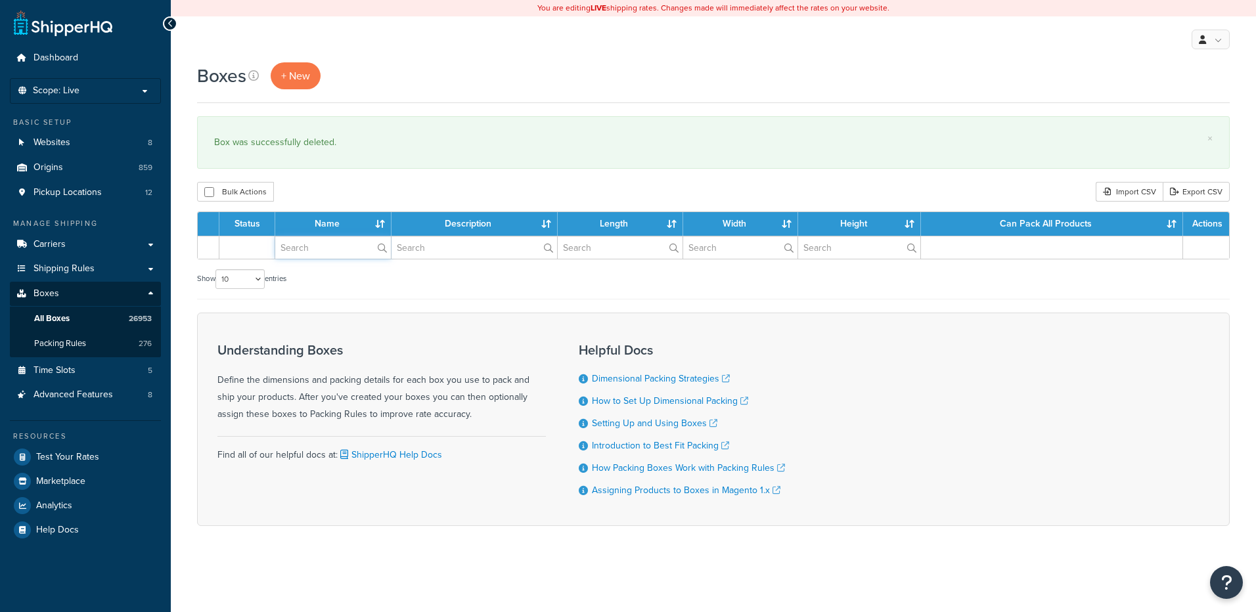
drag, startPoint x: 0, startPoint y: 0, endPoint x: 324, endPoint y: 250, distance: 409.3
click at [324, 250] on input "text" at bounding box center [333, 247] width 116 height 22
paste input "26BSST"
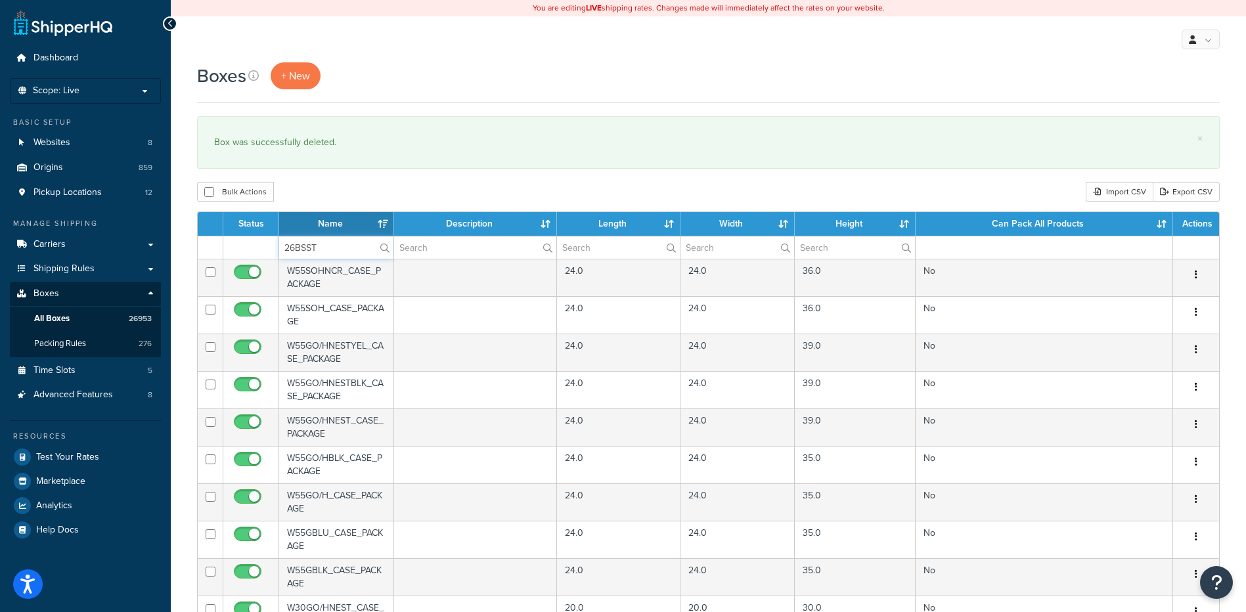
type input "26BSST"
click at [344, 184] on div "Bulk Actions Duplicate [GEOGRAPHIC_DATA] Import CSV Export CSV" at bounding box center [708, 192] width 1023 height 20
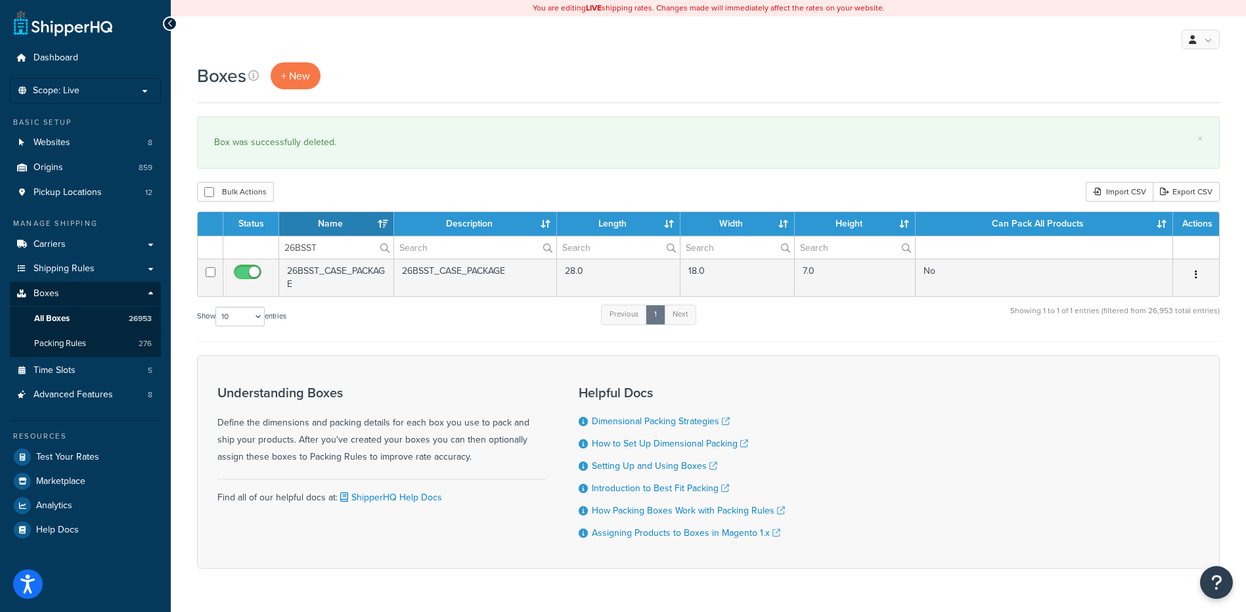
click at [1197, 273] on icon "button" at bounding box center [1196, 274] width 3 height 9
click at [1162, 359] on link "Delete" at bounding box center [1153, 353] width 104 height 27
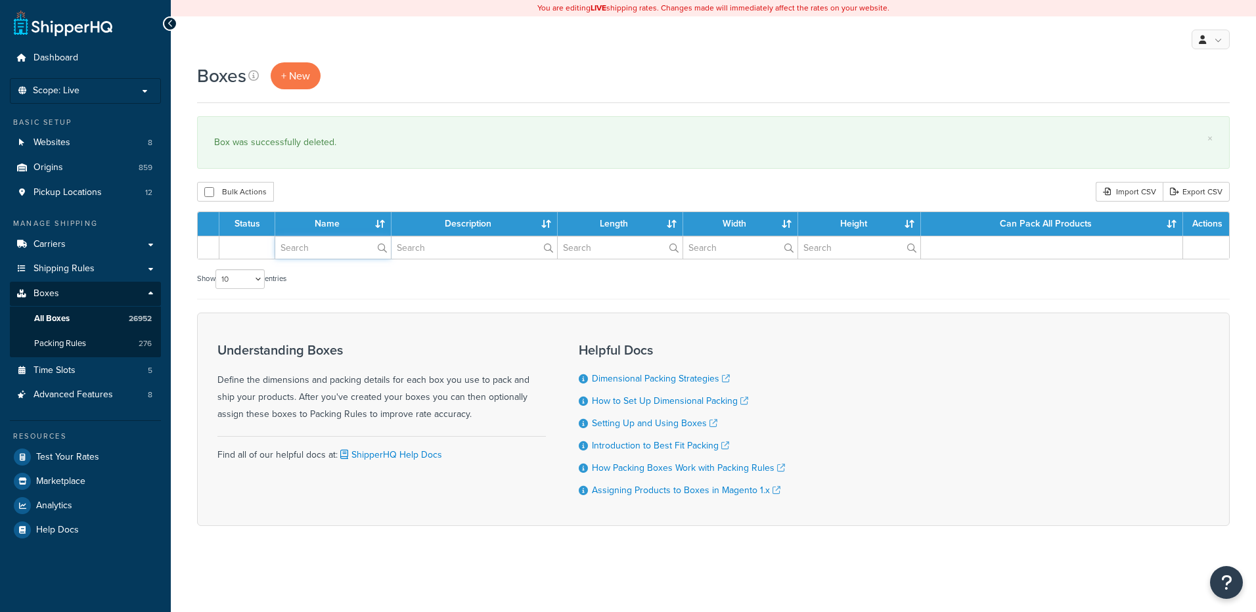
click at [315, 253] on input "text" at bounding box center [333, 247] width 116 height 22
paste input "26BSV4"
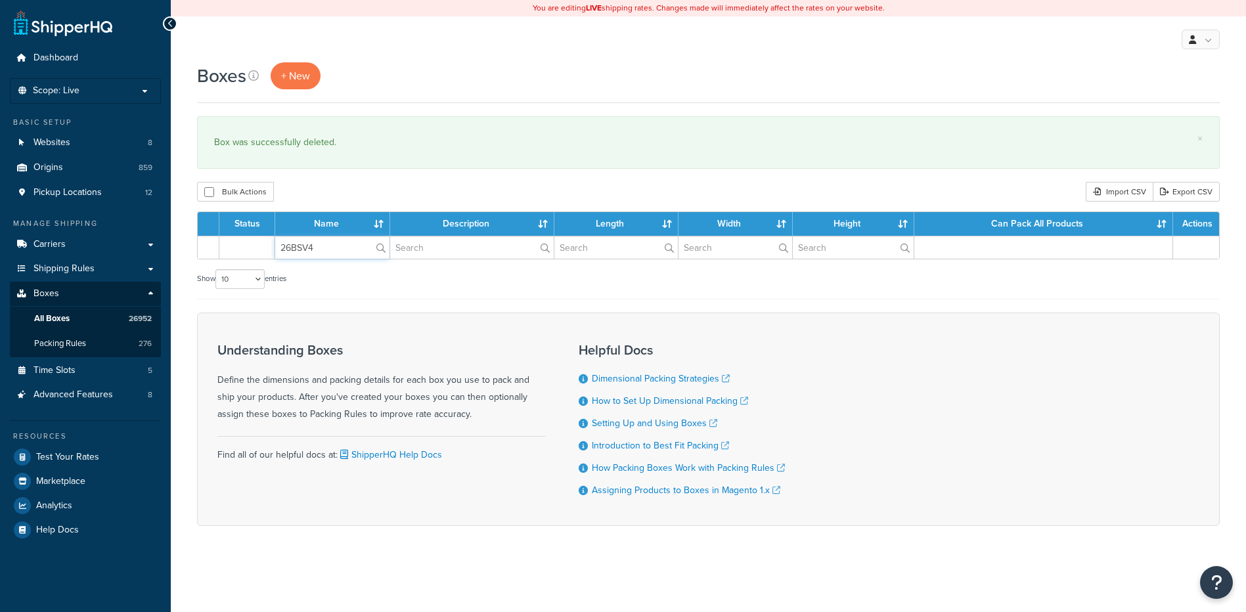
type input "26BSV4"
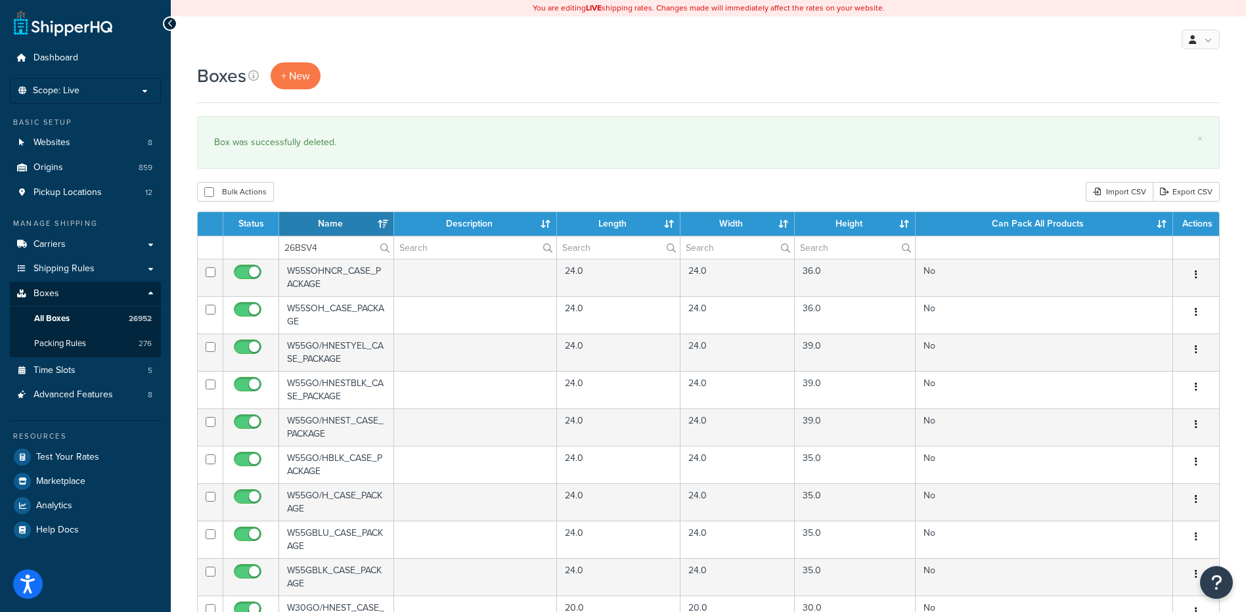
click at [362, 195] on div "Bulk Actions Duplicate Delete Import CSV Export CSV" at bounding box center [708, 192] width 1023 height 20
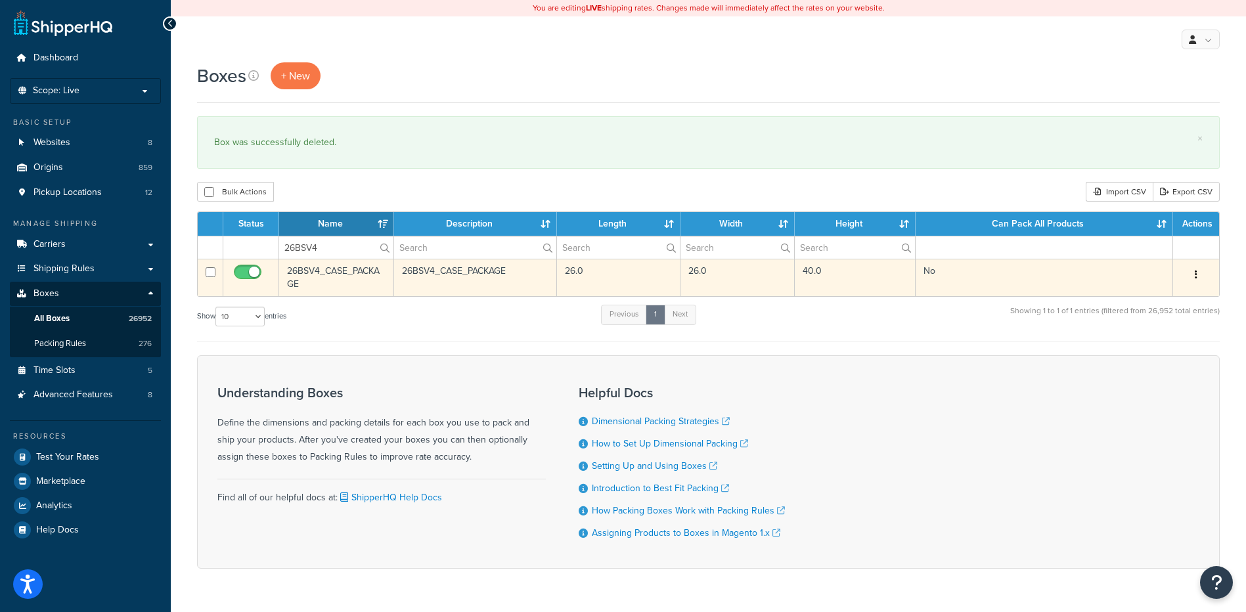
click at [1198, 275] on button "button" at bounding box center [1196, 275] width 18 height 21
click at [1165, 349] on link "Delete" at bounding box center [1153, 353] width 104 height 27
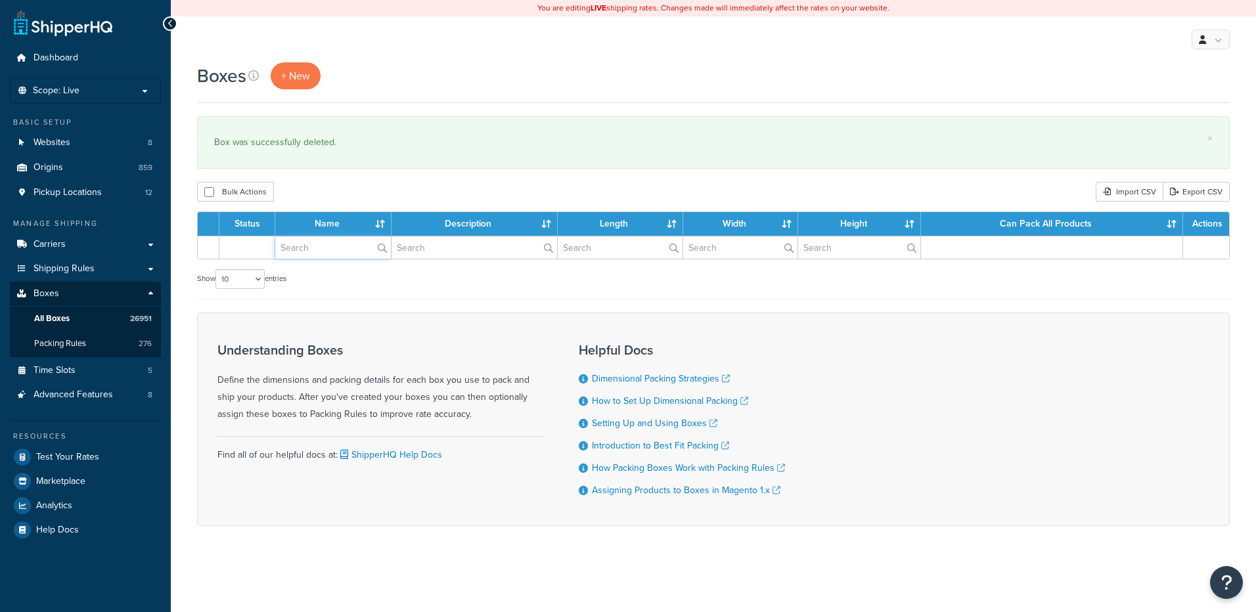
drag, startPoint x: 0, startPoint y: 0, endPoint x: 323, endPoint y: 251, distance: 408.7
click at [323, 251] on input "text" at bounding box center [333, 247] width 116 height 22
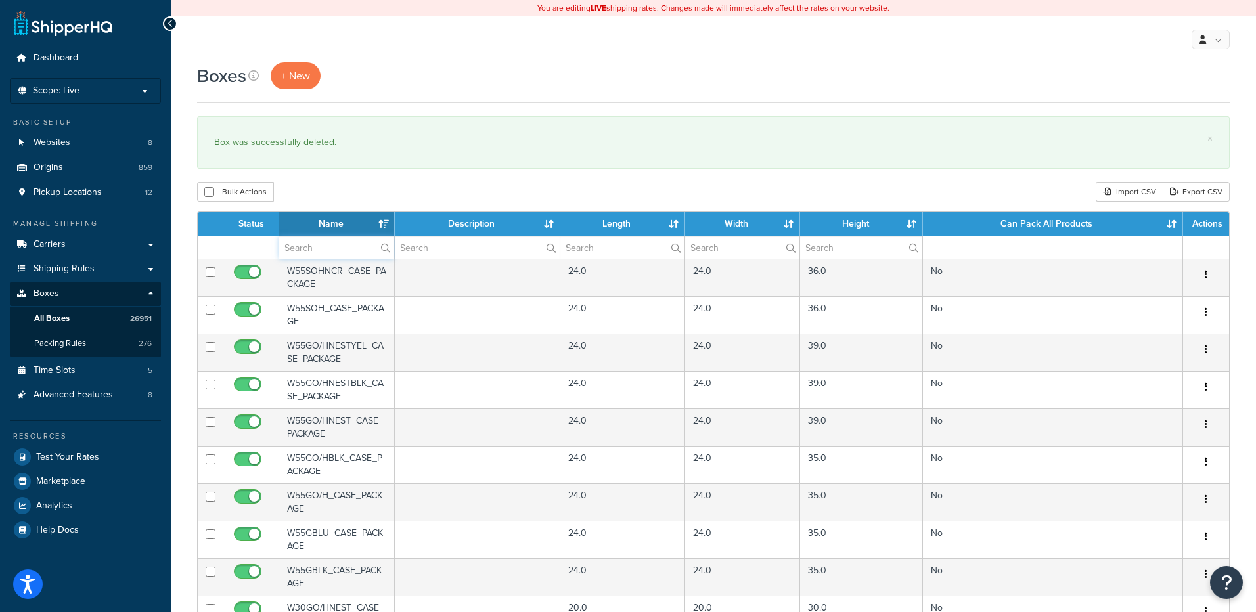
paste input "26BSZ7"
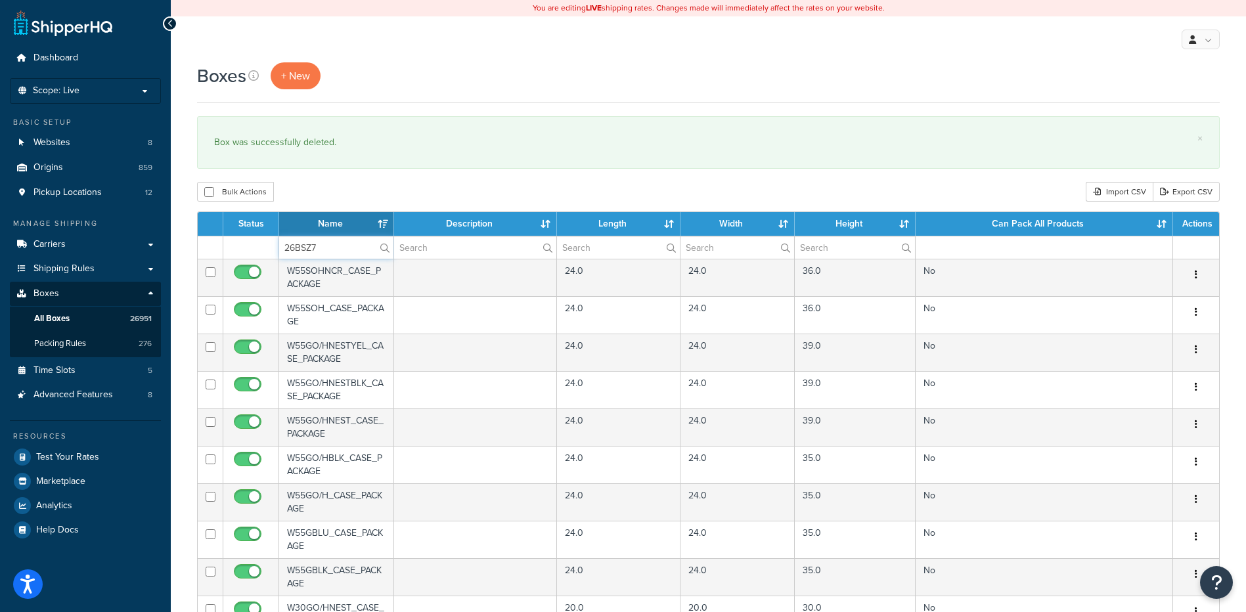
type input "26BSZ7"
click at [351, 193] on div "Bulk Actions Duplicate [GEOGRAPHIC_DATA] Import CSV Export CSV" at bounding box center [708, 192] width 1023 height 20
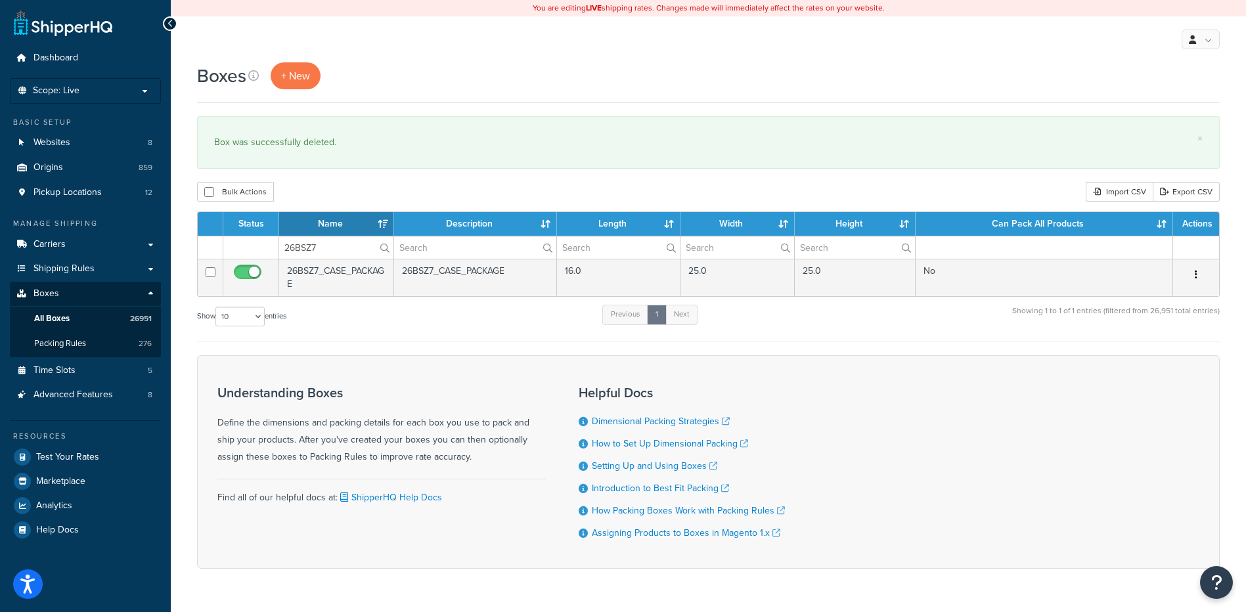
click at [1197, 272] on icon "button" at bounding box center [1196, 274] width 3 height 9
click at [1162, 357] on link "Delete" at bounding box center [1153, 353] width 104 height 27
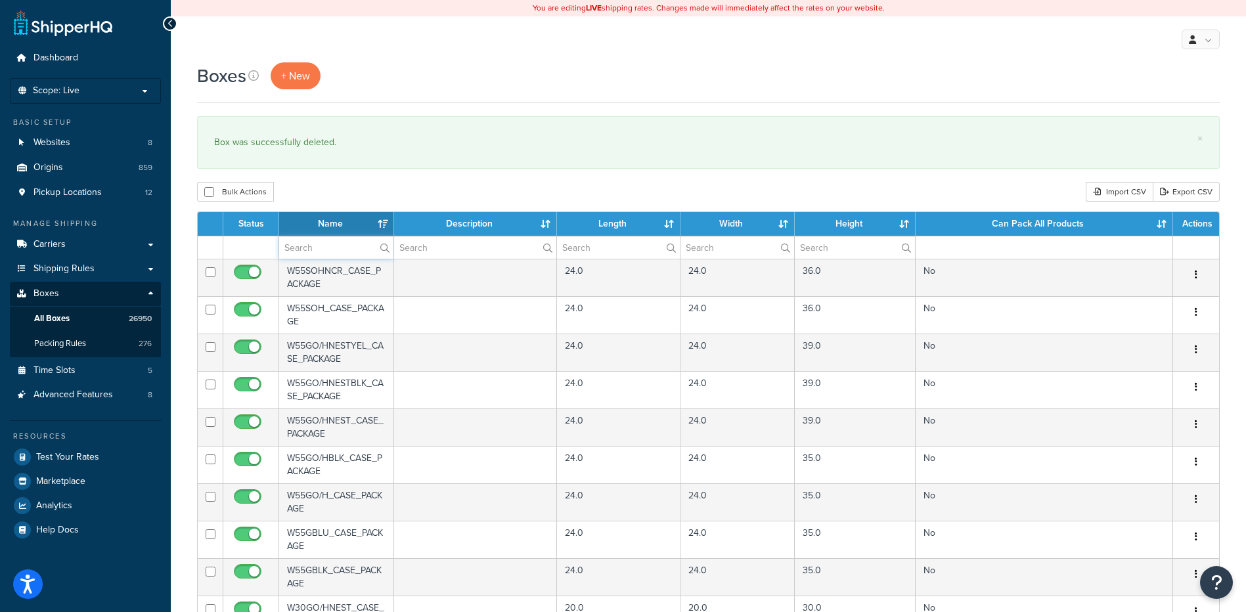
click at [318, 252] on input "text" at bounding box center [336, 247] width 114 height 22
paste input "26BTSC"
type input "26BTSC"
click at [363, 199] on div "Bulk Actions Duplicate [GEOGRAPHIC_DATA] Import CSV Export CSV" at bounding box center [708, 192] width 1023 height 20
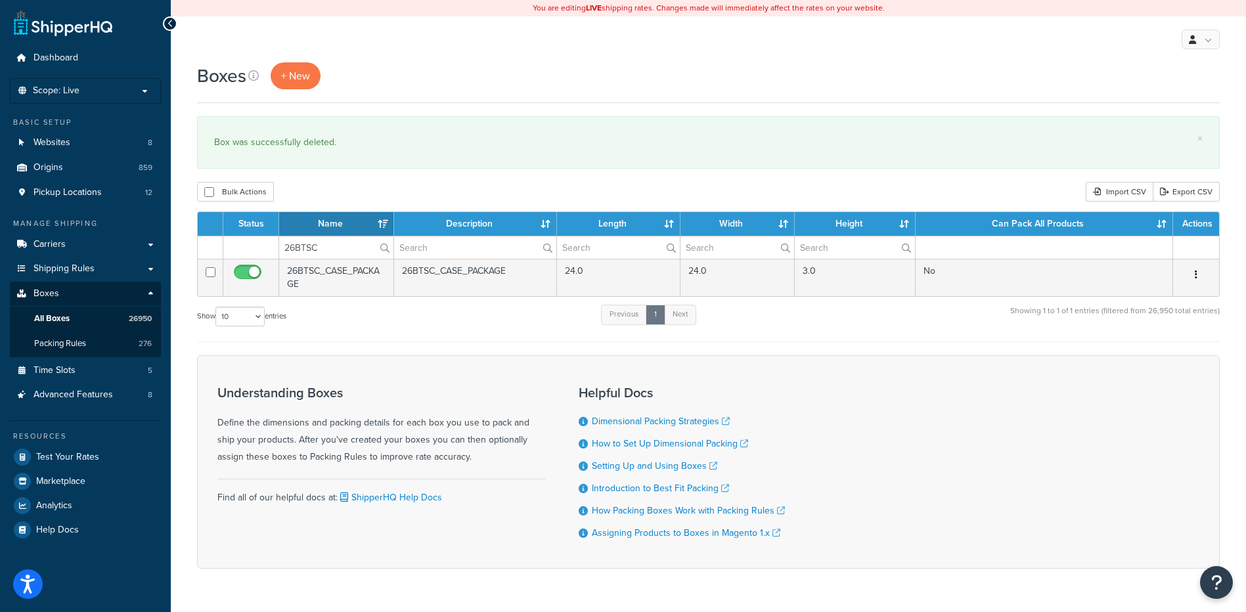
click at [1198, 276] on button "button" at bounding box center [1196, 275] width 18 height 21
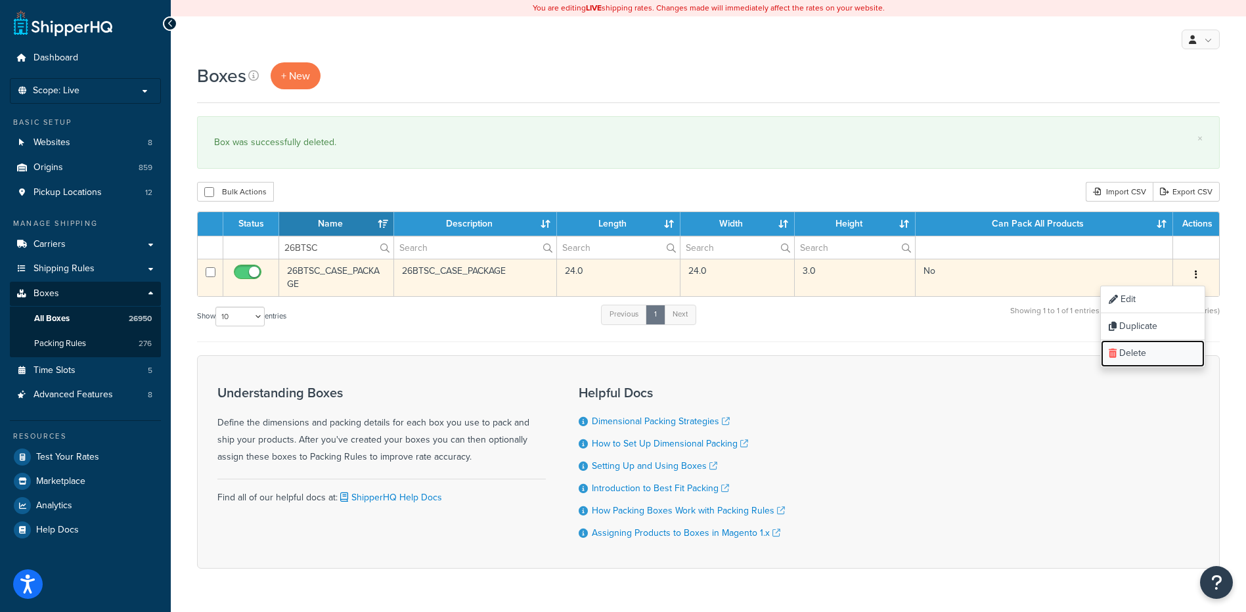
click at [1175, 357] on link "Delete" at bounding box center [1153, 353] width 104 height 27
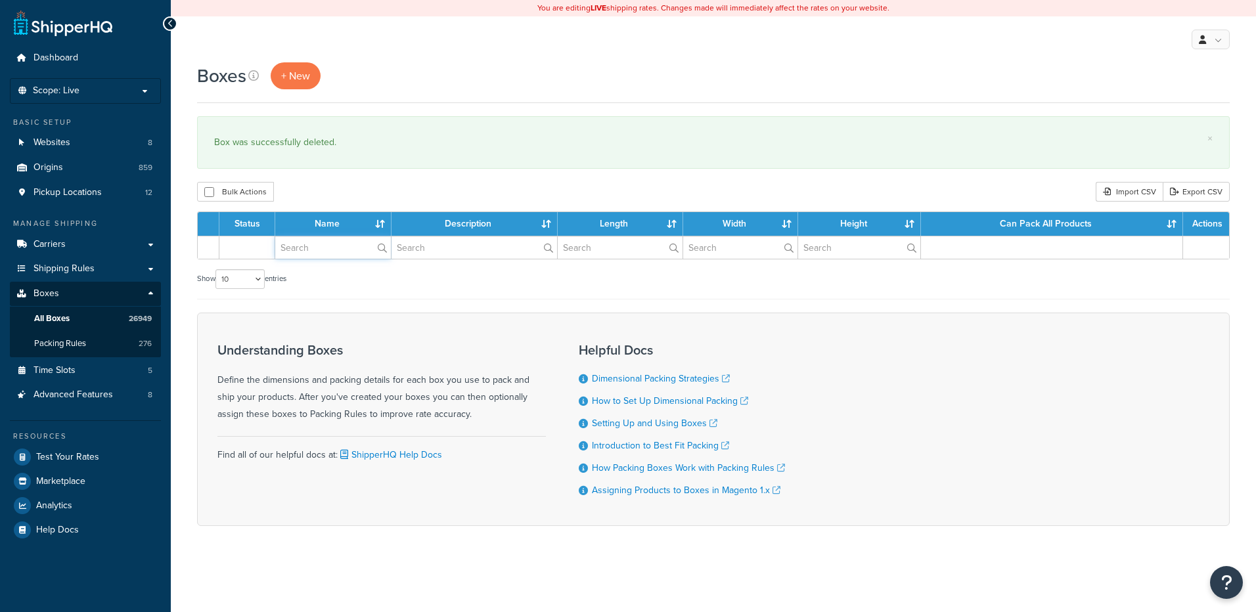
drag, startPoint x: 0, startPoint y: 0, endPoint x: 308, endPoint y: 249, distance: 396.1
click at [308, 249] on input "text" at bounding box center [333, 247] width 116 height 22
paste input "26BUR6"
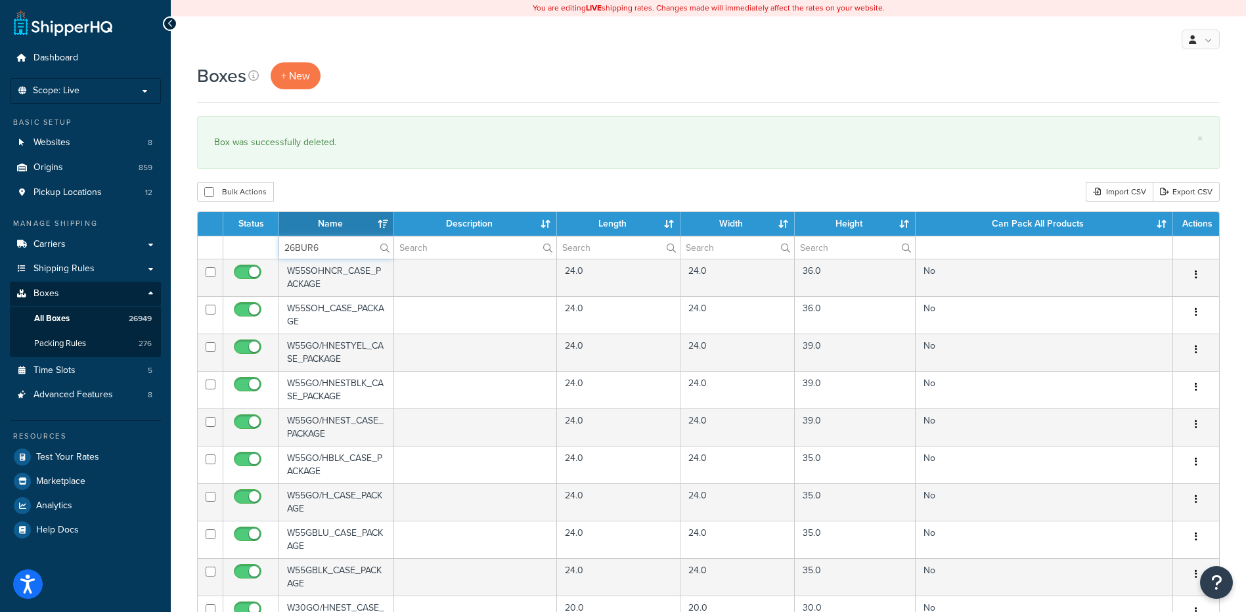
type input "26BUR6"
click at [353, 194] on div "Bulk Actions Duplicate [GEOGRAPHIC_DATA] Import CSV Export CSV" at bounding box center [708, 192] width 1023 height 20
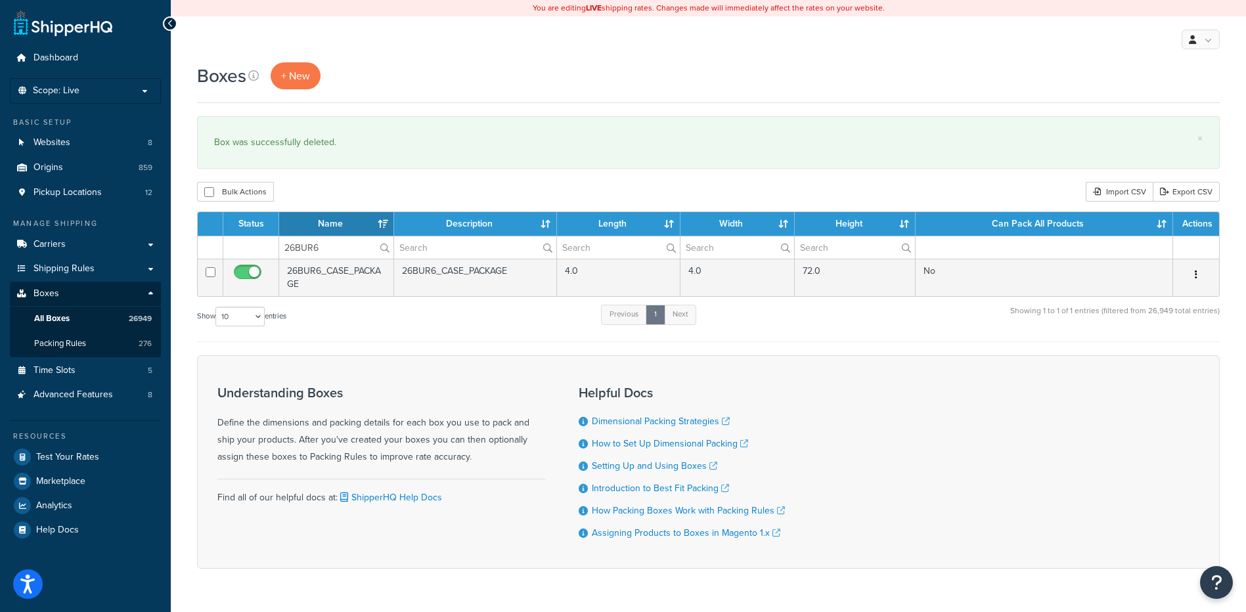
click at [1199, 275] on button "button" at bounding box center [1196, 275] width 18 height 21
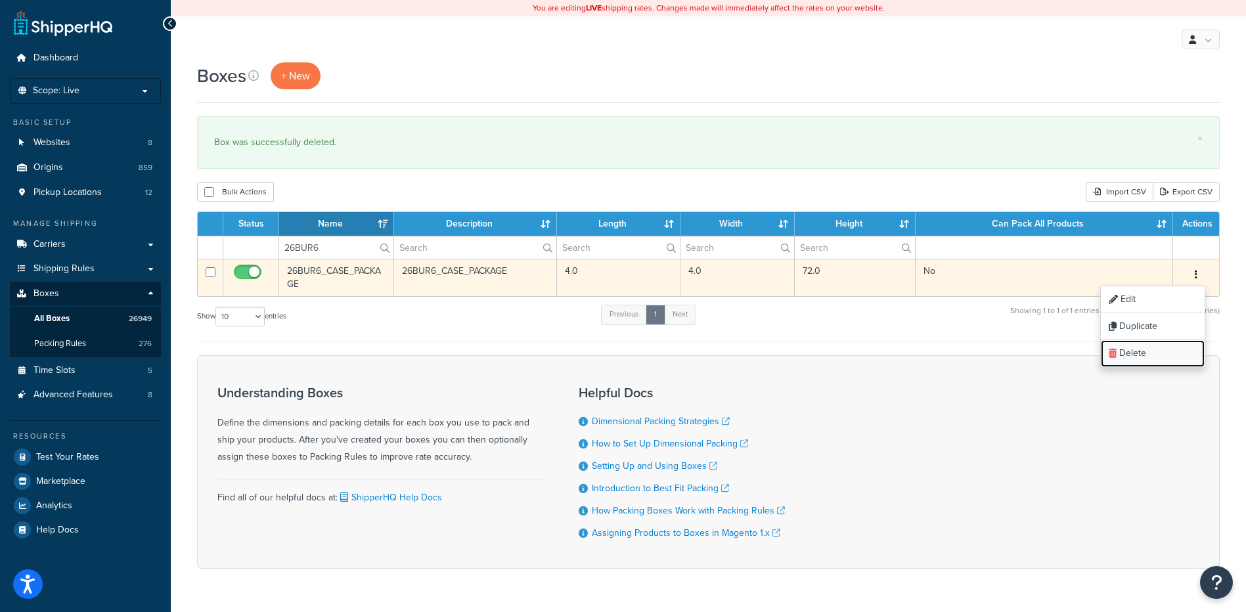
click at [1179, 362] on link "Delete" at bounding box center [1153, 353] width 104 height 27
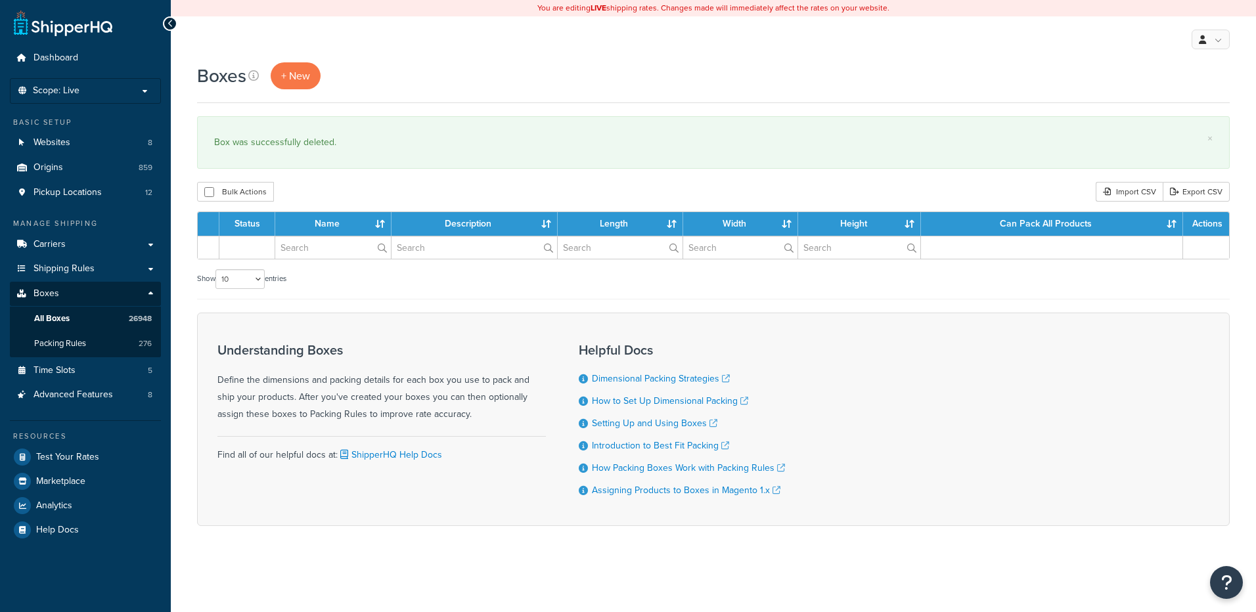
click at [296, 254] on input "text" at bounding box center [333, 247] width 116 height 22
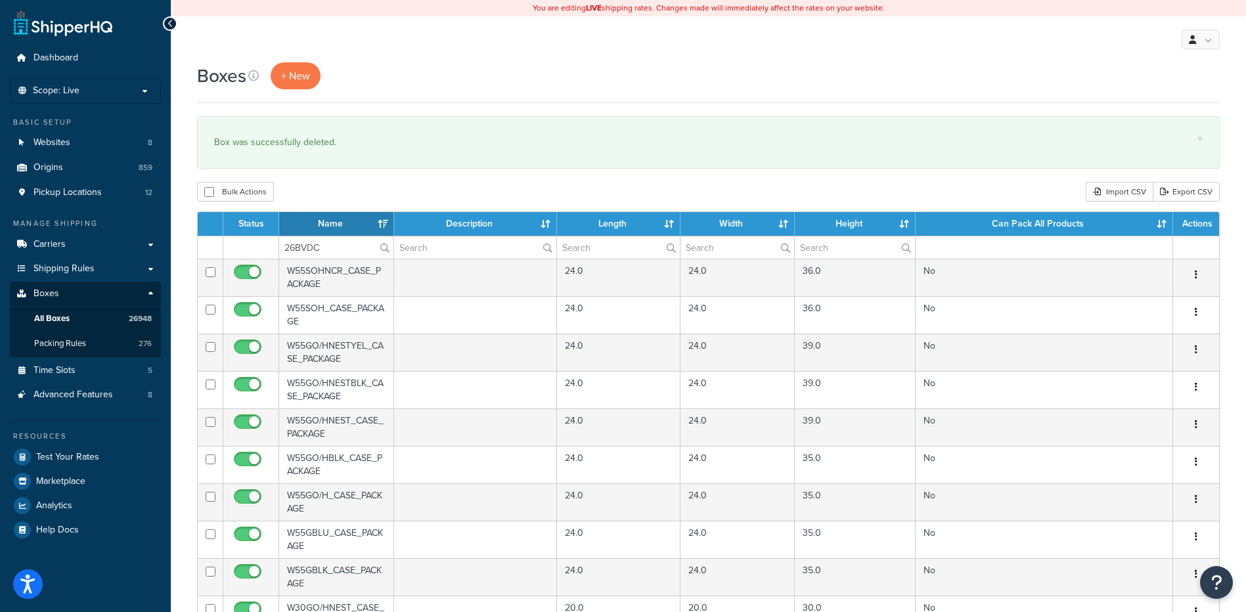
type input "26BVDC"
click at [340, 181] on div "Boxes + New × Box was successfully deleted. Bulk Actions Duplicate [GEOGRAPHIC_…" at bounding box center [708, 506] width 1075 height 889
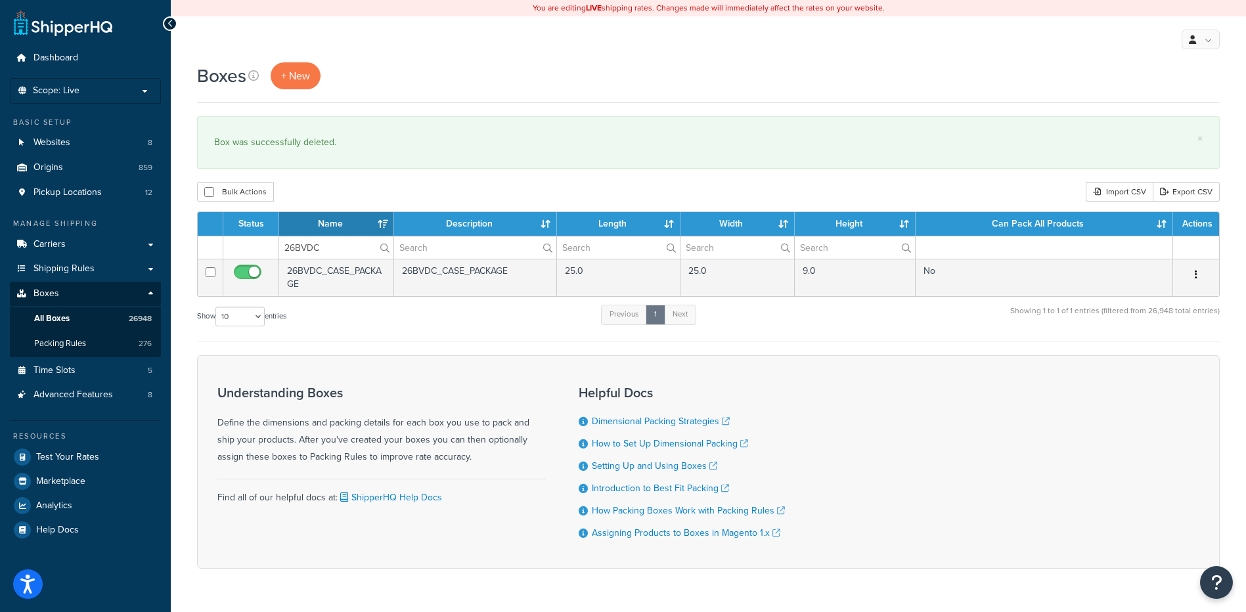
click at [1200, 277] on button "button" at bounding box center [1196, 275] width 18 height 21
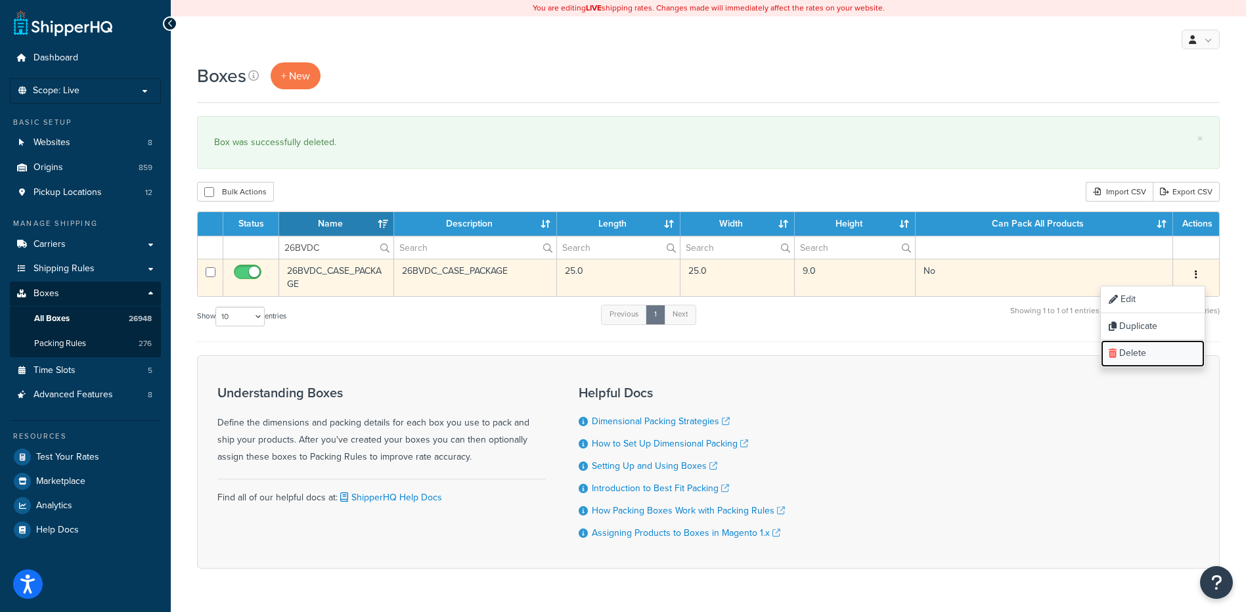
click at [1161, 353] on link "Delete" at bounding box center [1153, 353] width 104 height 27
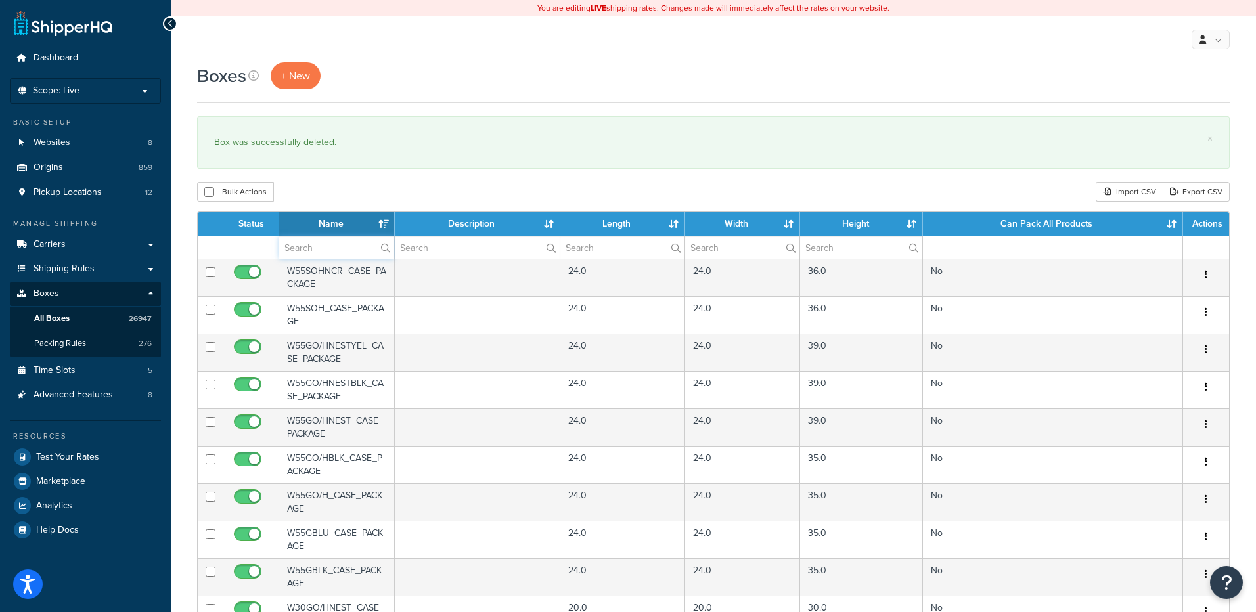
click at [313, 244] on input "text" at bounding box center [336, 247] width 115 height 22
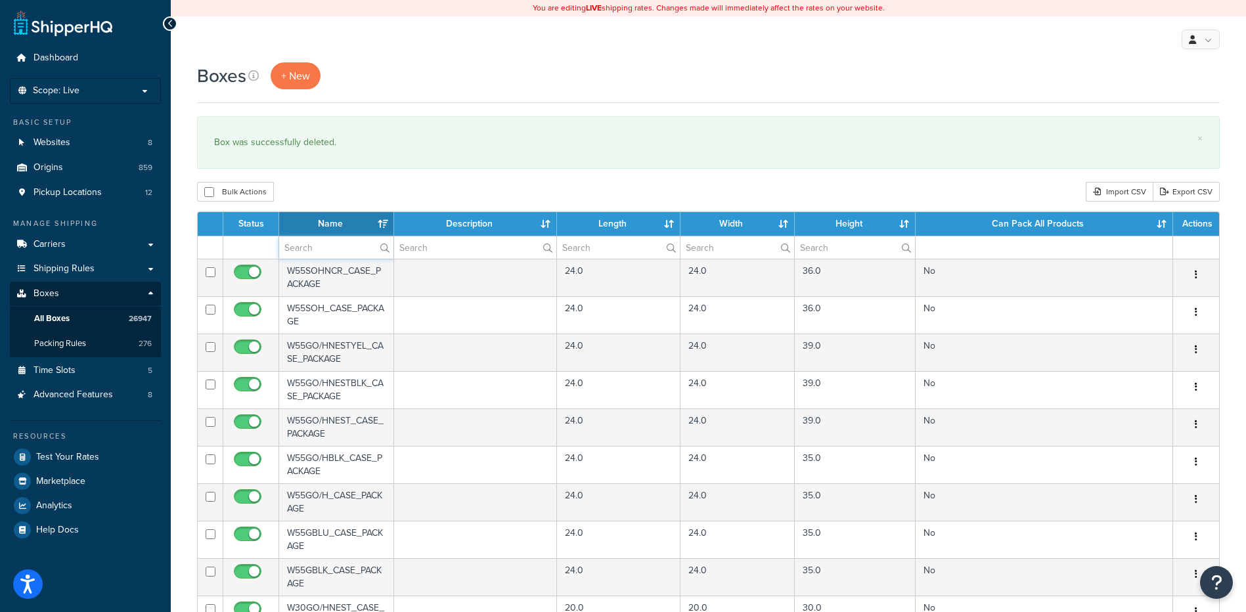
paste input "26BW3C"
type input "26BW3C"
click at [338, 171] on div "Boxes + New × Box was successfully deleted. Bulk Actions Duplicate Delete Impor…" at bounding box center [708, 506] width 1075 height 889
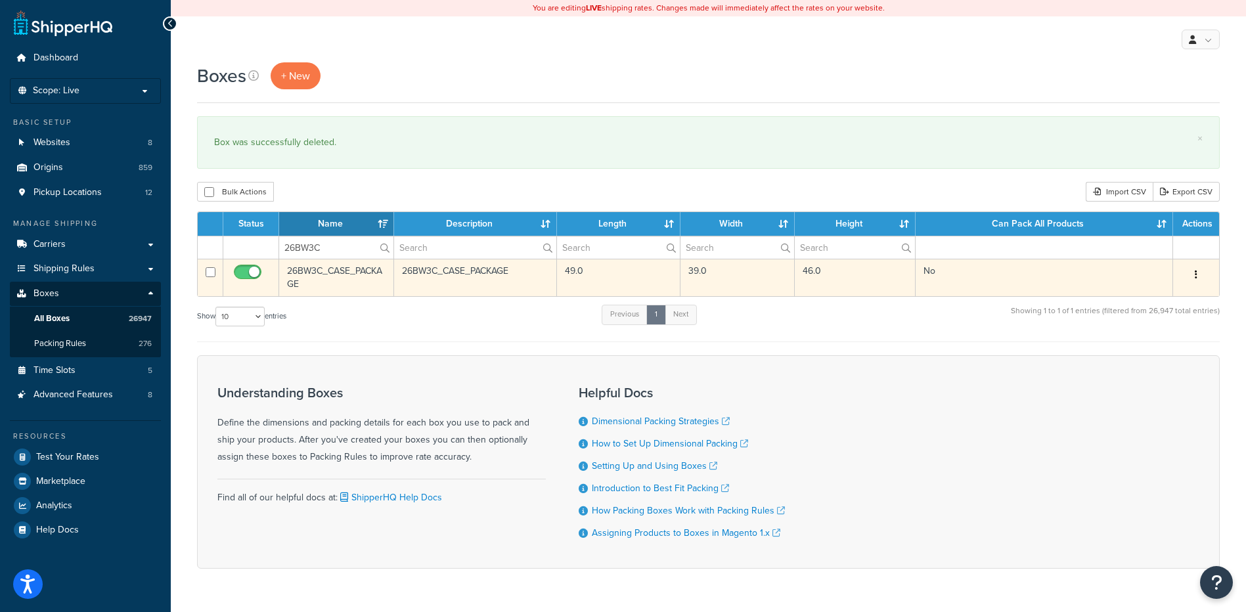
click at [1197, 277] on icon "button" at bounding box center [1196, 274] width 3 height 9
click at [1142, 353] on link "Delete" at bounding box center [1153, 353] width 104 height 27
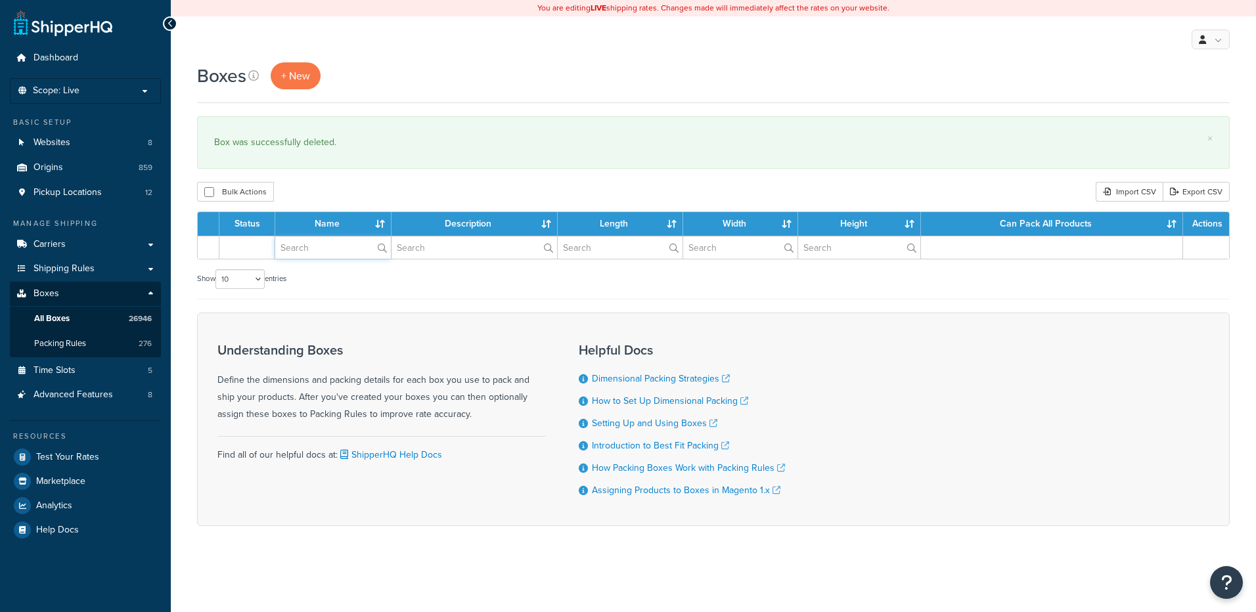
drag, startPoint x: 0, startPoint y: 0, endPoint x: 340, endPoint y: 248, distance: 420.3
click at [338, 254] on input "text" at bounding box center [333, 247] width 116 height 22
paste input "26BWD2"
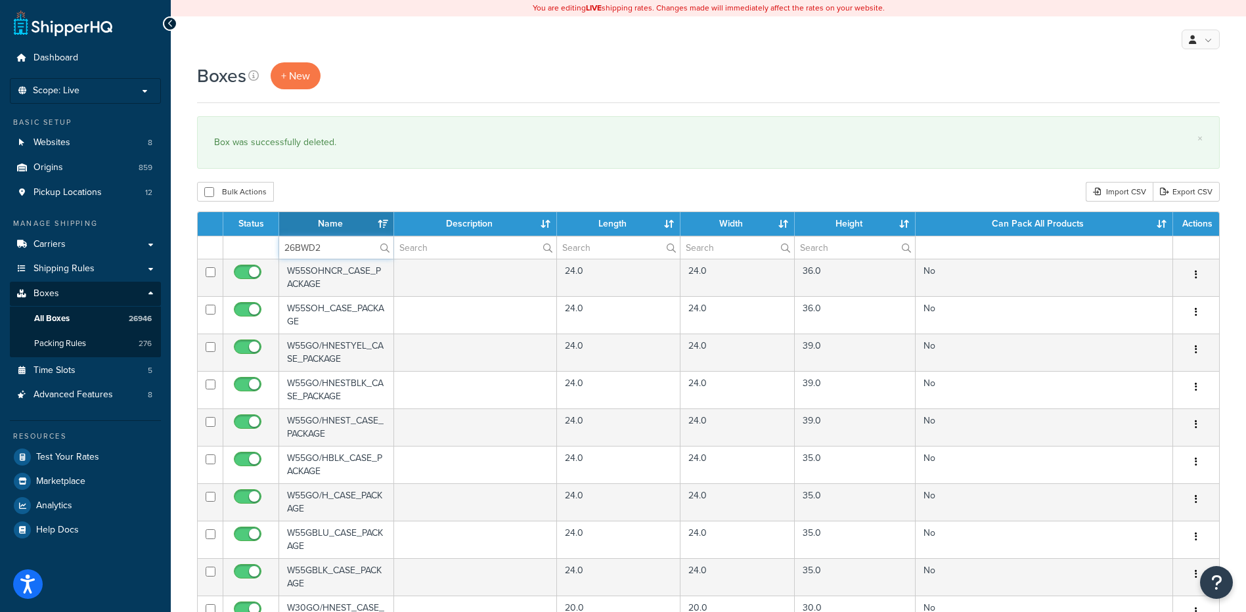
type input "26BWD2"
click at [349, 193] on div "Bulk Actions Duplicate [GEOGRAPHIC_DATA] Import CSV Export CSV" at bounding box center [708, 192] width 1023 height 20
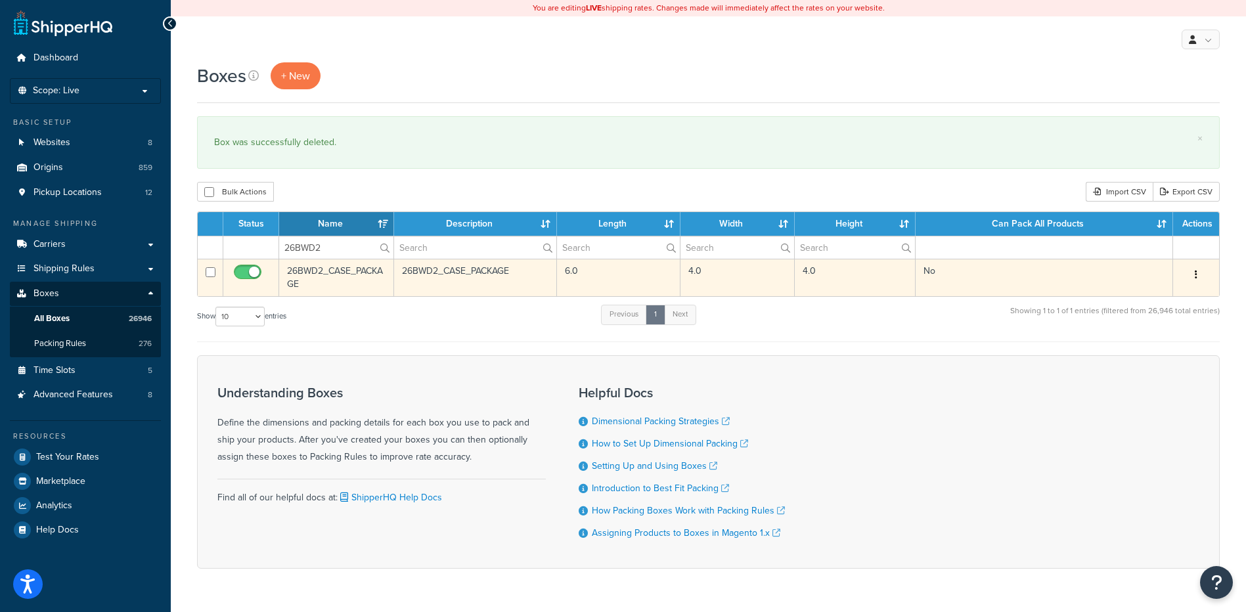
click at [1198, 275] on button "button" at bounding box center [1196, 275] width 18 height 21
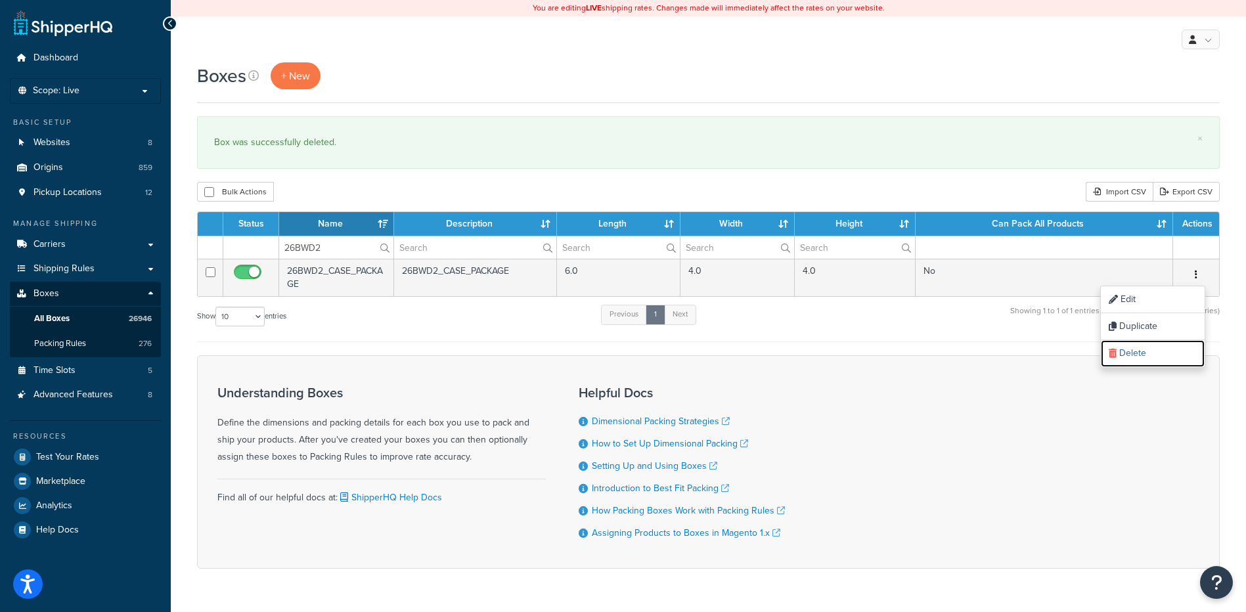
click at [1152, 355] on link "Delete" at bounding box center [1153, 353] width 104 height 27
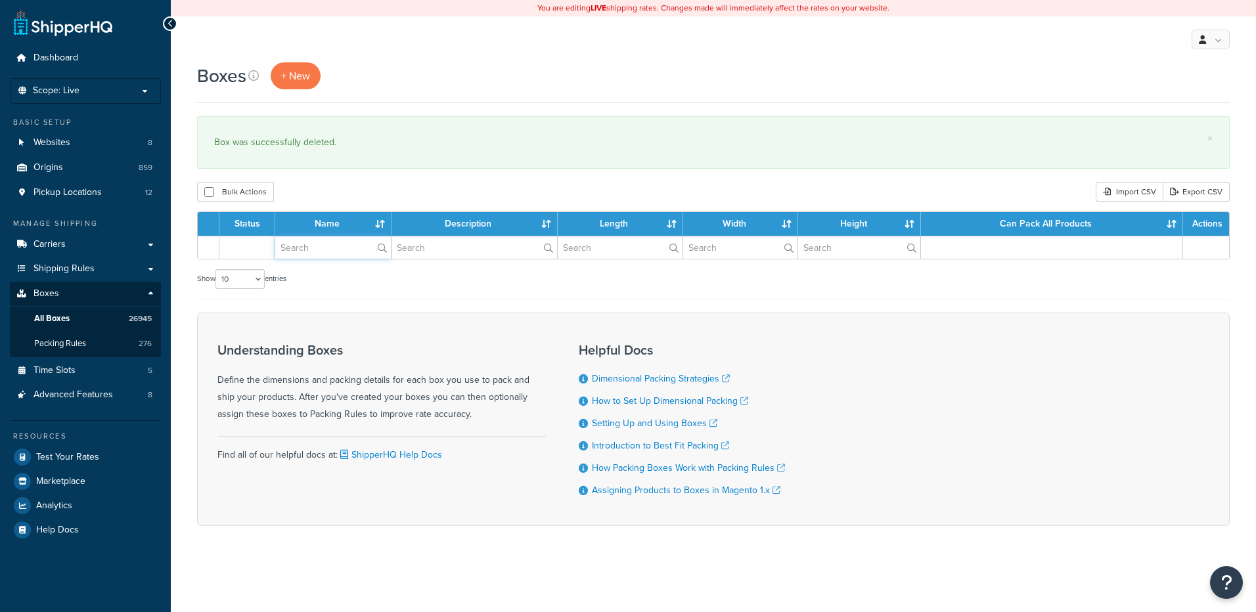
click at [315, 252] on input "text" at bounding box center [333, 247] width 116 height 22
paste input "26BWR3"
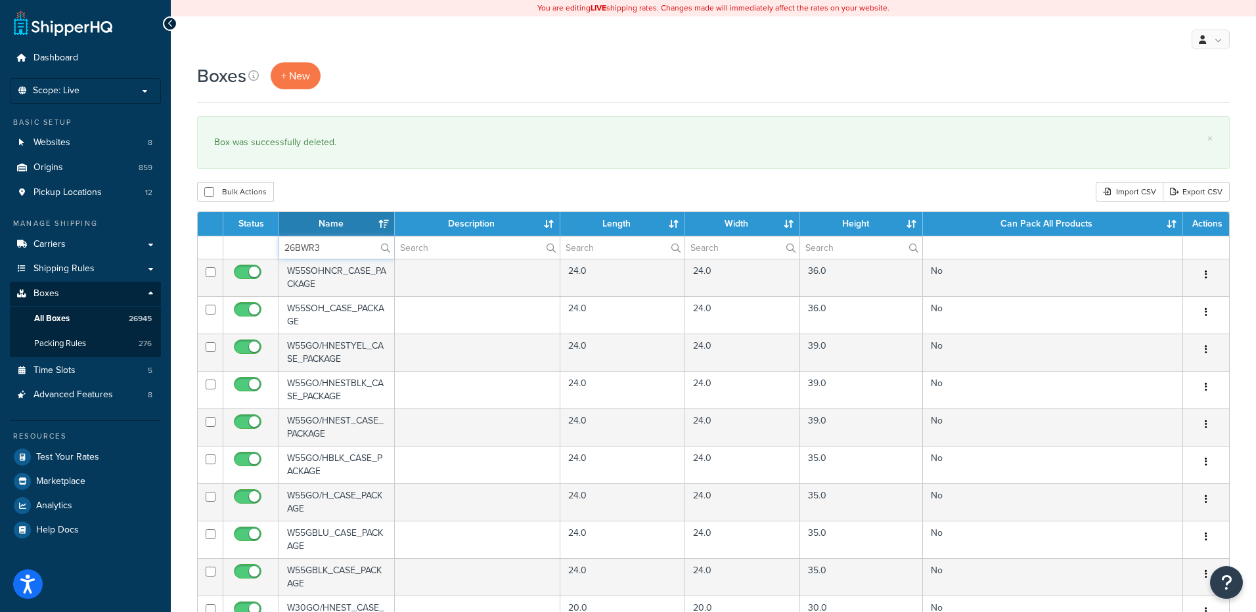
type input "26BWR3"
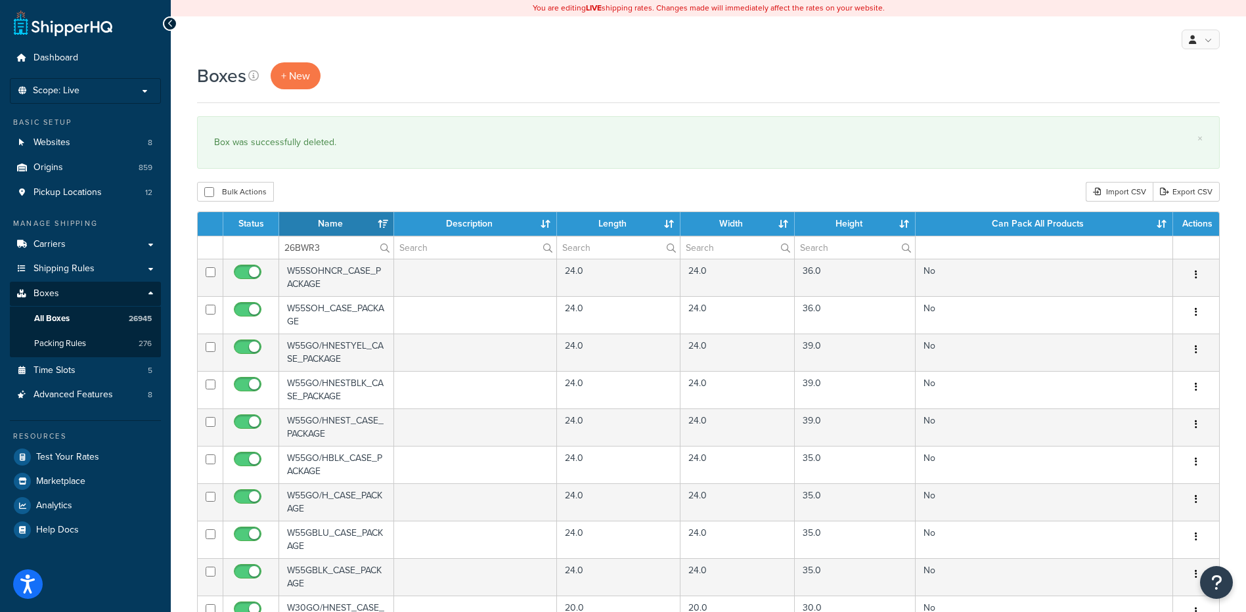
click at [363, 173] on div "Boxes + New × Box was successfully deleted. Bulk Actions Duplicate [GEOGRAPHIC_…" at bounding box center [708, 506] width 1075 height 889
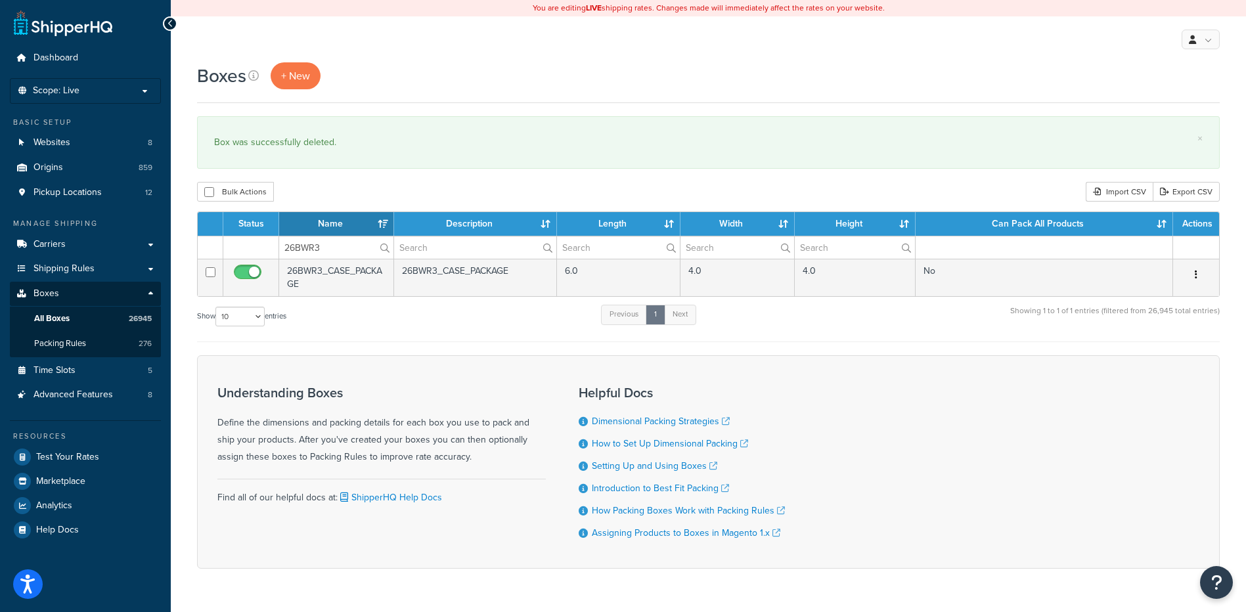
click at [1198, 275] on button "button" at bounding box center [1196, 275] width 18 height 21
drag, startPoint x: 1171, startPoint y: 352, endPoint x: 696, endPoint y: 41, distance: 568.5
click at [1171, 353] on link "Delete" at bounding box center [1153, 353] width 104 height 27
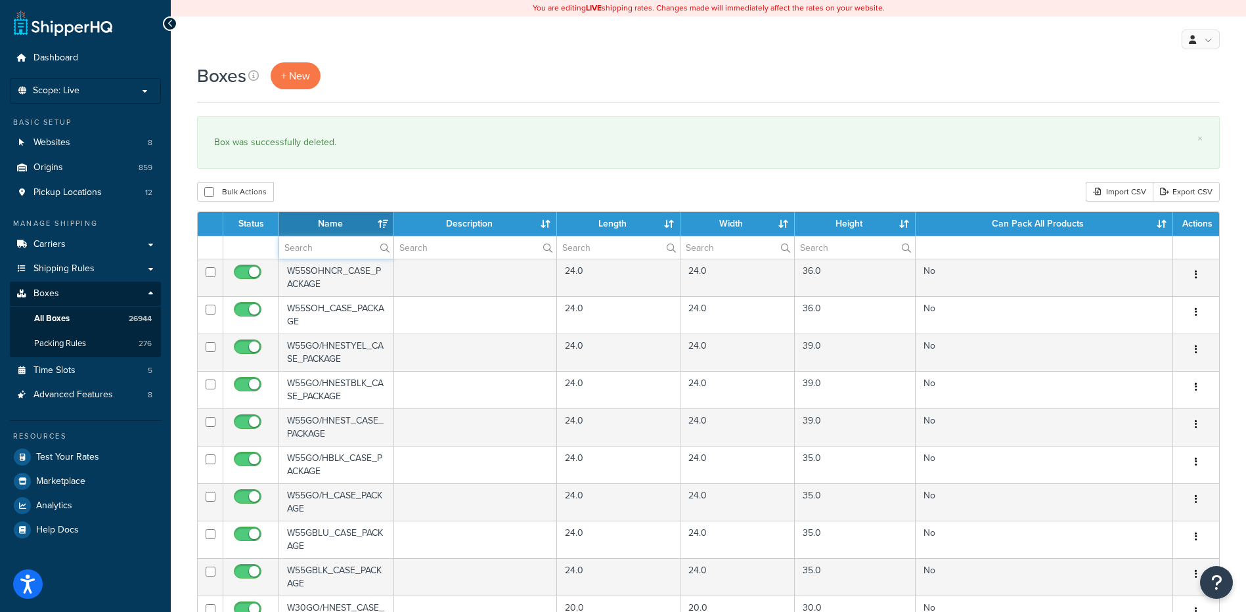
click at [334, 242] on input "text" at bounding box center [336, 247] width 114 height 22
paste input "26BX24"
type input "26BX24"
click at [389, 185] on div "Bulk Actions Duplicate Delete Import CSV Export CSV" at bounding box center [708, 192] width 1023 height 20
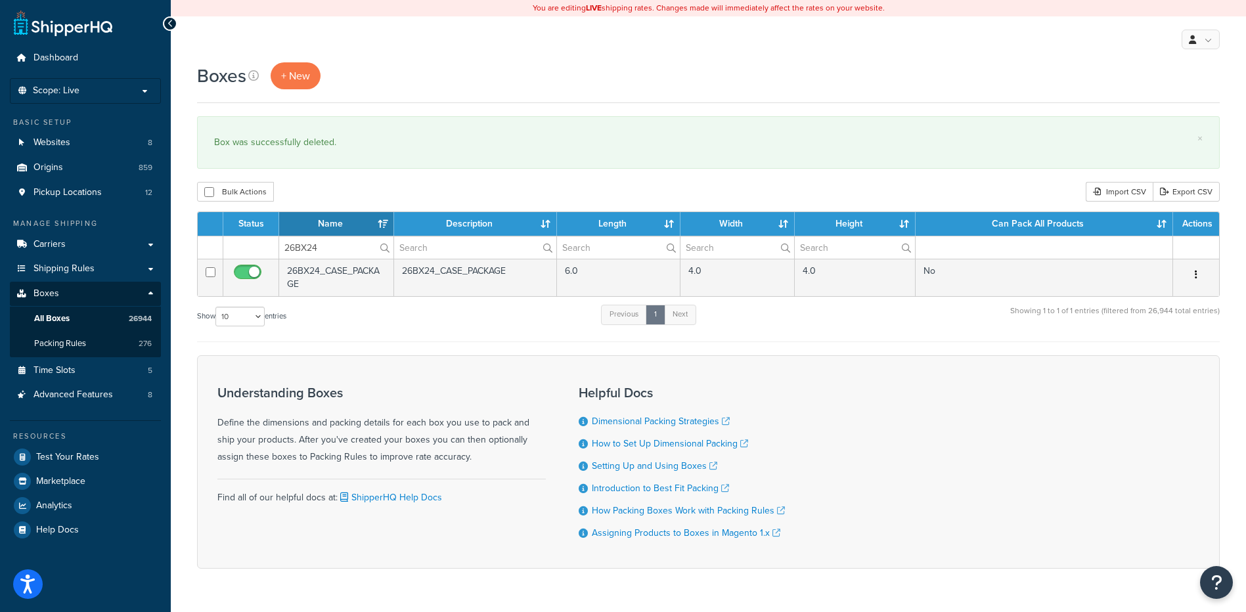
click at [1197, 276] on icon "button" at bounding box center [1196, 274] width 3 height 9
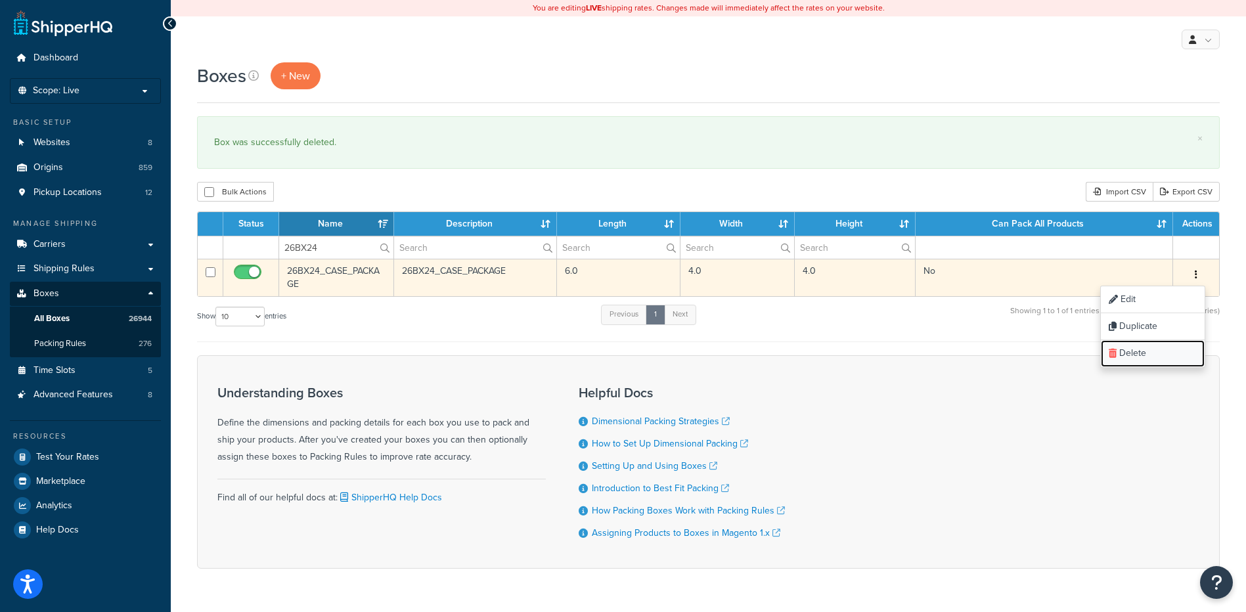
click at [1174, 347] on link "Delete" at bounding box center [1153, 353] width 104 height 27
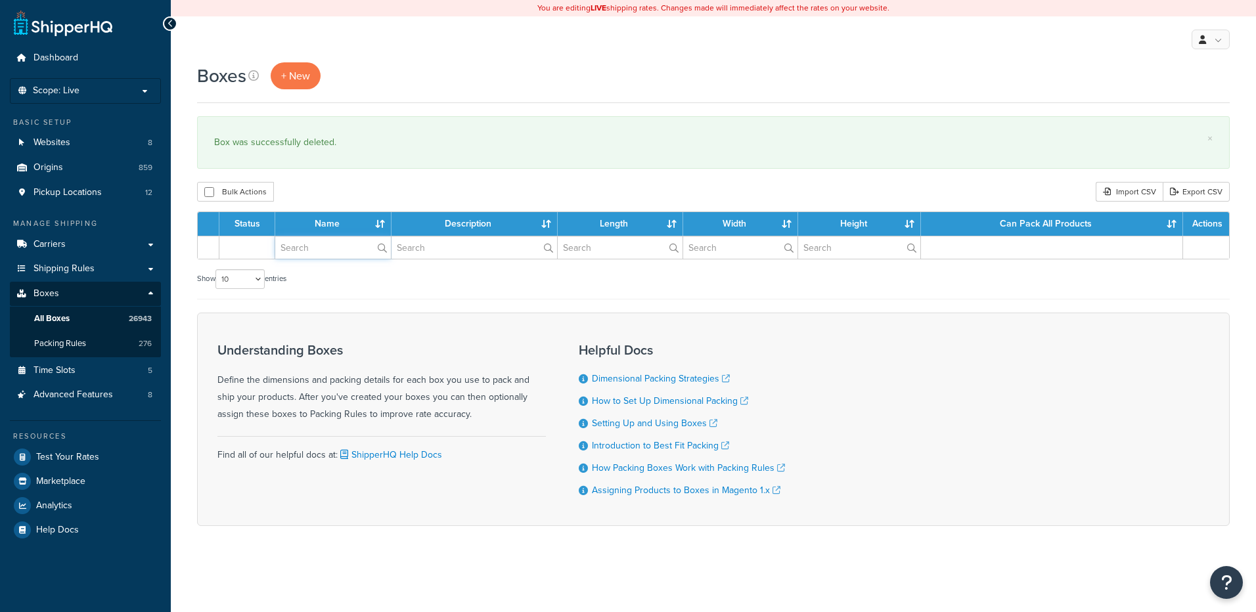
drag, startPoint x: 0, startPoint y: 0, endPoint x: 292, endPoint y: 249, distance: 384.0
click at [292, 249] on input "text" at bounding box center [333, 247] width 116 height 22
paste input "26BX53"
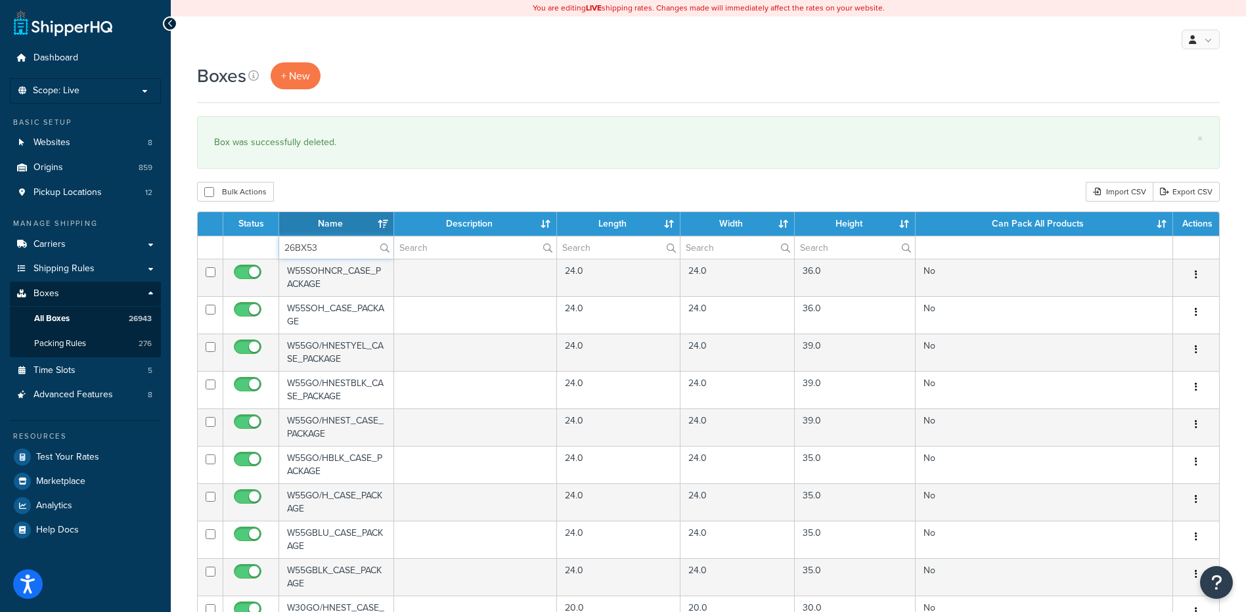
type input "26BX53"
click at [341, 187] on div "Bulk Actions Duplicate [GEOGRAPHIC_DATA] Import CSV Export CSV" at bounding box center [708, 192] width 1023 height 20
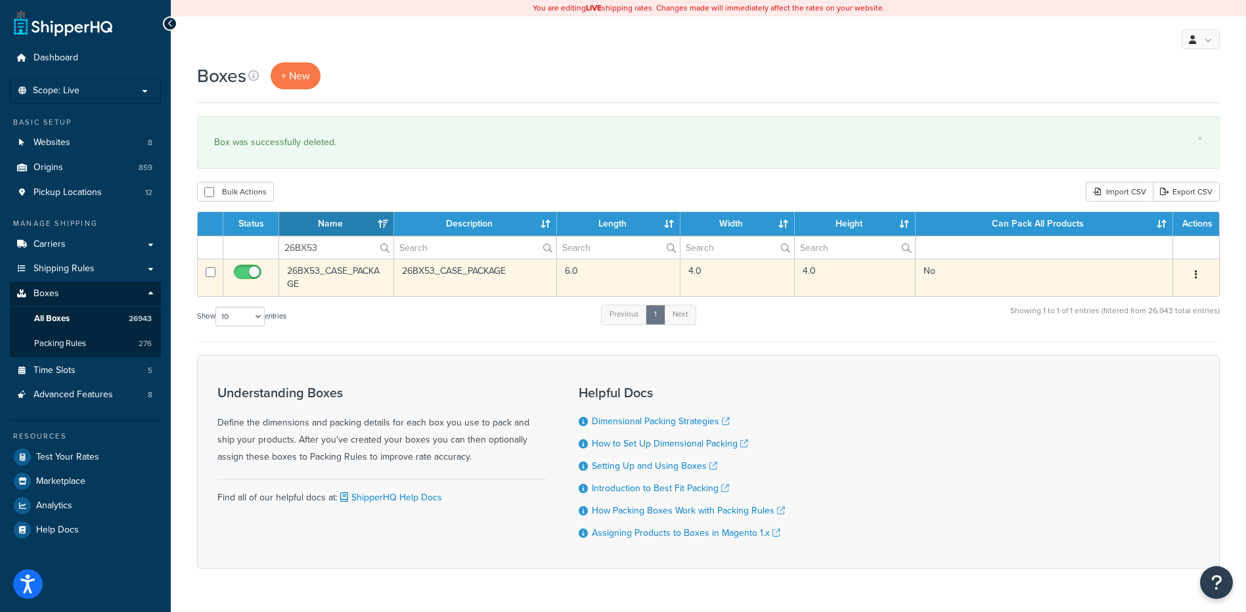
click at [1196, 272] on icon "button" at bounding box center [1196, 274] width 3 height 9
click at [1137, 358] on link "Delete" at bounding box center [1153, 353] width 104 height 27
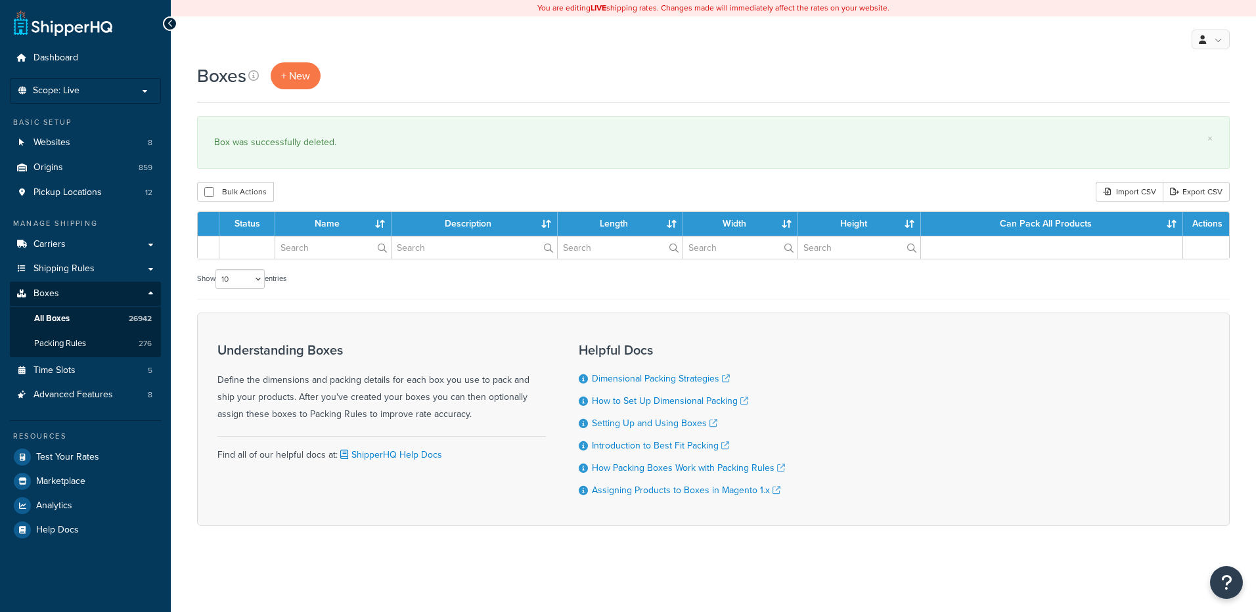
click at [313, 252] on input "text" at bounding box center [333, 247] width 116 height 22
type input "26BX78"
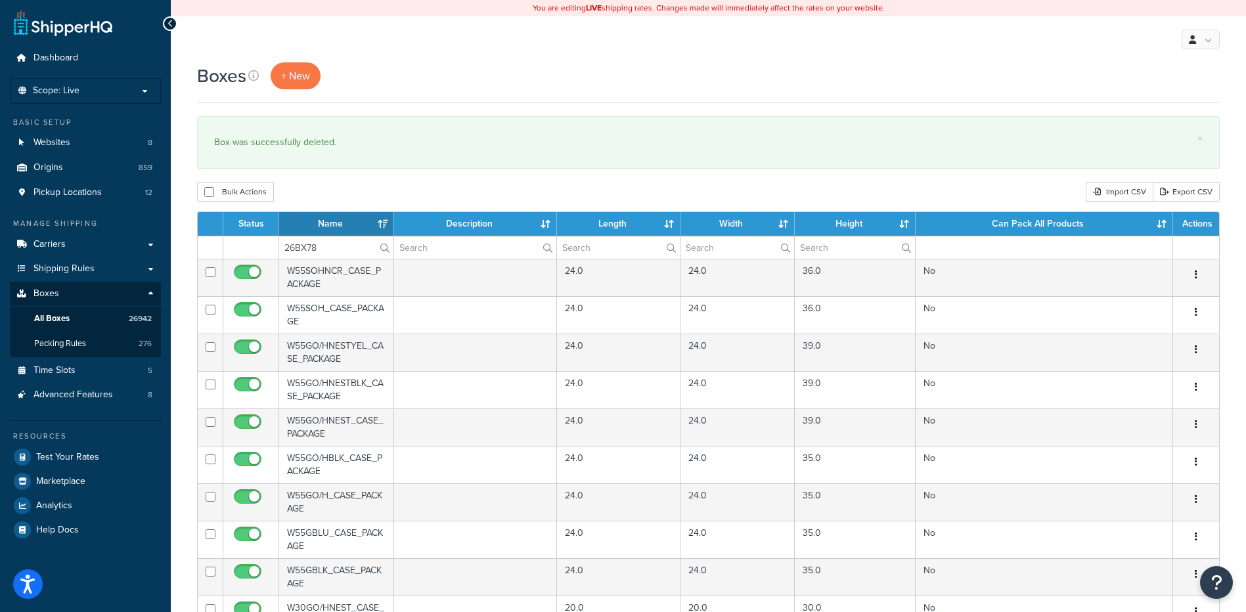
click at [350, 181] on div "Boxes + New × Box was successfully deleted. Bulk Actions Duplicate [GEOGRAPHIC_…" at bounding box center [708, 506] width 1075 height 889
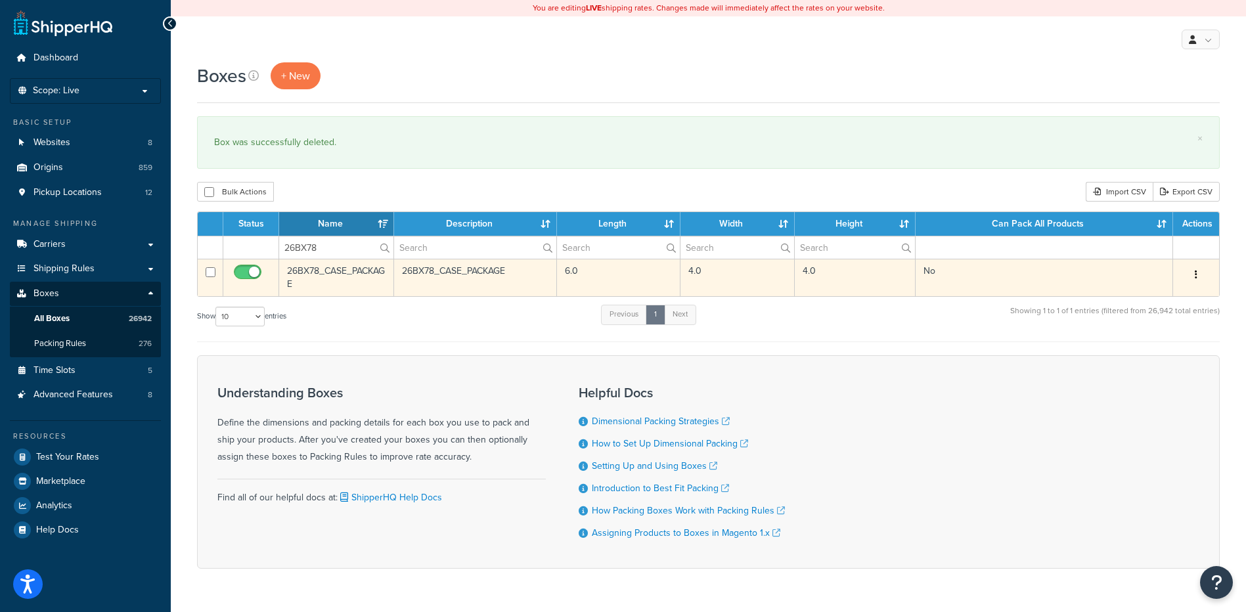
click at [1200, 274] on button "button" at bounding box center [1196, 275] width 18 height 21
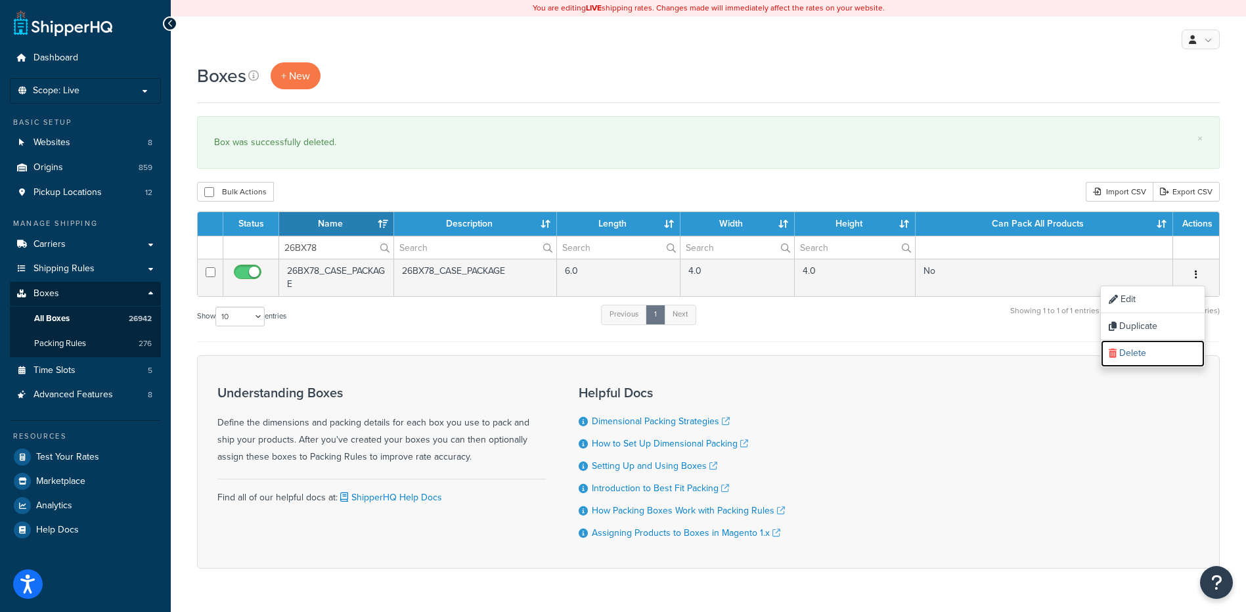
click at [1148, 349] on link "Delete" at bounding box center [1153, 353] width 104 height 27
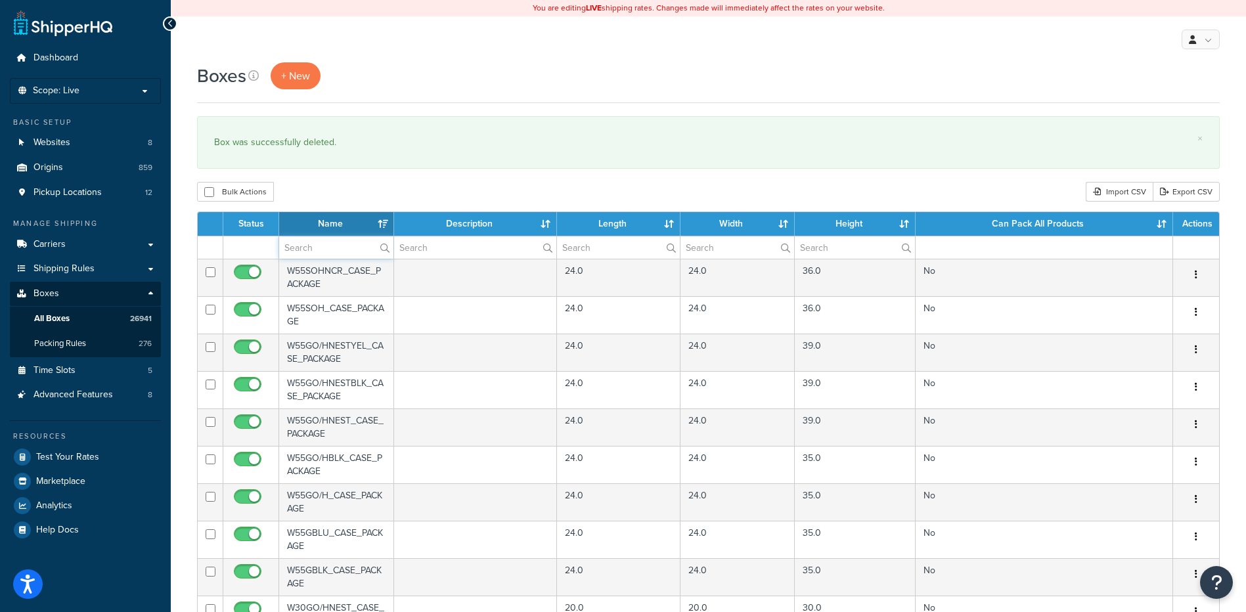
click at [329, 248] on input "text" at bounding box center [336, 247] width 114 height 22
paste input "26BY54"
type input "26BY54"
click at [384, 178] on div "Boxes + New × Box was successfully deleted. Bulk Actions Duplicate Delete Impor…" at bounding box center [708, 506] width 1075 height 889
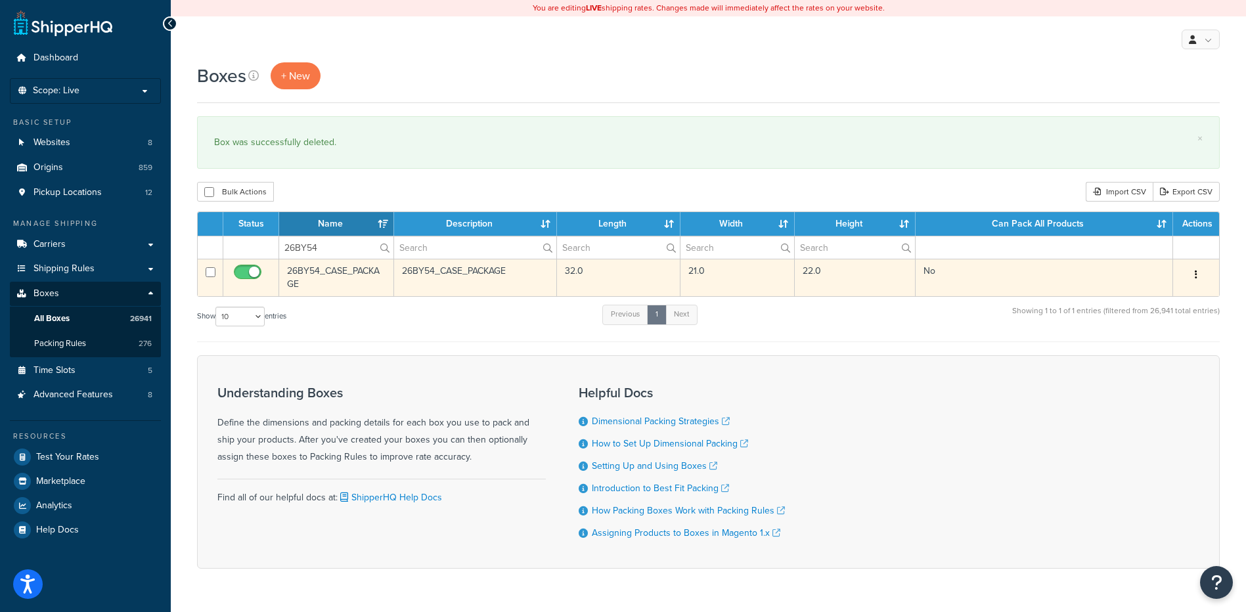
click at [1195, 274] on icon "button" at bounding box center [1196, 274] width 3 height 9
click at [1165, 357] on link "Delete" at bounding box center [1153, 353] width 104 height 27
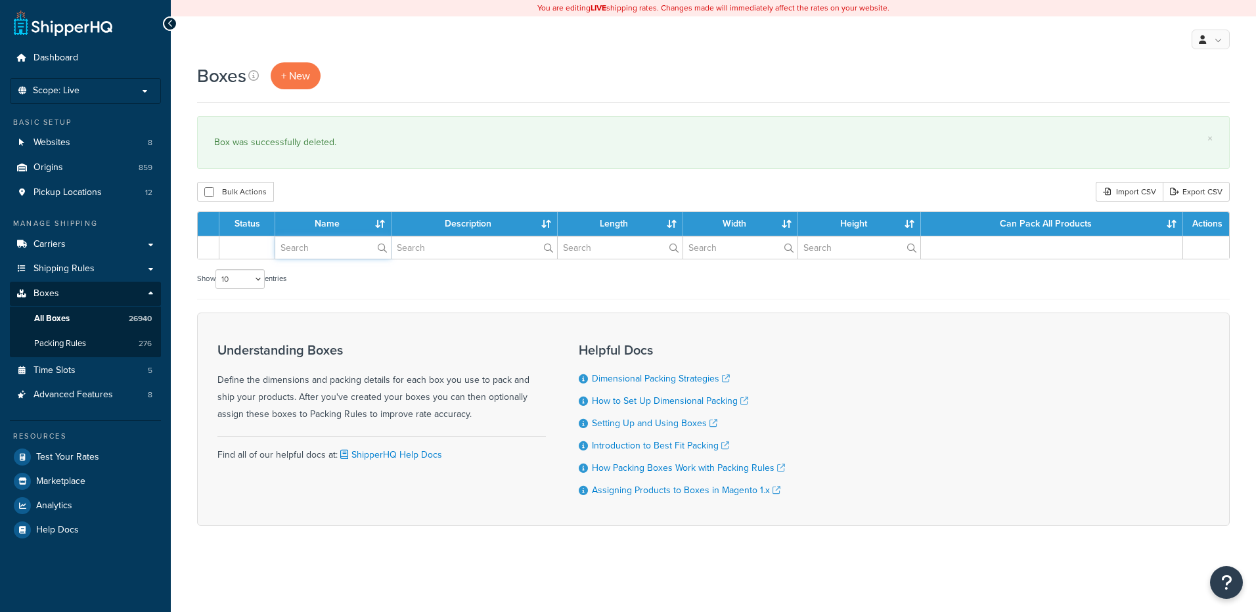
click at [324, 244] on input "text" at bounding box center [333, 247] width 116 height 22
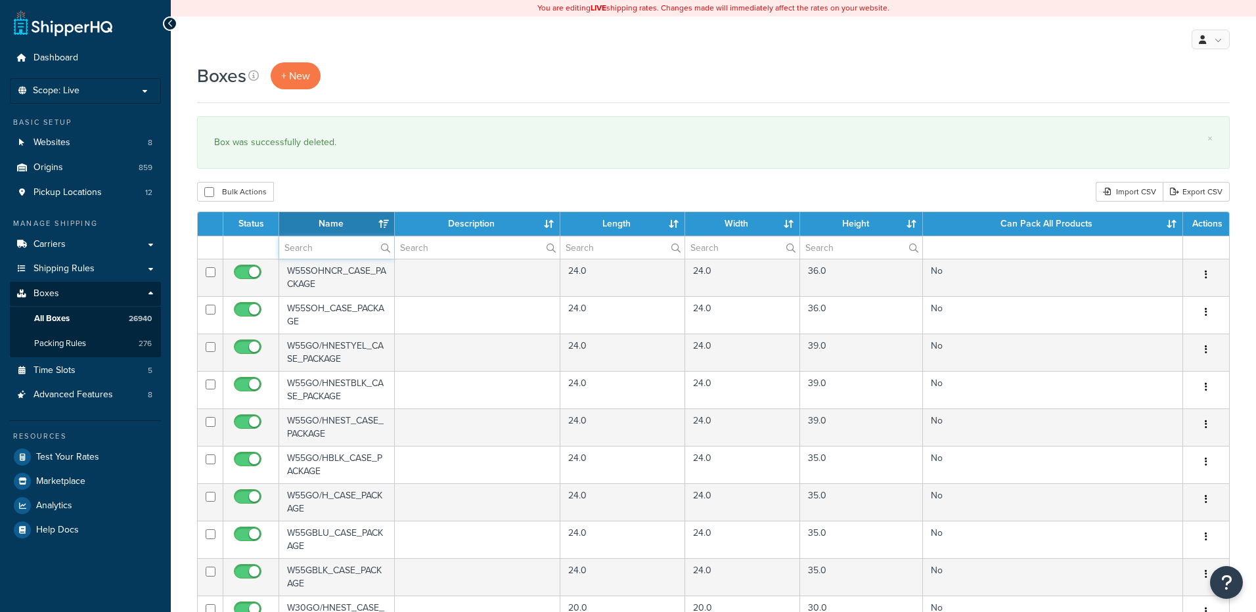
paste input "26BY55"
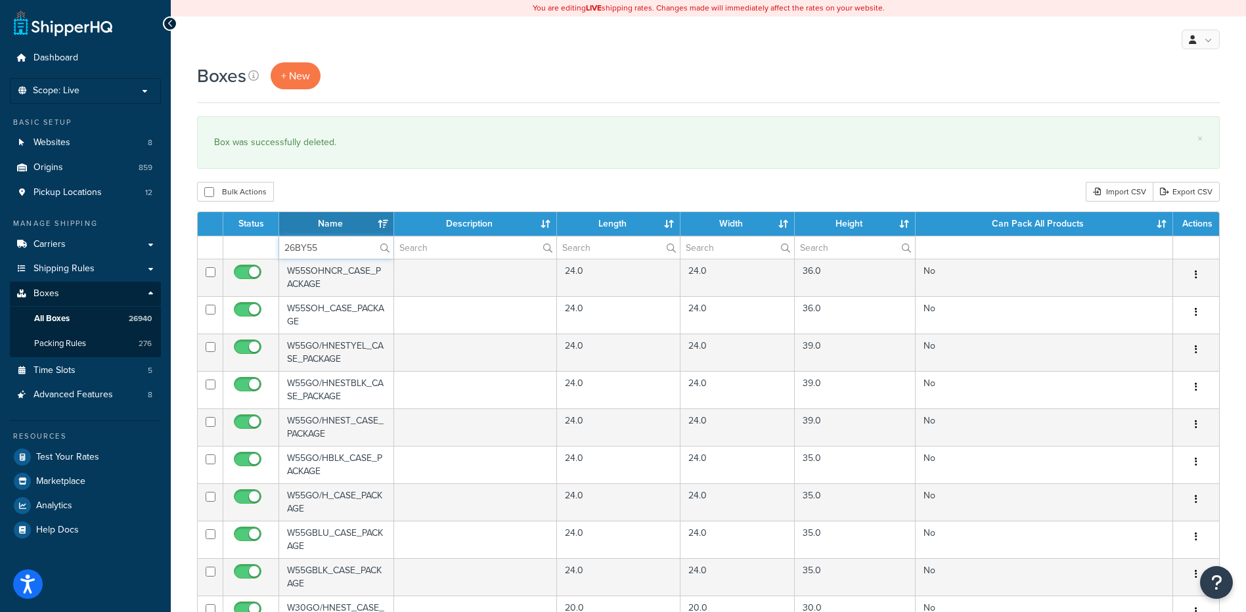
type input "26BY55"
click at [357, 198] on div "Bulk Actions Duplicate [GEOGRAPHIC_DATA] Import CSV Export CSV" at bounding box center [708, 192] width 1023 height 20
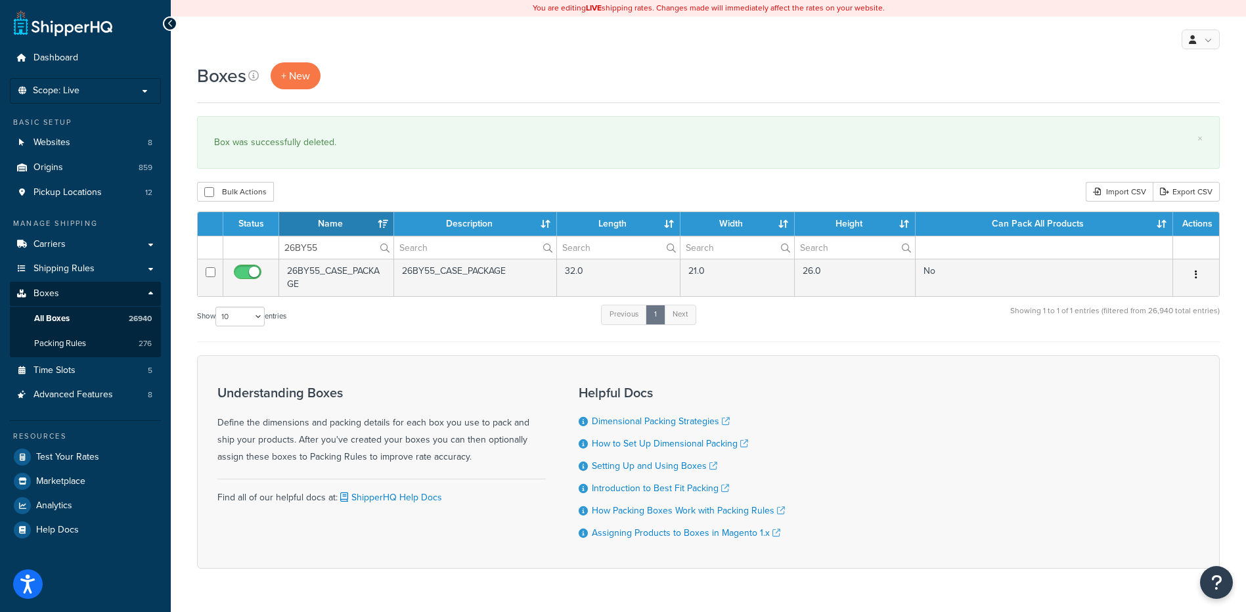
click at [1192, 281] on button "button" at bounding box center [1196, 275] width 18 height 21
click at [1179, 351] on link "Delete" at bounding box center [1153, 353] width 104 height 27
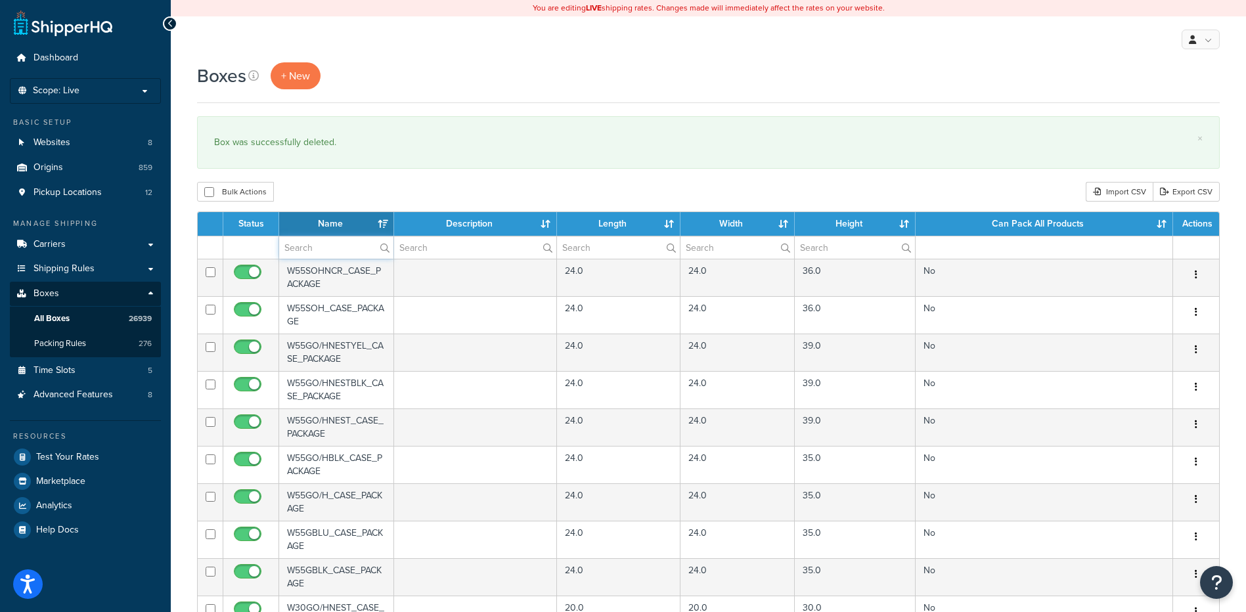
click at [321, 246] on input "text" at bounding box center [336, 247] width 114 height 22
paste input "26BY65"
type input "26BY65"
click at [359, 201] on div "Bulk Actions Duplicate Delete Import CSV Export CSV" at bounding box center [708, 192] width 1023 height 20
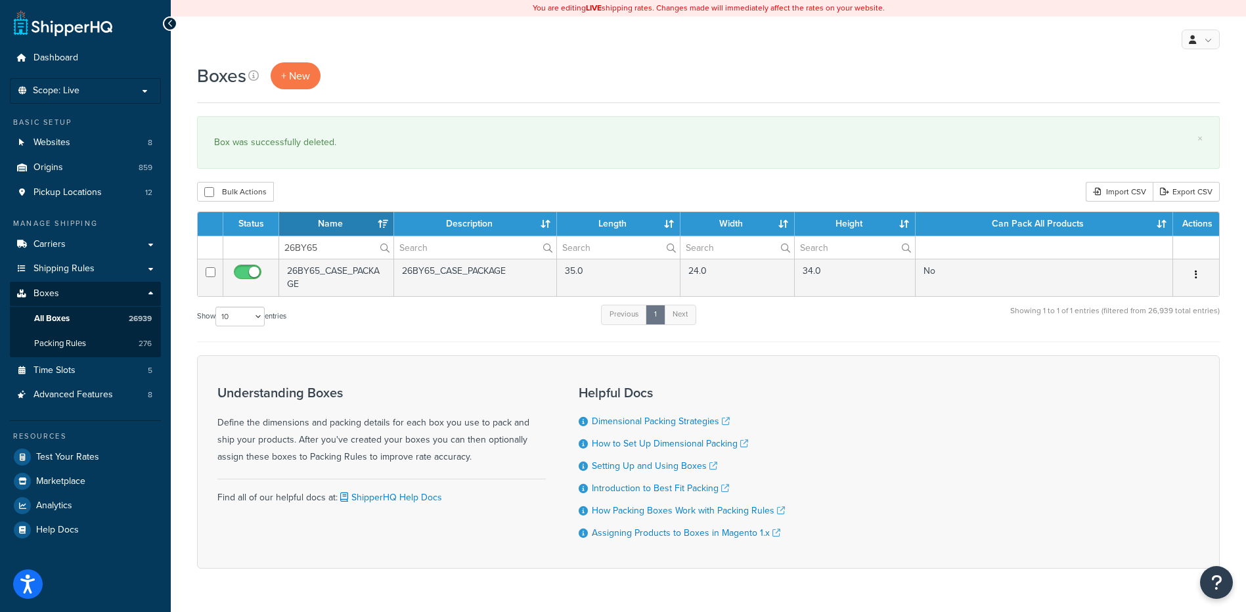
click at [1195, 279] on icon "button" at bounding box center [1196, 274] width 3 height 9
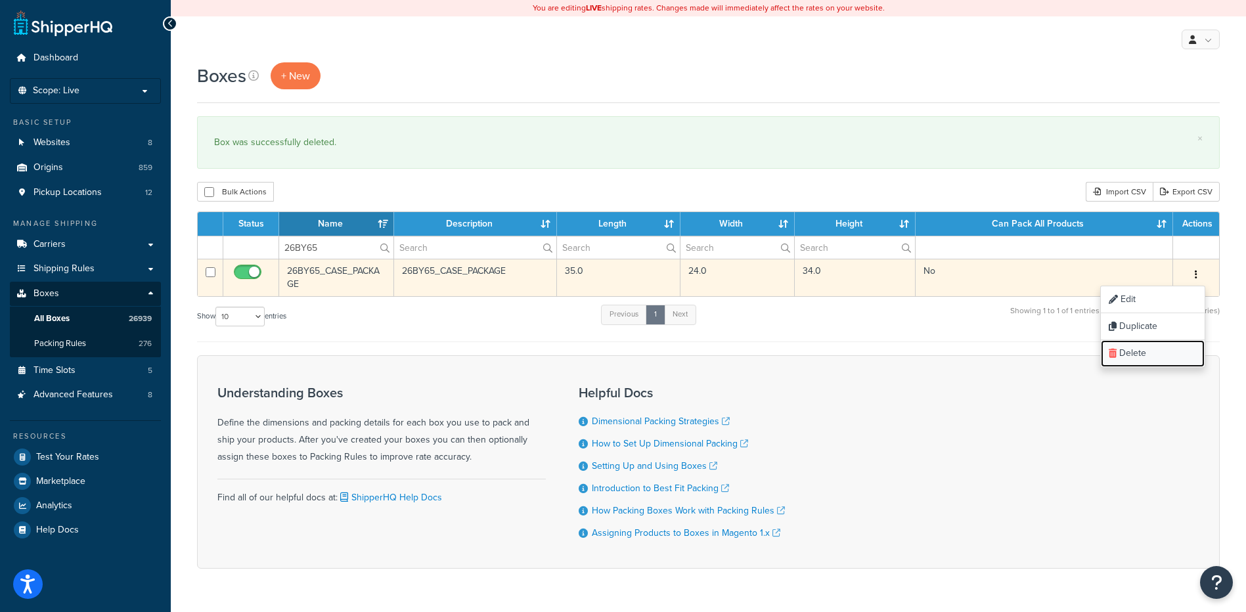
click at [1182, 359] on link "Delete" at bounding box center [1153, 353] width 104 height 27
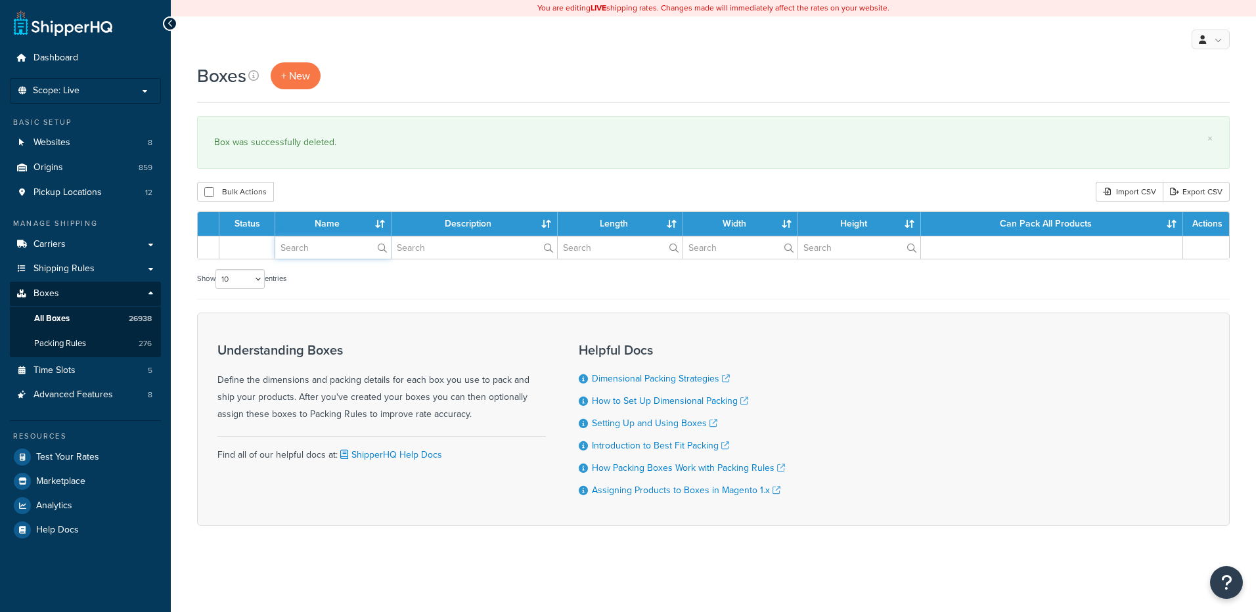
drag, startPoint x: 0, startPoint y: 0, endPoint x: 346, endPoint y: 251, distance: 427.0
click at [346, 251] on input "text" at bounding box center [333, 247] width 116 height 22
paste input "26BY74"
type input "26BY74"
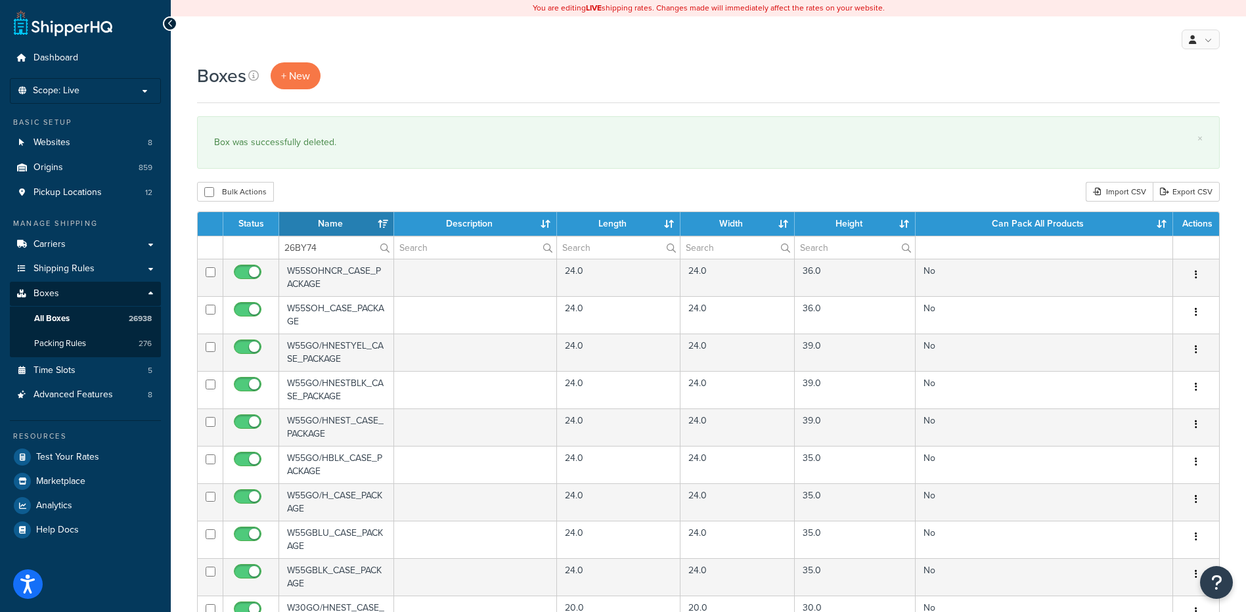
click at [367, 179] on div "Boxes + New × Box was successfully deleted. Bulk Actions Duplicate Delete Impor…" at bounding box center [708, 506] width 1075 height 889
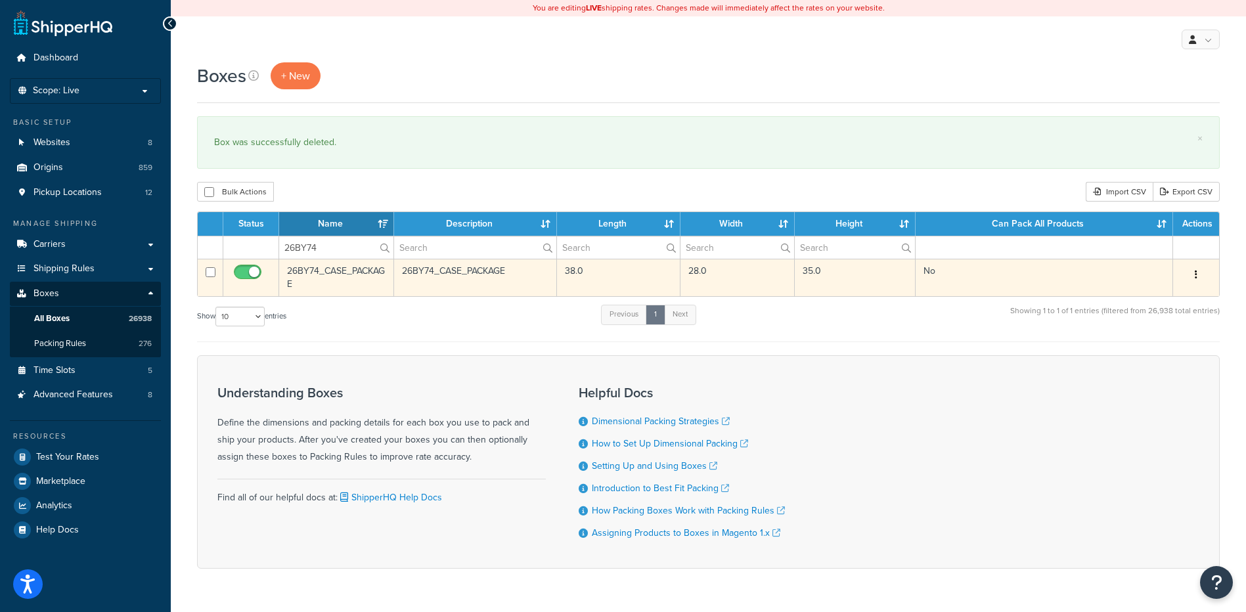
click at [1203, 273] on button "button" at bounding box center [1196, 275] width 18 height 21
click at [1167, 354] on link "Delete" at bounding box center [1153, 353] width 104 height 27
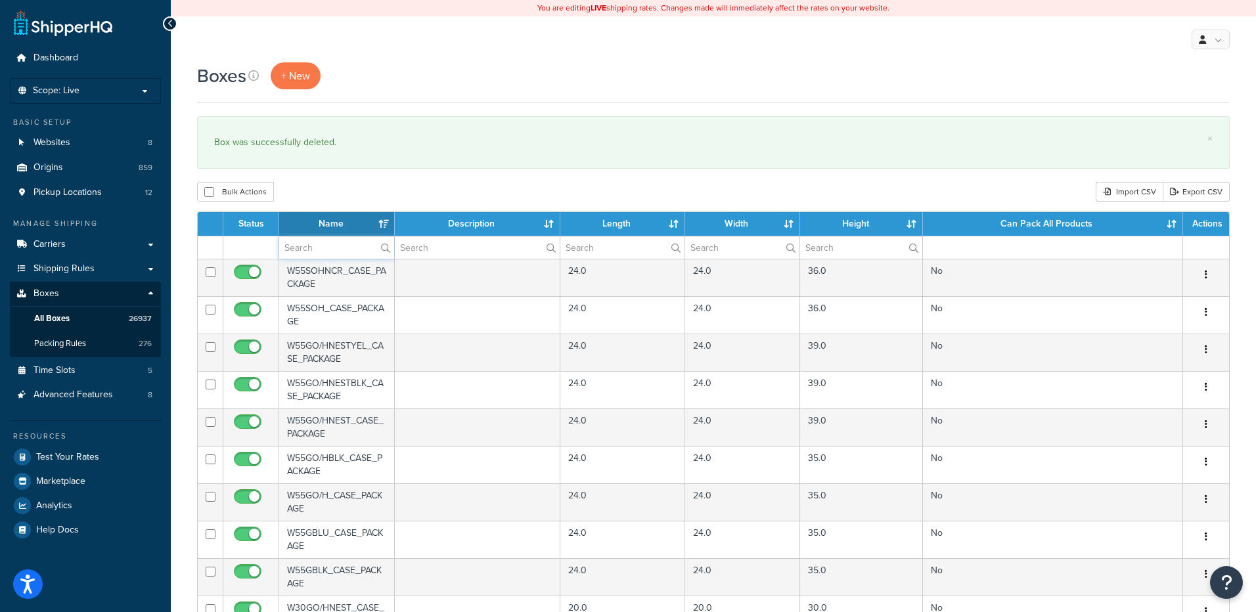
drag, startPoint x: 0, startPoint y: 0, endPoint x: 333, endPoint y: 250, distance: 416.6
click at [333, 250] on input "text" at bounding box center [336, 247] width 115 height 22
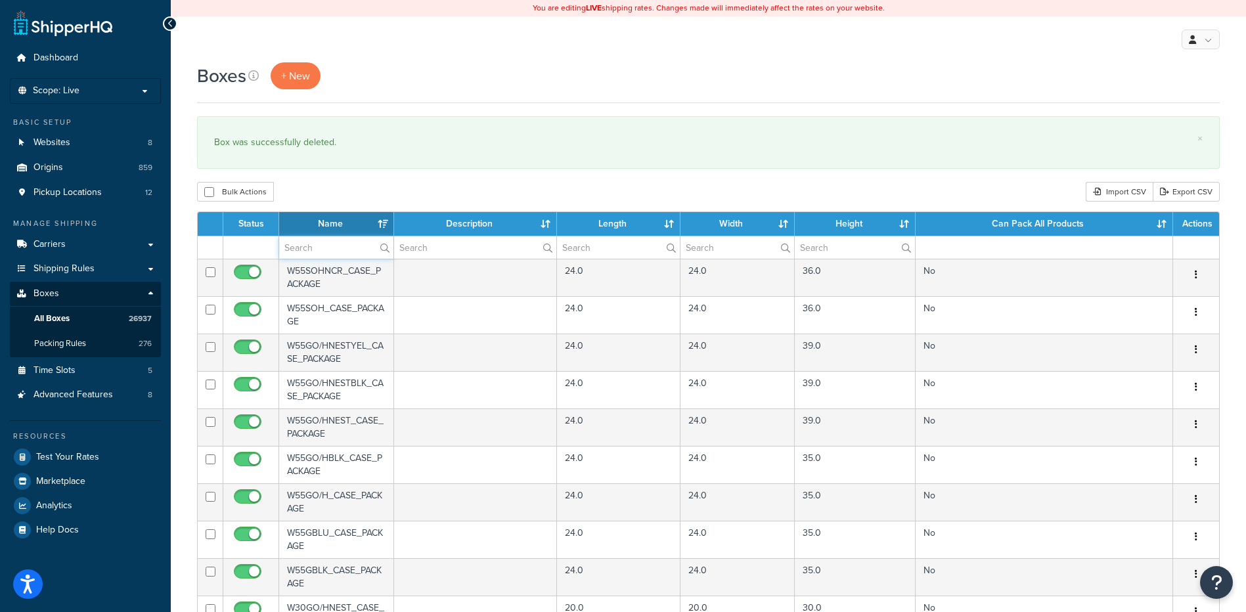
paste input "26BY75"
type input "26BY75"
click at [326, 200] on div "Bulk Actions Duplicate [GEOGRAPHIC_DATA] Import CSV Export CSV" at bounding box center [708, 192] width 1023 height 20
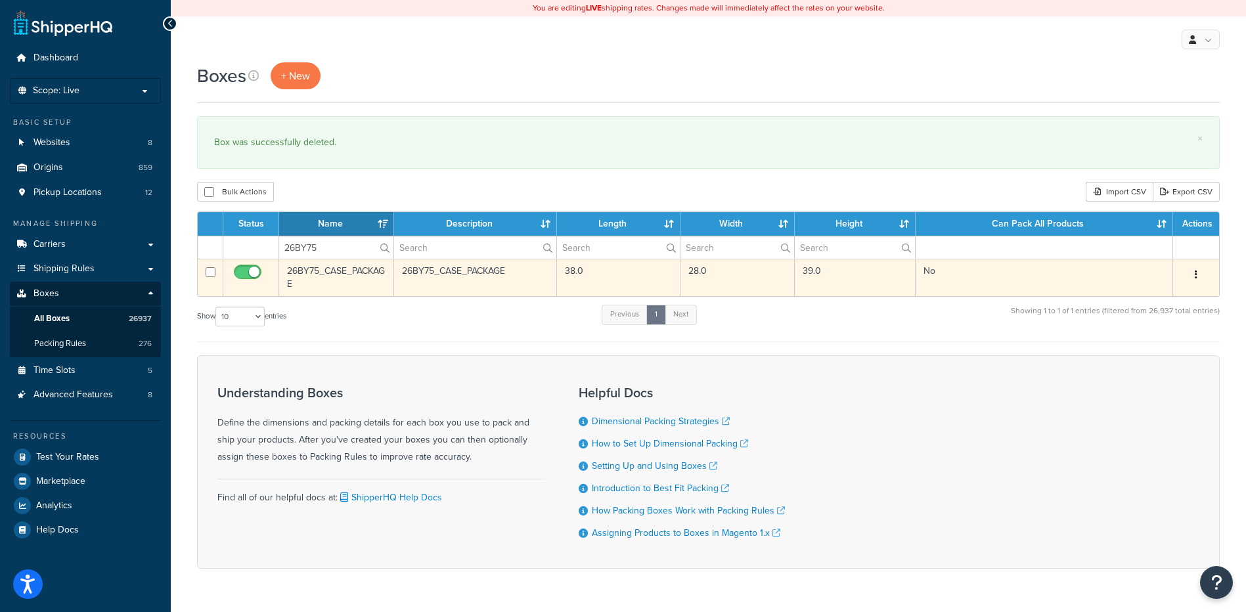
drag, startPoint x: 1190, startPoint y: 277, endPoint x: 1190, endPoint y: 289, distance: 11.8
click at [1196, 274] on icon "button" at bounding box center [1196, 274] width 3 height 9
click at [1169, 355] on link "Delete" at bounding box center [1153, 353] width 104 height 27
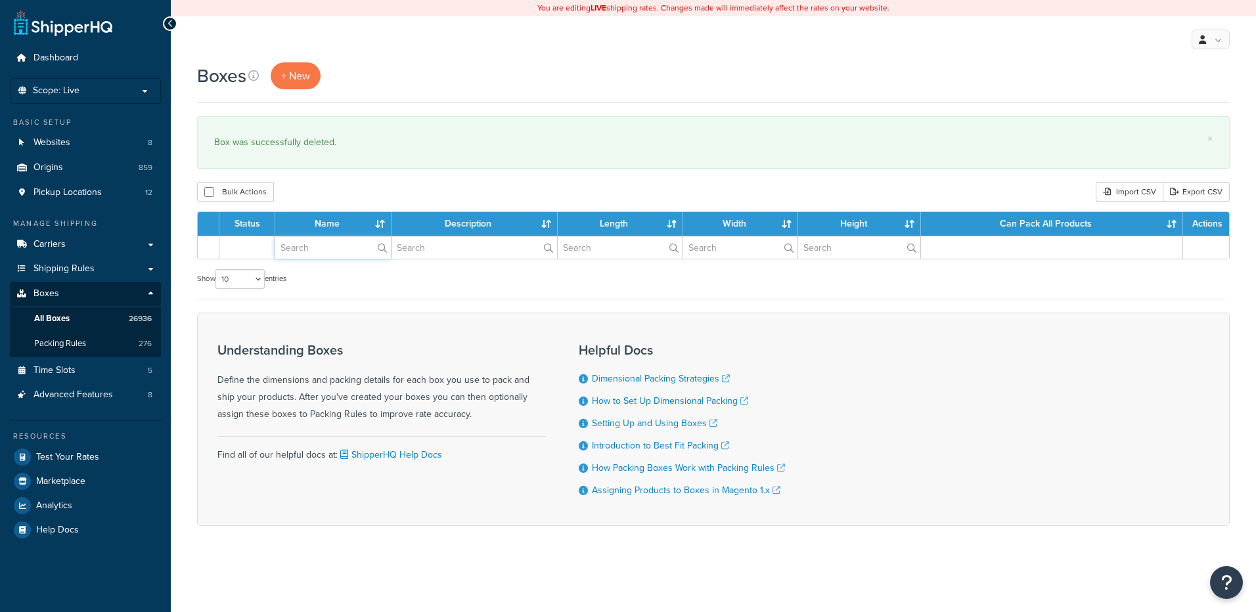
drag, startPoint x: 327, startPoint y: 248, endPoint x: 330, endPoint y: 239, distance: 8.9
click at [327, 248] on input "text" at bounding box center [333, 247] width 116 height 22
paste input "26BY95"
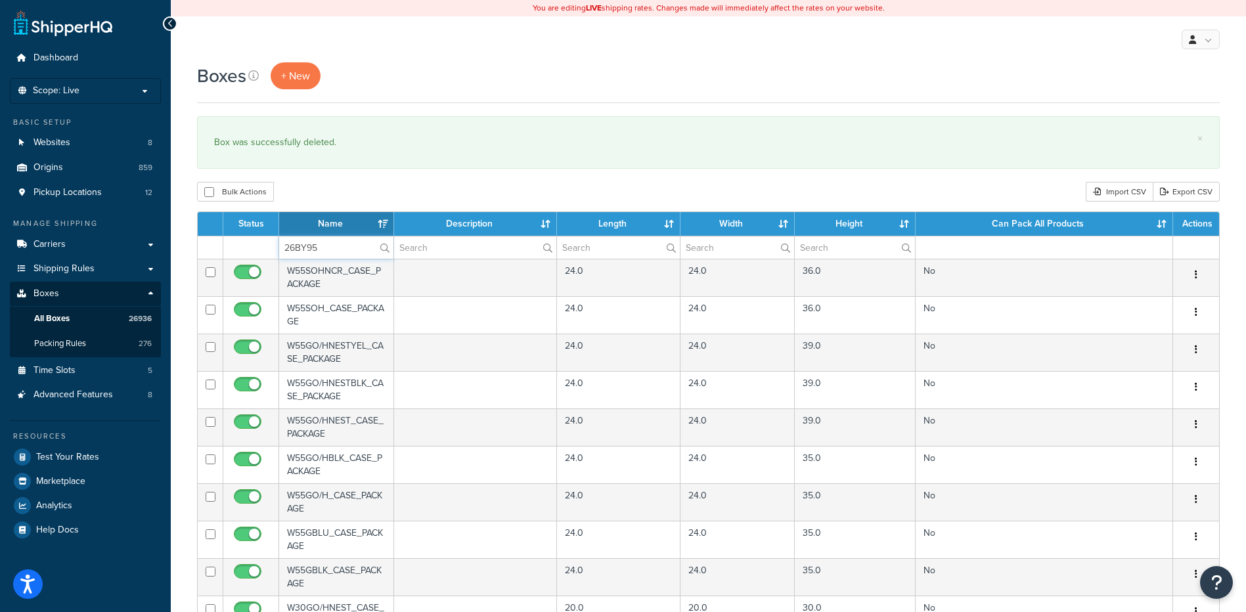
type input "26BY95"
click at [363, 183] on div "Bulk Actions Duplicate [GEOGRAPHIC_DATA] Import CSV Export CSV" at bounding box center [708, 192] width 1023 height 20
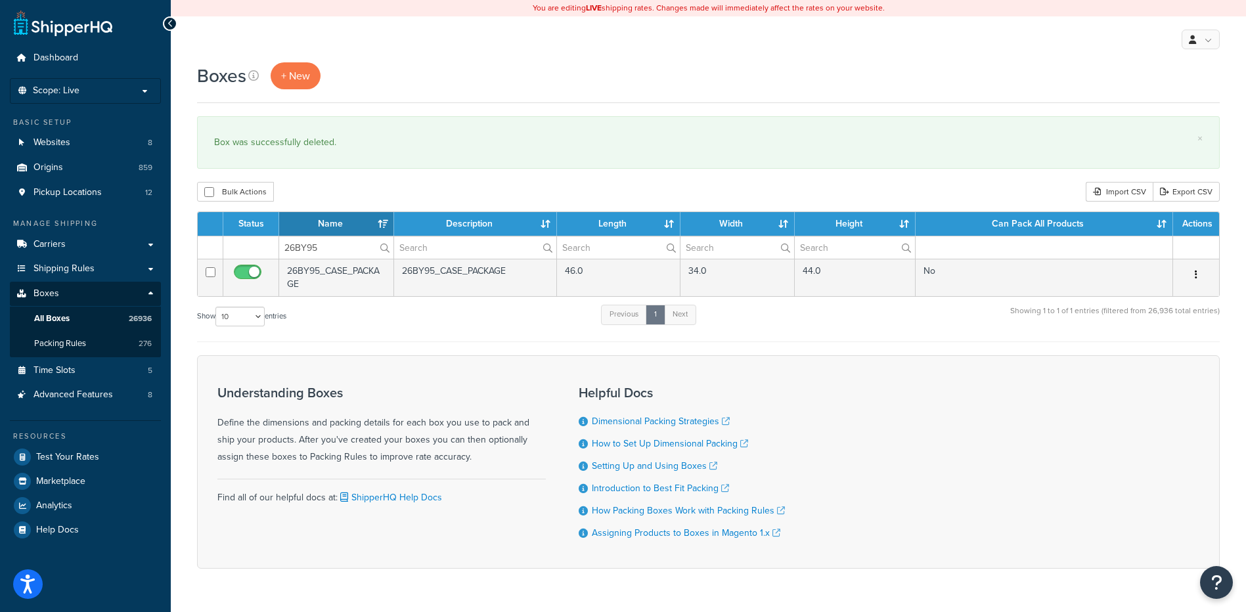
click at [1198, 277] on button "button" at bounding box center [1196, 275] width 18 height 21
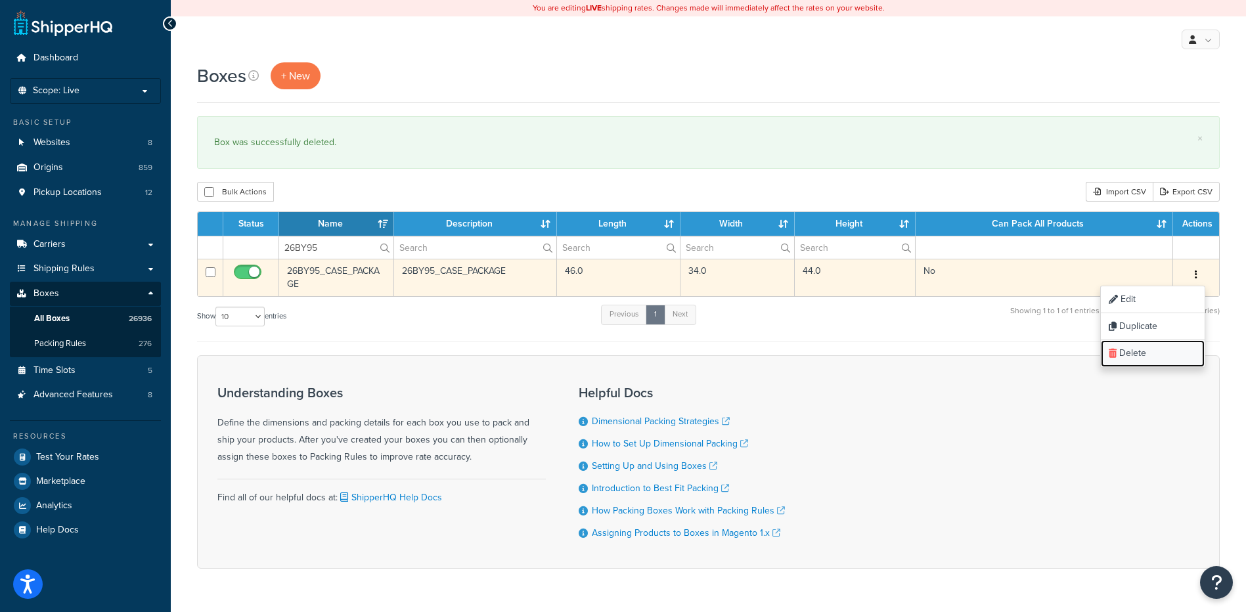
click at [1169, 355] on link "Delete" at bounding box center [1153, 353] width 104 height 27
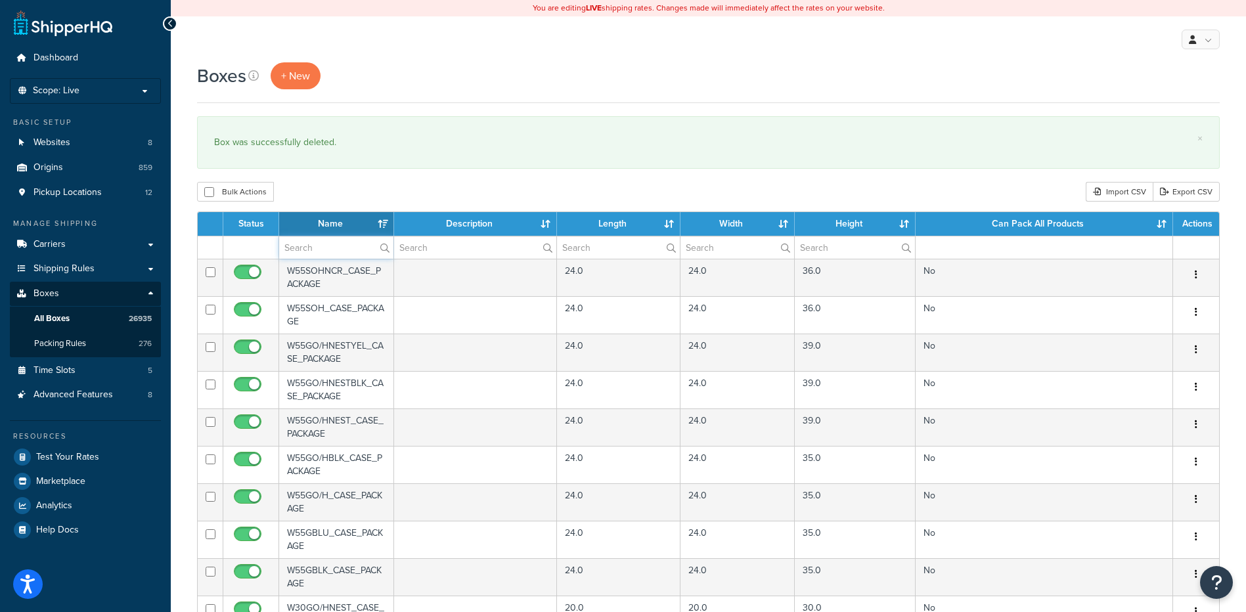
click at [307, 252] on input "text" at bounding box center [336, 247] width 114 height 22
paste input "21W992"
type input "21W992"
click at [342, 196] on div "Bulk Actions Duplicate [GEOGRAPHIC_DATA] Import CSV Export CSV" at bounding box center [708, 192] width 1023 height 20
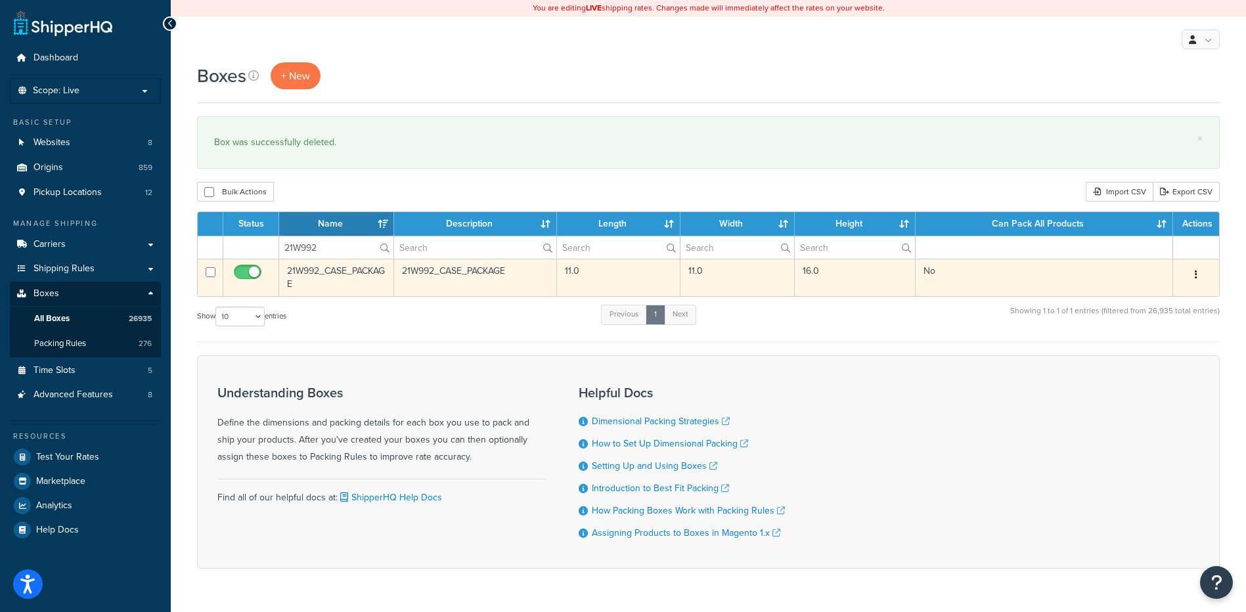
click at [1194, 275] on button "button" at bounding box center [1196, 275] width 18 height 21
click at [1157, 360] on link "Delete" at bounding box center [1153, 353] width 104 height 27
